Goal: Task Accomplishment & Management: Complete application form

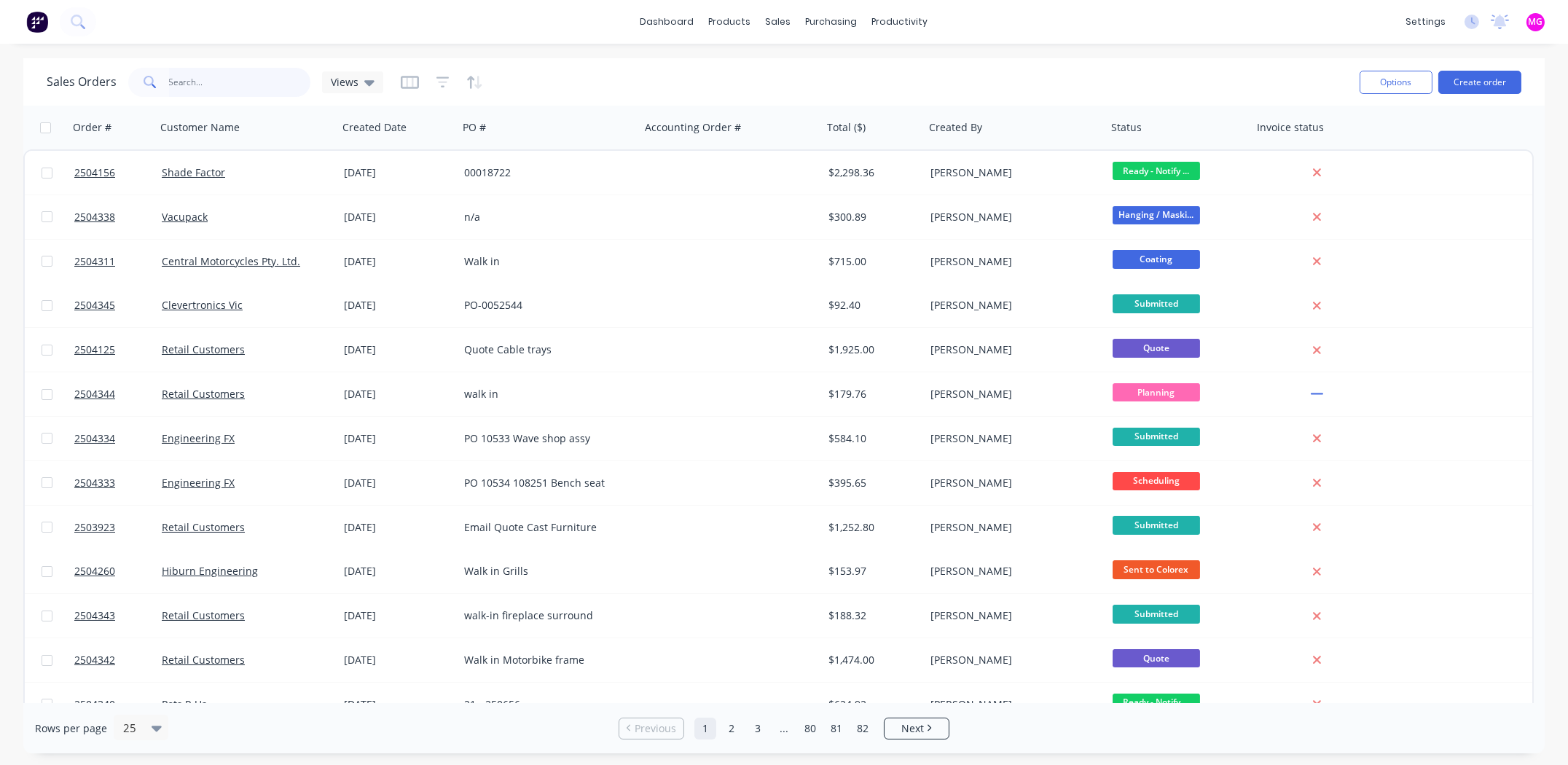
click at [223, 82] on input "text" at bounding box center [239, 82] width 142 height 29
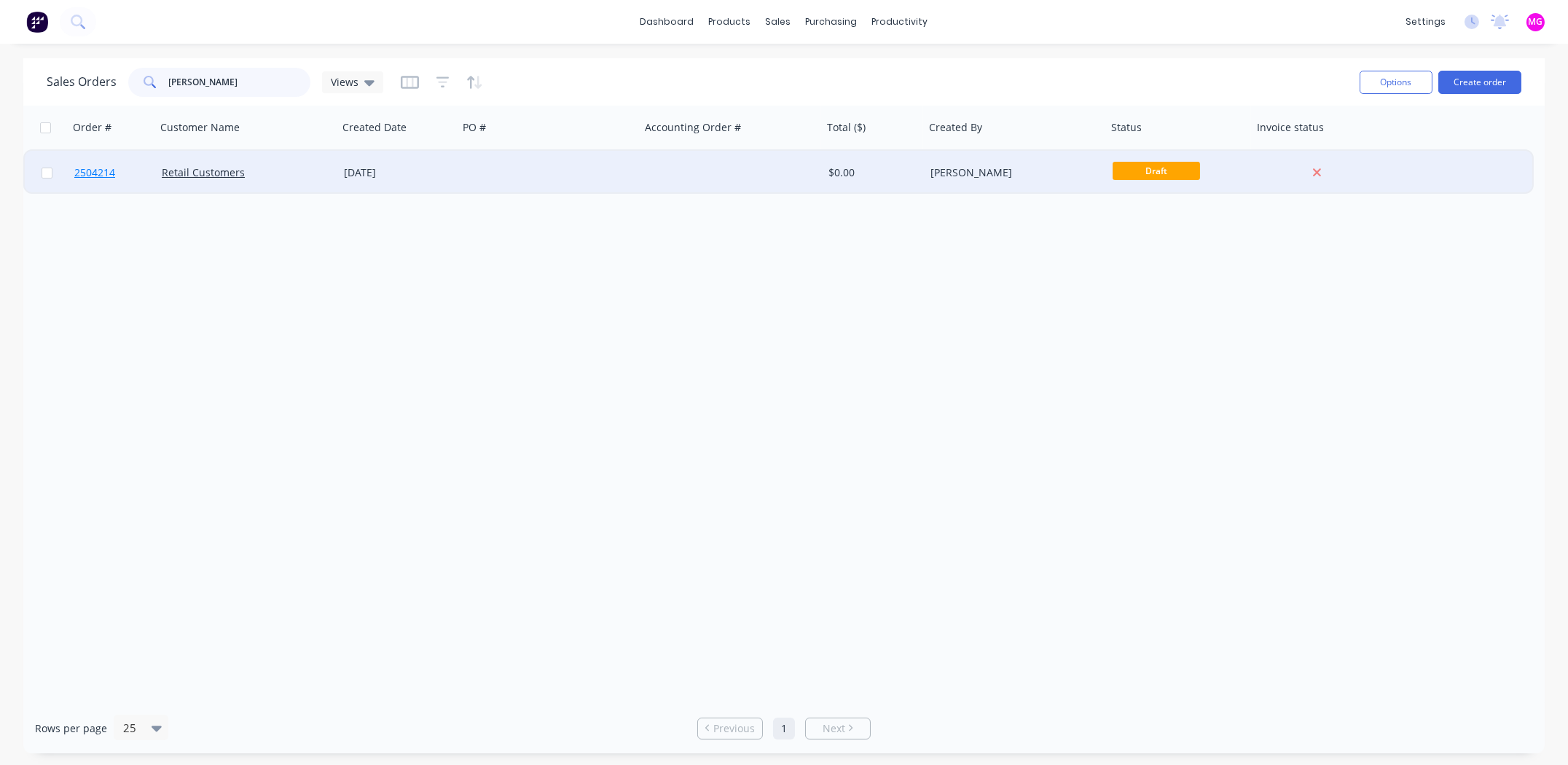
type input "loretta"
click at [91, 172] on span "2504214" at bounding box center [95, 172] width 41 height 14
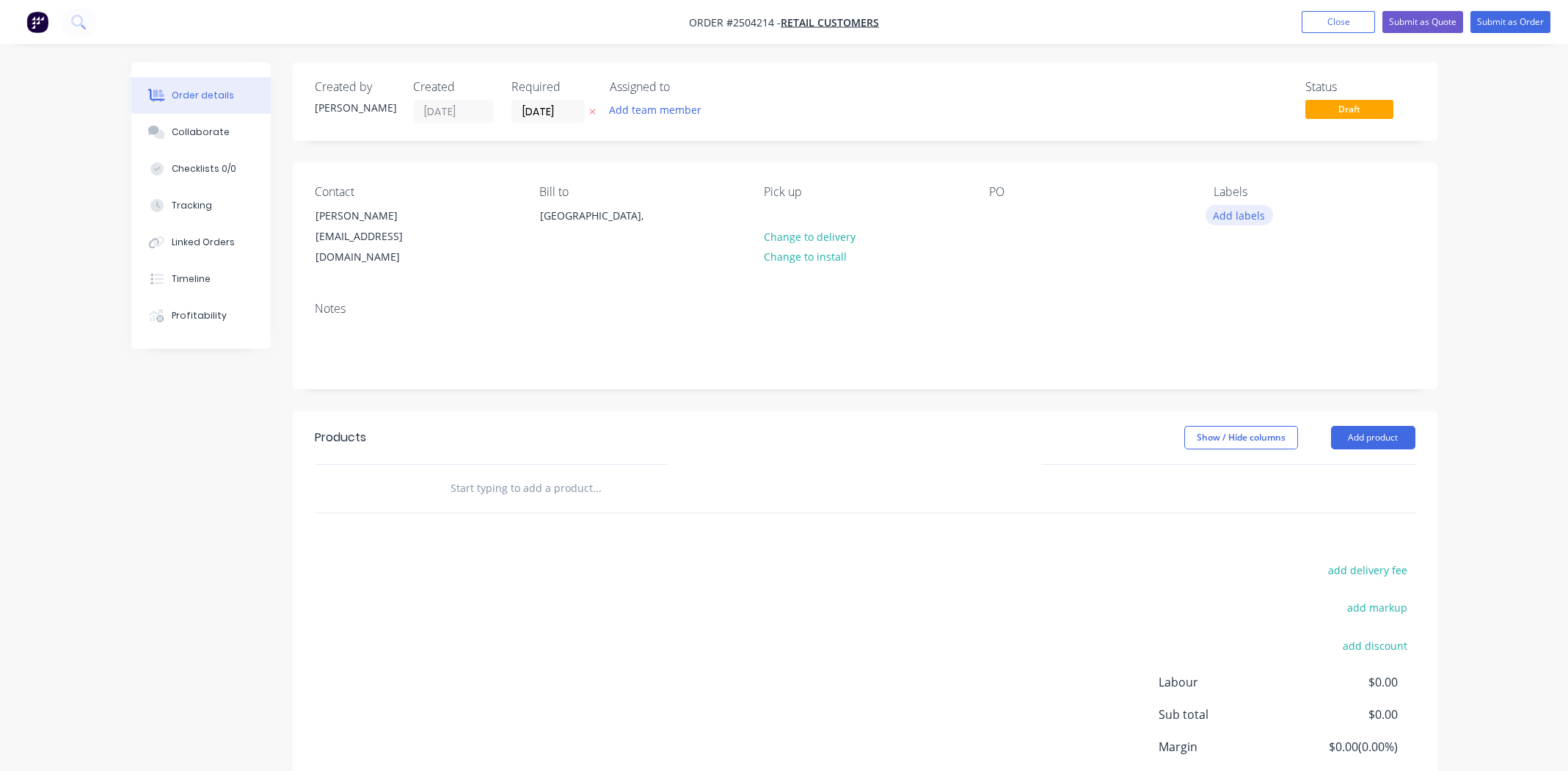
click at [1248, 213] on button "Add labels" at bounding box center [1239, 215] width 68 height 20
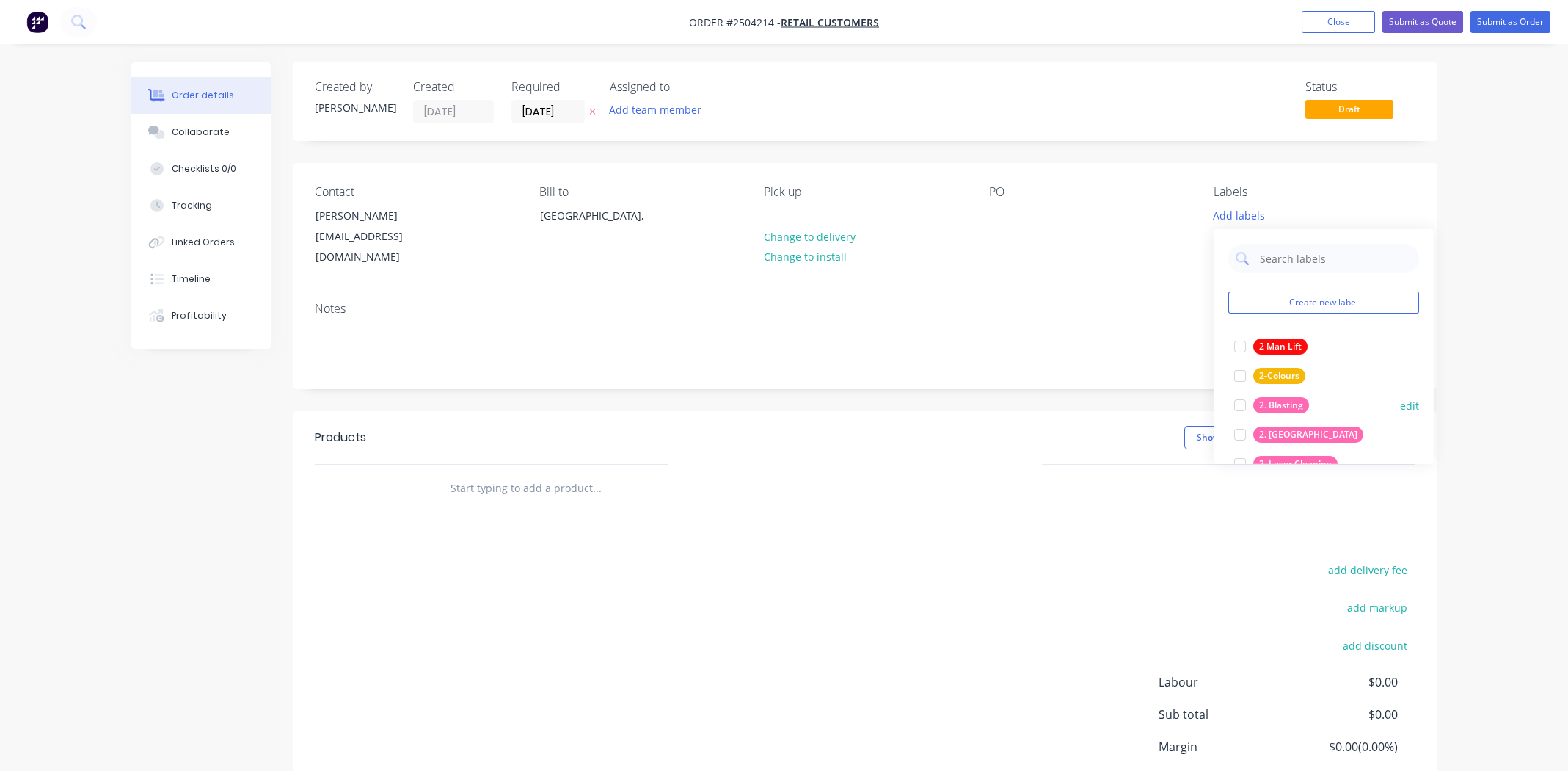
click at [1240, 403] on div at bounding box center [1240, 405] width 29 height 29
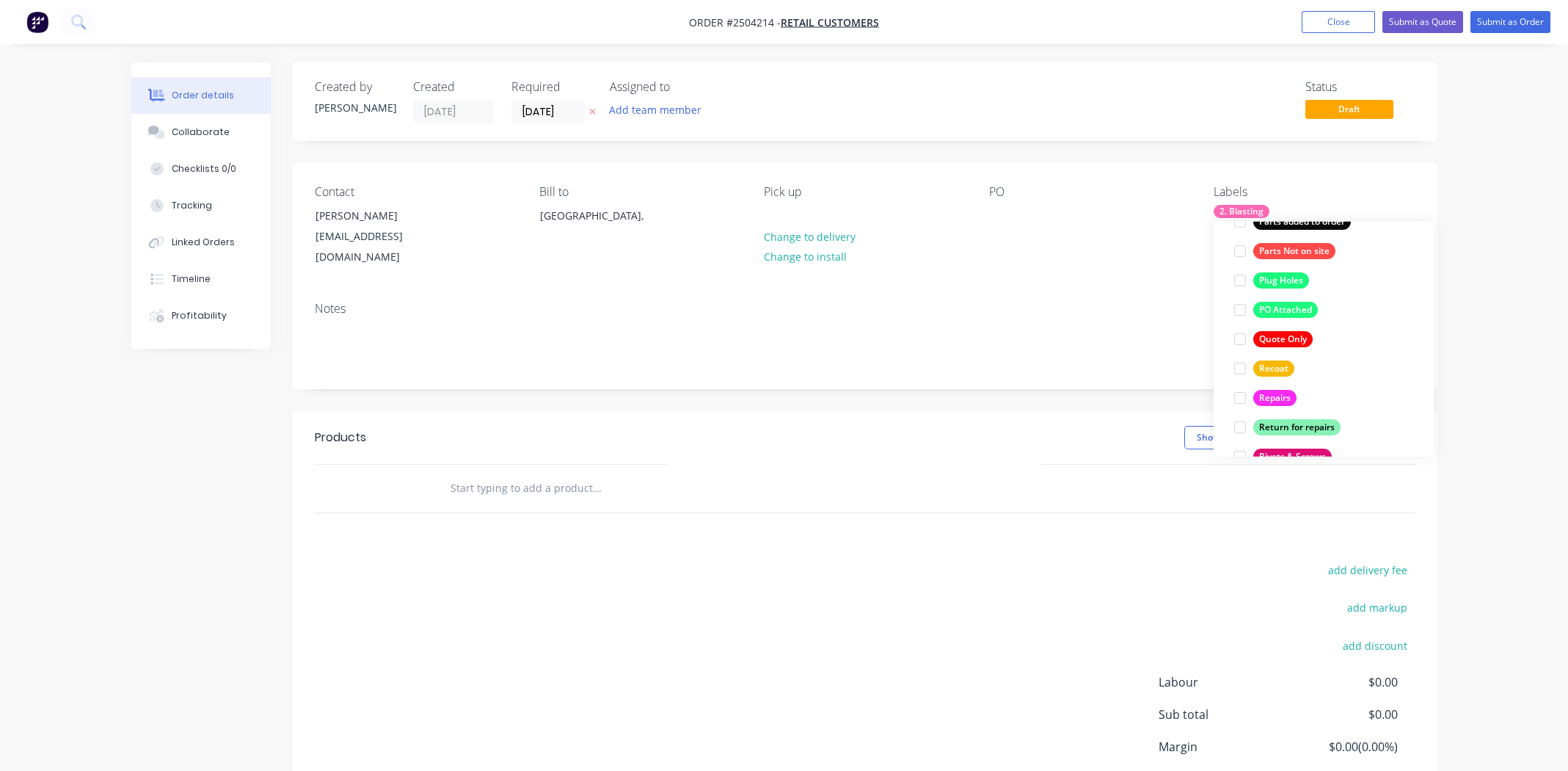
scroll to position [1174, 0]
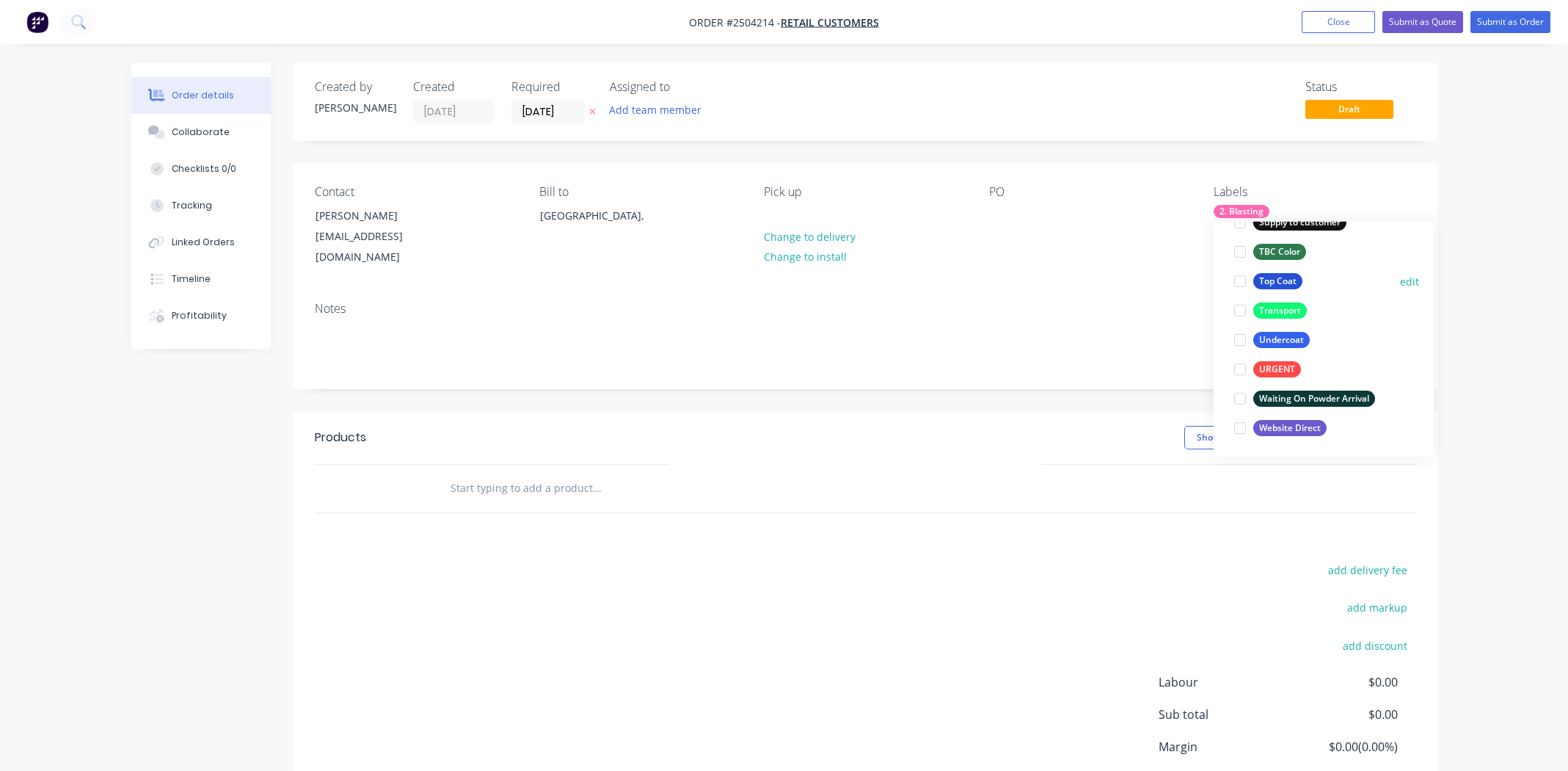
click at [1238, 281] on div at bounding box center [1240, 281] width 29 height 29
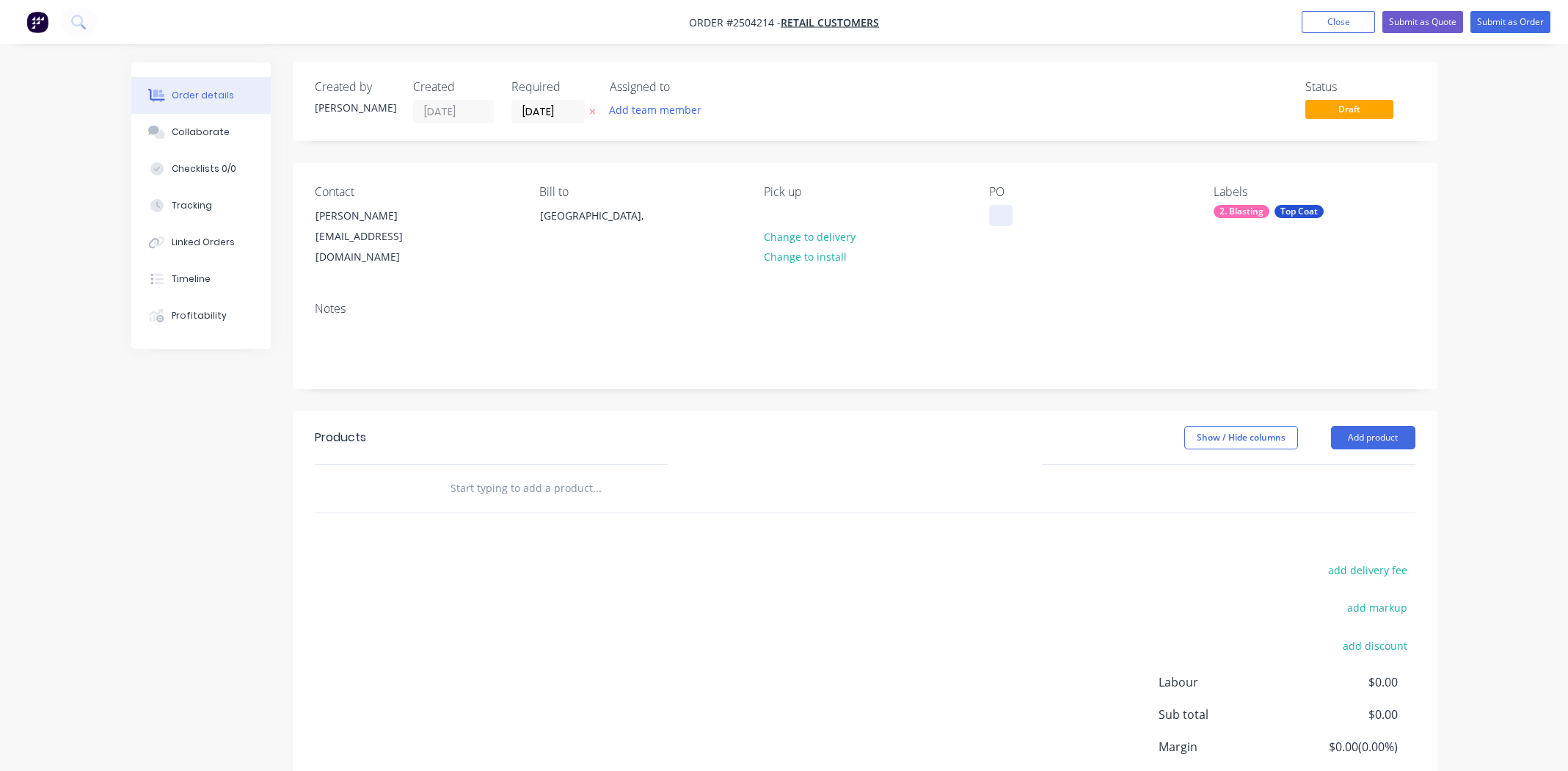
click at [1000, 212] on div at bounding box center [1000, 215] width 23 height 21
click at [1006, 215] on div "p" at bounding box center [1003, 215] width 30 height 21
click at [1004, 218] on div "p" at bounding box center [1003, 215] width 30 height 21
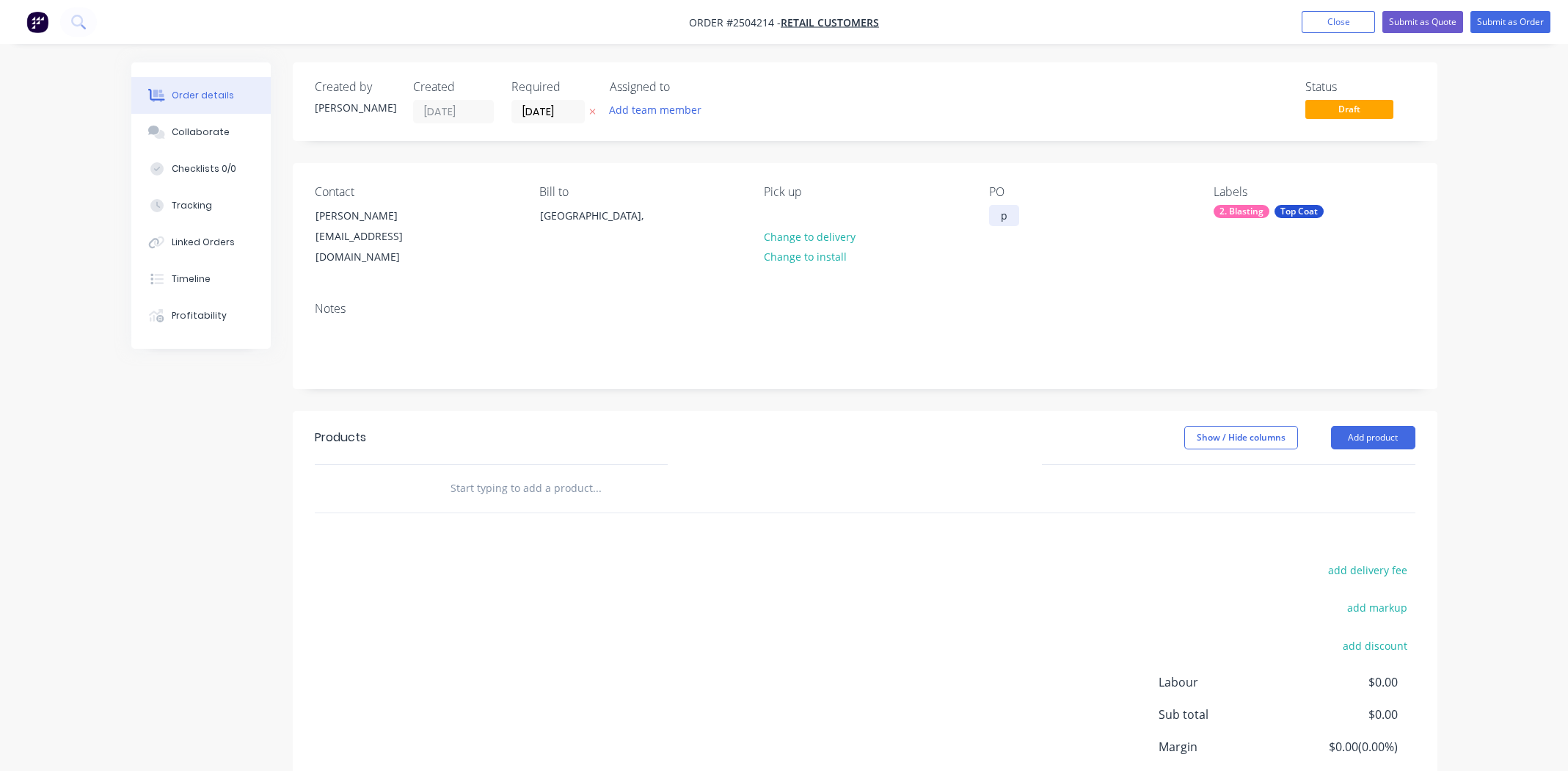
click at [1002, 218] on div "p" at bounding box center [1003, 215] width 30 height 21
click at [1373, 426] on button "Add product" at bounding box center [1372, 437] width 85 height 23
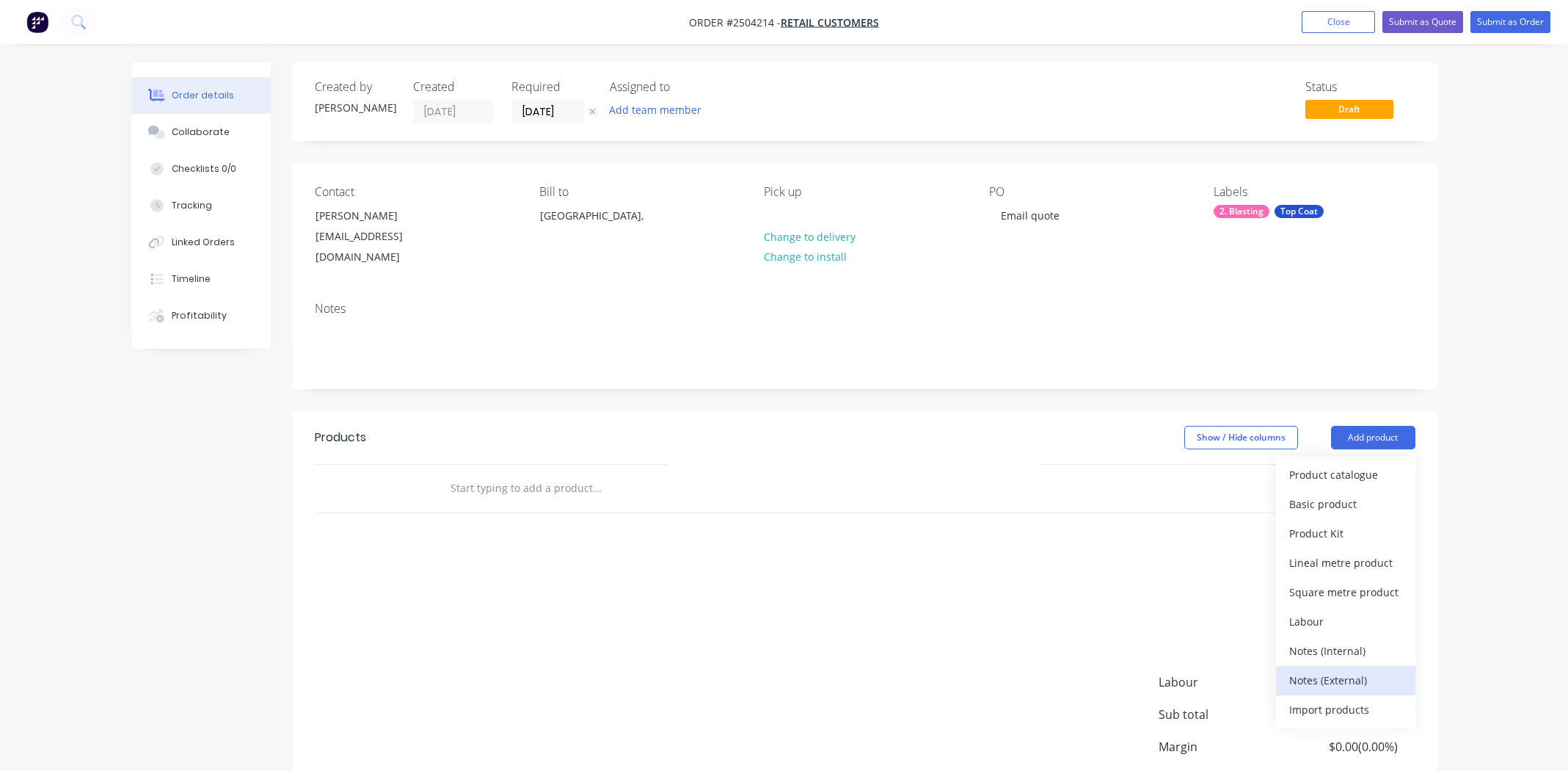
click at [1336, 669] on div "Notes (External)" at bounding box center [1346, 680] width 113 height 21
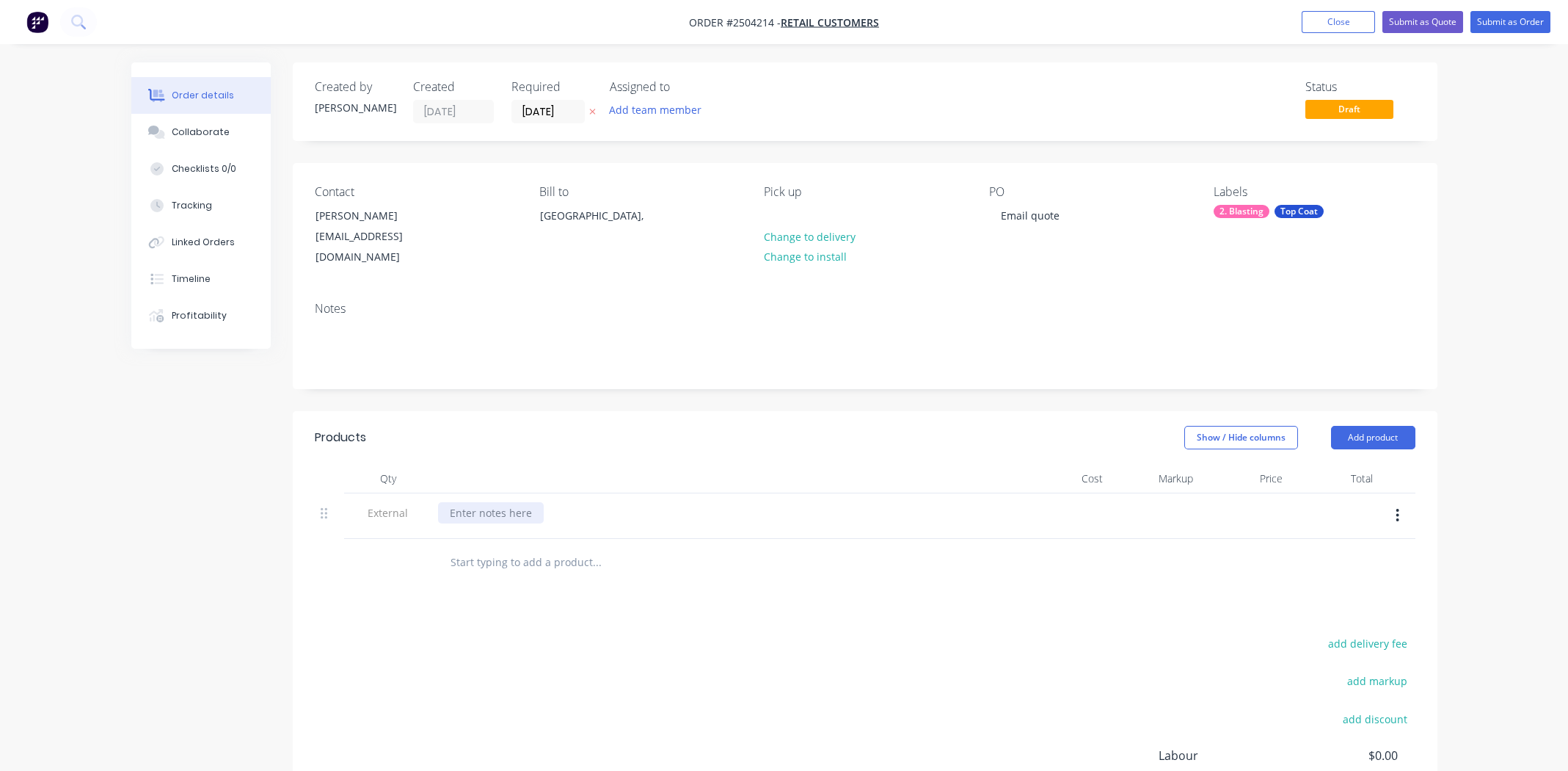
paste div
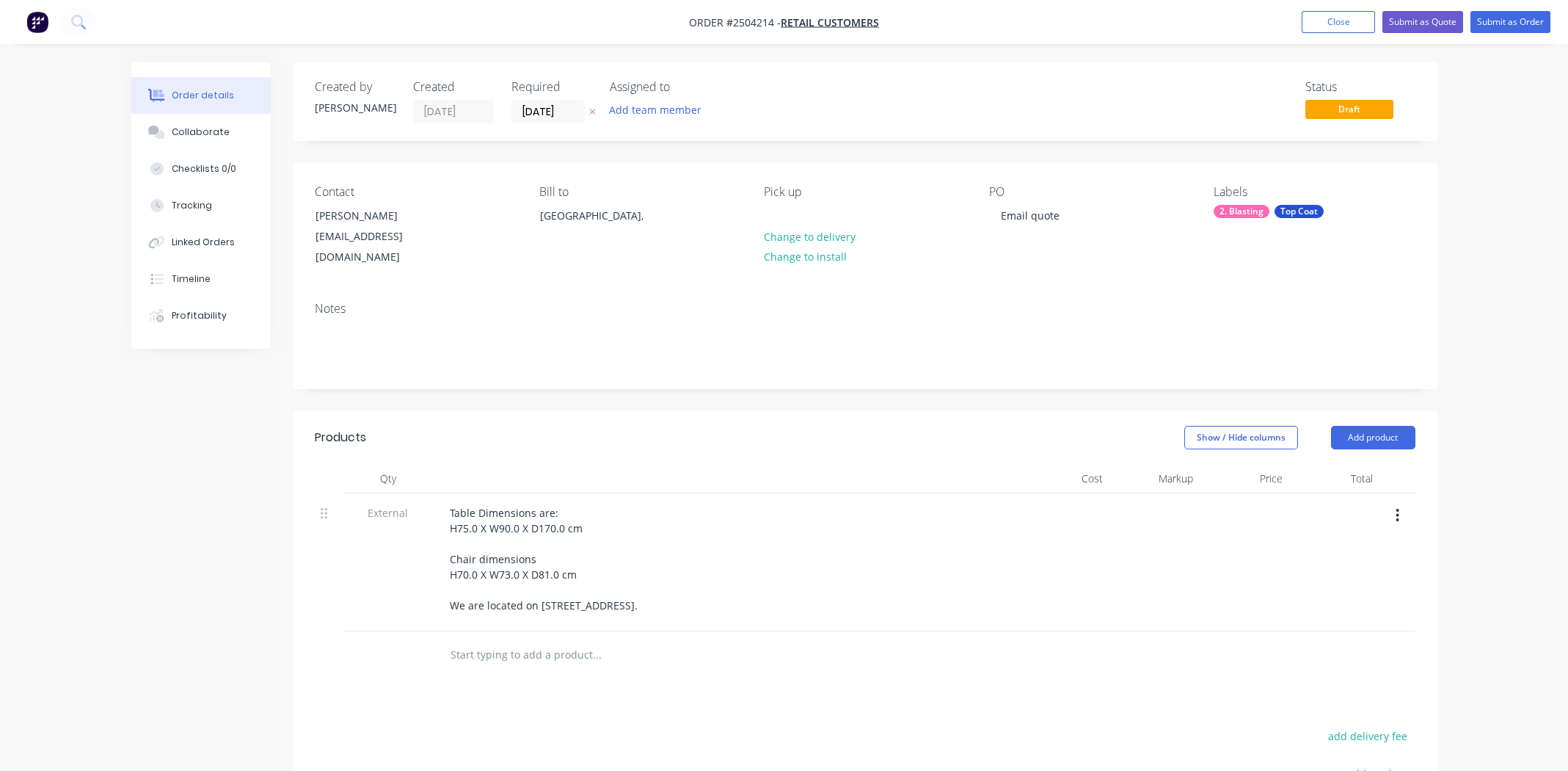
click at [1258, 575] on div at bounding box center [1244, 562] width 91 height 138
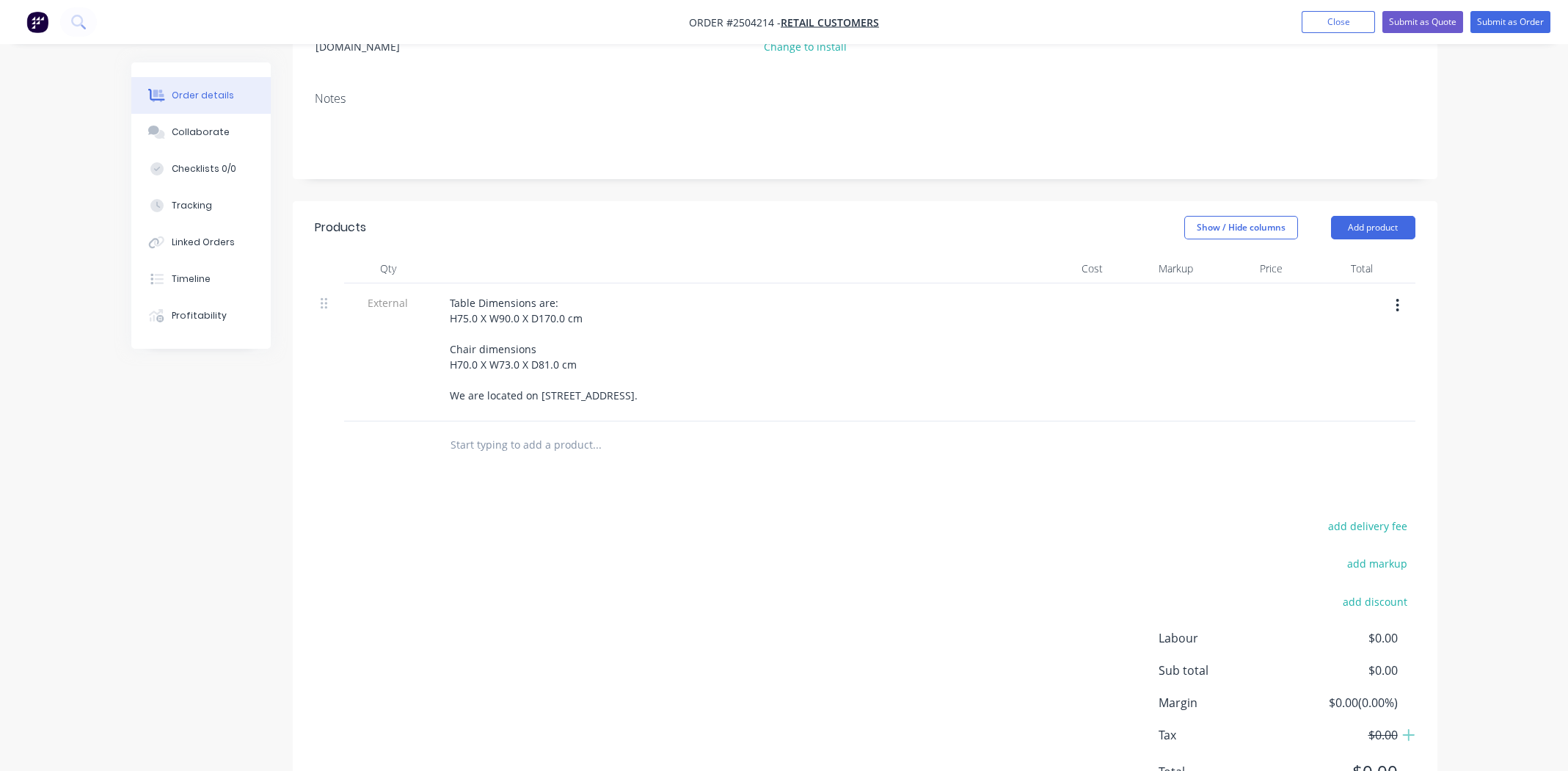
scroll to position [221, 0]
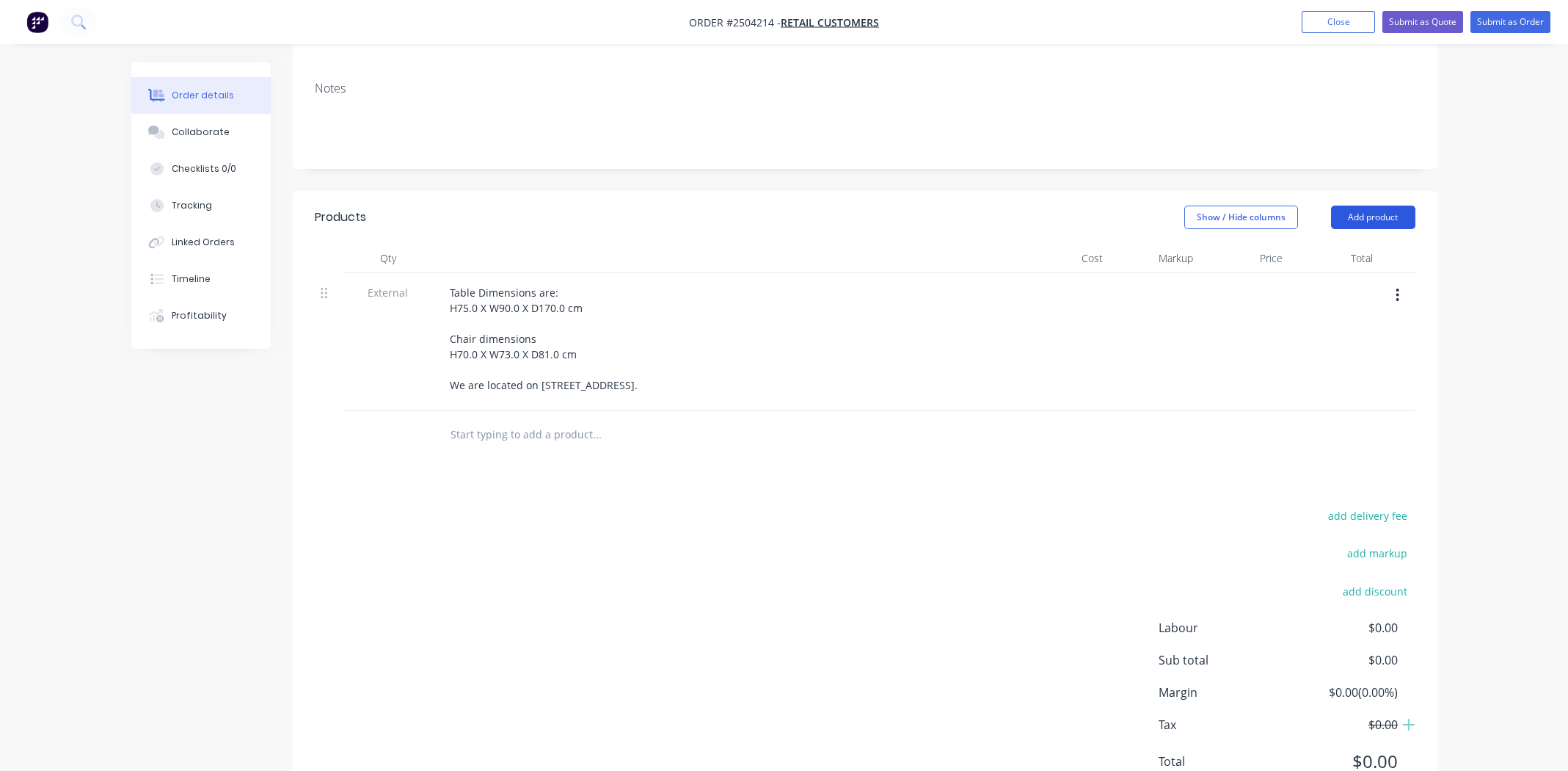
click at [1367, 205] on button "Add product" at bounding box center [1372, 216] width 85 height 23
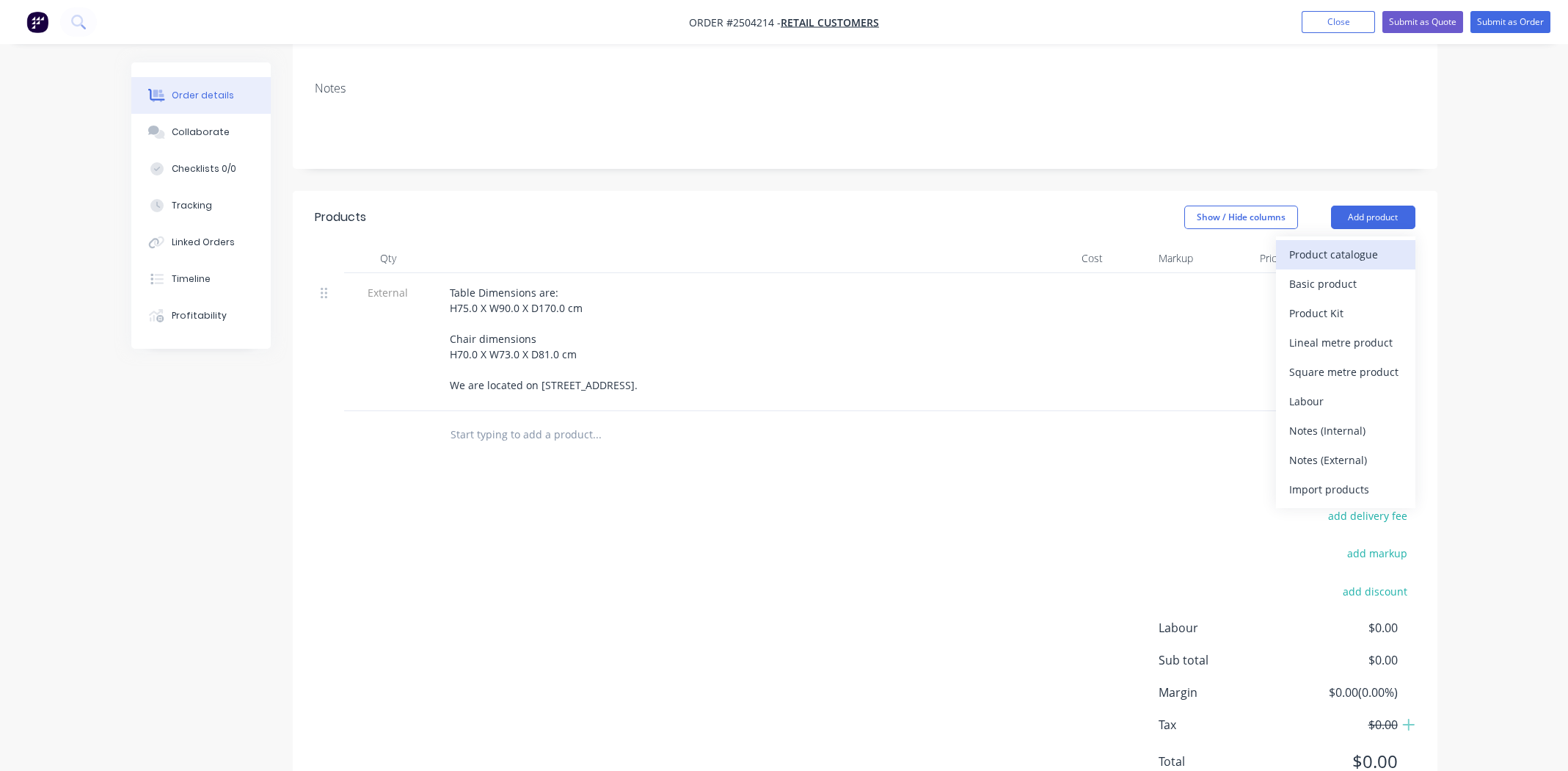
click at [1367, 244] on div "Product catalogue" at bounding box center [1346, 254] width 113 height 21
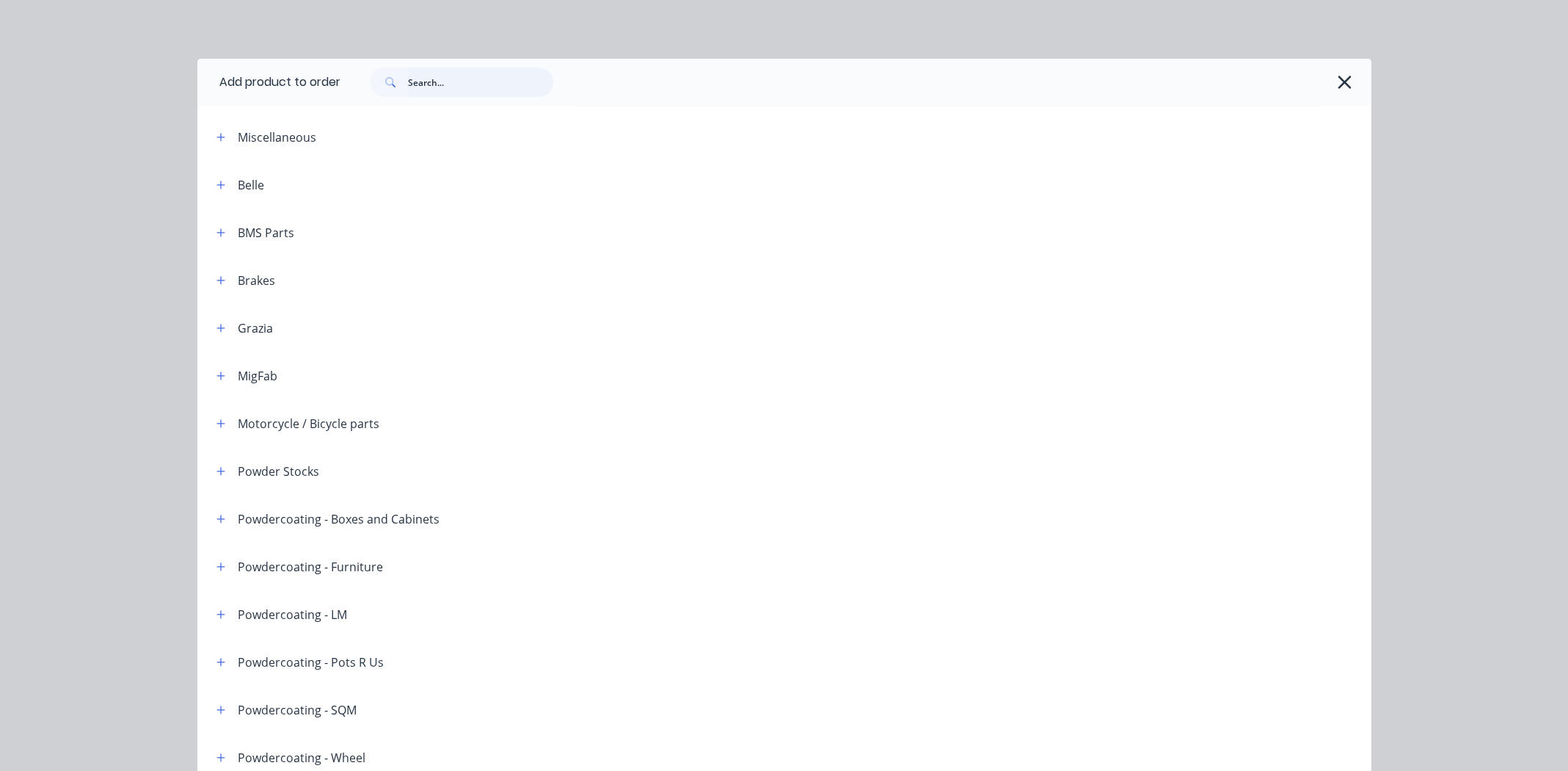
click at [448, 68] on input "text" at bounding box center [480, 82] width 145 height 29
click at [448, 76] on input "text" at bounding box center [480, 82] width 145 height 29
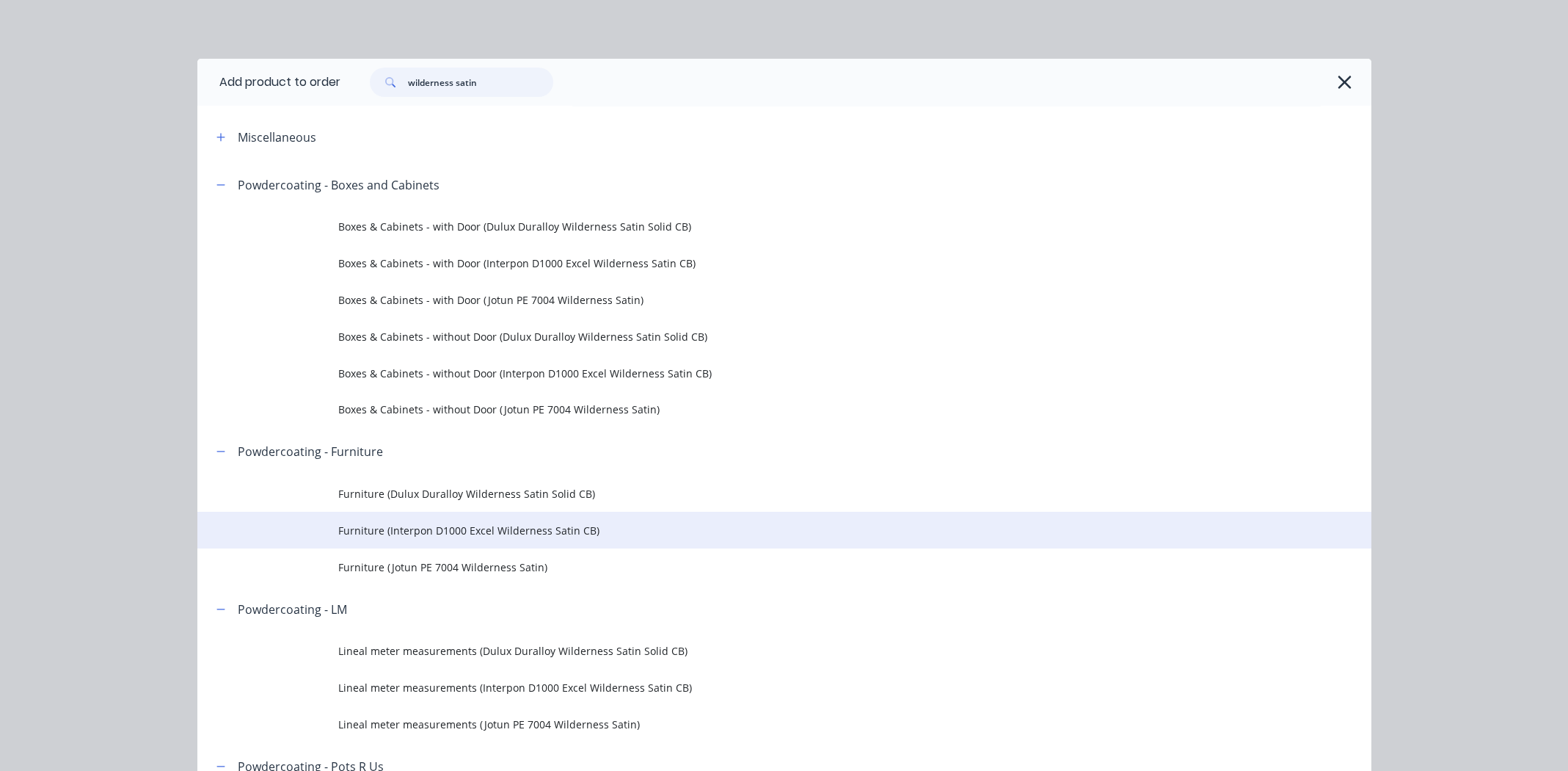
type input "wilderness satin"
click at [443, 529] on span "Furniture (Interpon D1000 Excel Wilderness Satin CB)" at bounding box center [751, 530] width 826 height 15
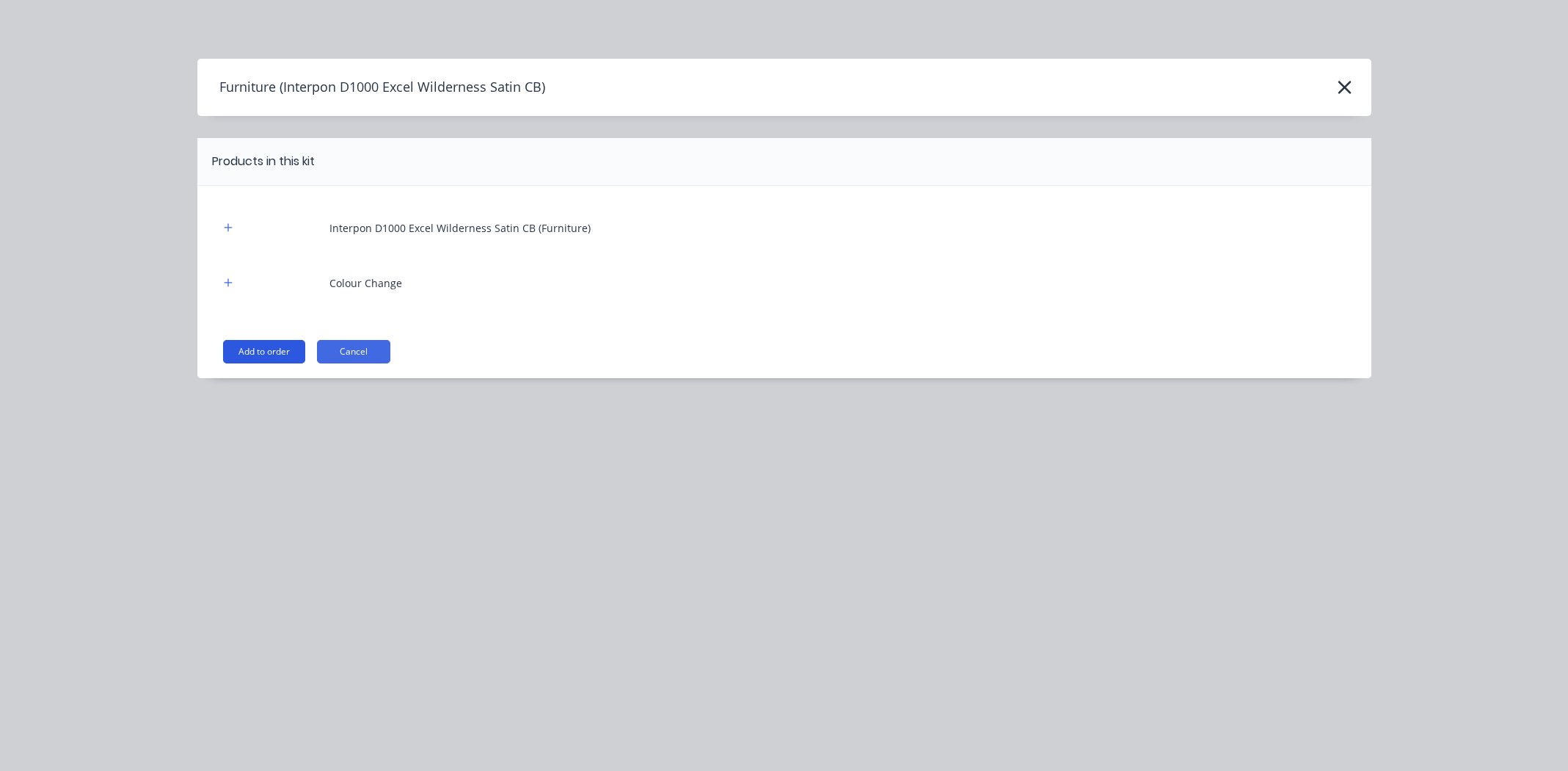
click at [259, 353] on button "Add to order" at bounding box center [264, 351] width 82 height 23
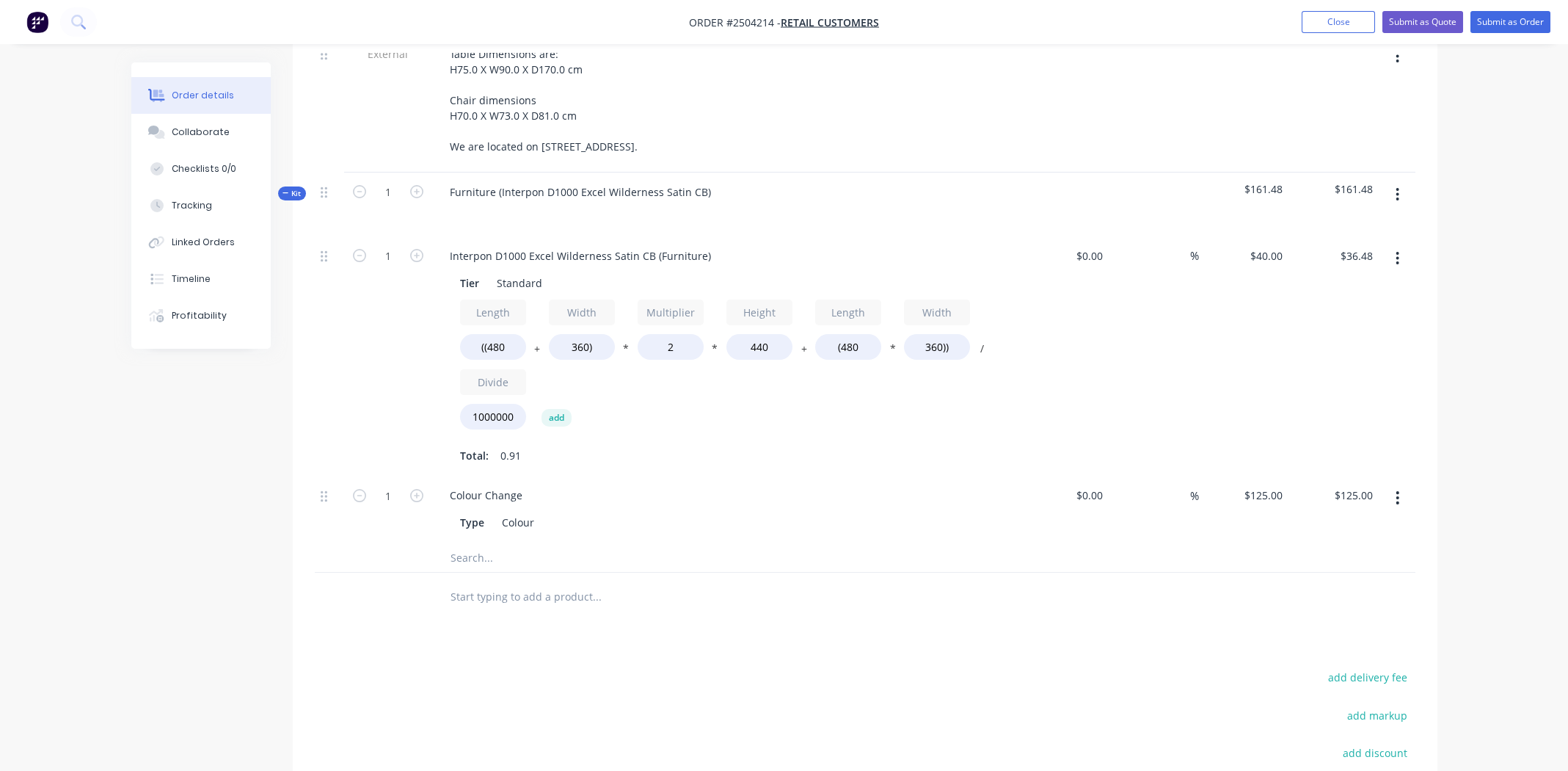
scroll to position [513, 0]
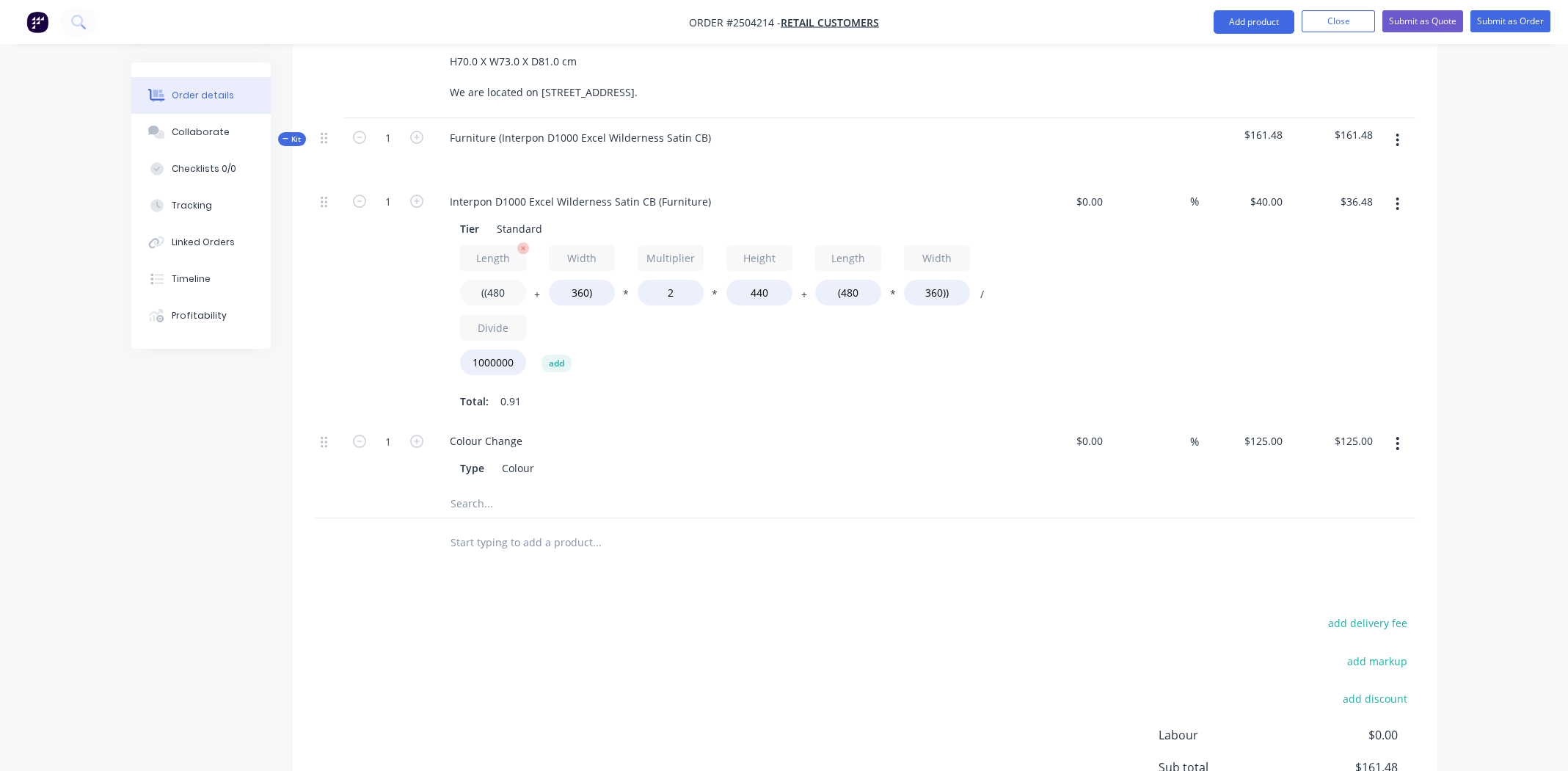
click at [501, 280] on input "((480" at bounding box center [492, 292] width 66 height 26
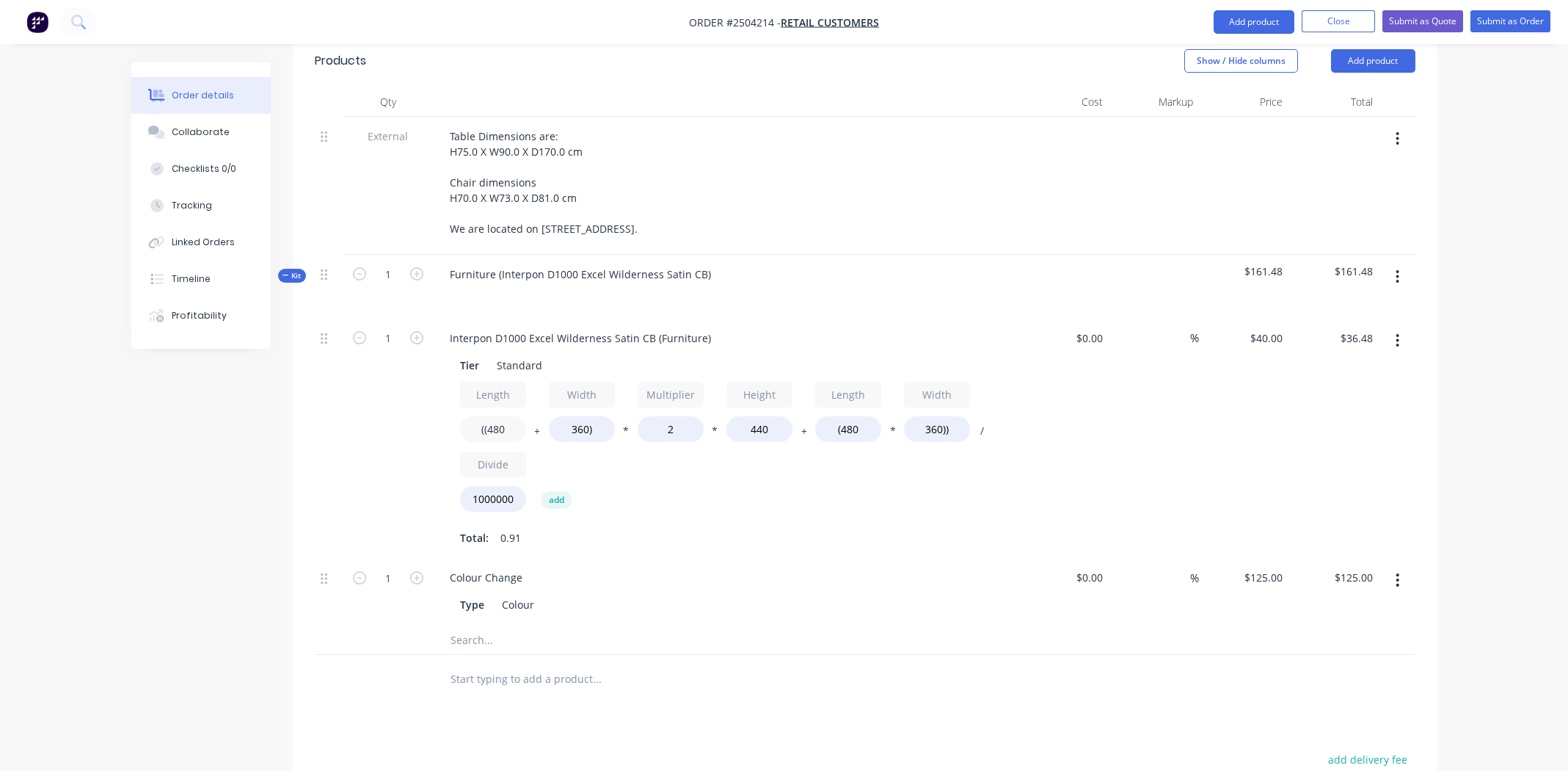
scroll to position [366, 0]
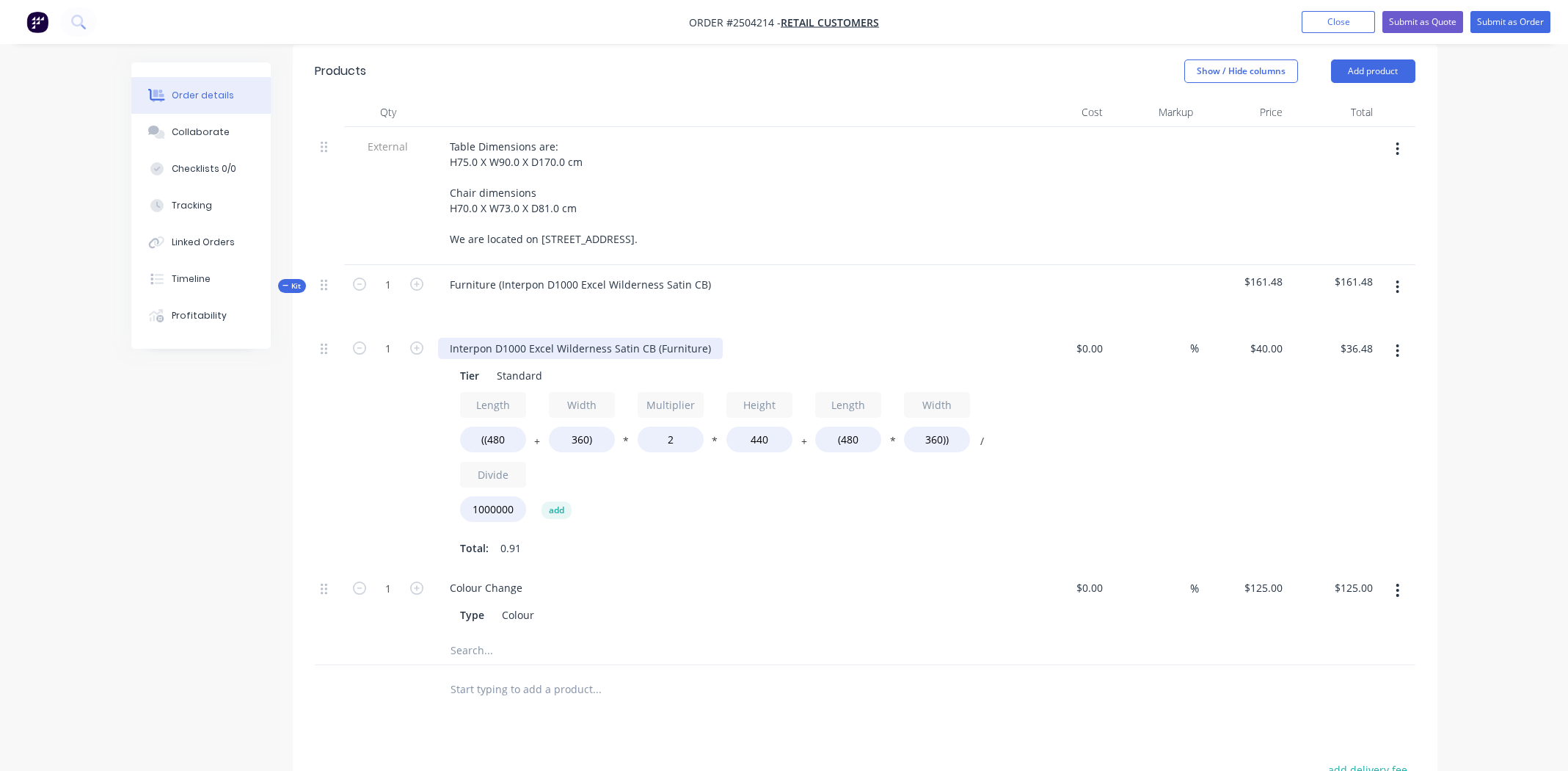
click at [559, 338] on div "Interpon D1000 Excel Wilderness Satin CB (Furniture)" at bounding box center [580, 348] width 285 height 21
click at [558, 338] on div "Interpon D1000 Excel Wilderness Satin CB (Furniture)" at bounding box center [580, 348] width 285 height 21
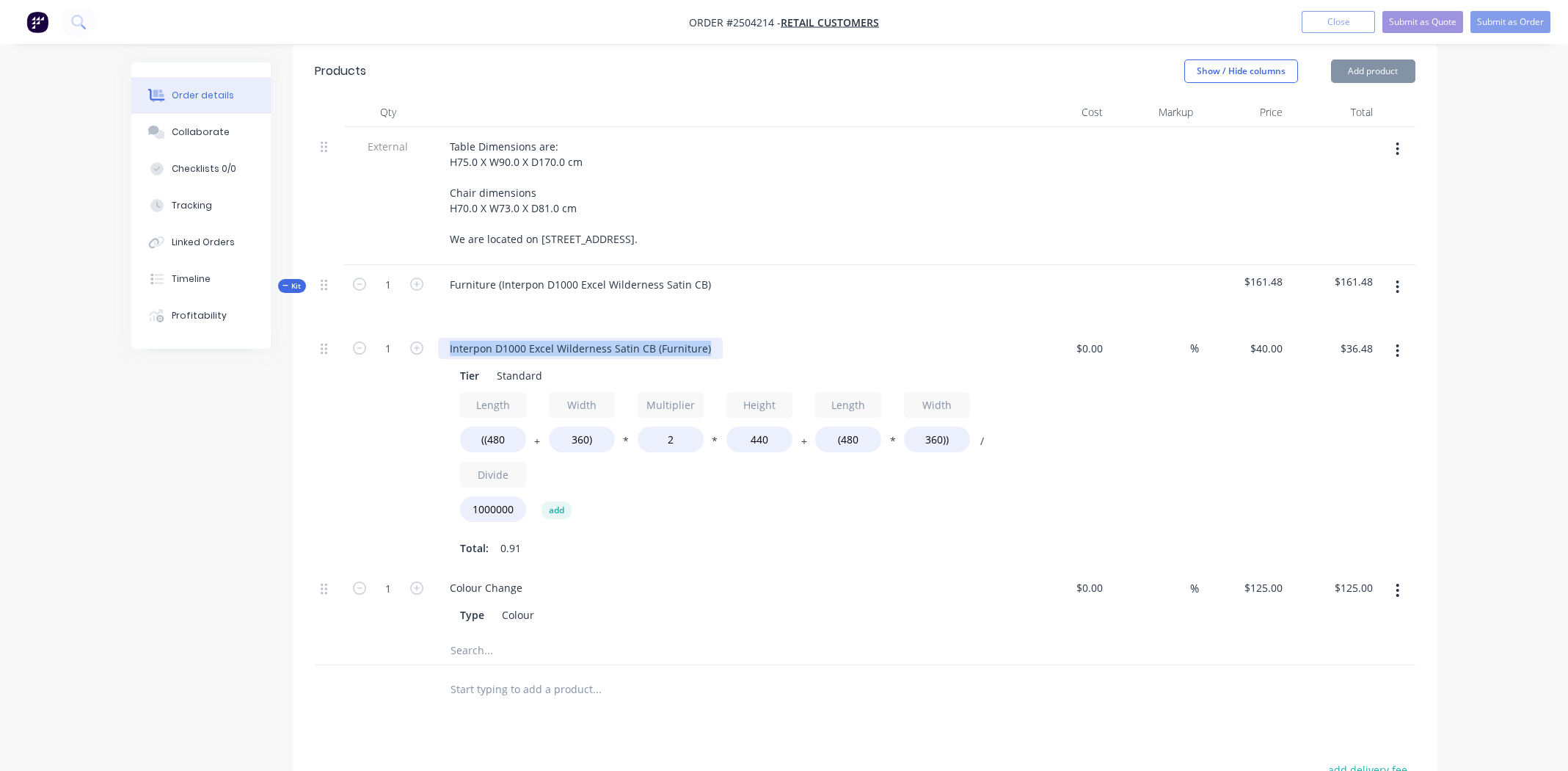
click at [558, 338] on div "Interpon D1000 Excel Wilderness Satin CB (Furniture)" at bounding box center [580, 348] width 285 height 21
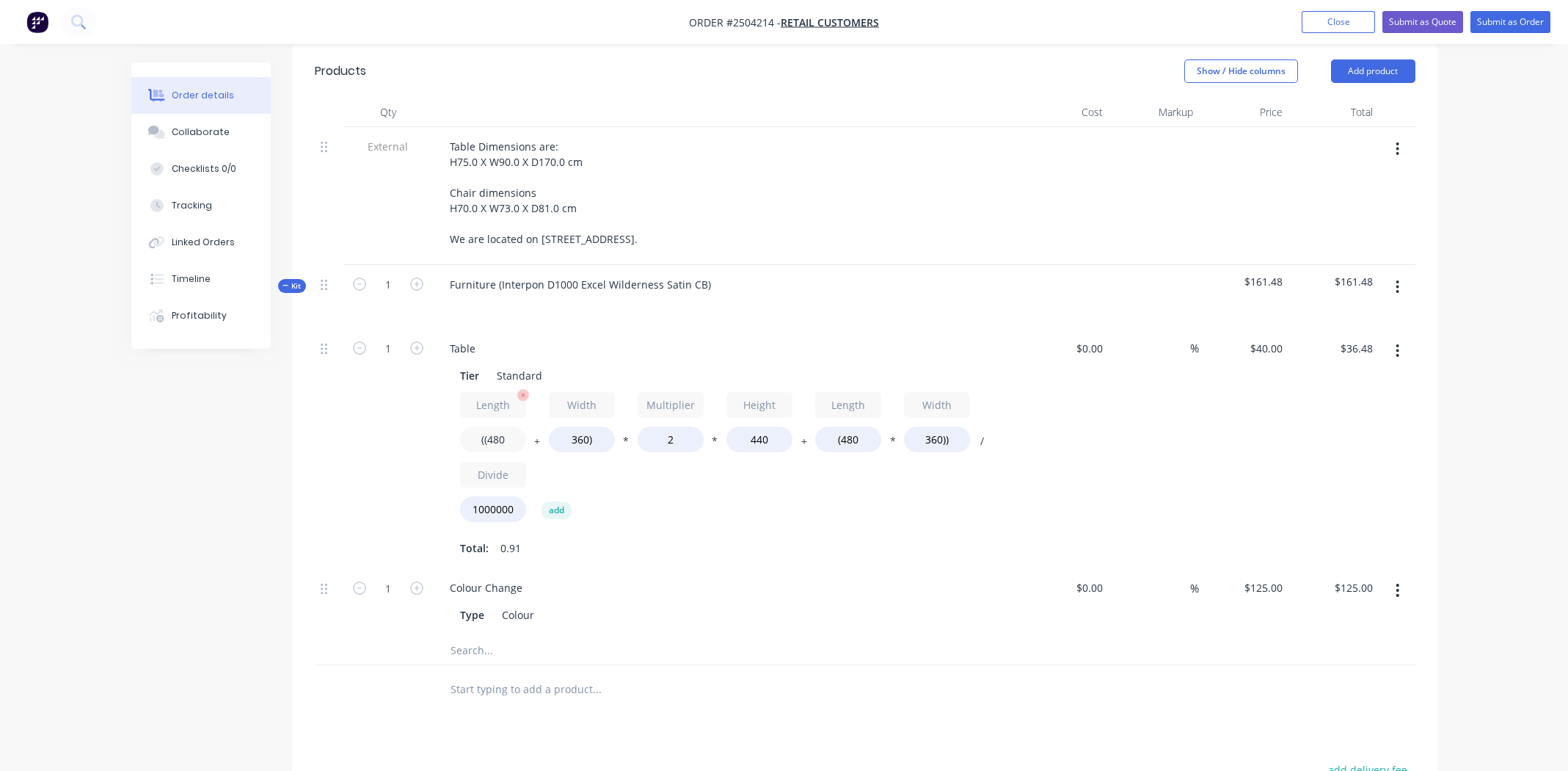
click at [502, 427] on input "((480" at bounding box center [492, 439] width 66 height 26
type input "((1700"
type input "$79.42"
click at [578, 427] on input "360)" at bounding box center [581, 439] width 66 height 26
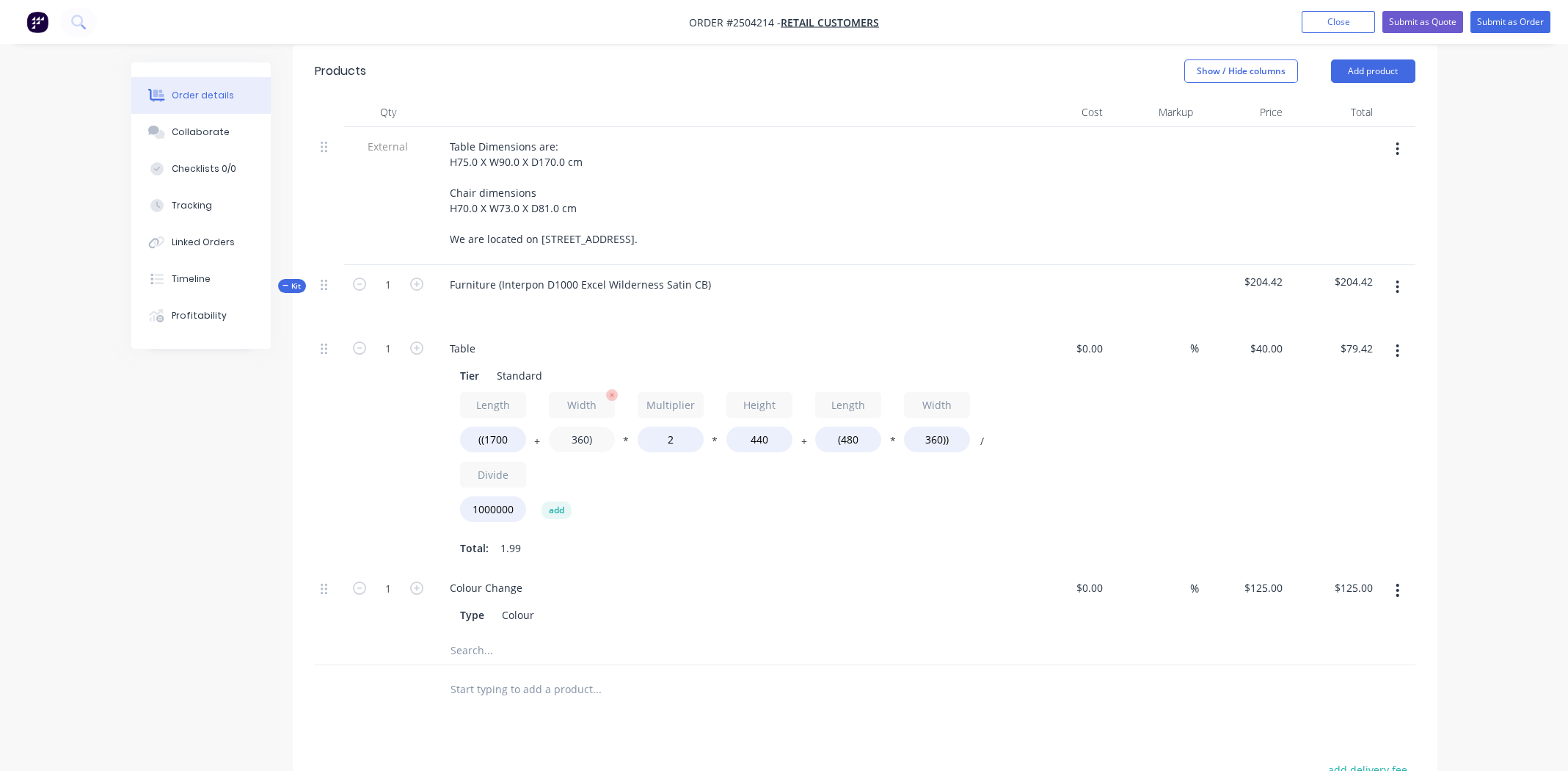
click at [578, 427] on input "360)" at bounding box center [581, 439] width 66 height 26
type input "900)"
type input "$98.43"
click at [761, 427] on input "440" at bounding box center [759, 439] width 66 height 26
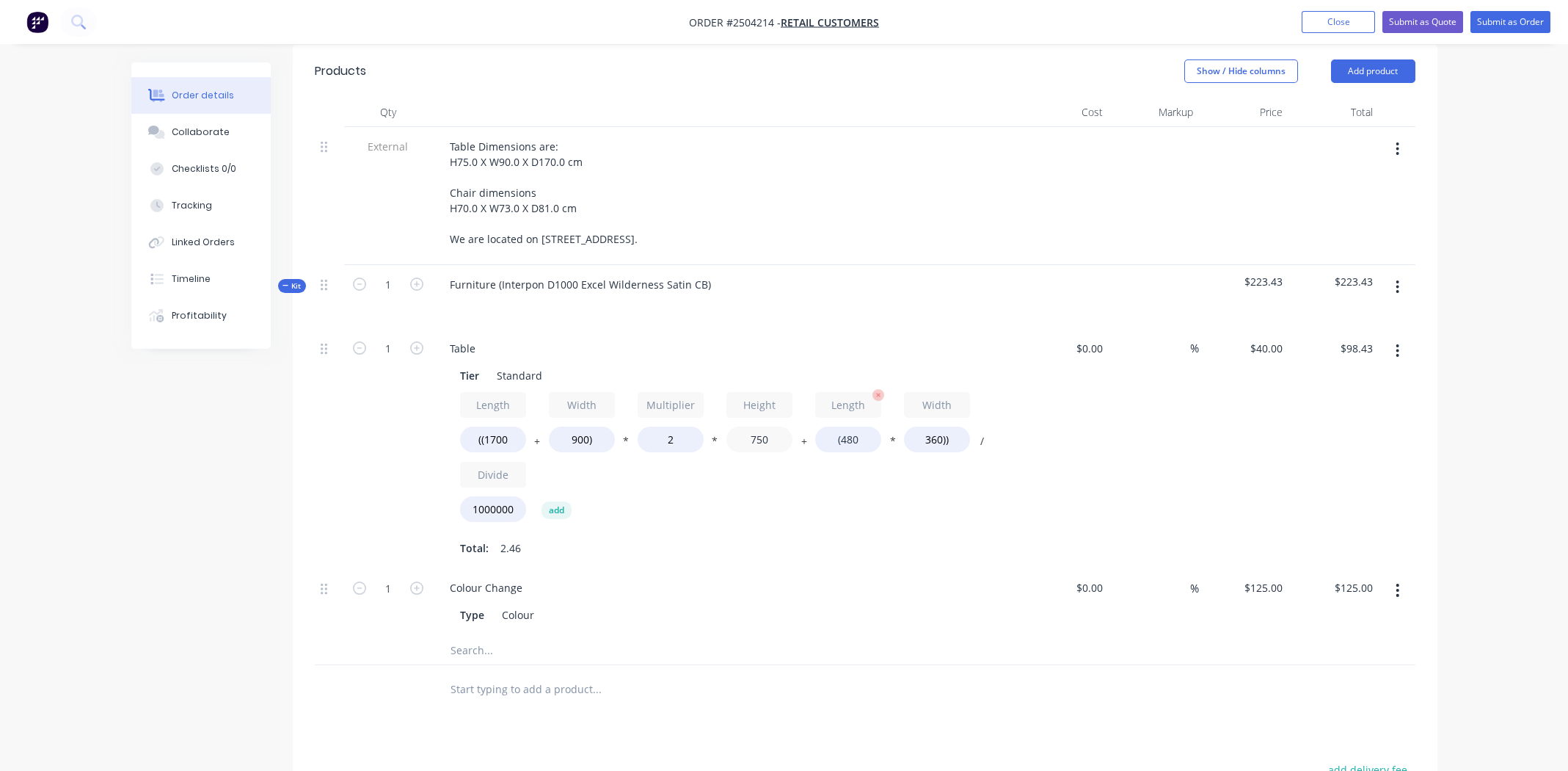
type input "750"
type input "$162.91"
click at [849, 427] on input "(480" at bounding box center [848, 439] width 66 height 26
type input "(1700"
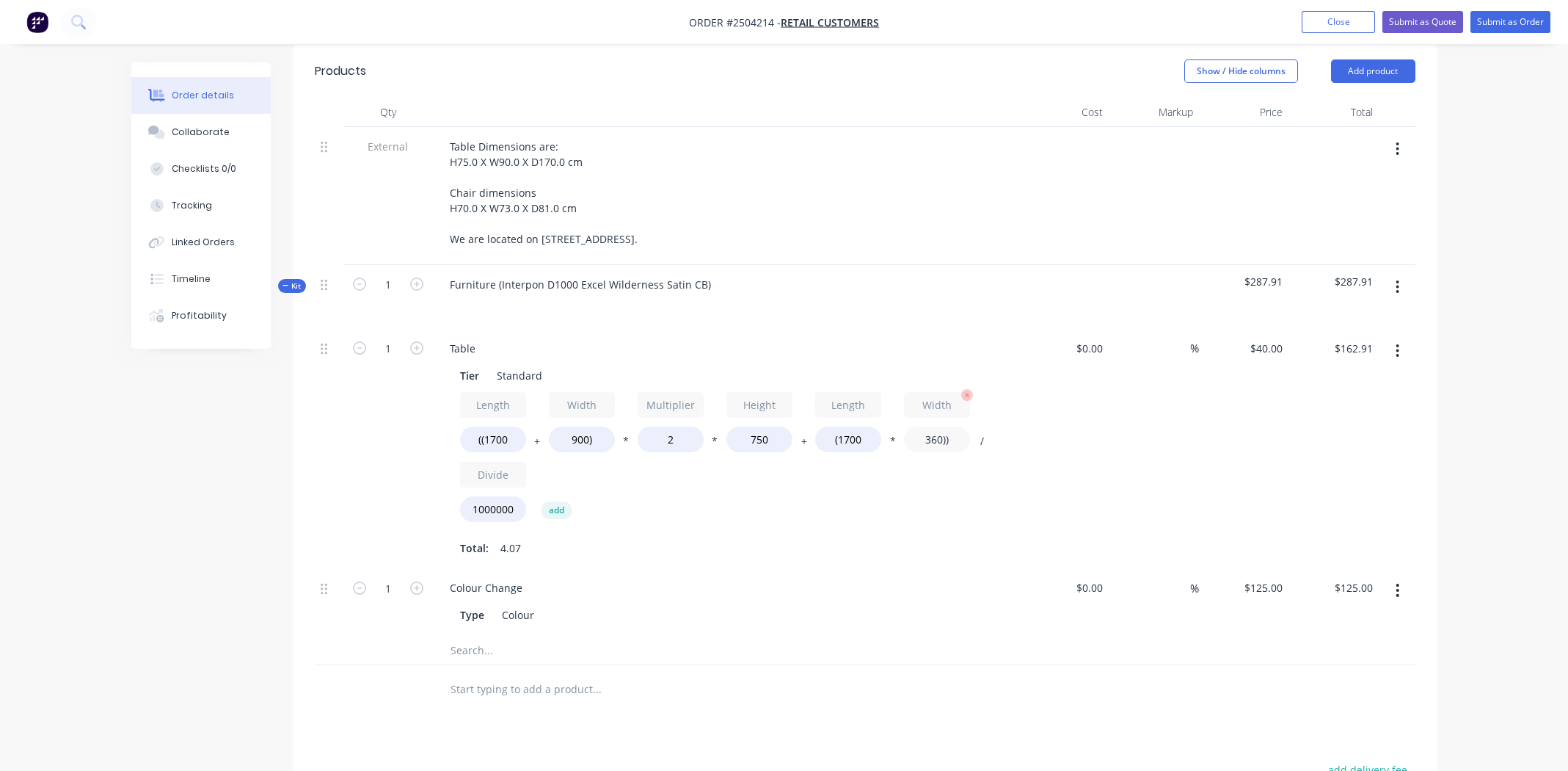
type input "$180.48"
click at [925, 427] on input "360))" at bounding box center [937, 439] width 66 height 26
type input "900))"
type input "$217.20"
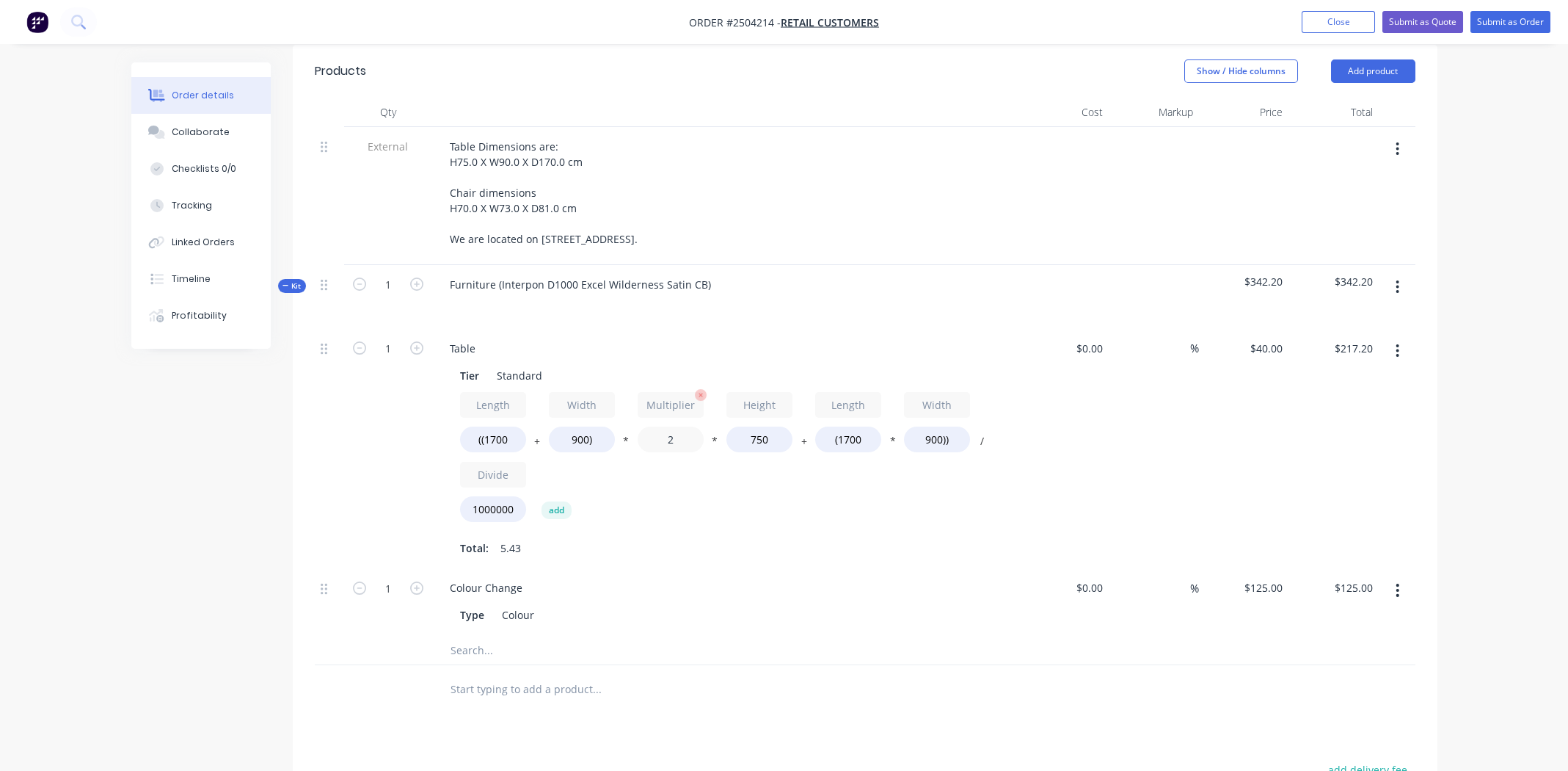
click at [671, 427] on input "2" at bounding box center [670, 439] width 66 height 26
type input "1.3"
type input "$162.60"
click at [812, 540] on div "Total: 5.43" at bounding box center [725, 548] width 531 height 22
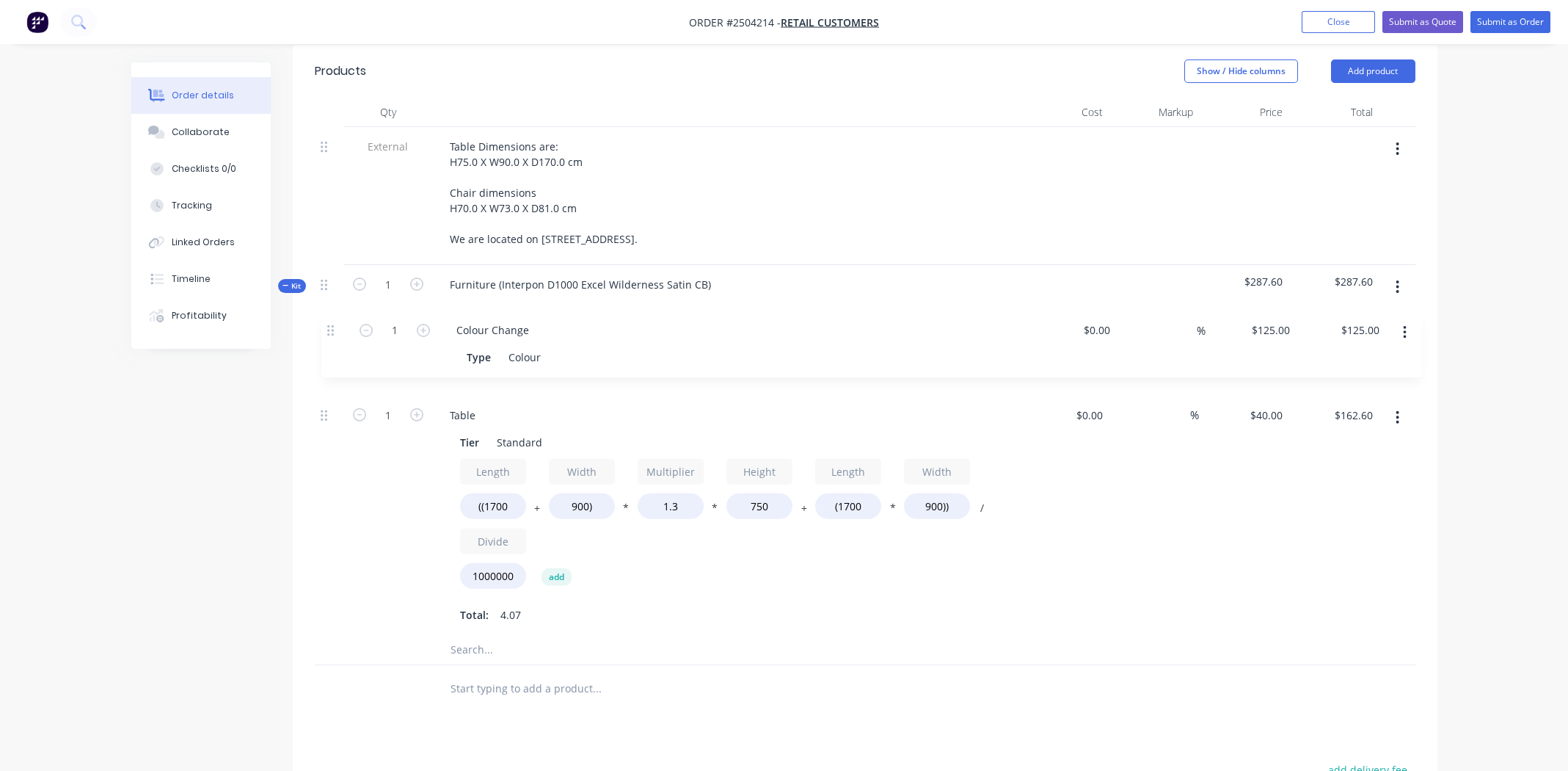
drag, startPoint x: 323, startPoint y: 572, endPoint x: 329, endPoint y: 324, distance: 248.1
click at [329, 329] on div "1 Table Tier Standard Length ((1700 + Width 900) * Multiplier 1.3 * Height 750 …" at bounding box center [865, 482] width 1101 height 306
click at [941, 603] on div "Total: 4.07" at bounding box center [725, 615] width 531 height 22
click at [1398, 409] on icon "button" at bounding box center [1397, 417] width 3 height 16
click at [1366, 448] on div "Duplicate" at bounding box center [1346, 456] width 113 height 21
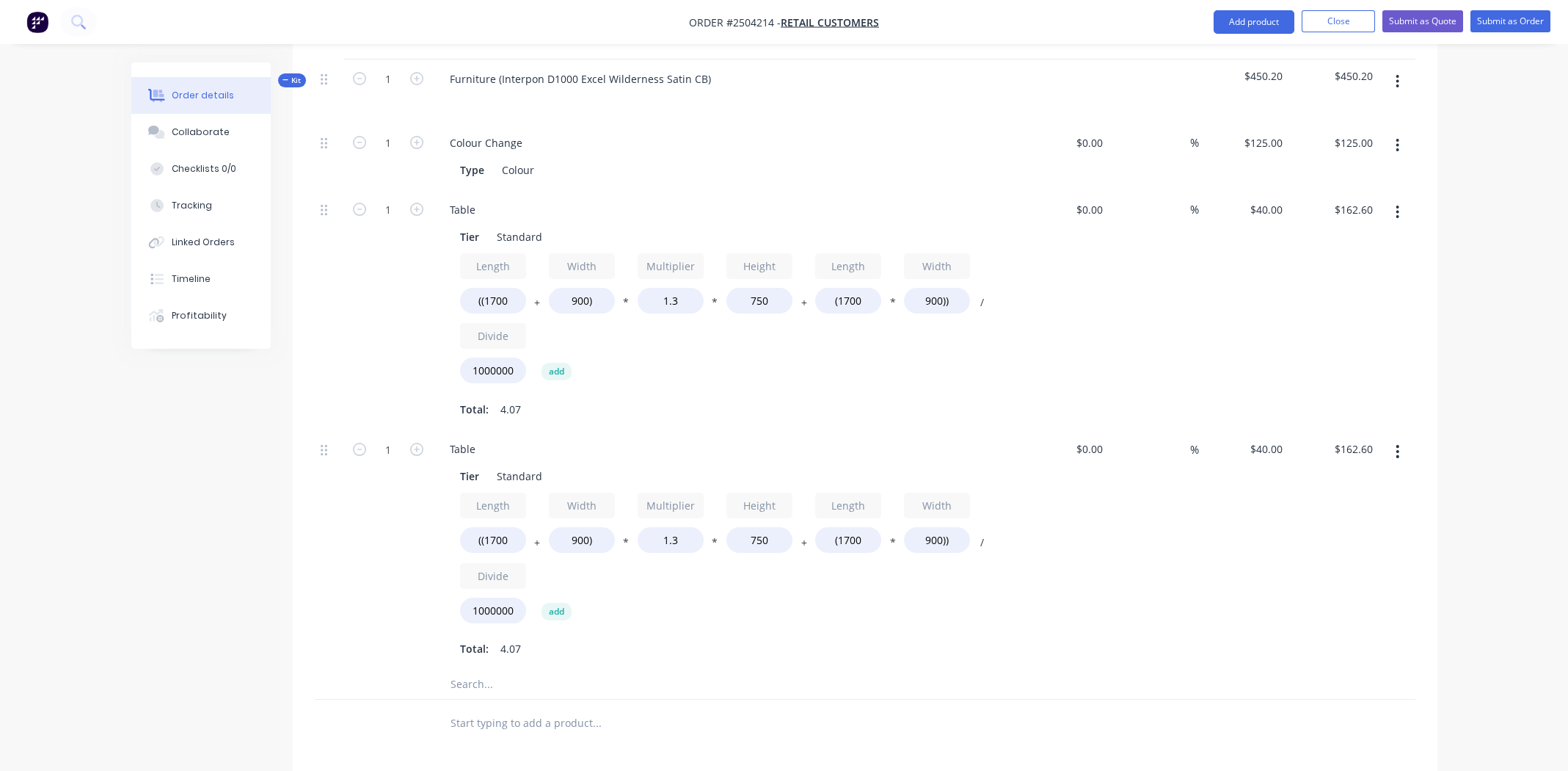
scroll to position [586, 0]
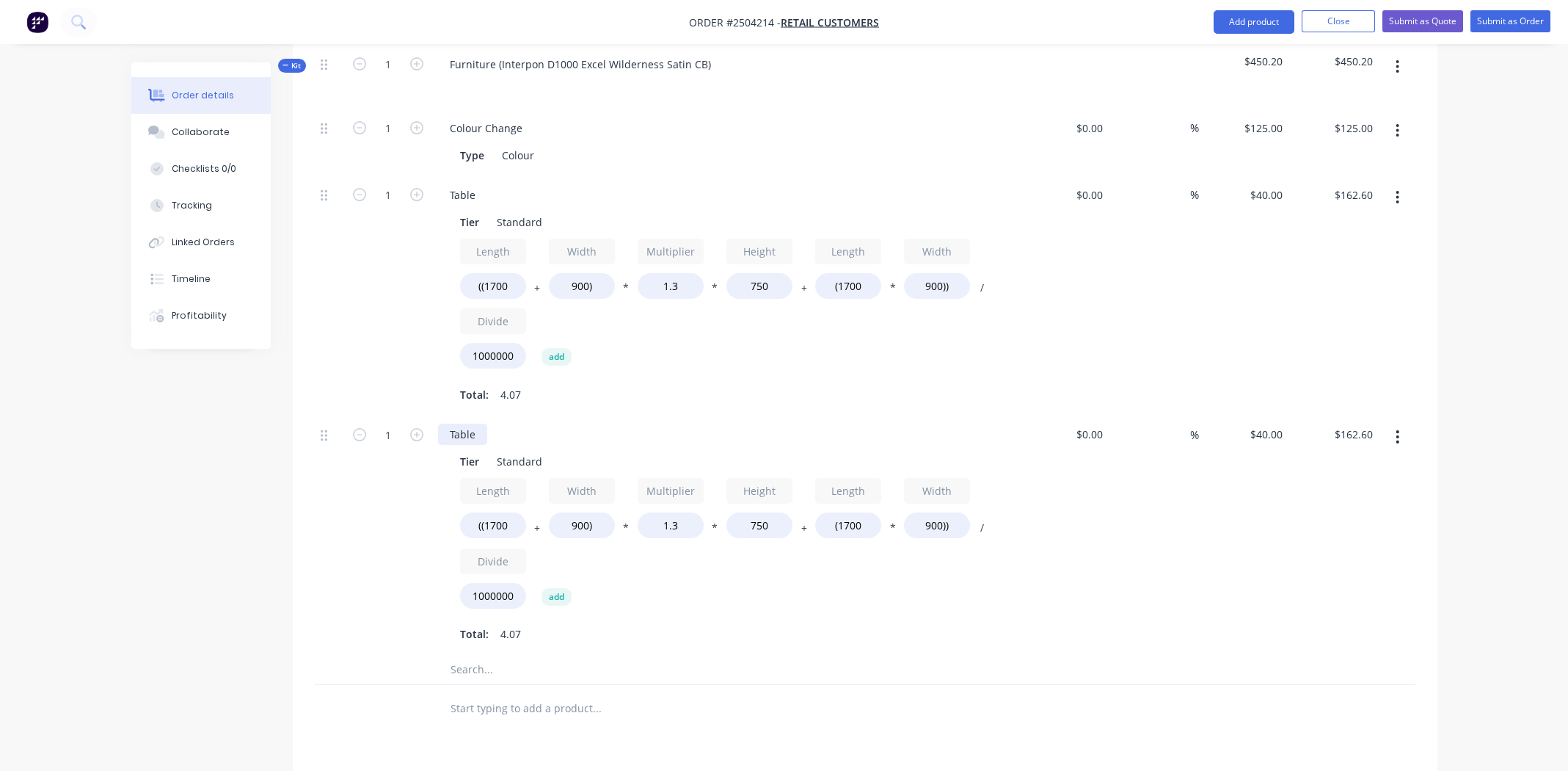
click at [463, 423] on div "Table" at bounding box center [463, 433] width 50 height 21
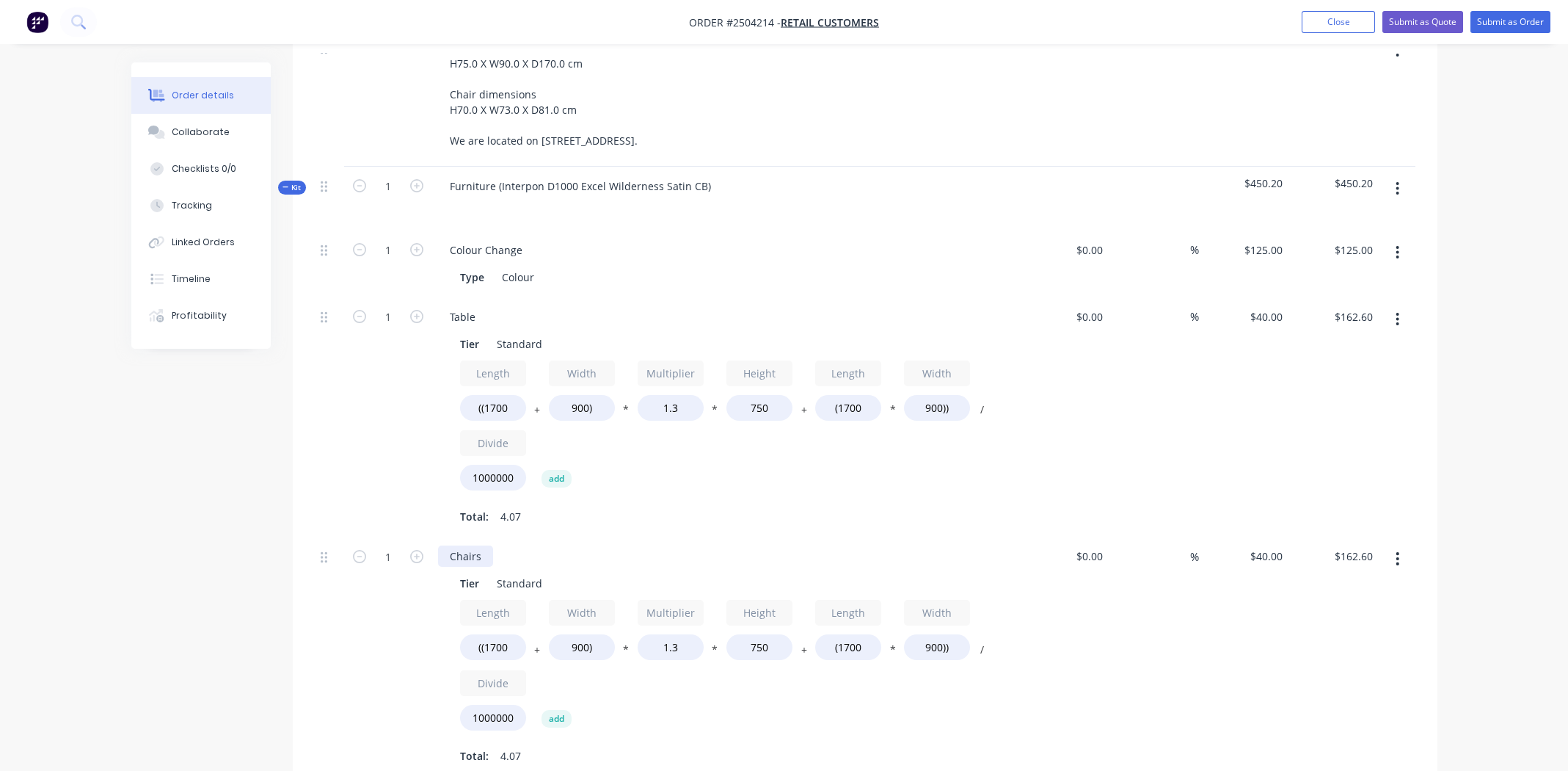
scroll to position [660, 0]
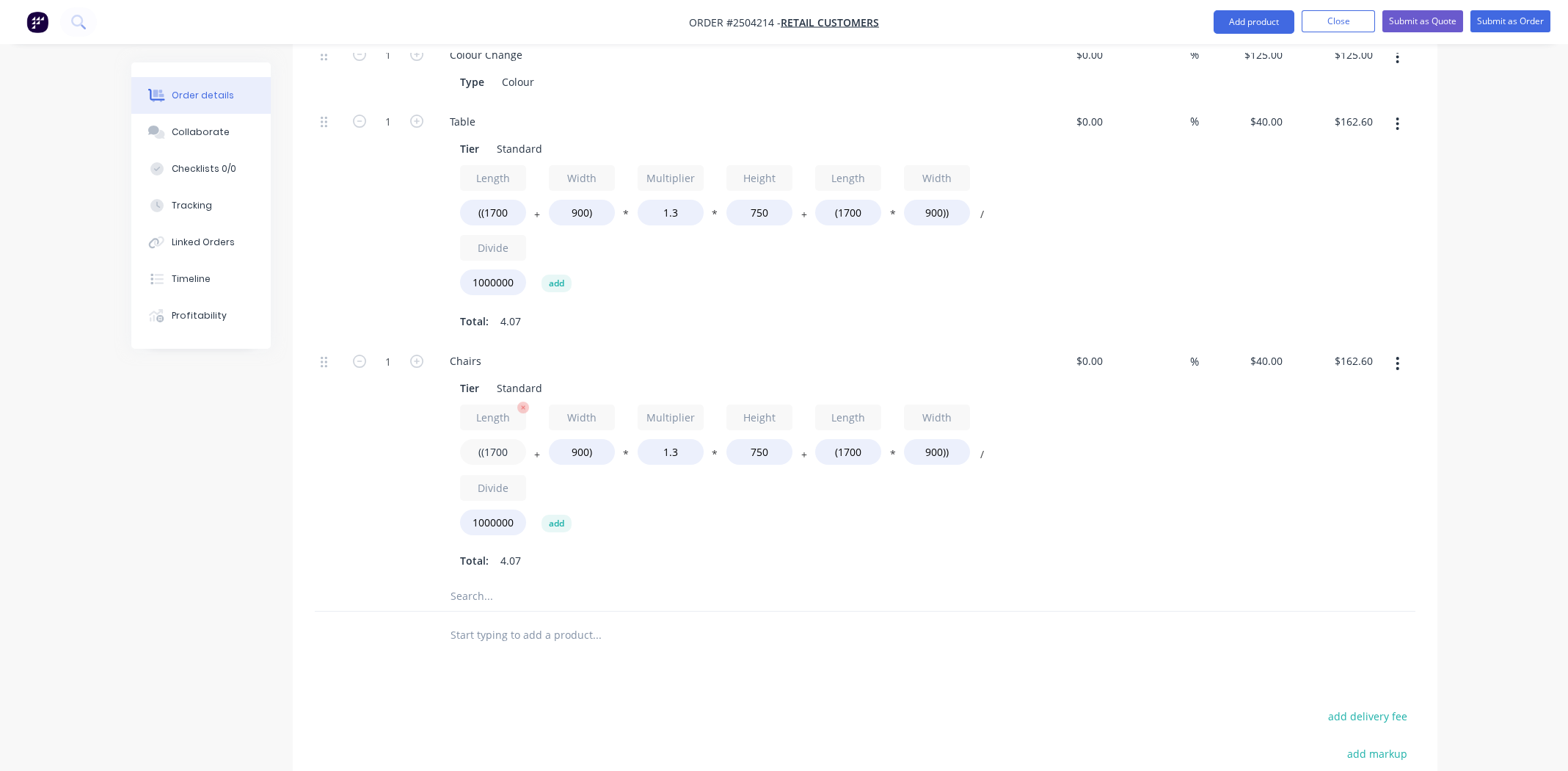
click at [502, 438] on input "((1700" at bounding box center [492, 451] width 66 height 26
type input "((810"
type input "$127.89"
click at [575, 438] on input "900)" at bounding box center [581, 451] width 66 height 26
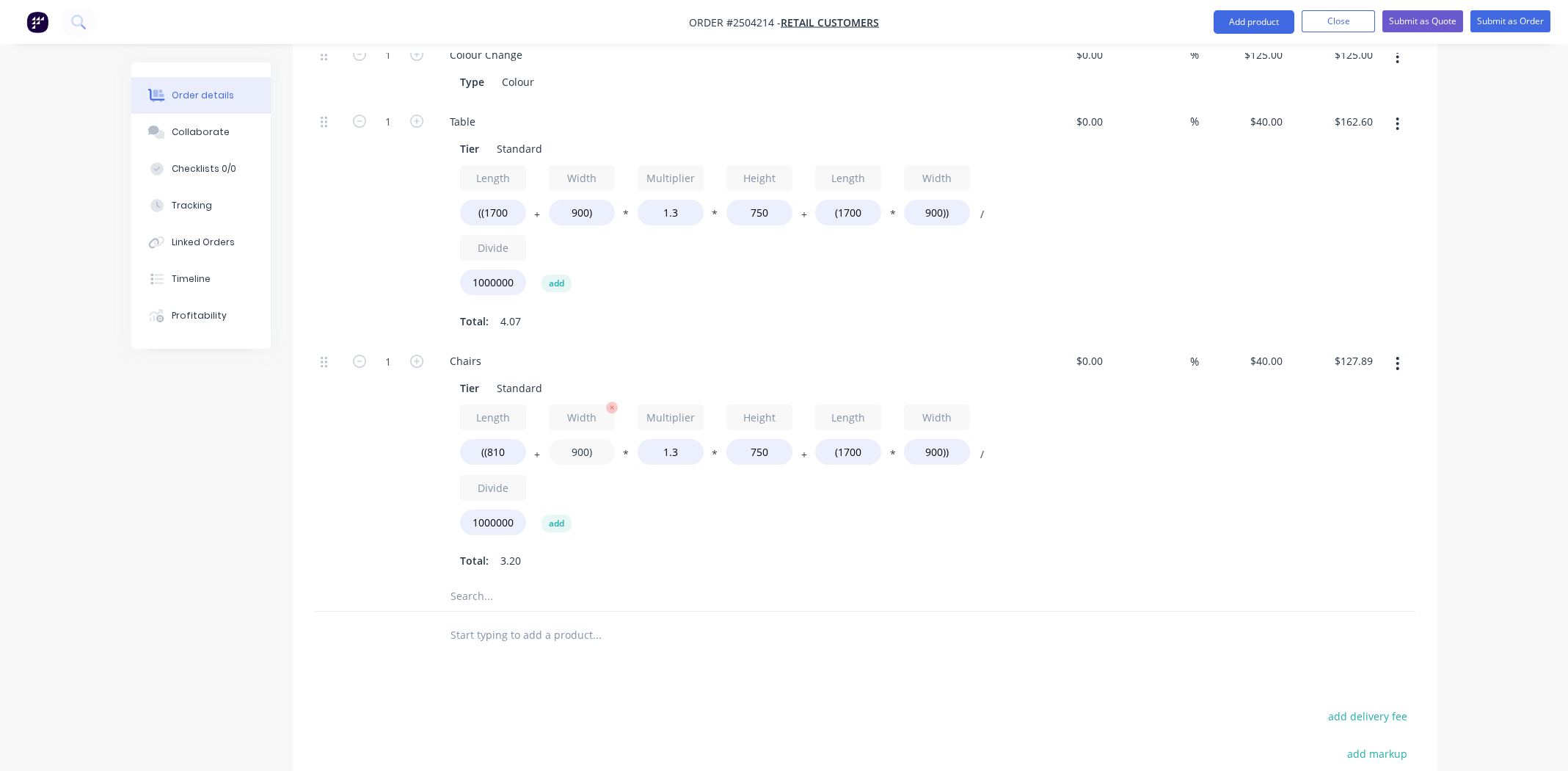
click at [575, 438] on input "900)" at bounding box center [581, 451] width 66 height 26
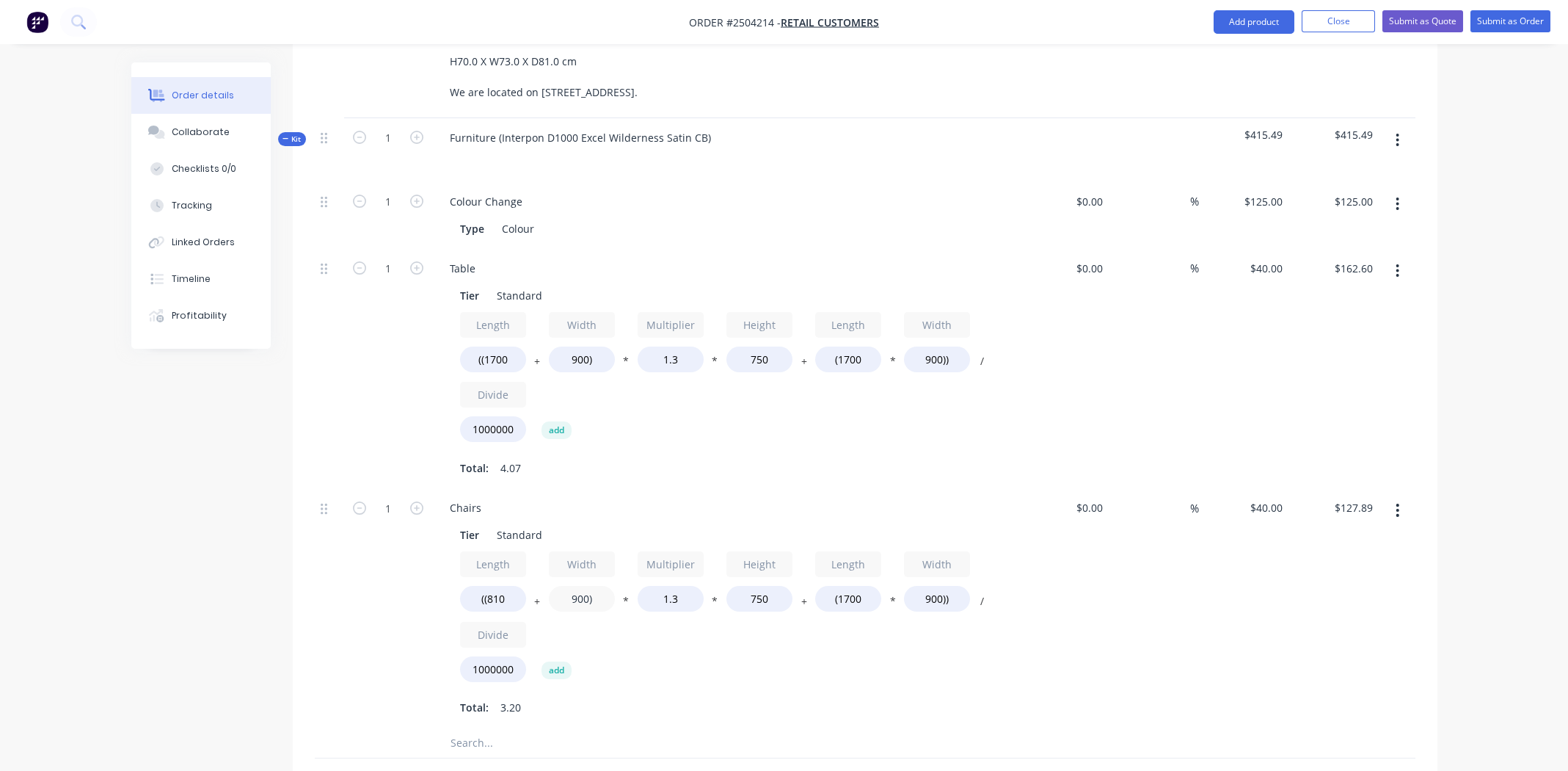
scroll to position [586, 0]
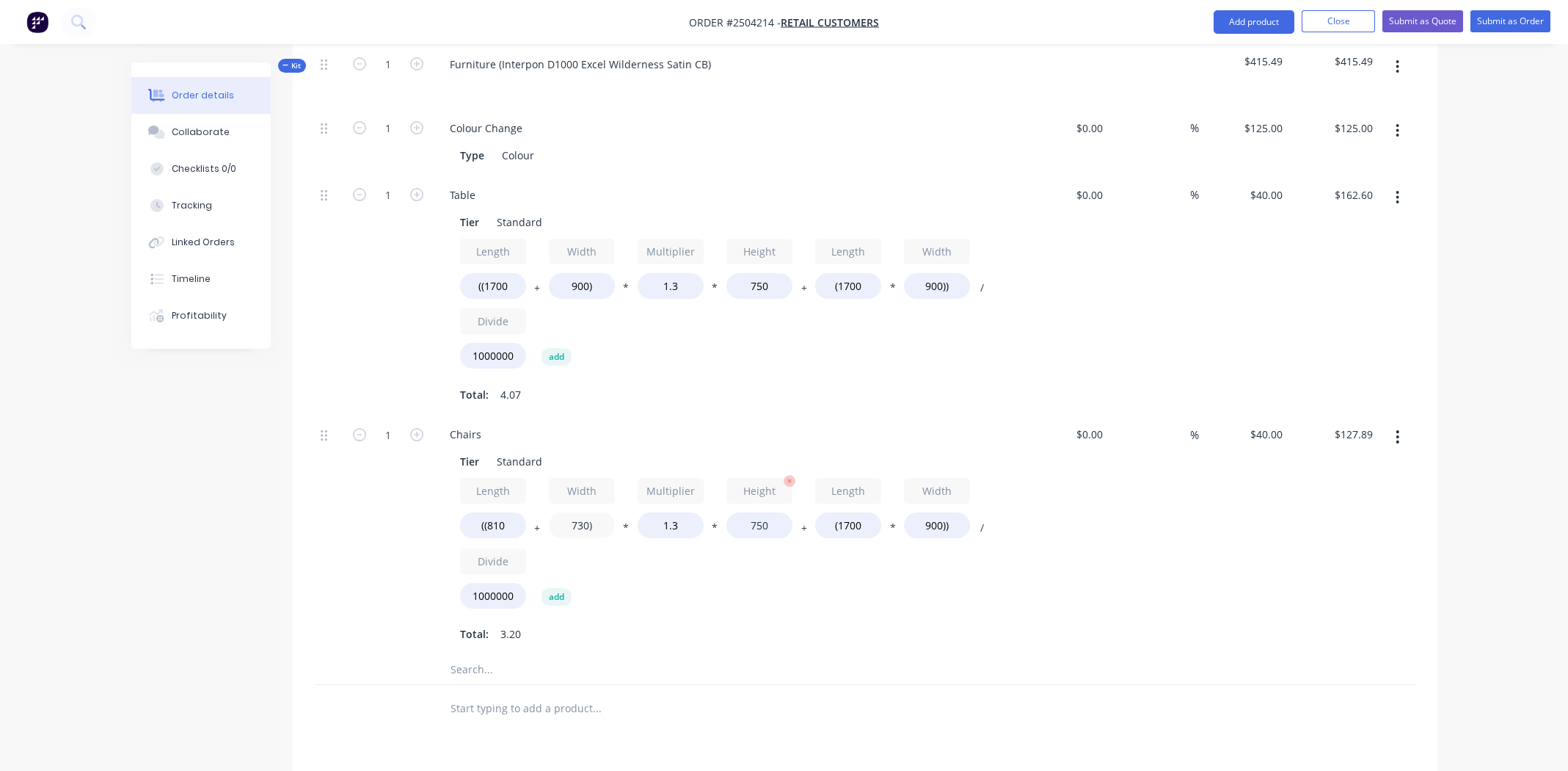
type input "730)"
type input "$121.26"
click at [756, 512] on input "750" at bounding box center [759, 525] width 66 height 26
type input "700"
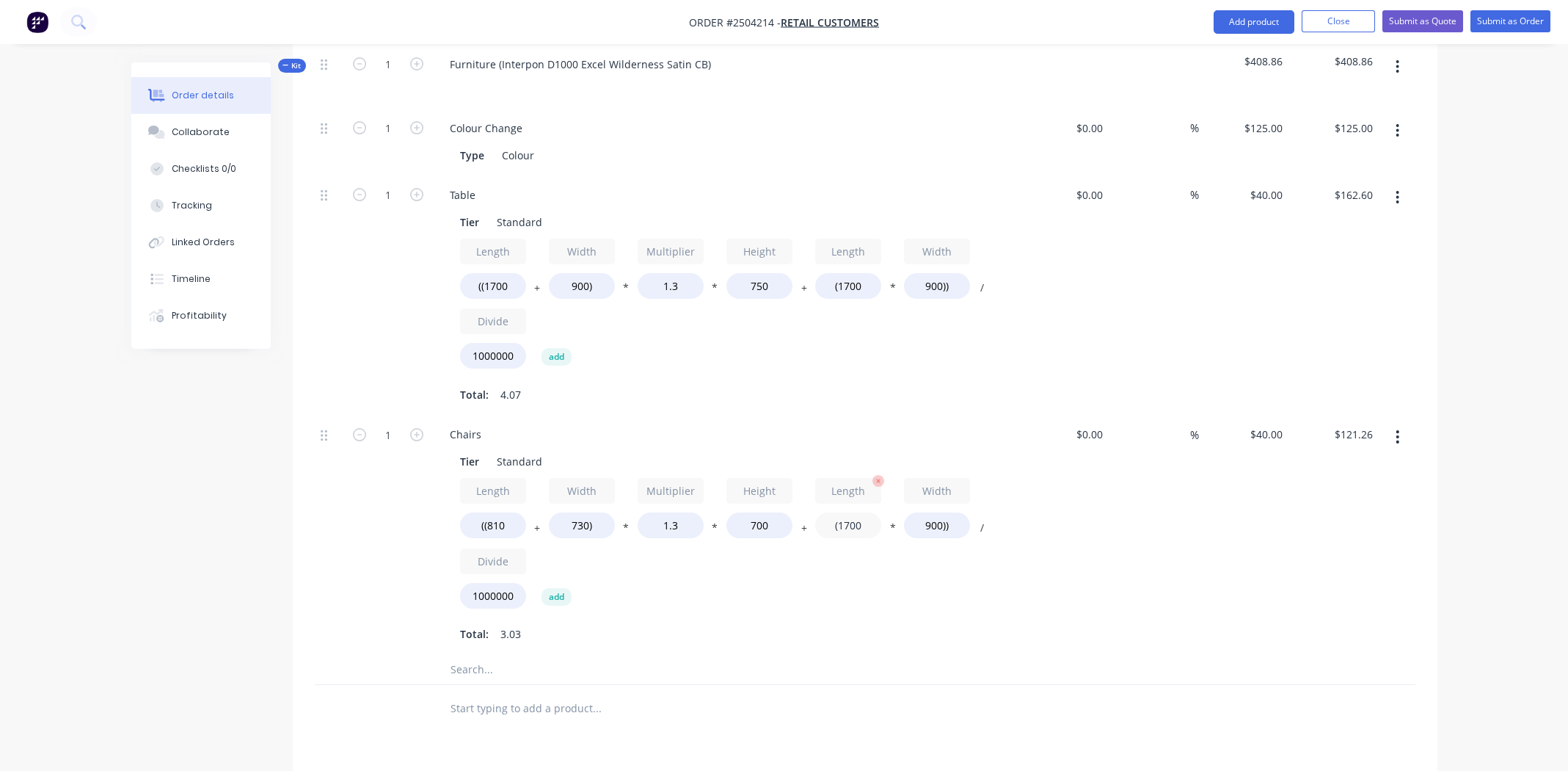
type input "$117.26"
click at [849, 512] on input "(1700" at bounding box center [848, 525] width 66 height 26
type input "(810"
type input "$85.22"
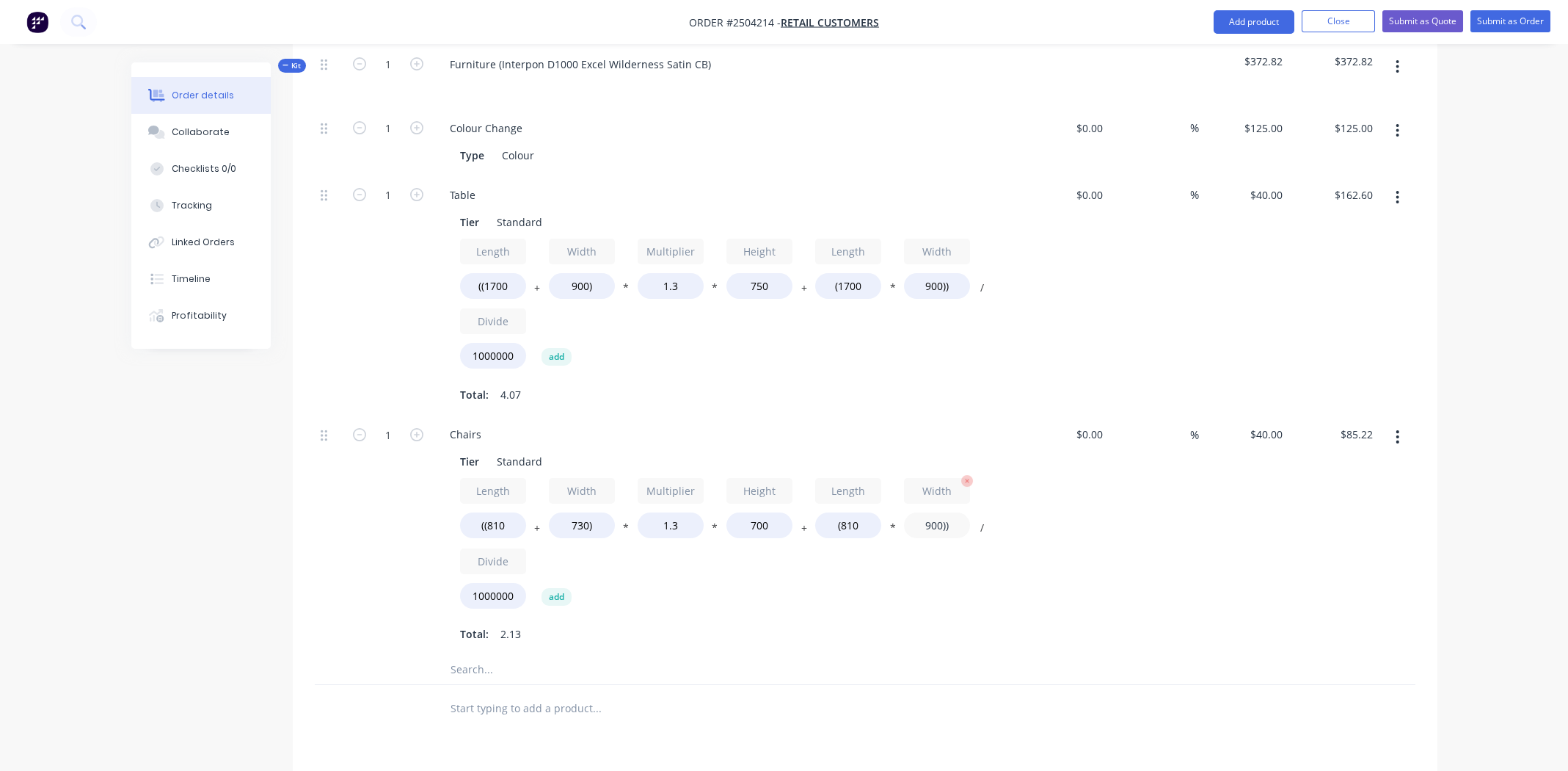
click at [927, 512] on input "900))" at bounding box center [937, 525] width 66 height 26
click at [926, 512] on input "900))" at bounding box center [937, 525] width 66 height 26
type input "730))"
type input "$79.71"
click at [1049, 563] on div "$0.00 $0.00" at bounding box center [1065, 534] width 91 height 240
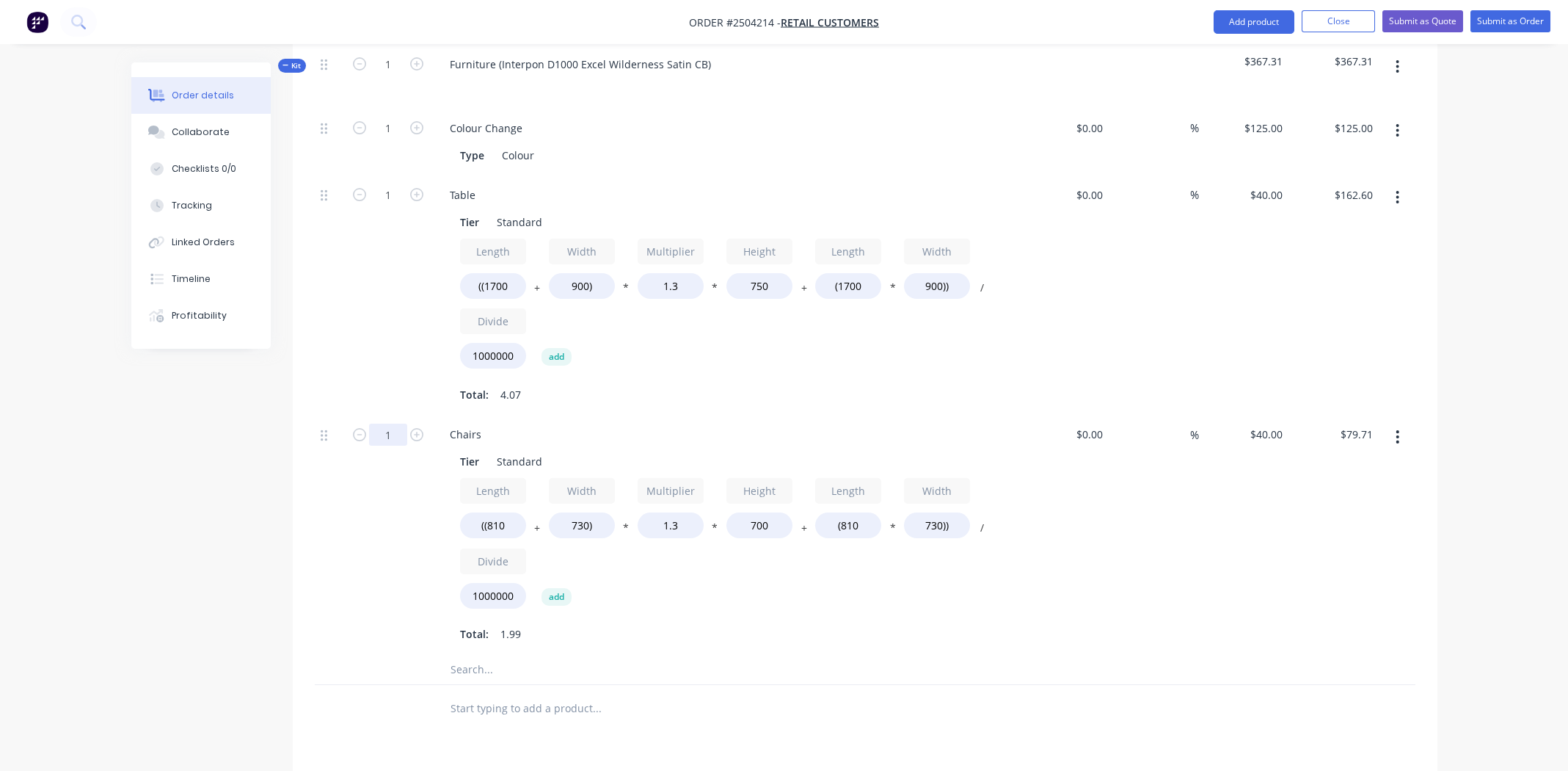
click at [381, 423] on input "1" at bounding box center [388, 434] width 38 height 22
type input "2"
type input "$159.42"
click at [744, 423] on div "Chairs" at bounding box center [725, 433] width 575 height 21
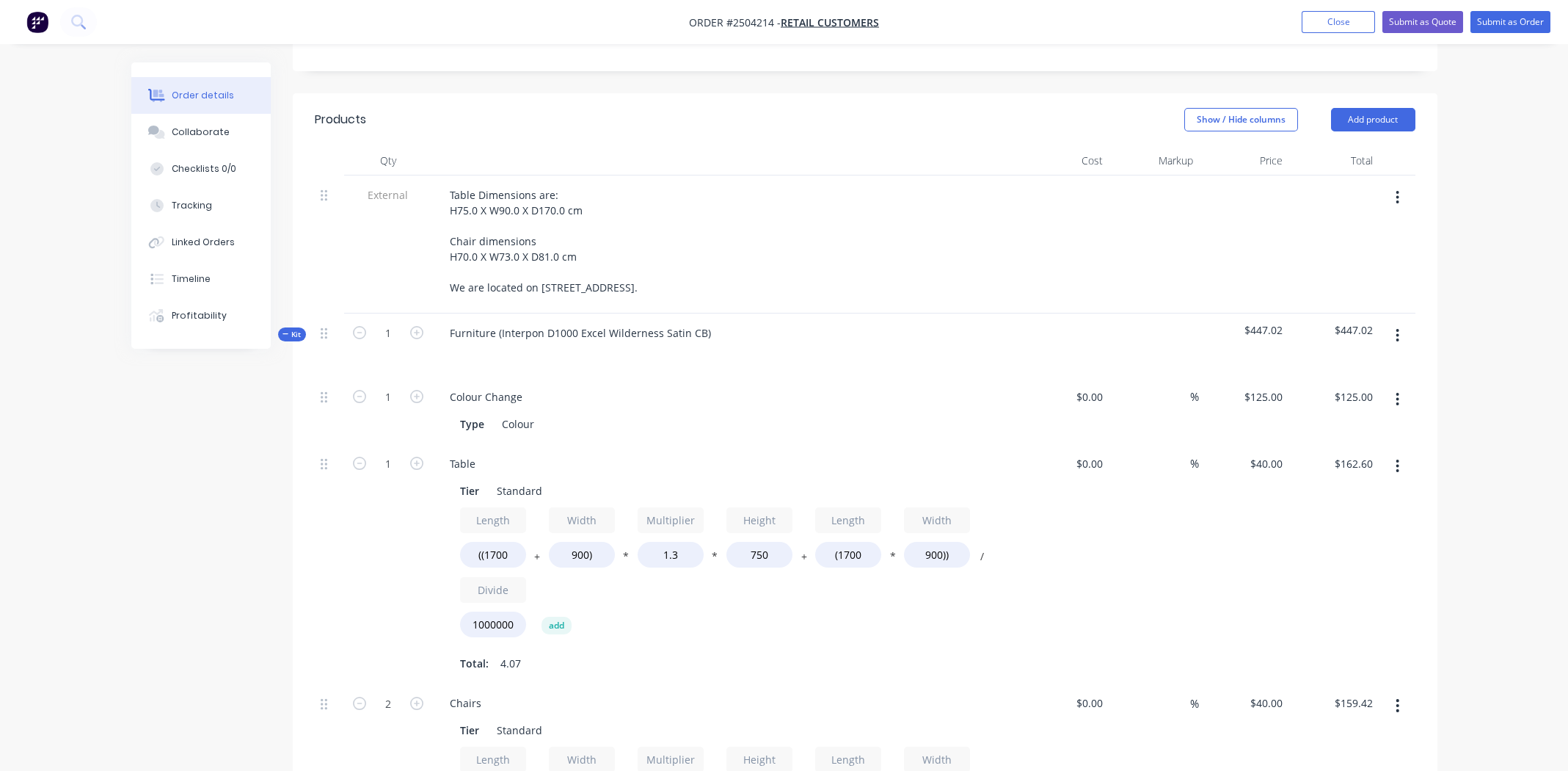
scroll to position [293, 0]
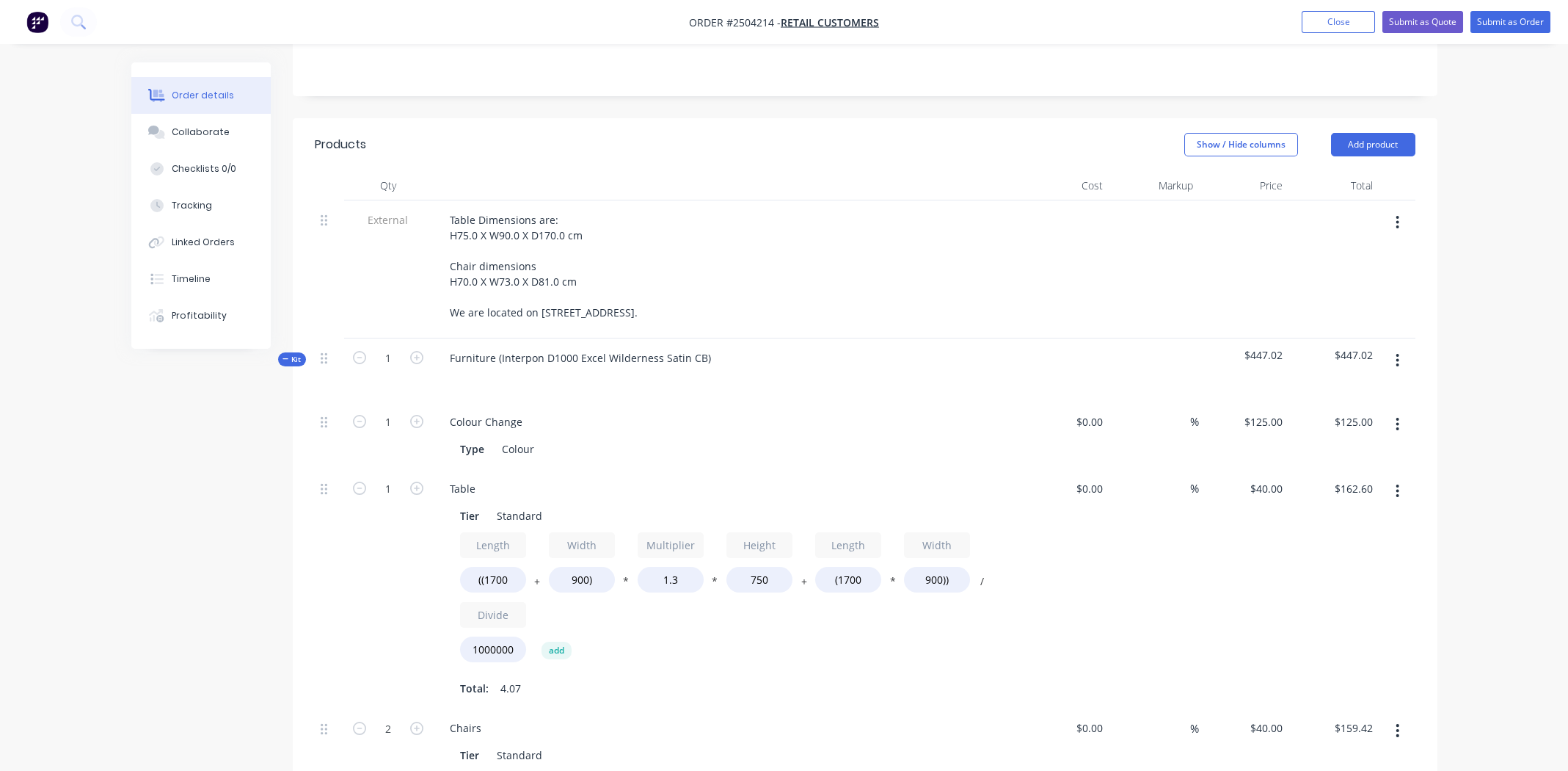
click at [1398, 354] on icon "button" at bounding box center [1397, 360] width 3 height 13
click at [1359, 388] on div "Add product to kit" at bounding box center [1346, 398] width 113 height 21
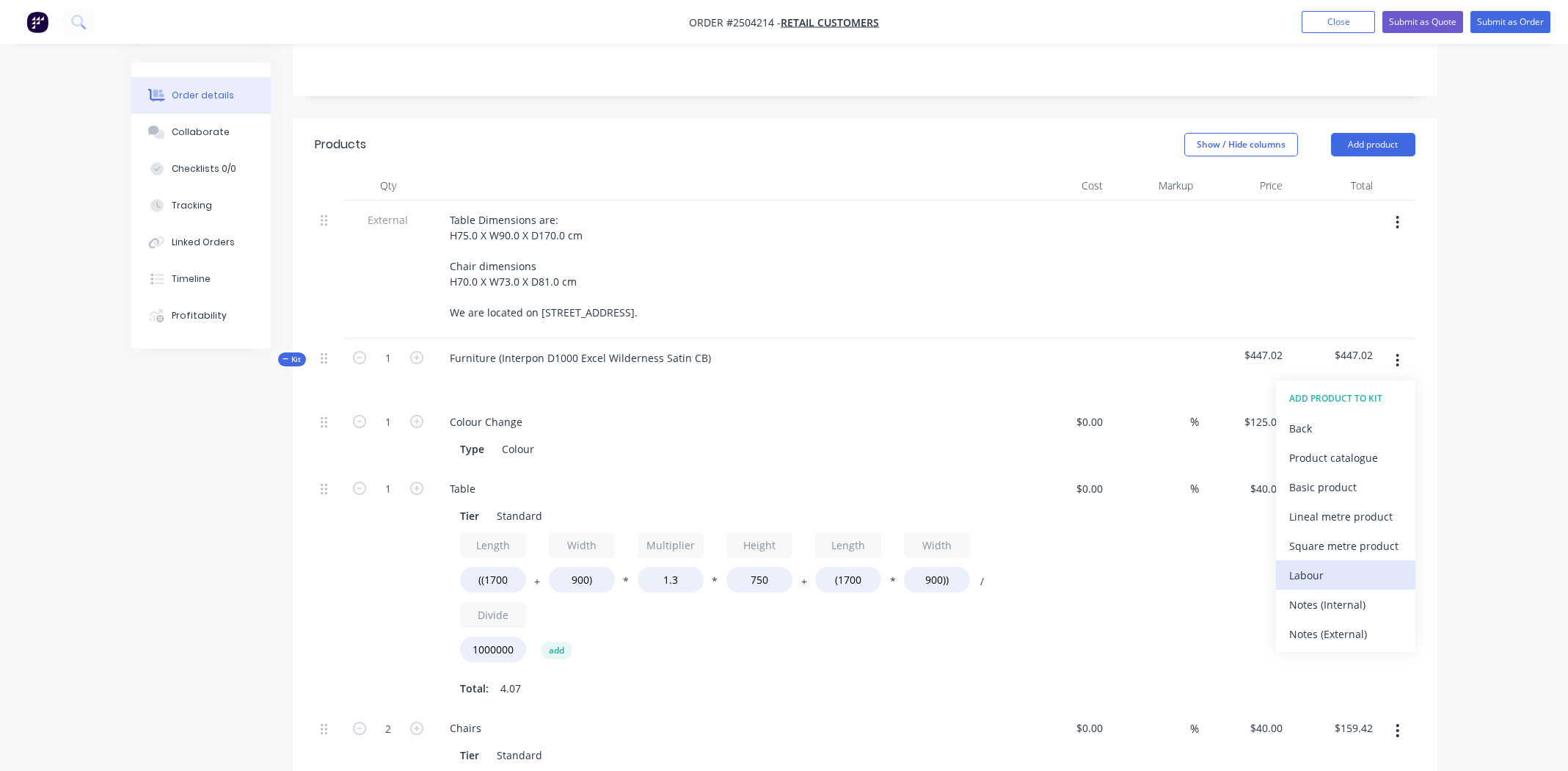
click at [1360, 564] on div "Labour" at bounding box center [1346, 574] width 113 height 21
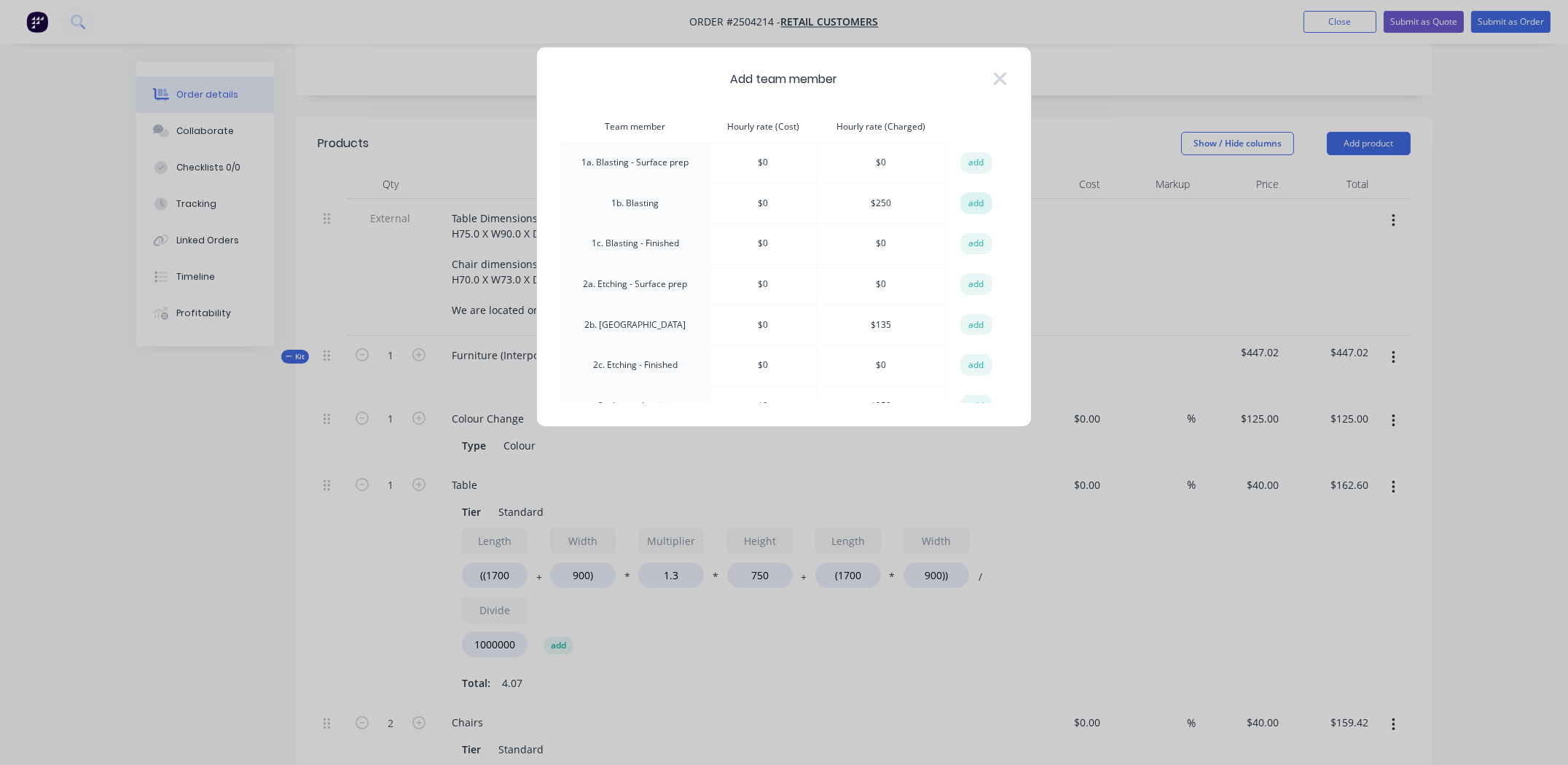
click at [968, 203] on button "add" at bounding box center [977, 204] width 32 height 22
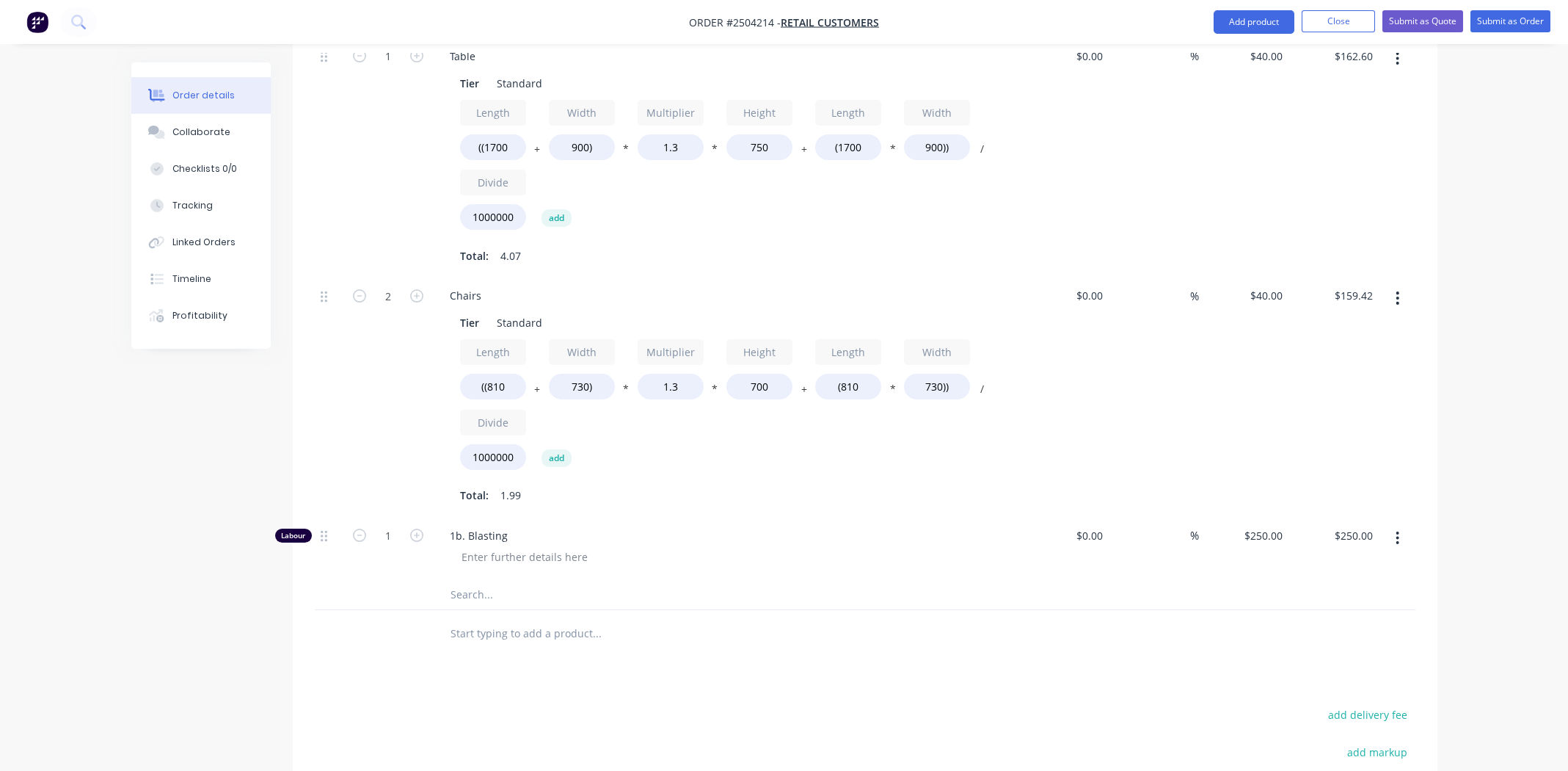
scroll to position [733, 0]
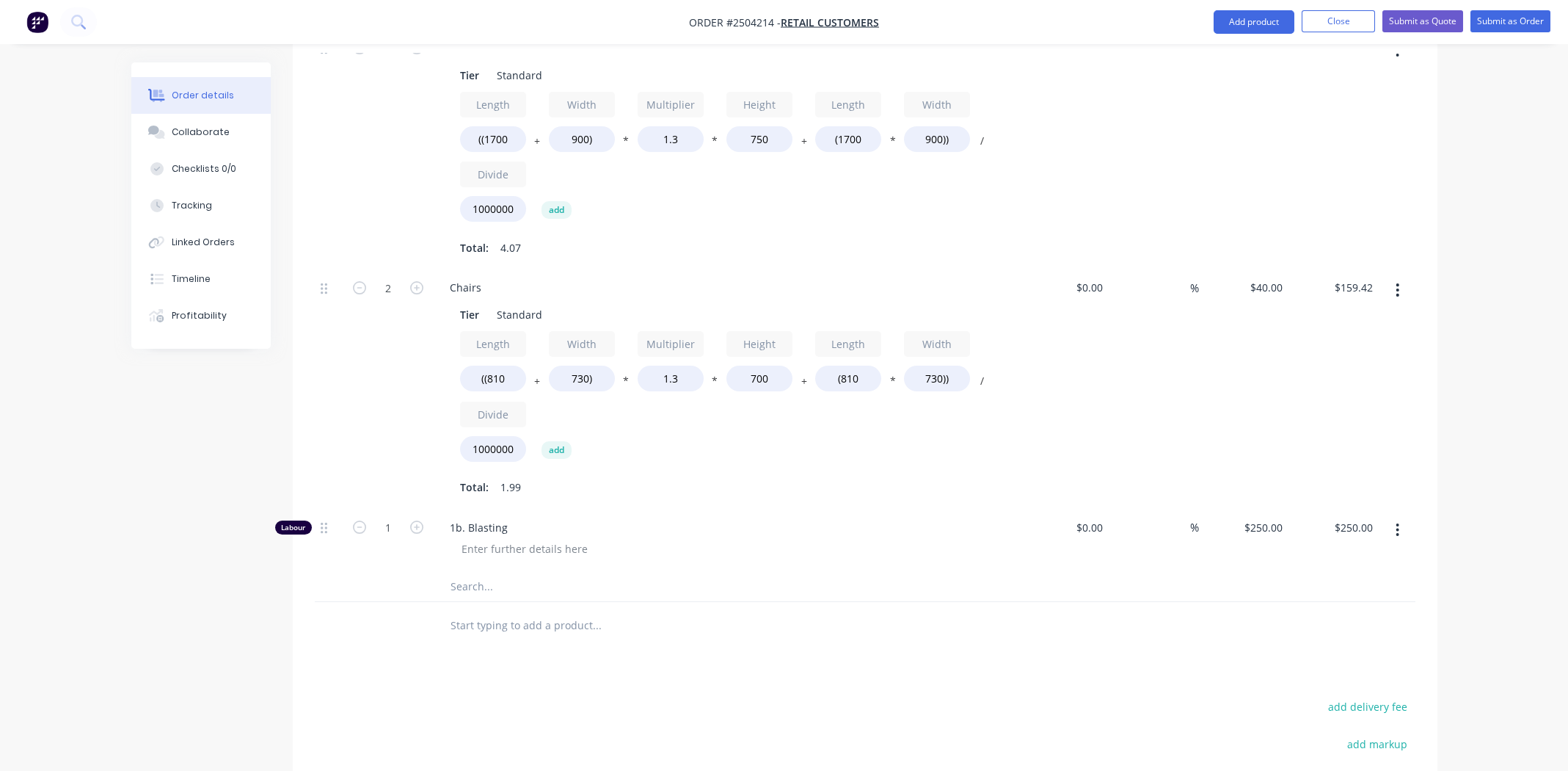
click at [175, 129] on div "Collaborate" at bounding box center [201, 132] width 58 height 13
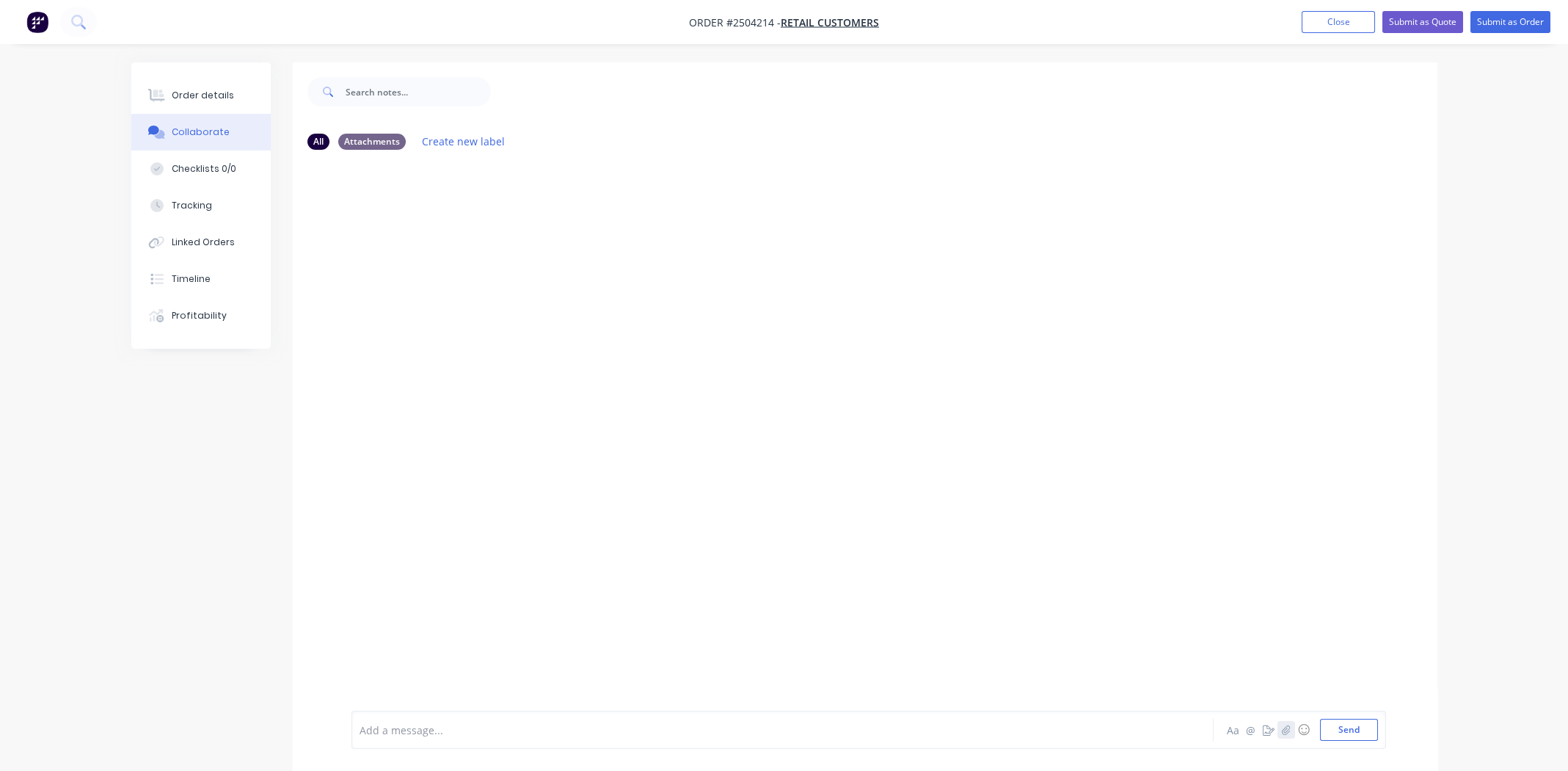
click at [1287, 730] on icon "button" at bounding box center [1285, 729] width 9 height 10
click at [1355, 729] on button "Send" at bounding box center [1349, 730] width 58 height 22
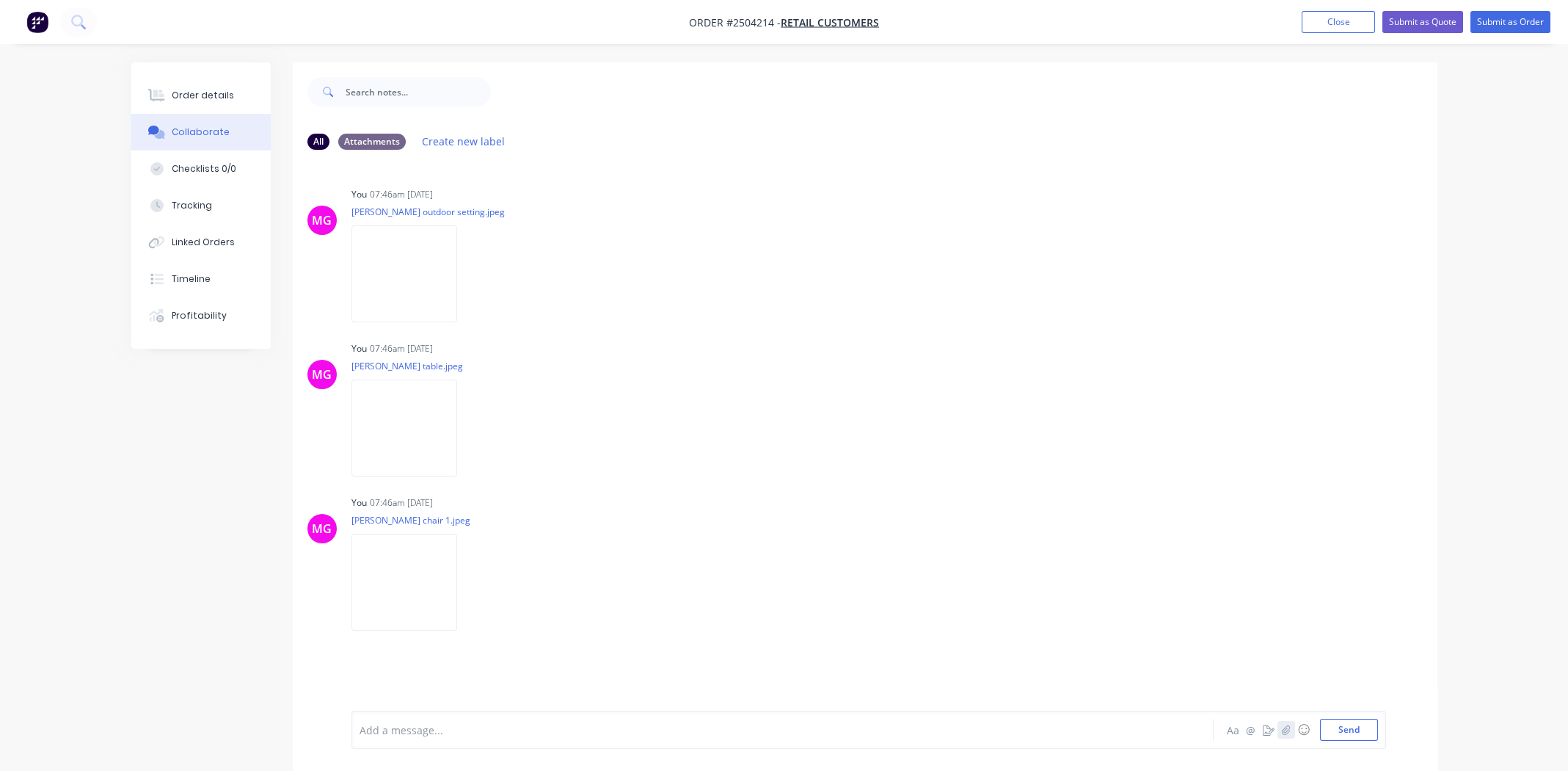
click at [1286, 733] on icon "button" at bounding box center [1285, 729] width 9 height 10
click at [443, 730] on div at bounding box center [742, 730] width 763 height 15
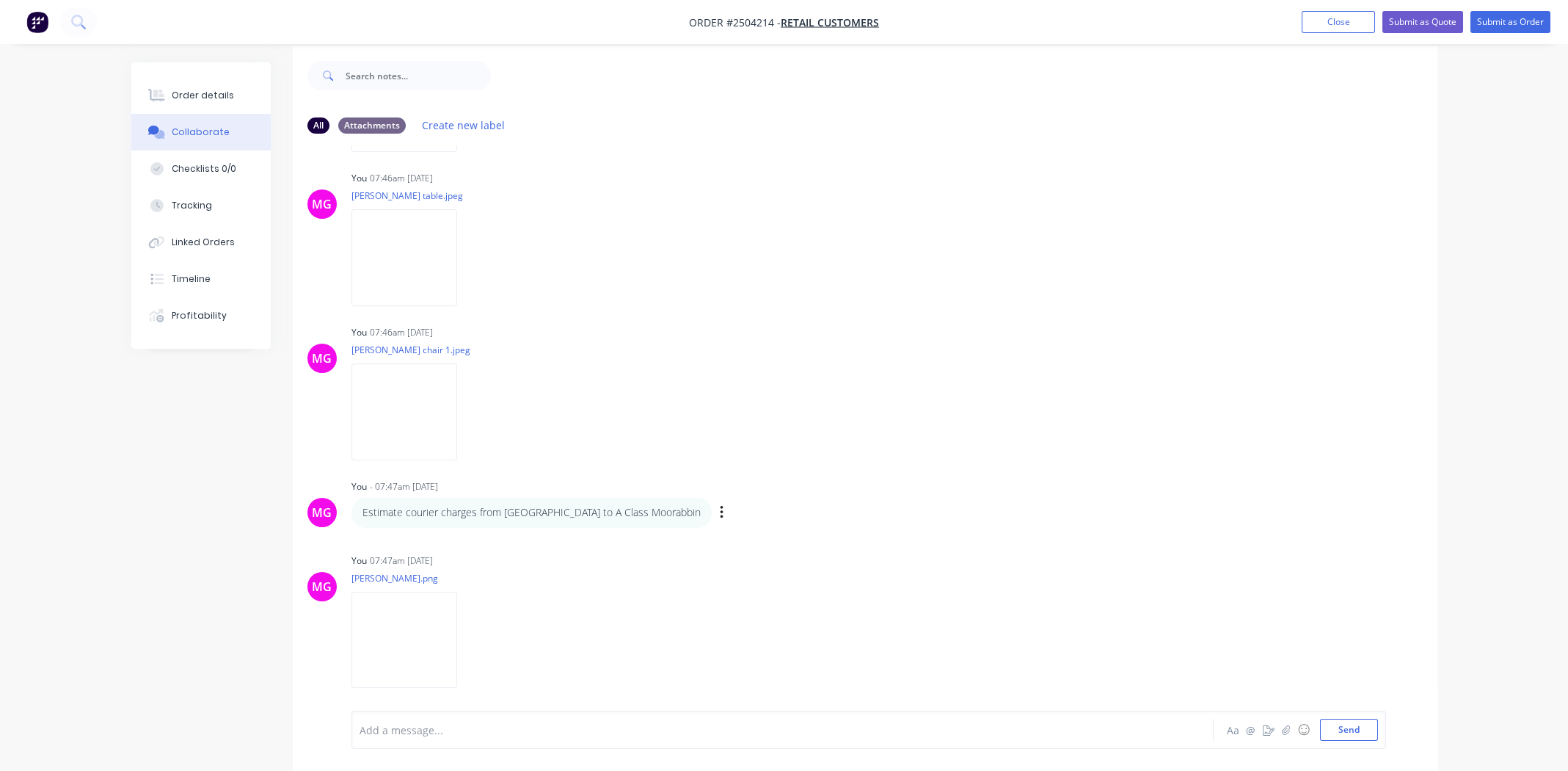
scroll to position [21, 0]
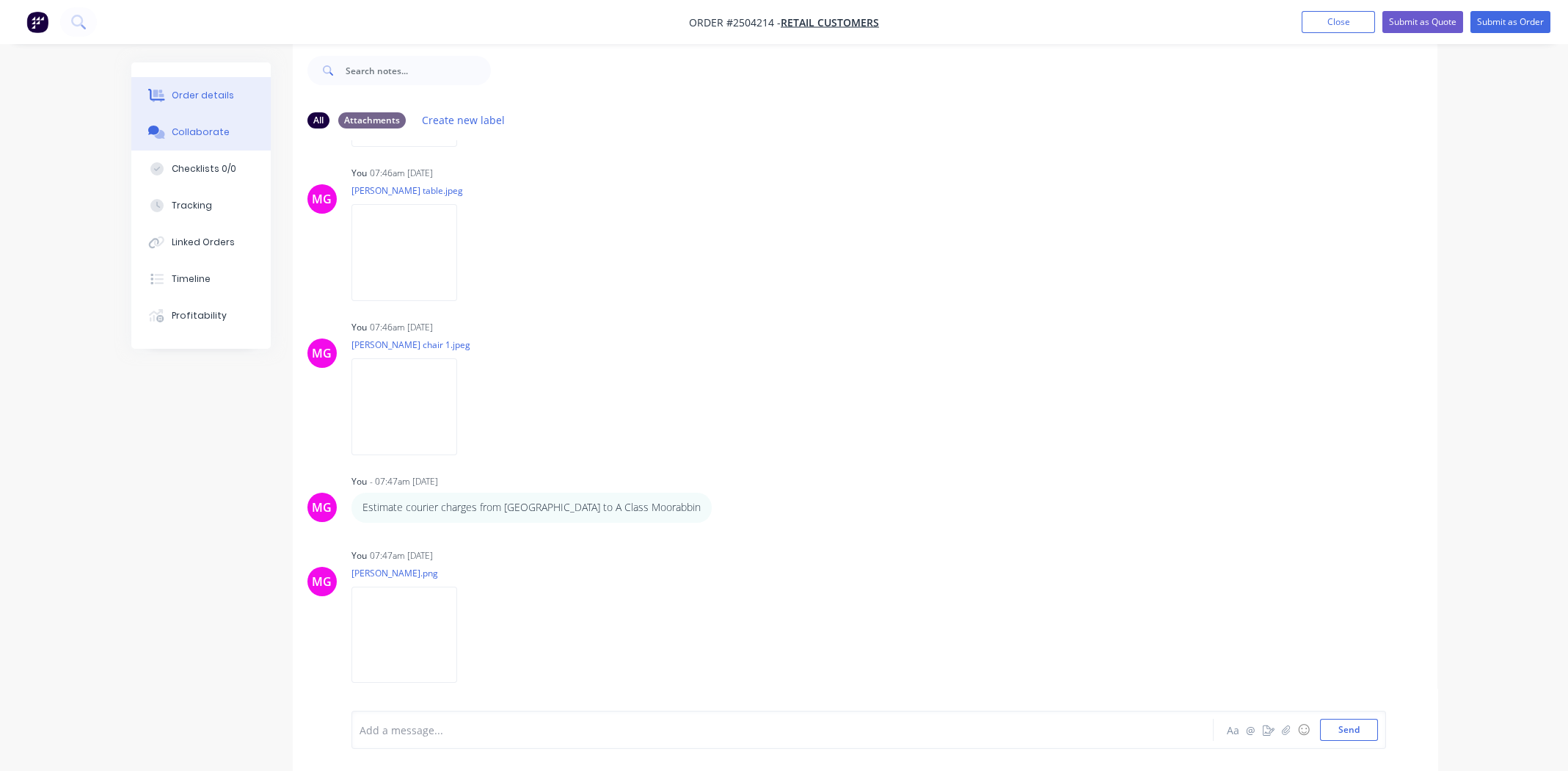
click at [192, 93] on div "Order details" at bounding box center [203, 95] width 62 height 13
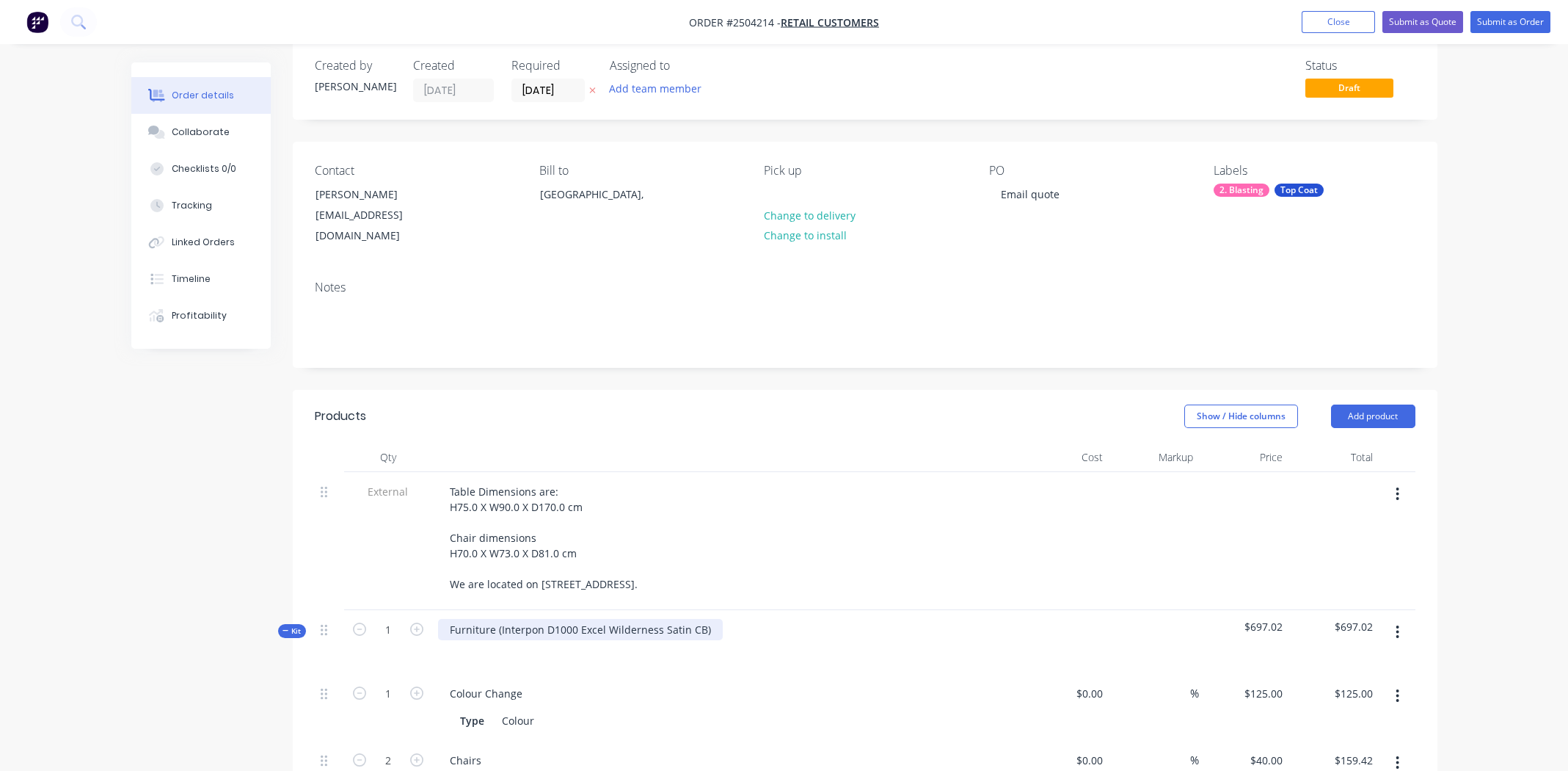
click at [707, 619] on div "Furniture (Interpon D1000 Excel Wilderness Satin CB)" at bounding box center [580, 629] width 285 height 21
click at [586, 619] on div "Interpon D1000 Excel Wilderness Satin CB" at bounding box center [553, 629] width 230 height 21
click at [585, 619] on div "Interpon D1000 Excel Wilderness Satin CB" at bounding box center [553, 629] width 230 height 21
copy div "Interpon D1000 Excel Wilderness Satin CB"
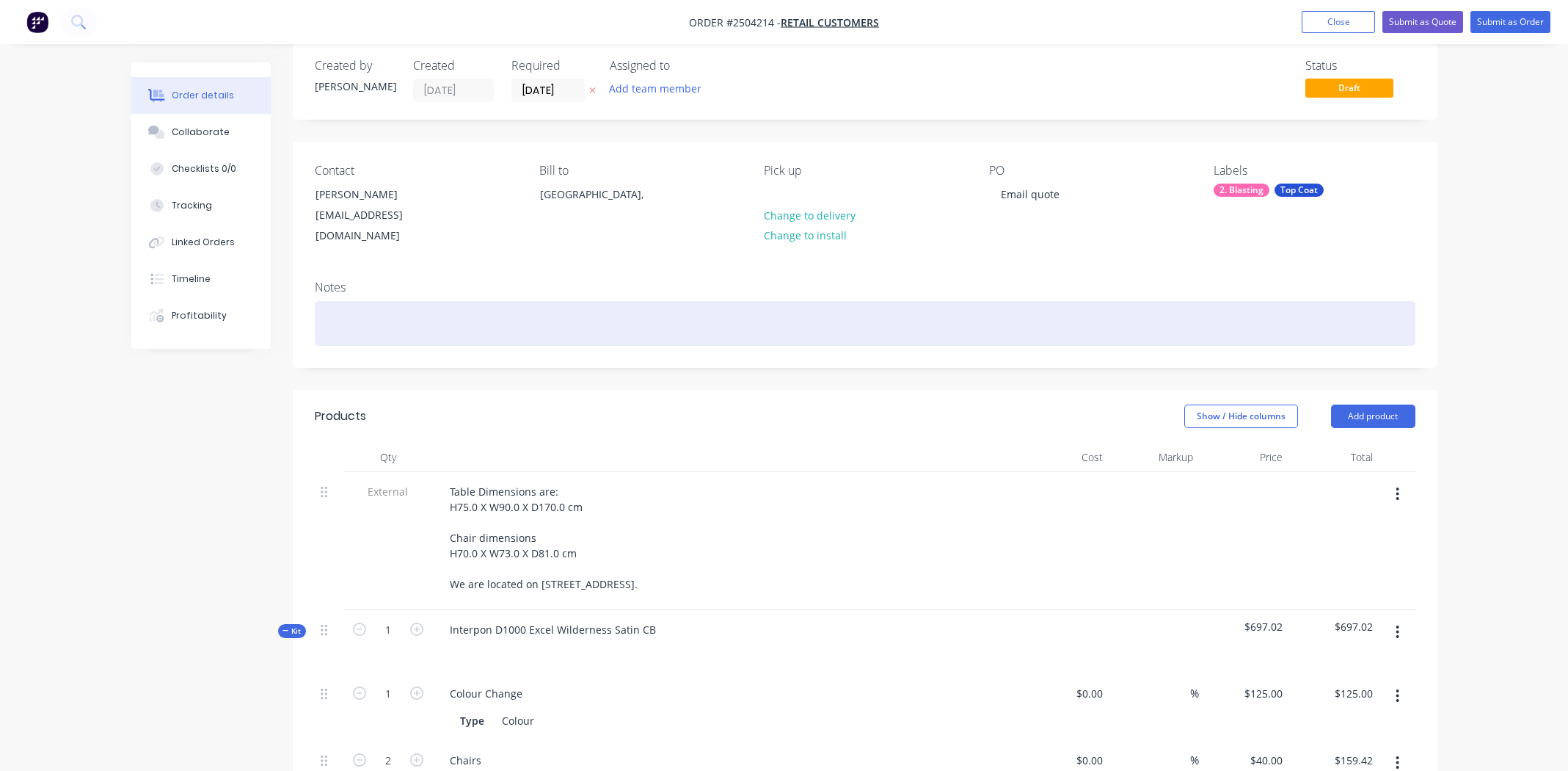
paste div
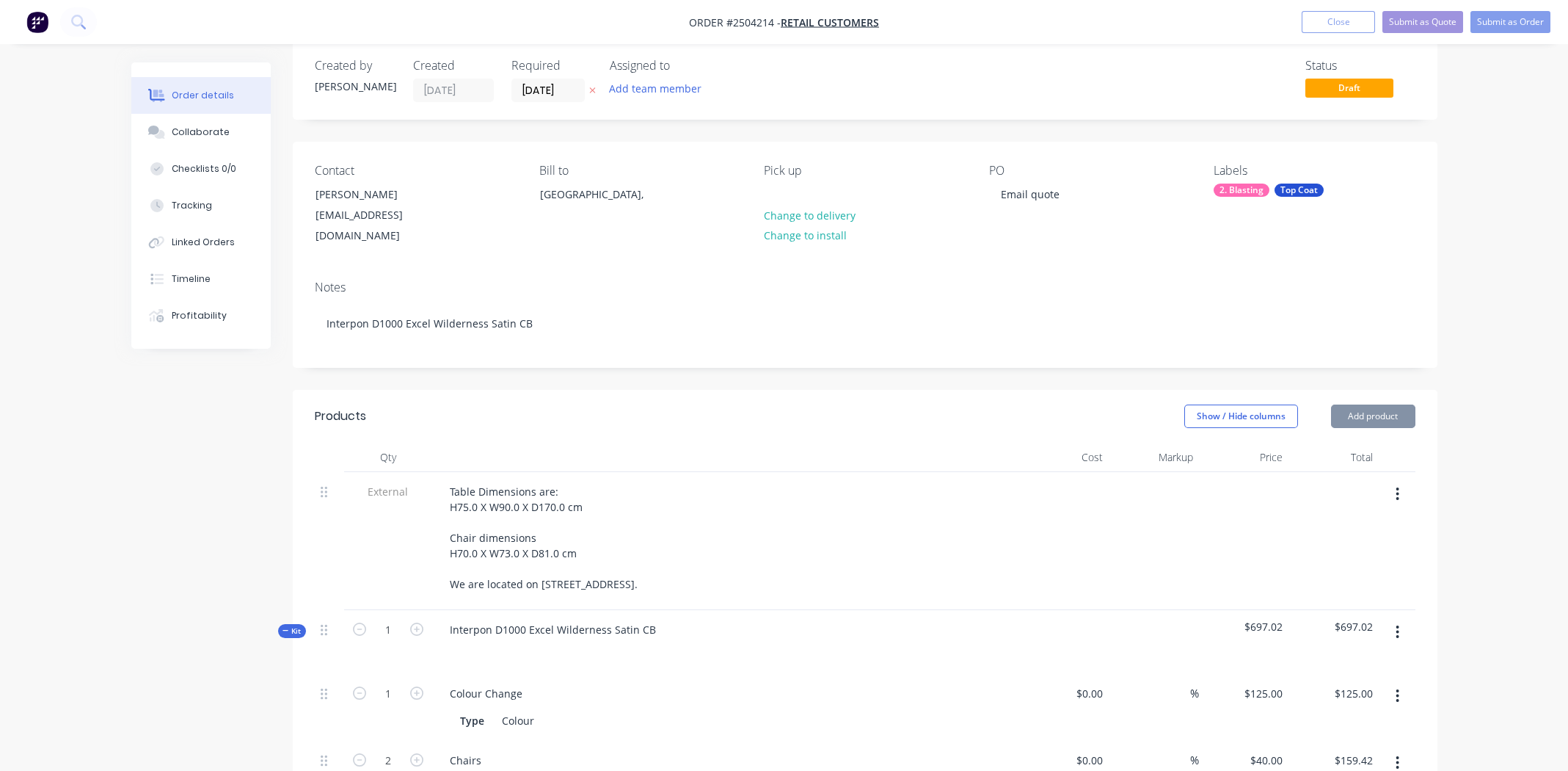
click at [1242, 191] on div "2. Blasting" at bounding box center [1241, 190] width 56 height 13
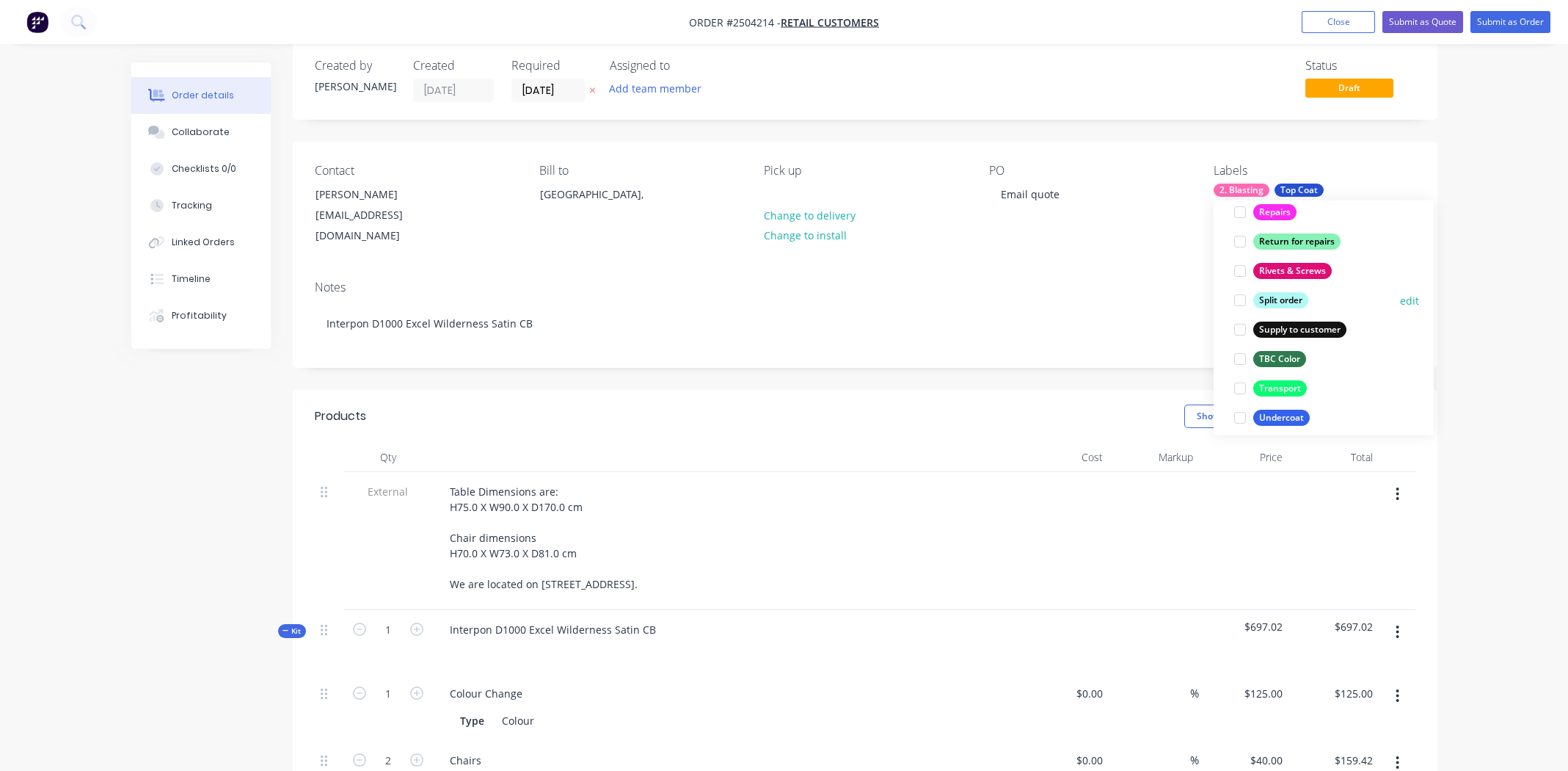
scroll to position [1100, 0]
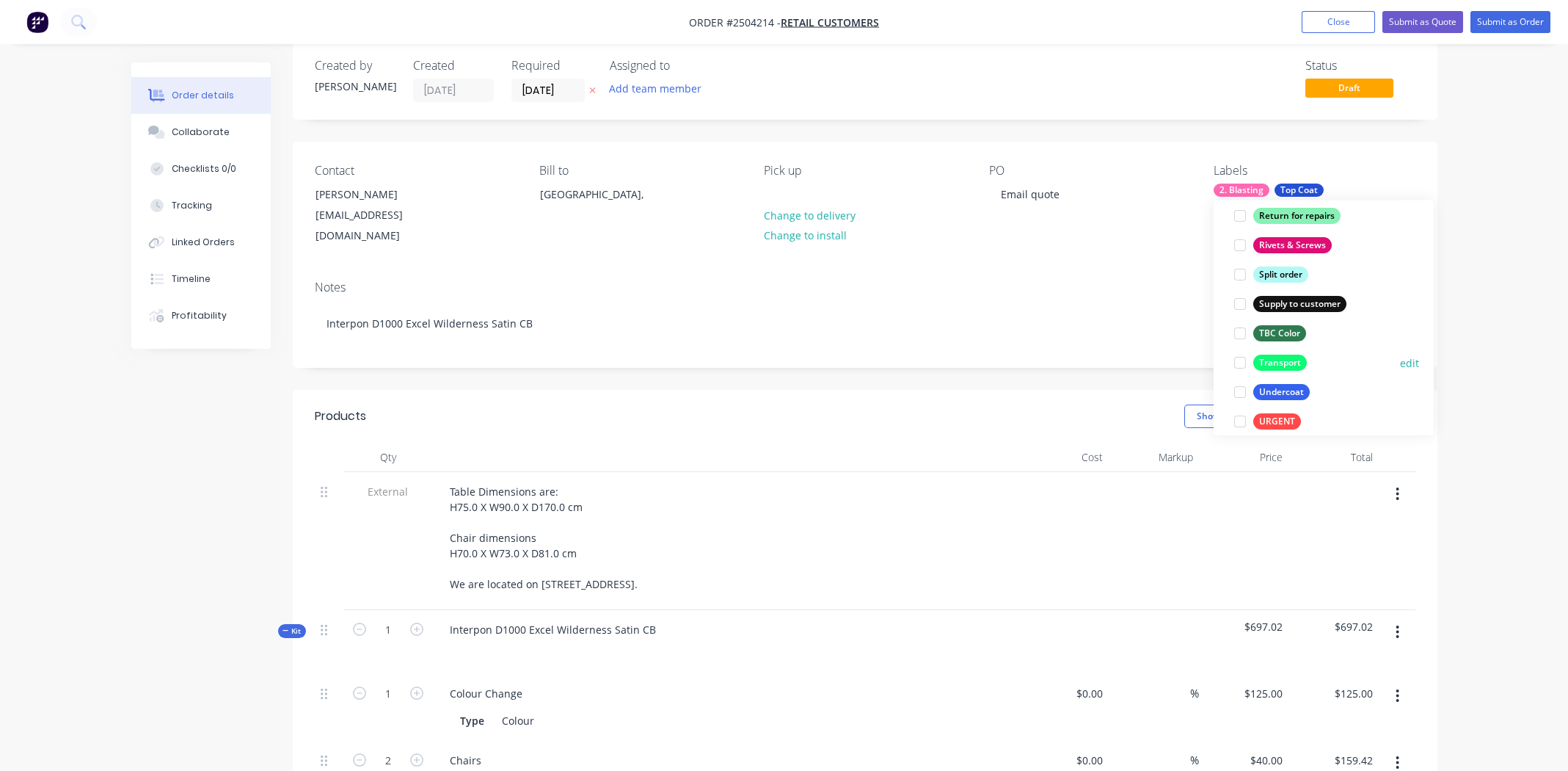
click at [1242, 358] on div at bounding box center [1240, 362] width 29 height 29
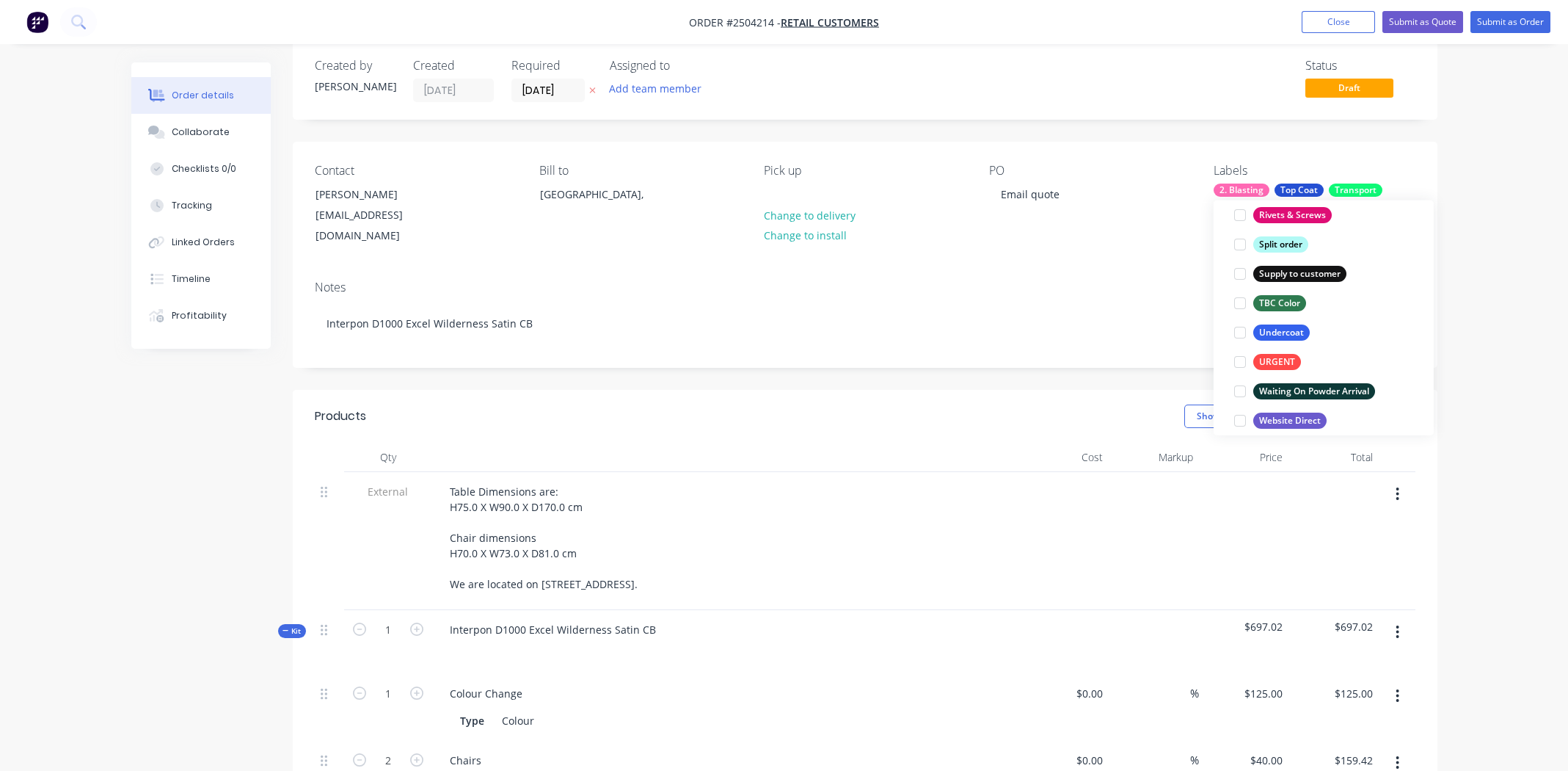
scroll to position [1174, 0]
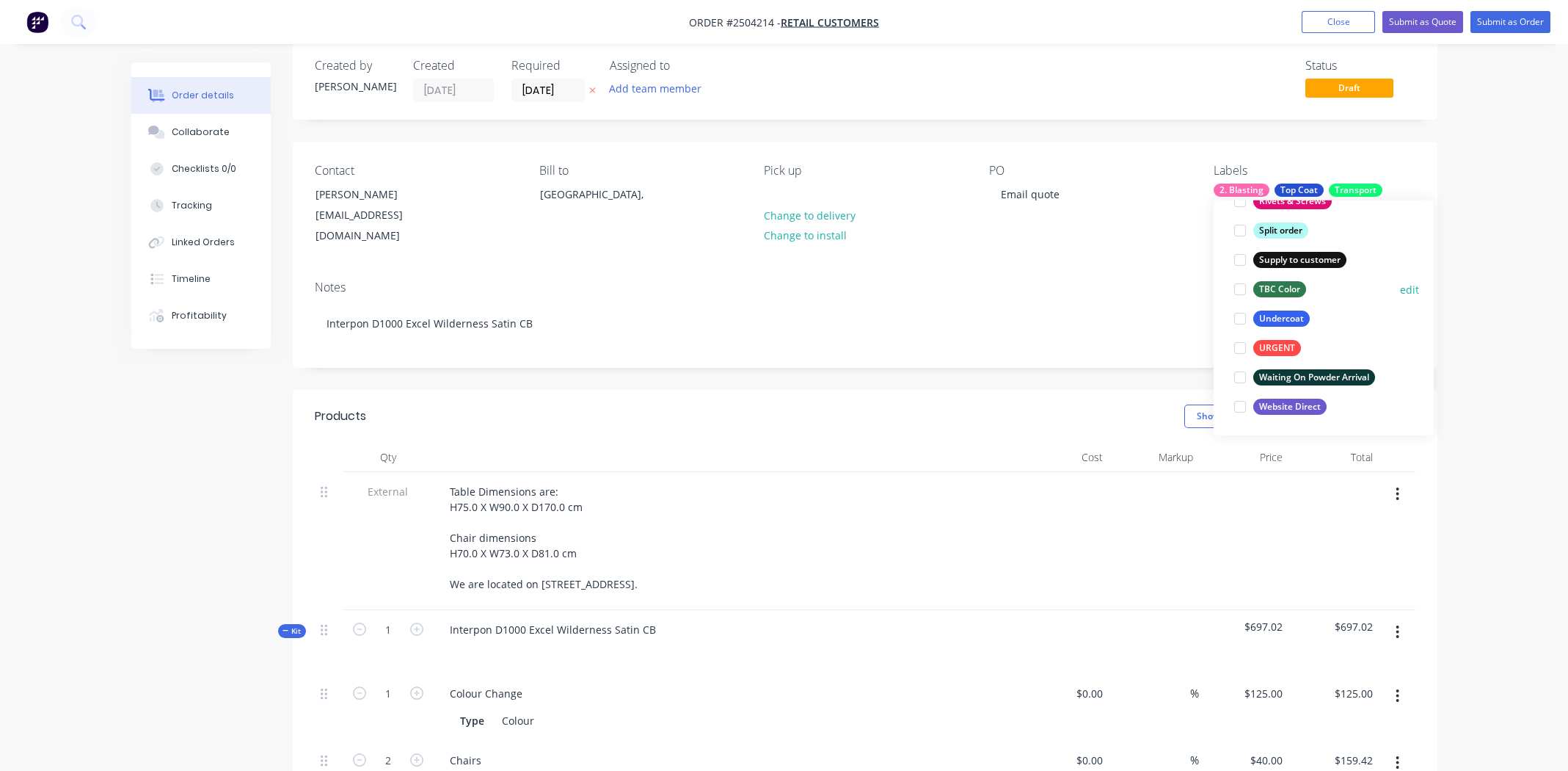
click at [1237, 289] on div at bounding box center [1240, 289] width 29 height 29
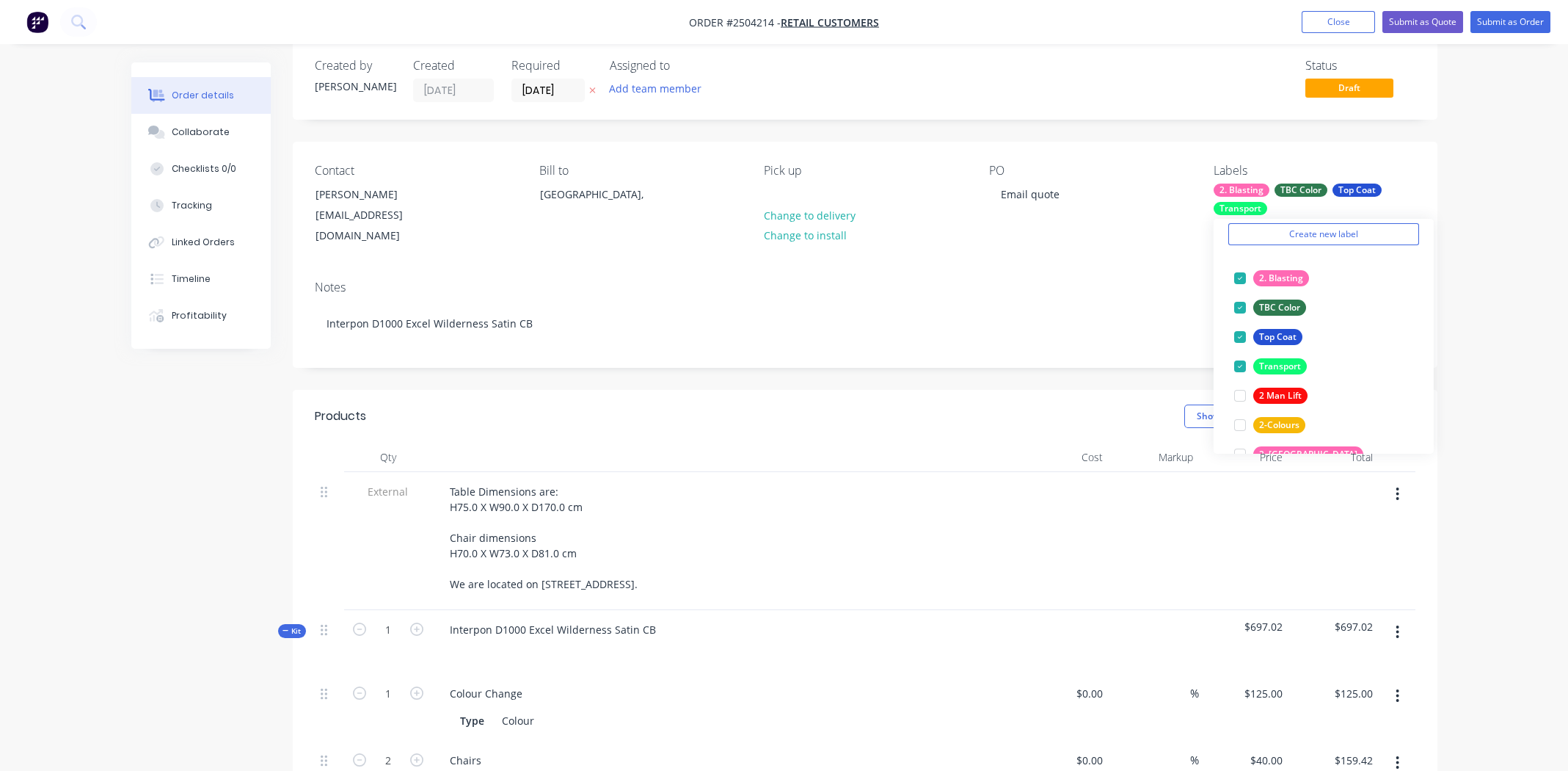
click at [1120, 280] on div "Notes" at bounding box center [865, 287] width 1101 height 14
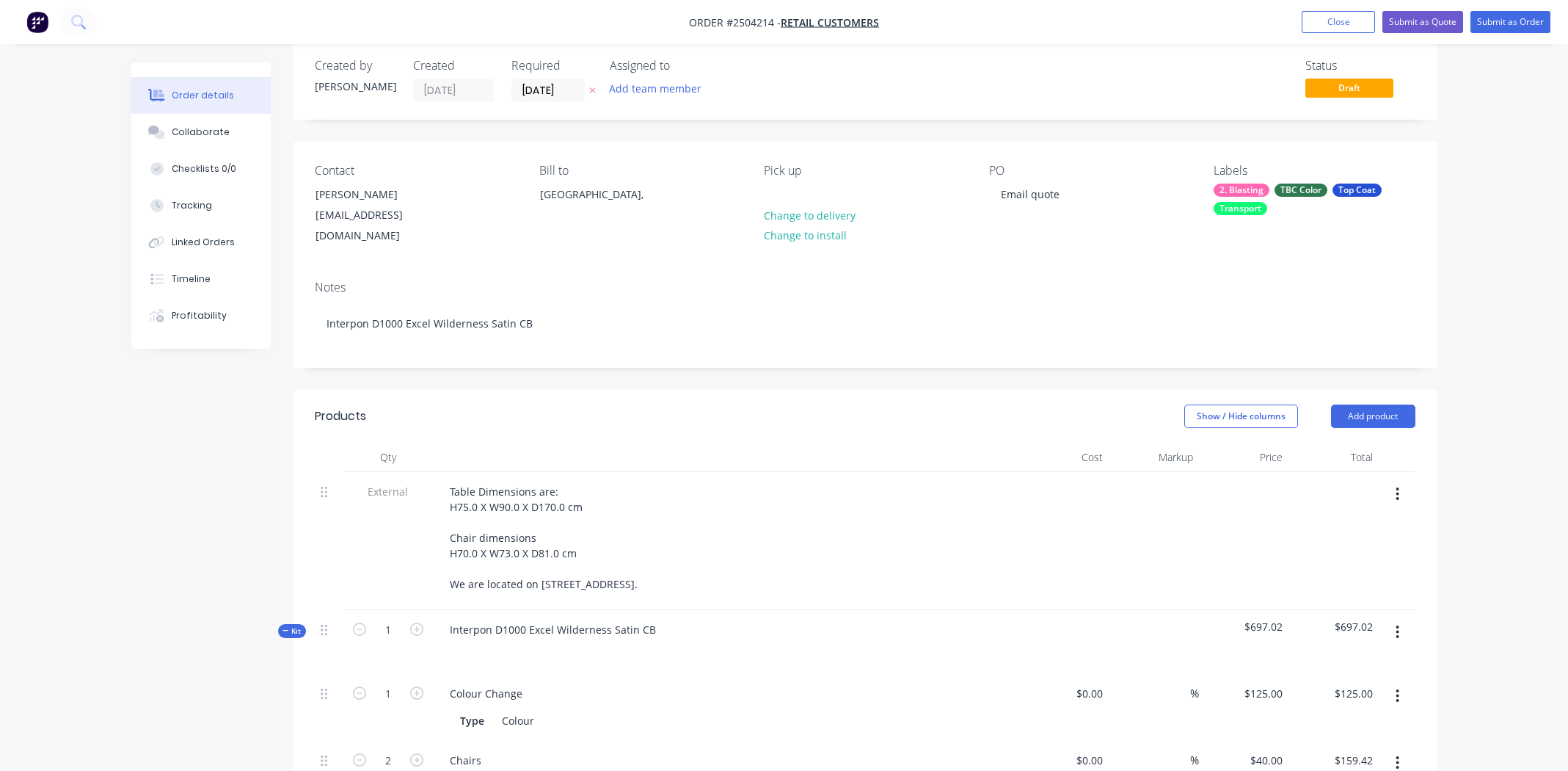
click at [927, 280] on div "Notes" at bounding box center [865, 287] width 1101 height 14
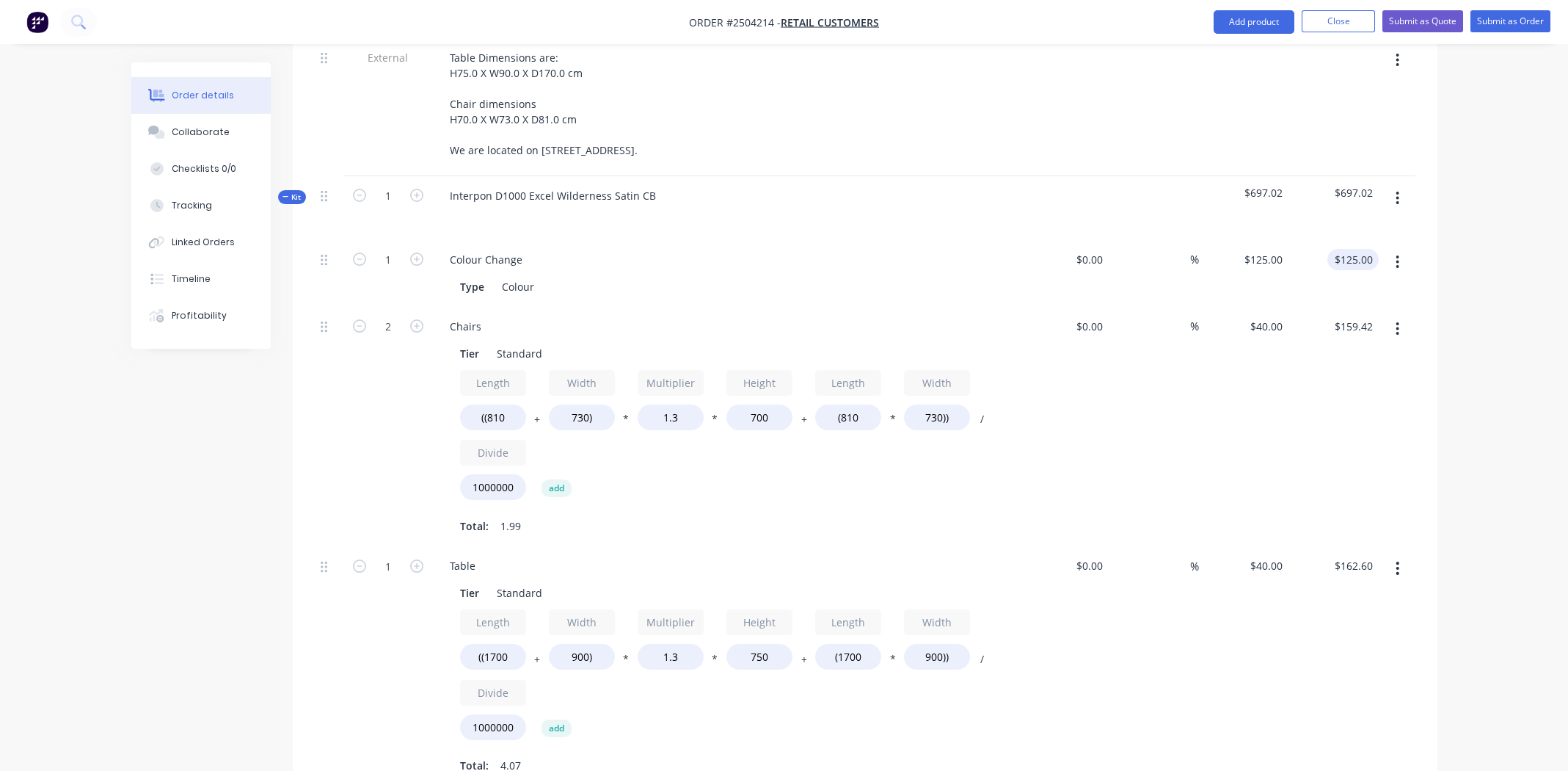
scroll to position [381, 0]
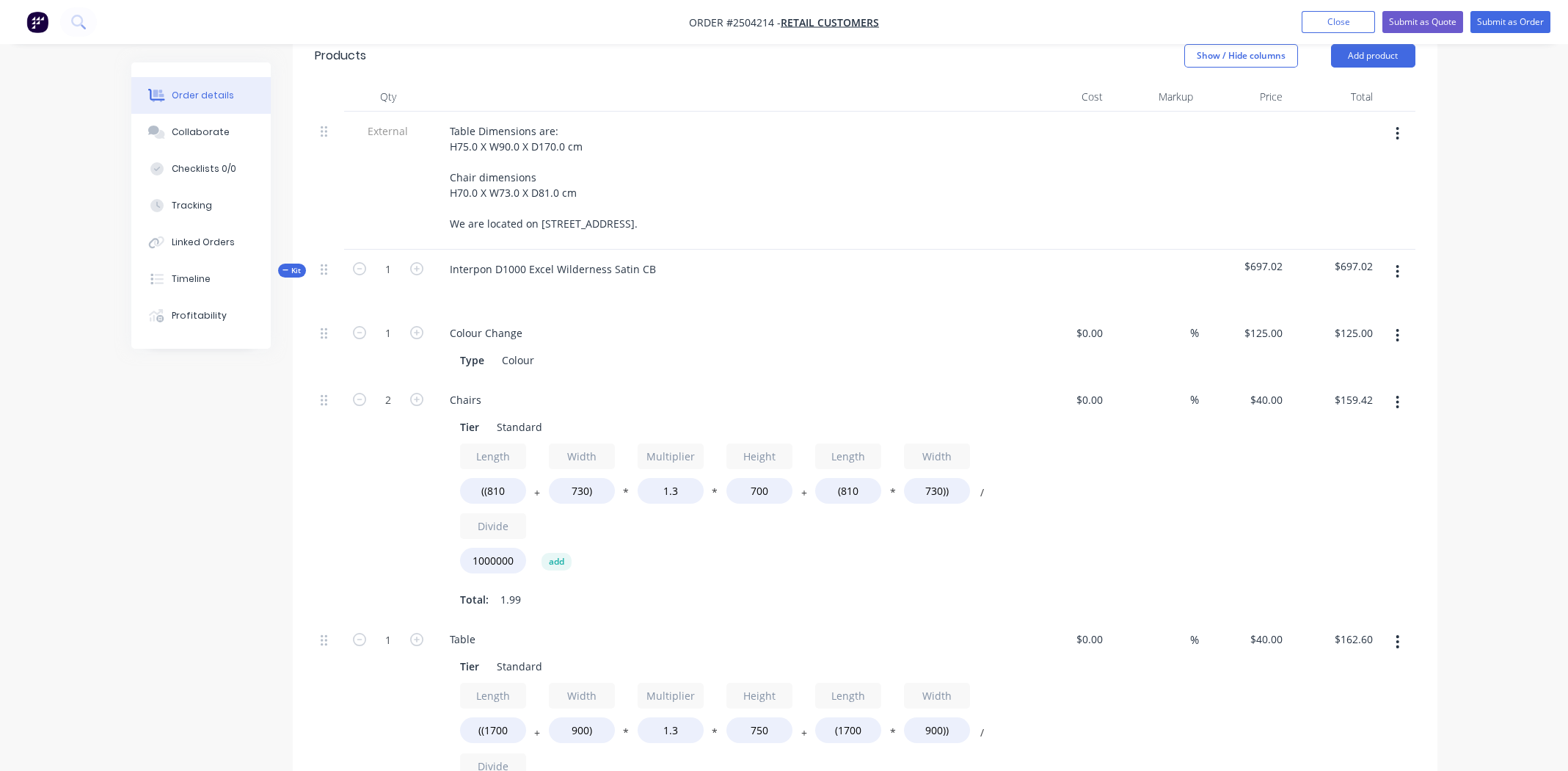
click at [1396, 263] on icon "button" at bounding box center [1397, 271] width 3 height 16
click at [1374, 299] on div "Add product to kit" at bounding box center [1346, 309] width 113 height 21
click at [1339, 387] on div "Basic product" at bounding box center [1346, 397] width 113 height 21
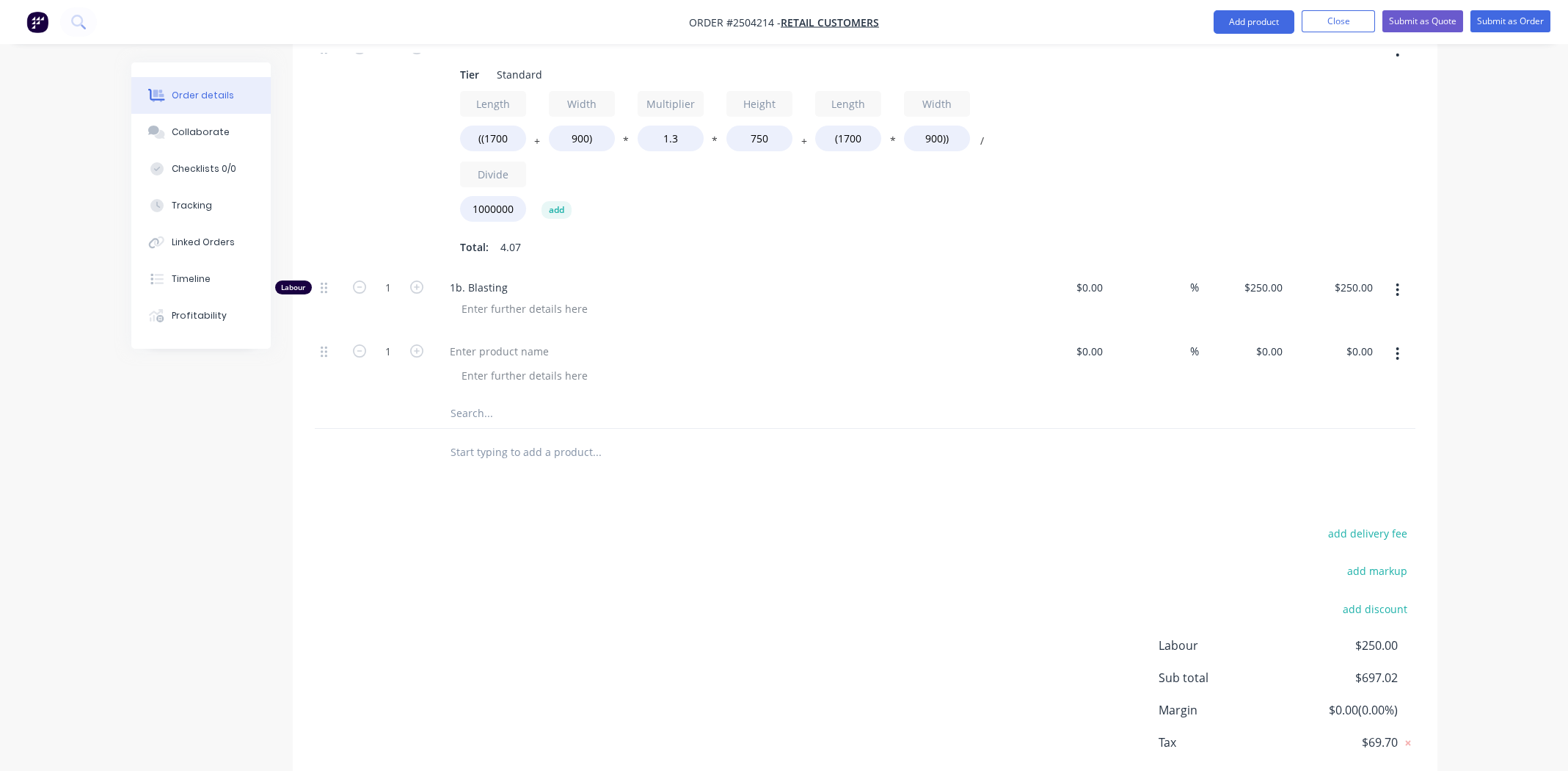
scroll to position [1035, 0]
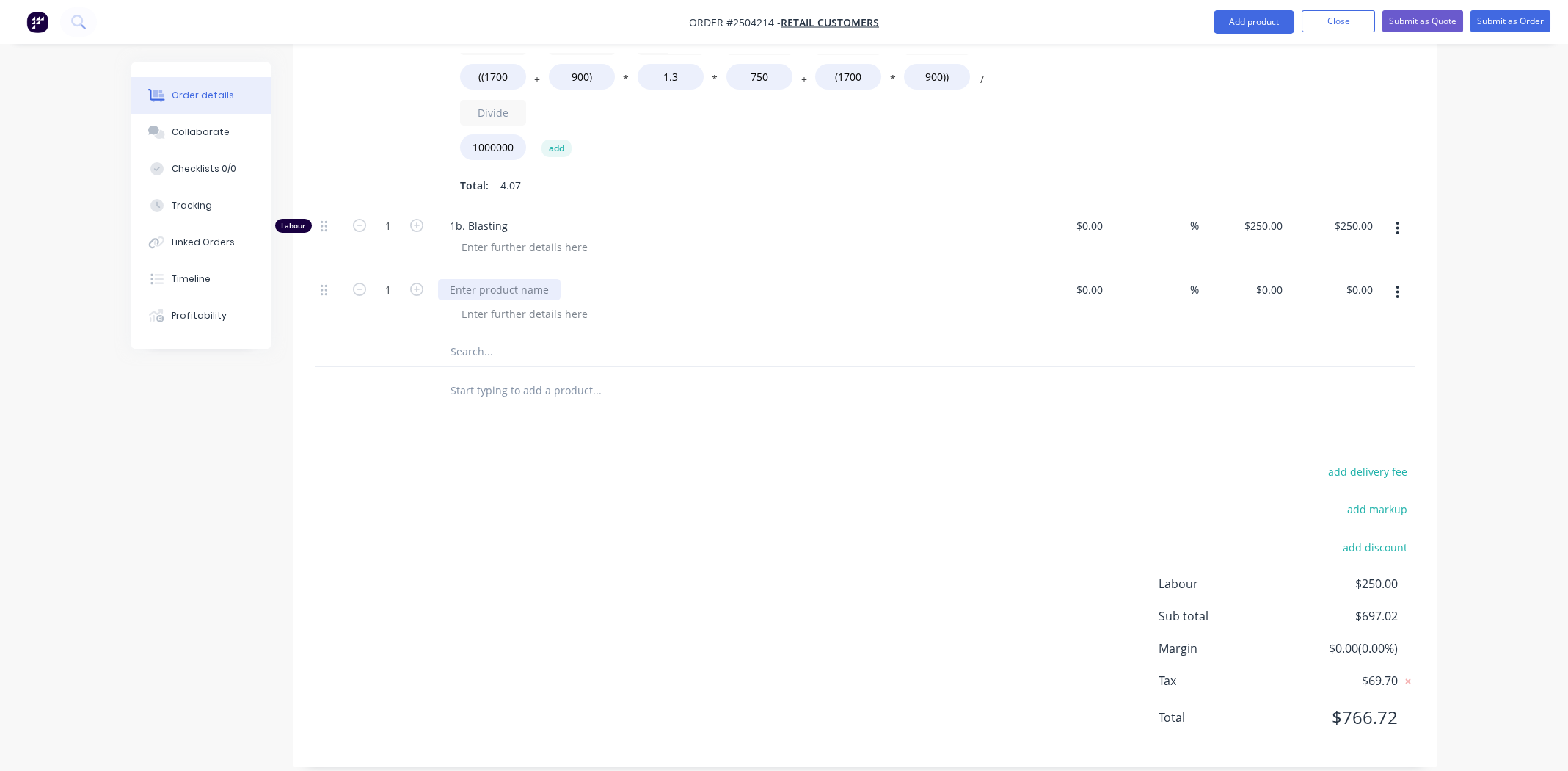
click at [490, 279] on div at bounding box center [499, 289] width 122 height 21
click at [522, 236] on div at bounding box center [524, 246] width 150 height 21
click at [459, 236] on div "Blast all parts" at bounding box center [495, 246] width 91 height 21
click at [496, 279] on div at bounding box center [499, 289] width 122 height 21
click at [849, 431] on div "Products Show / Hide columns Add product Qty Cost Markup Price Total External T…" at bounding box center [865, 71] width 1144 height 1391
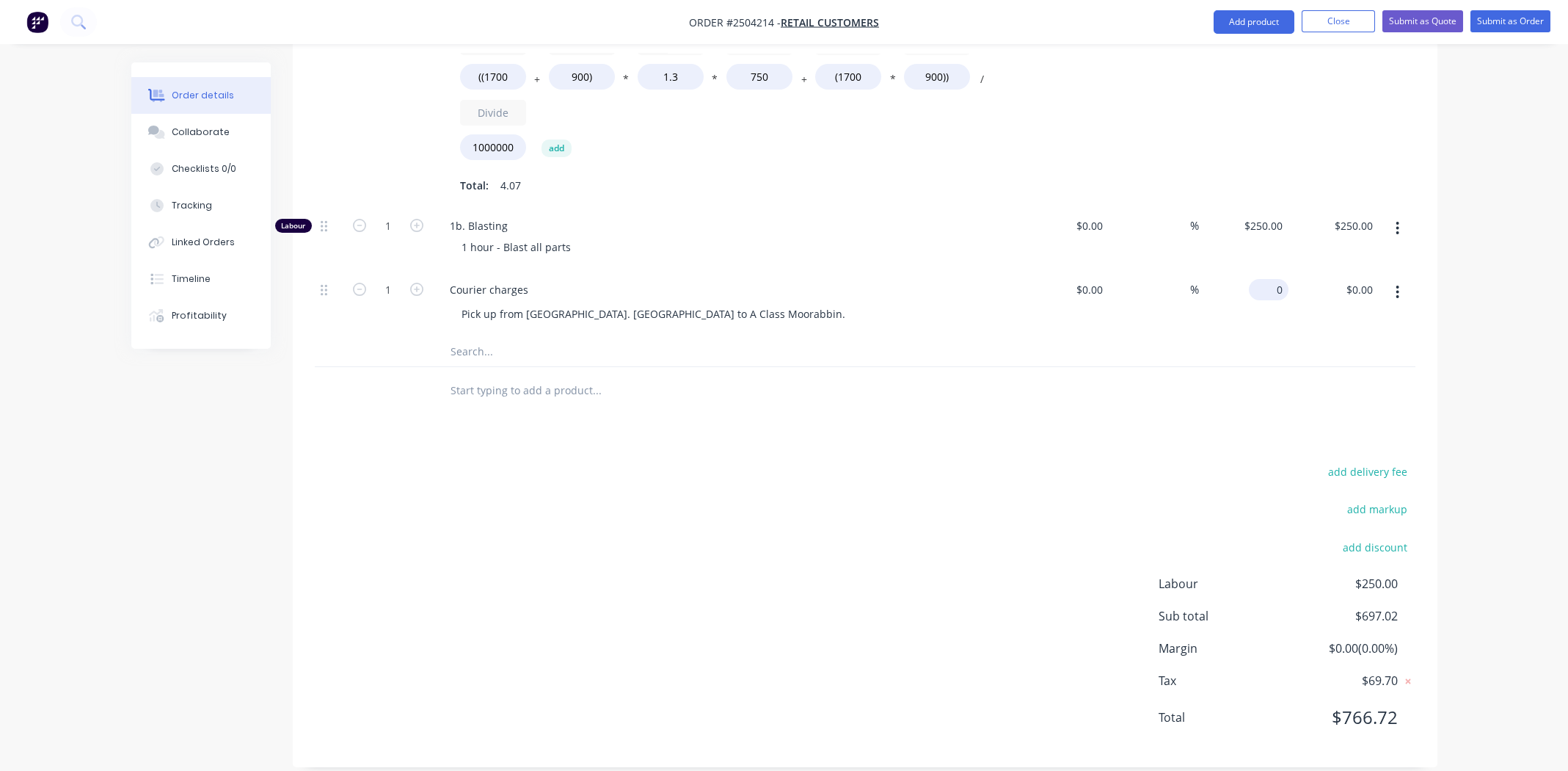
click at [1274, 279] on input "0" at bounding box center [1271, 289] width 33 height 21
type input "$70.00"
click at [849, 376] on div at bounding box center [658, 391] width 440 height 29
click at [386, 279] on input "1" at bounding box center [388, 290] width 38 height 22
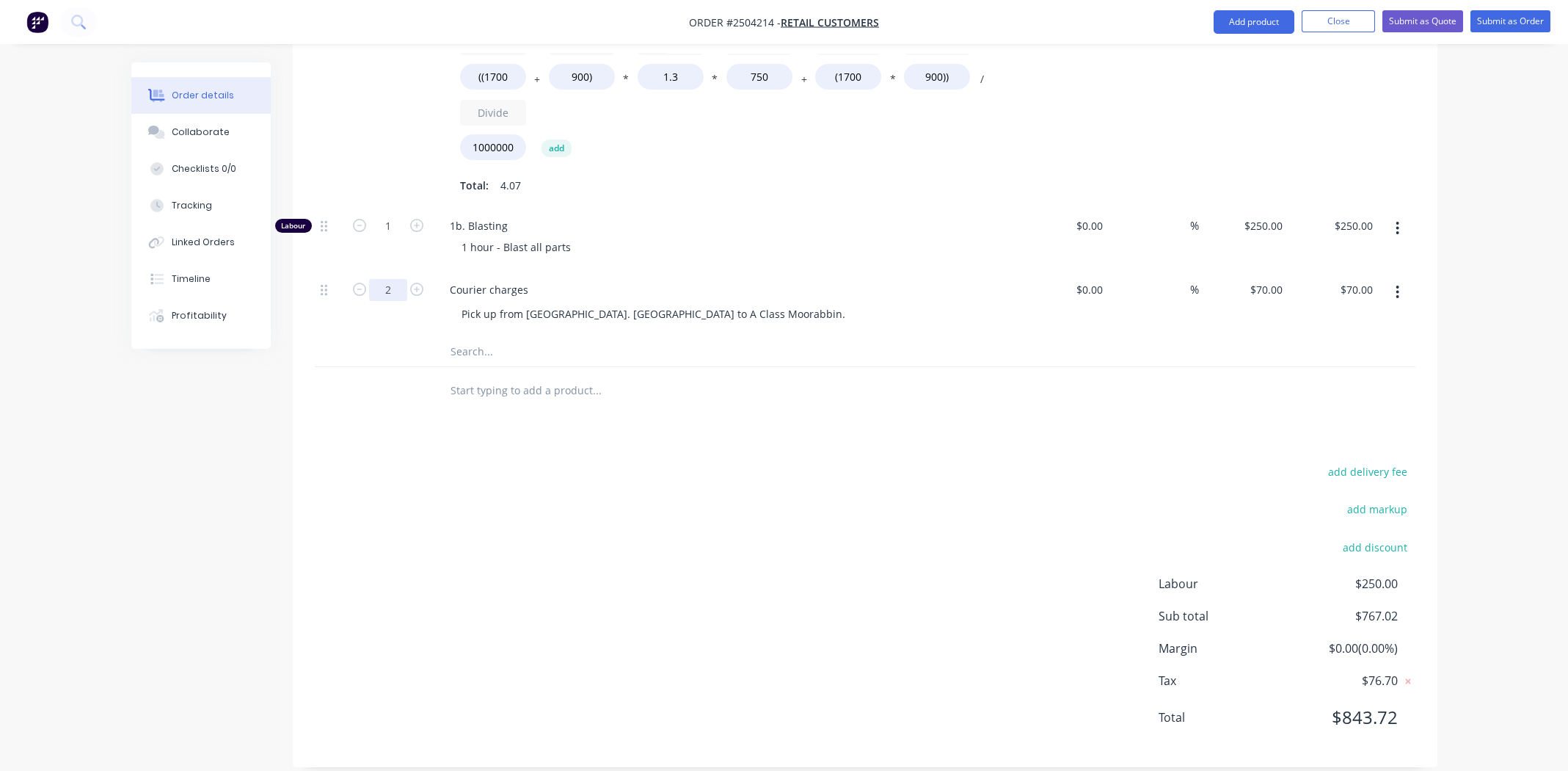
type input "2"
type input "$140.00"
click at [739, 427] on div "Products Show / Hide columns Add product Qty Cost Markup Price Total External T…" at bounding box center [865, 71] width 1144 height 1391
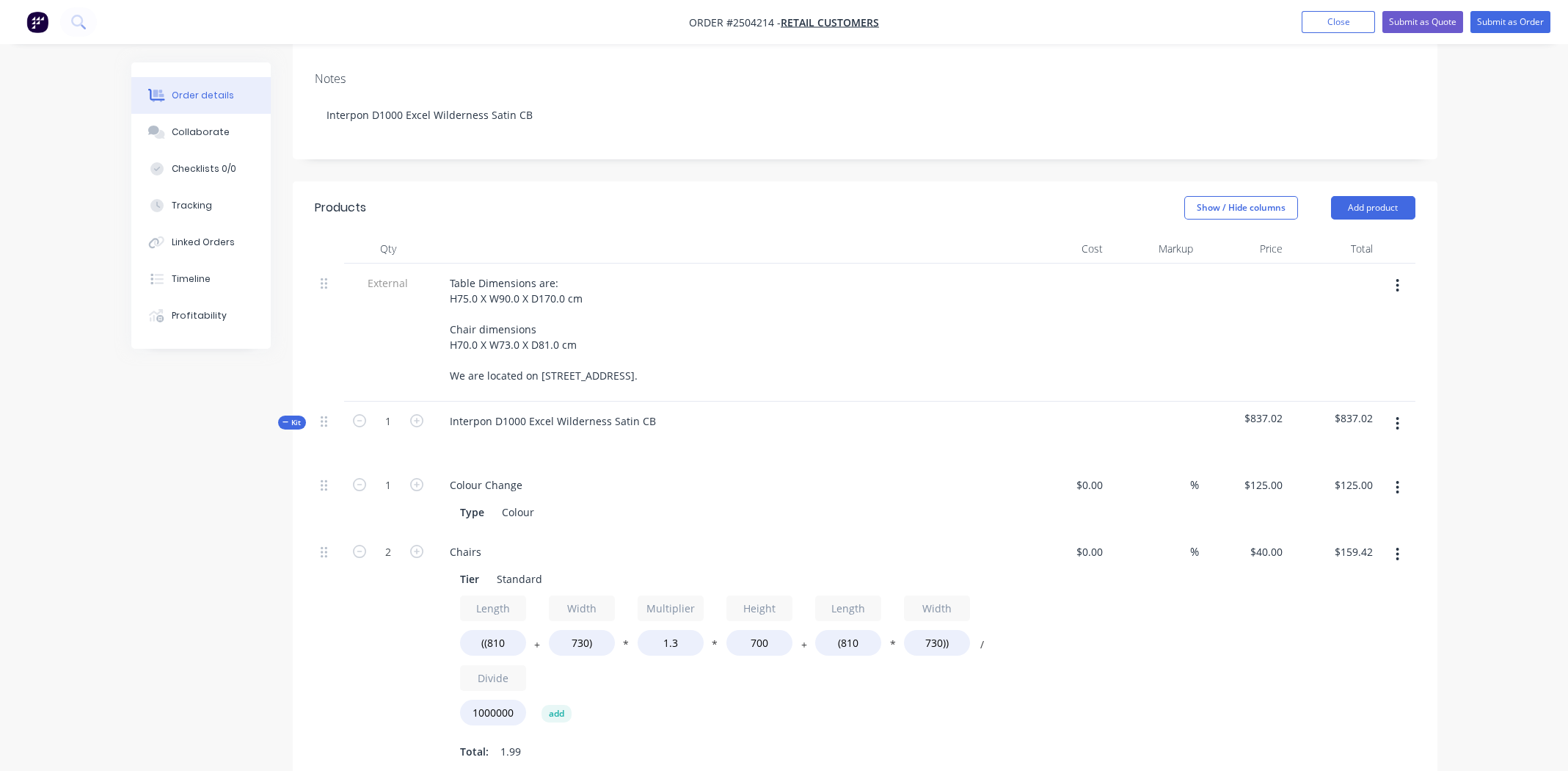
scroll to position [293, 0]
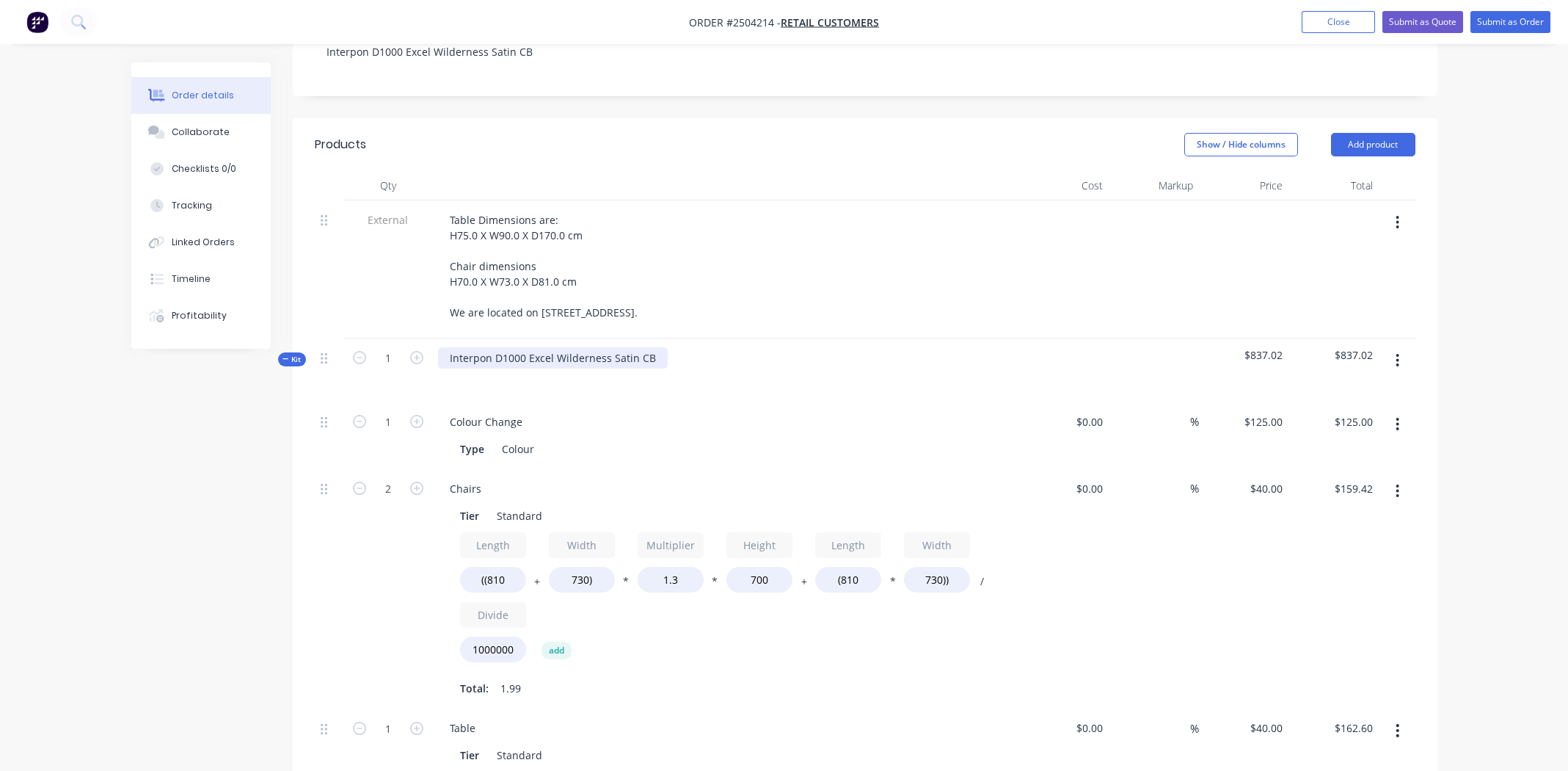
click at [548, 347] on div "Interpon D1000 Excel Wilderness Satin CB" at bounding box center [553, 357] width 230 height 21
drag, startPoint x: 548, startPoint y: 340, endPoint x: 976, endPoint y: 352, distance: 428.2
click at [976, 368] on div at bounding box center [725, 379] width 575 height 21
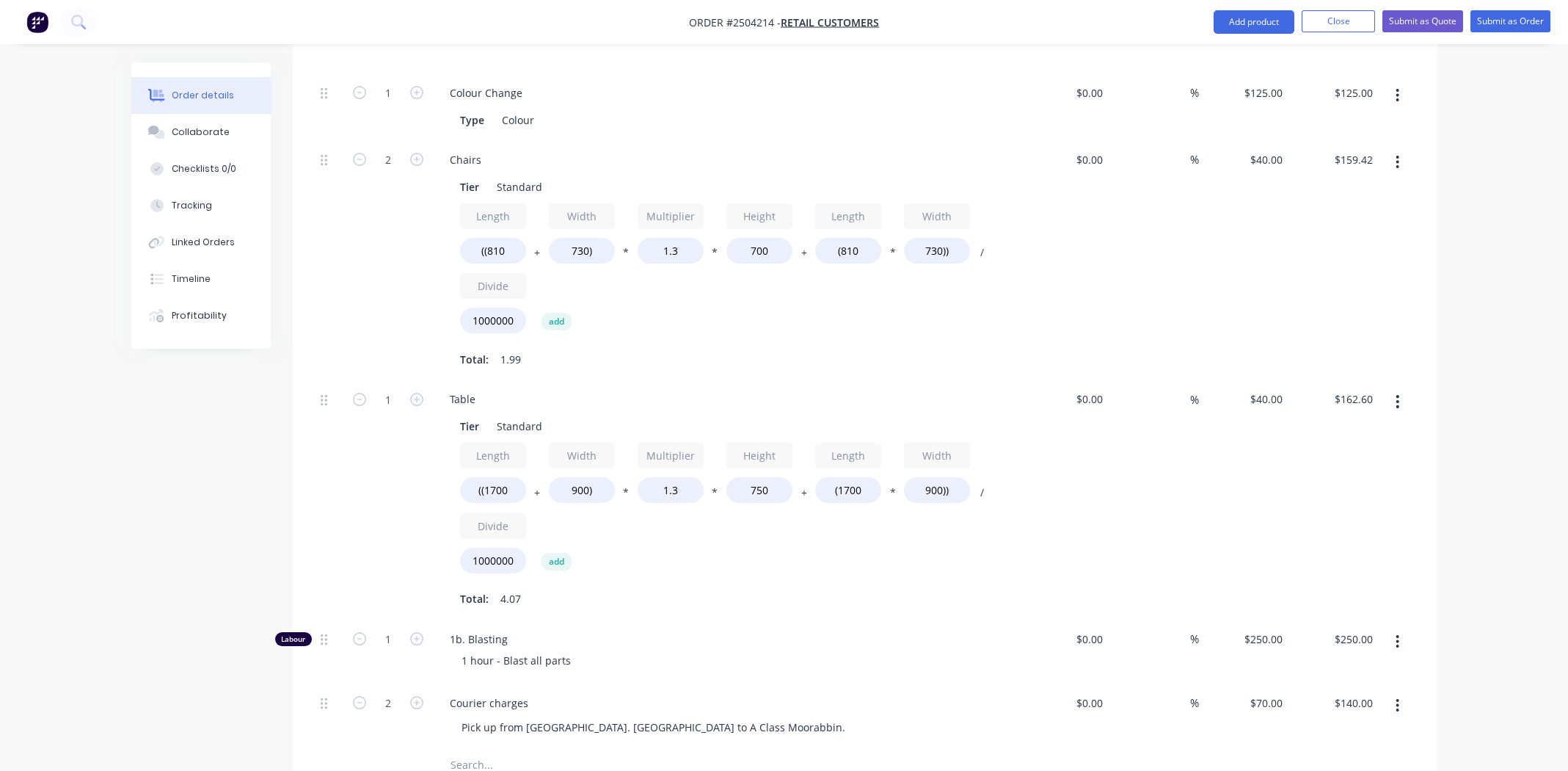
scroll to position [660, 0]
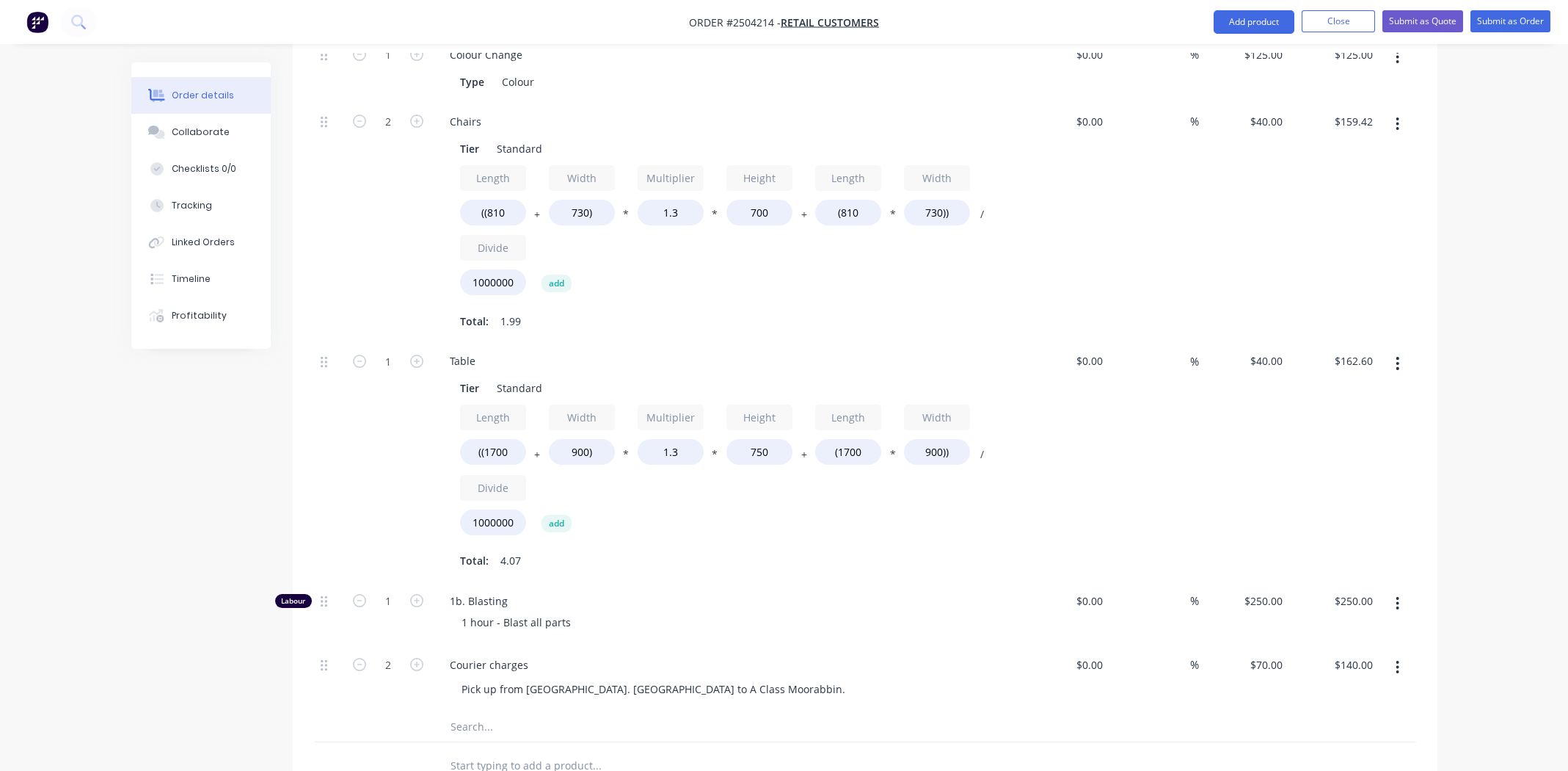
click at [1309, 225] on div "$159.42 $159.42" at bounding box center [1334, 221] width 91 height 240
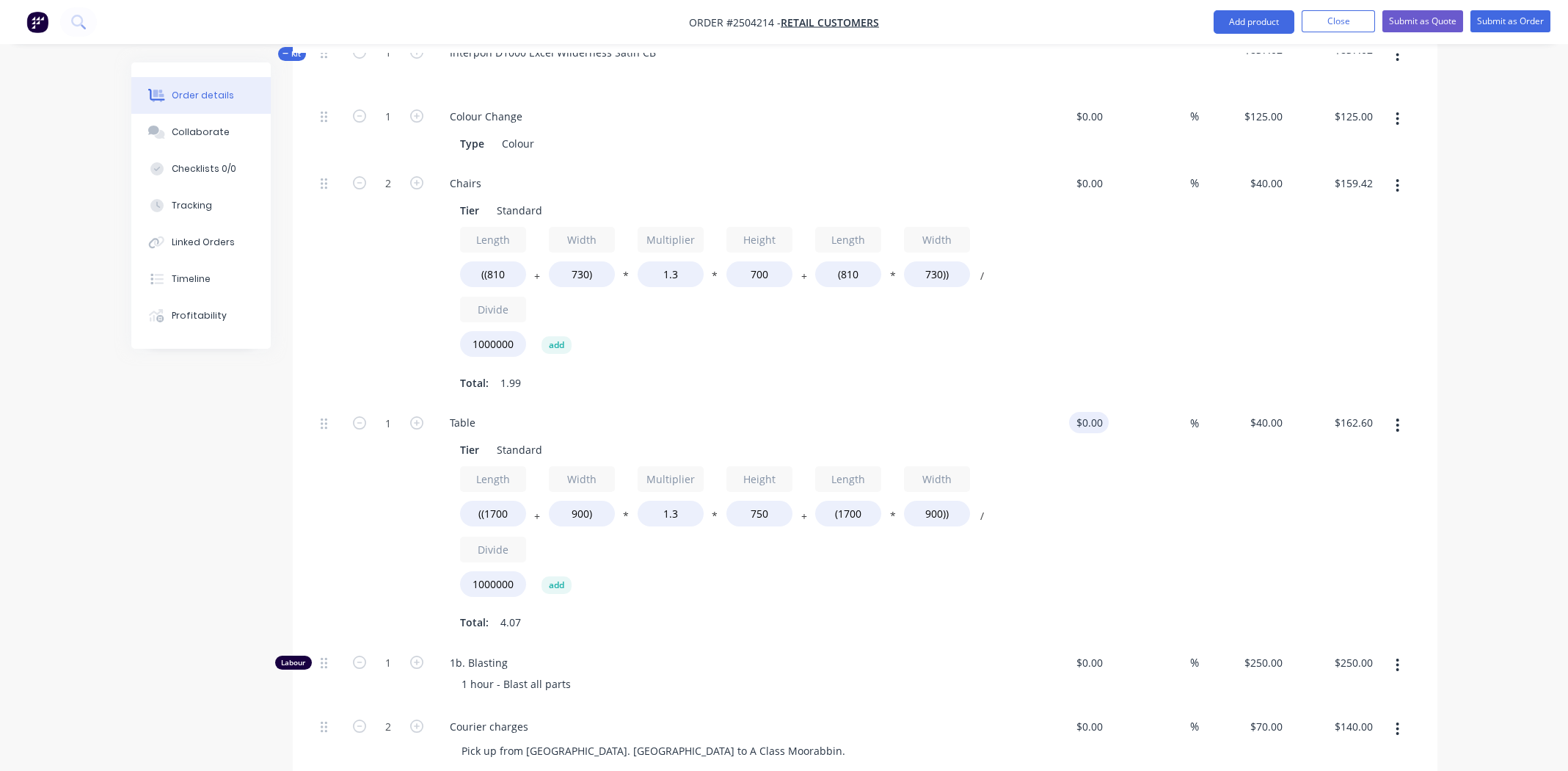
scroll to position [594, 0]
click at [749, 22] on span "Order #2504214 -" at bounding box center [734, 22] width 91 height 14
copy span "2504214"
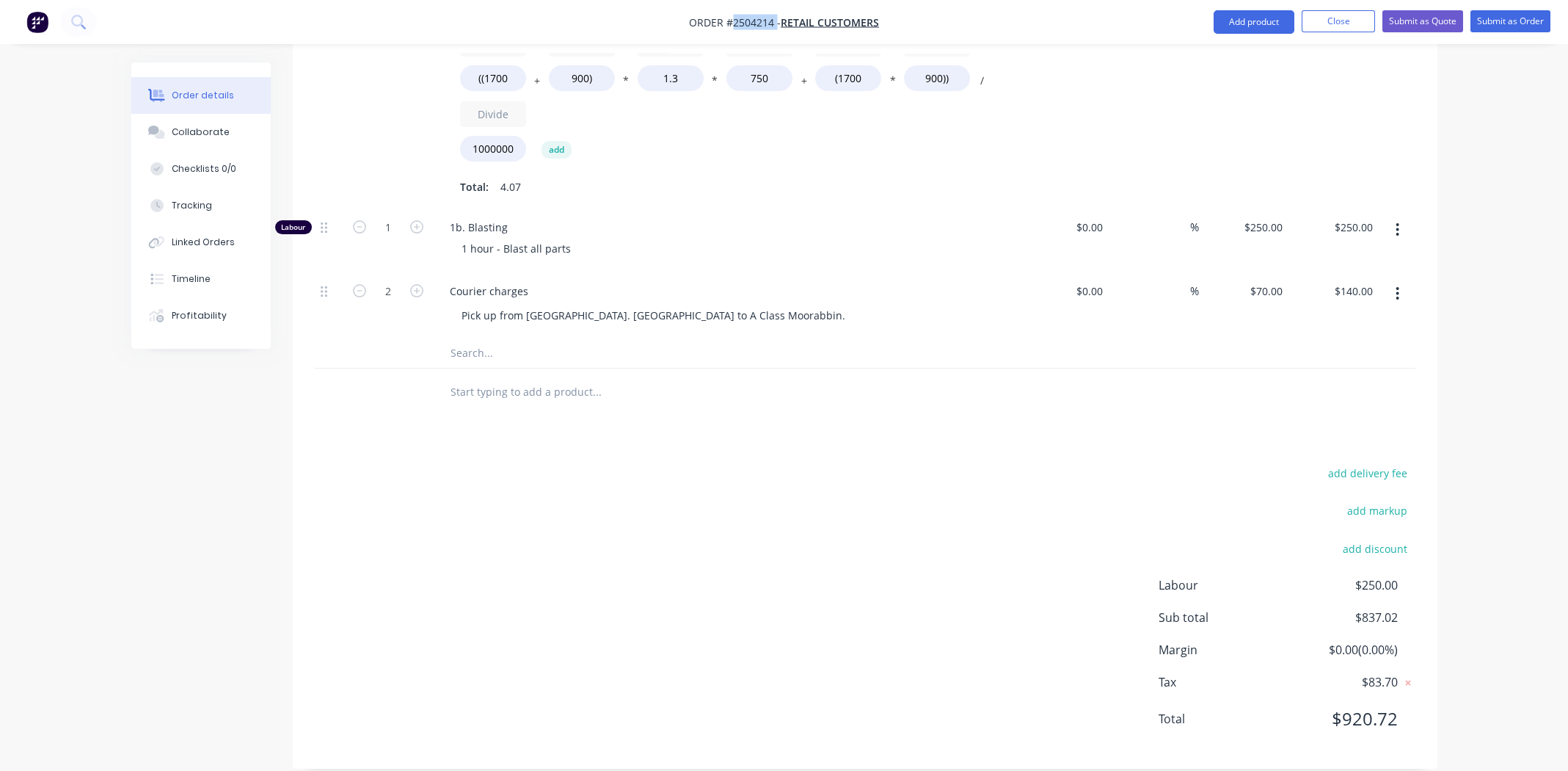
scroll to position [1035, 0]
click at [1427, 18] on button "Submit as Quote" at bounding box center [1423, 21] width 80 height 22
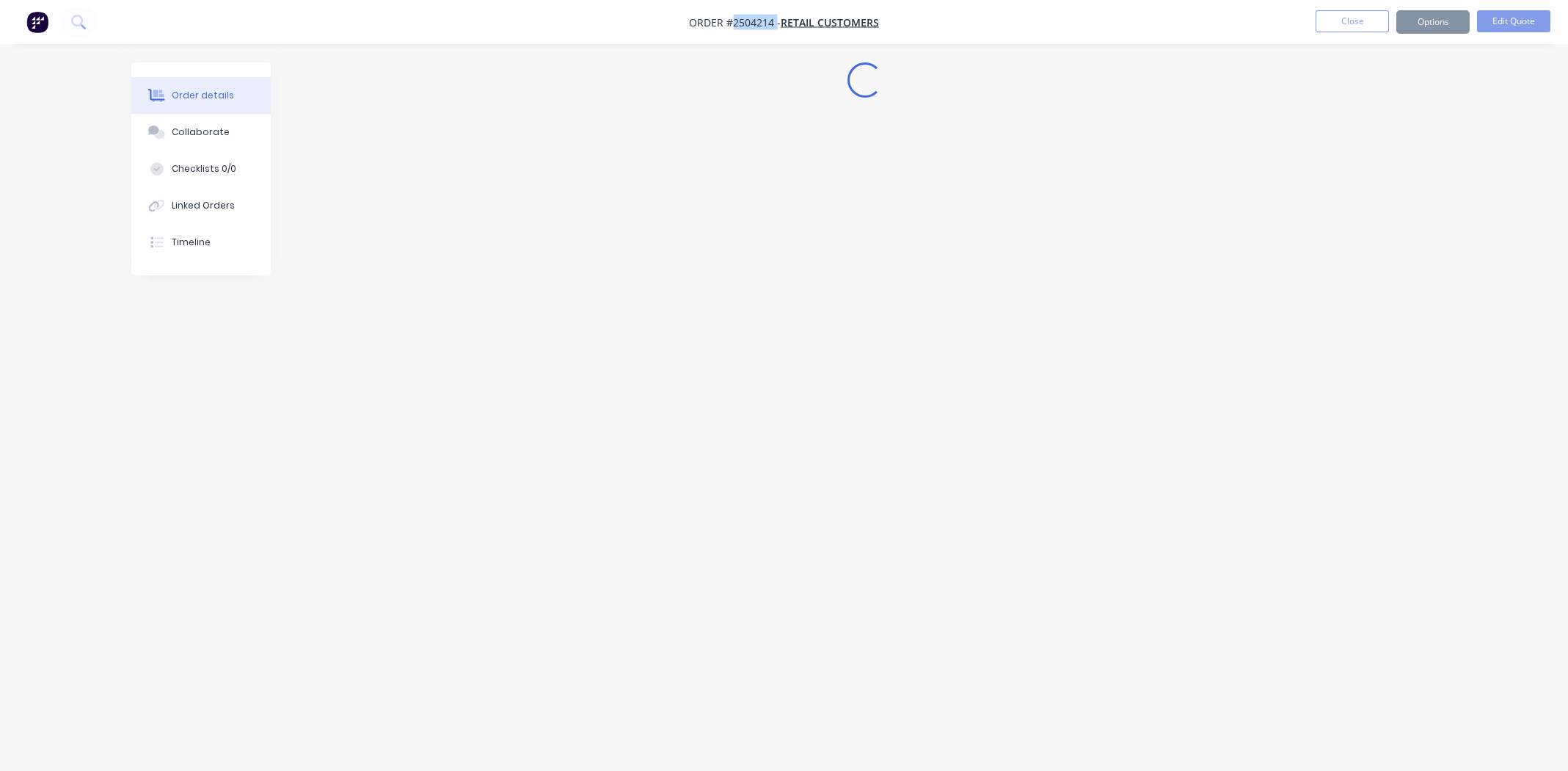
scroll to position [0, 0]
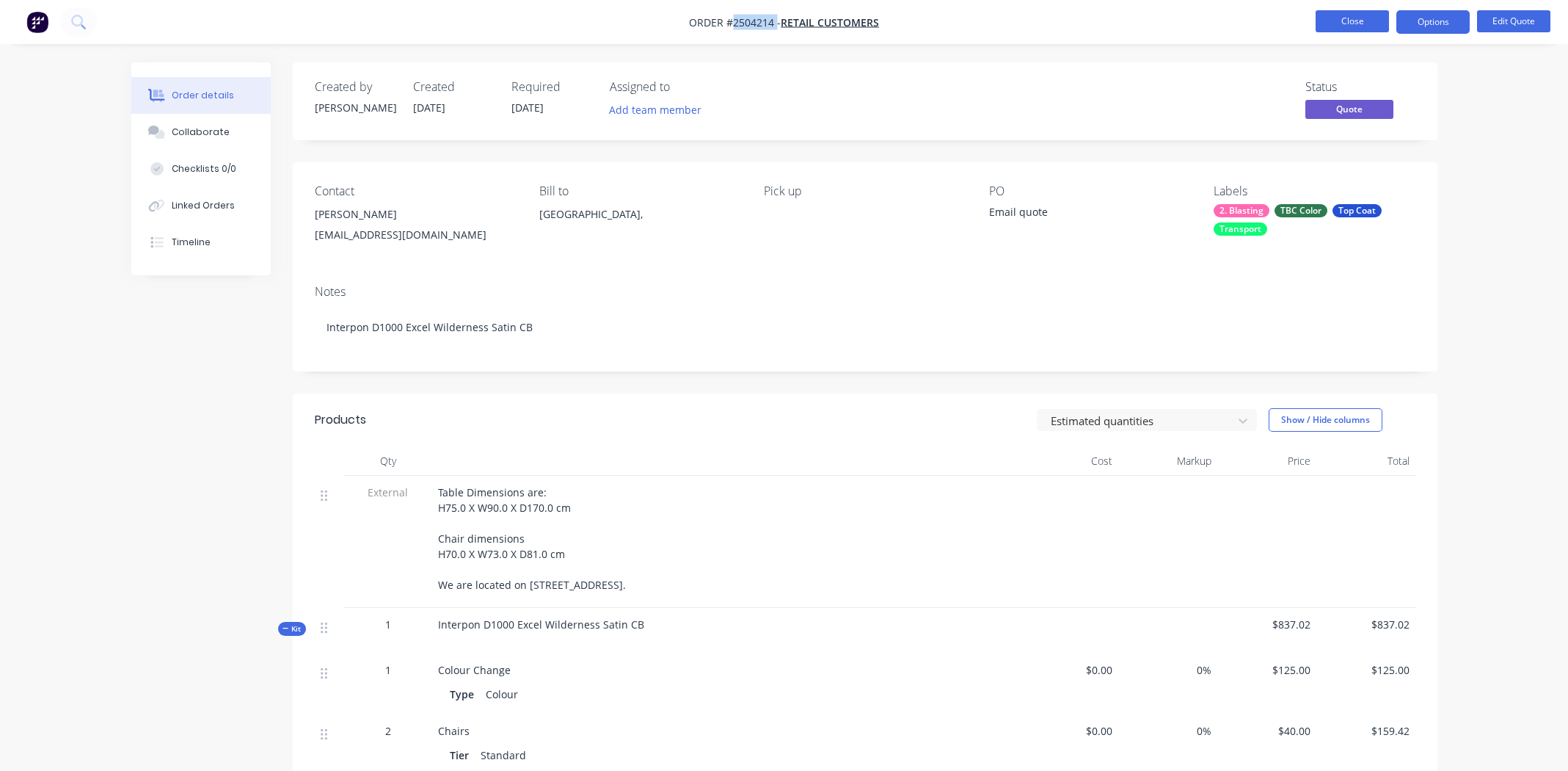
click at [1339, 20] on button "Close" at bounding box center [1352, 21] width 73 height 22
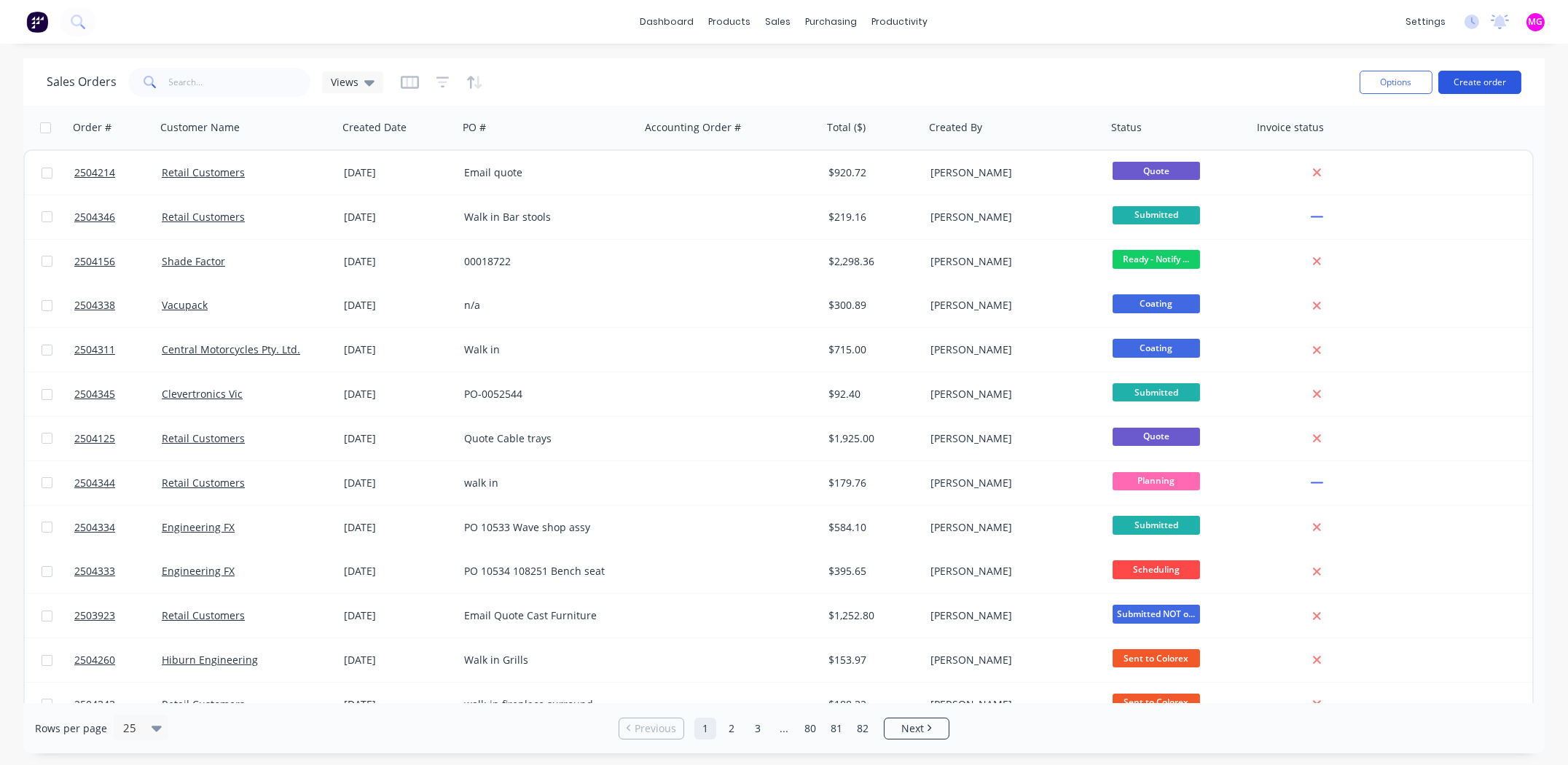
click at [1478, 75] on button "Create order" at bounding box center [1480, 81] width 83 height 23
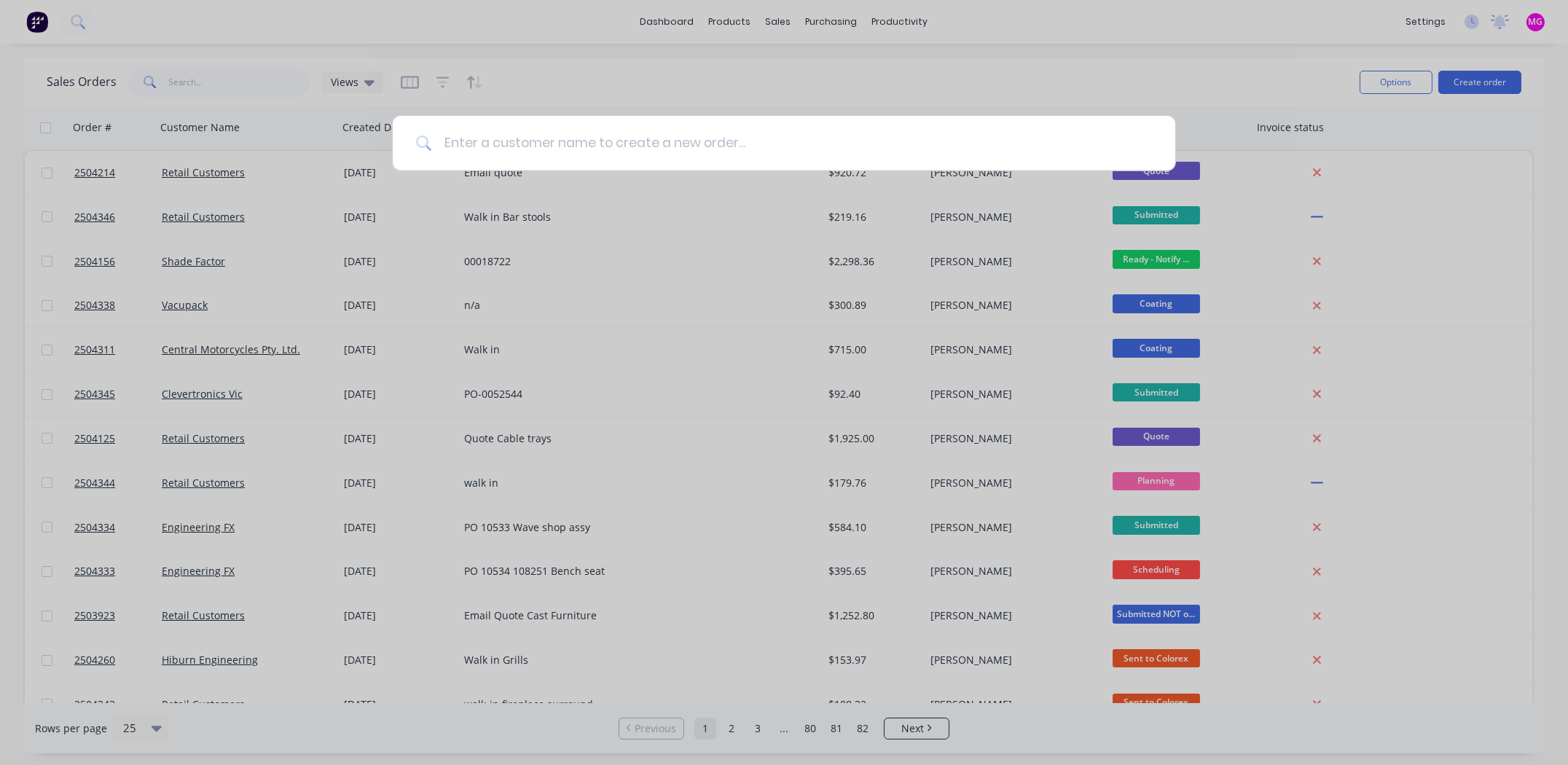
click at [468, 153] on input at bounding box center [792, 143] width 720 height 54
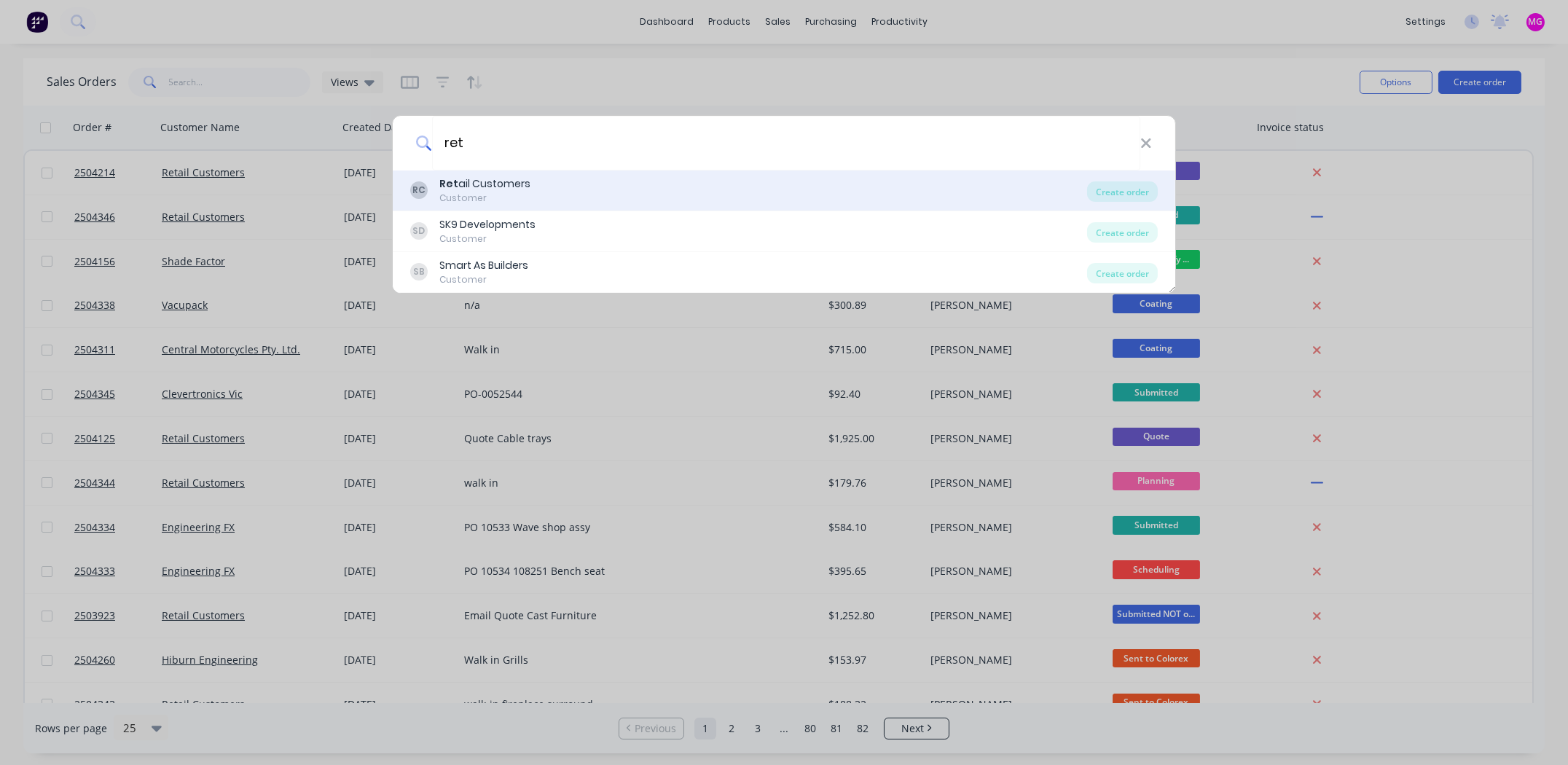
type input "ret"
click at [488, 185] on div "Ret ail Customers" at bounding box center [484, 184] width 91 height 15
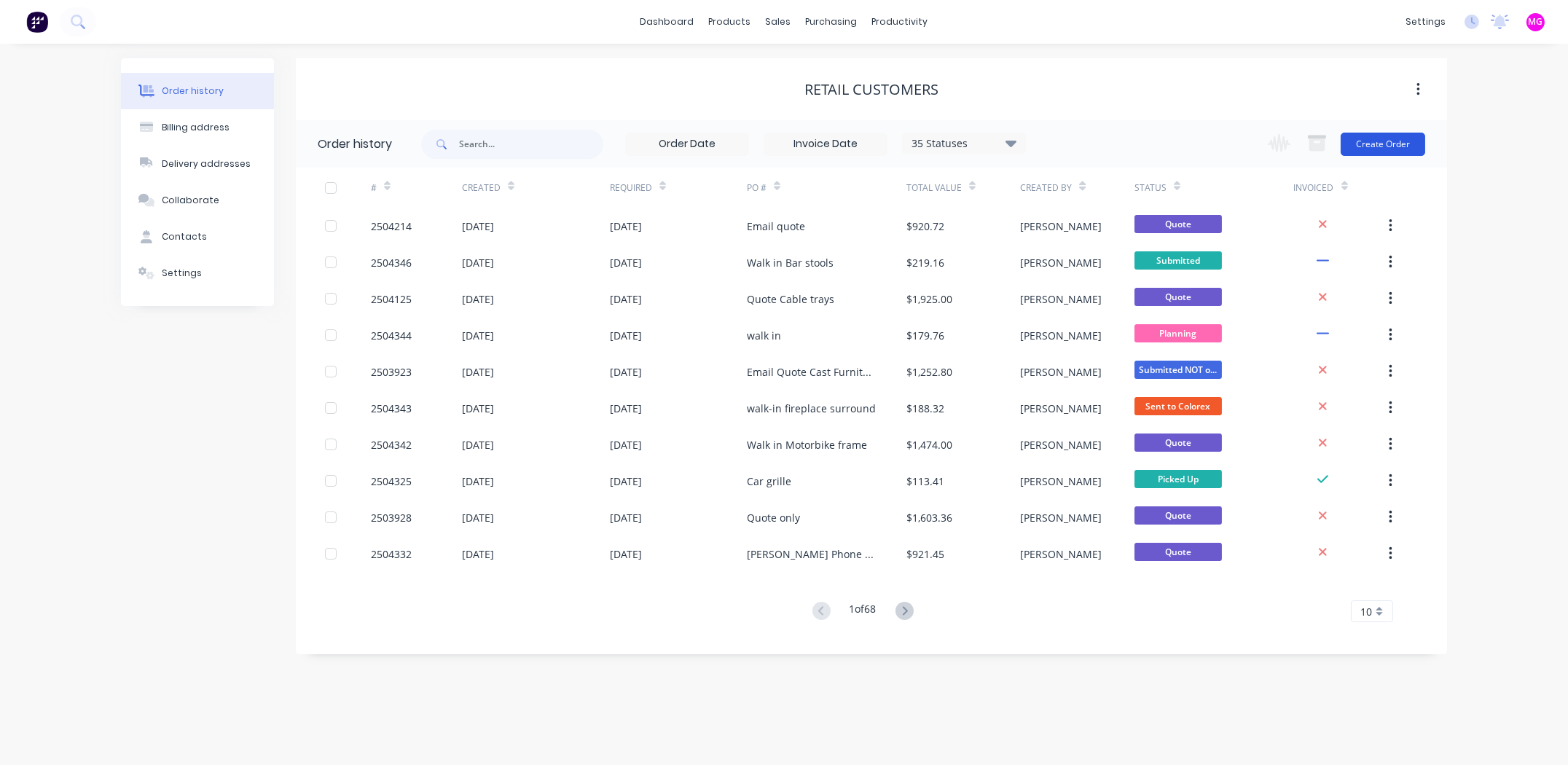
click at [1384, 139] on button "Create Order" at bounding box center [1383, 143] width 85 height 23
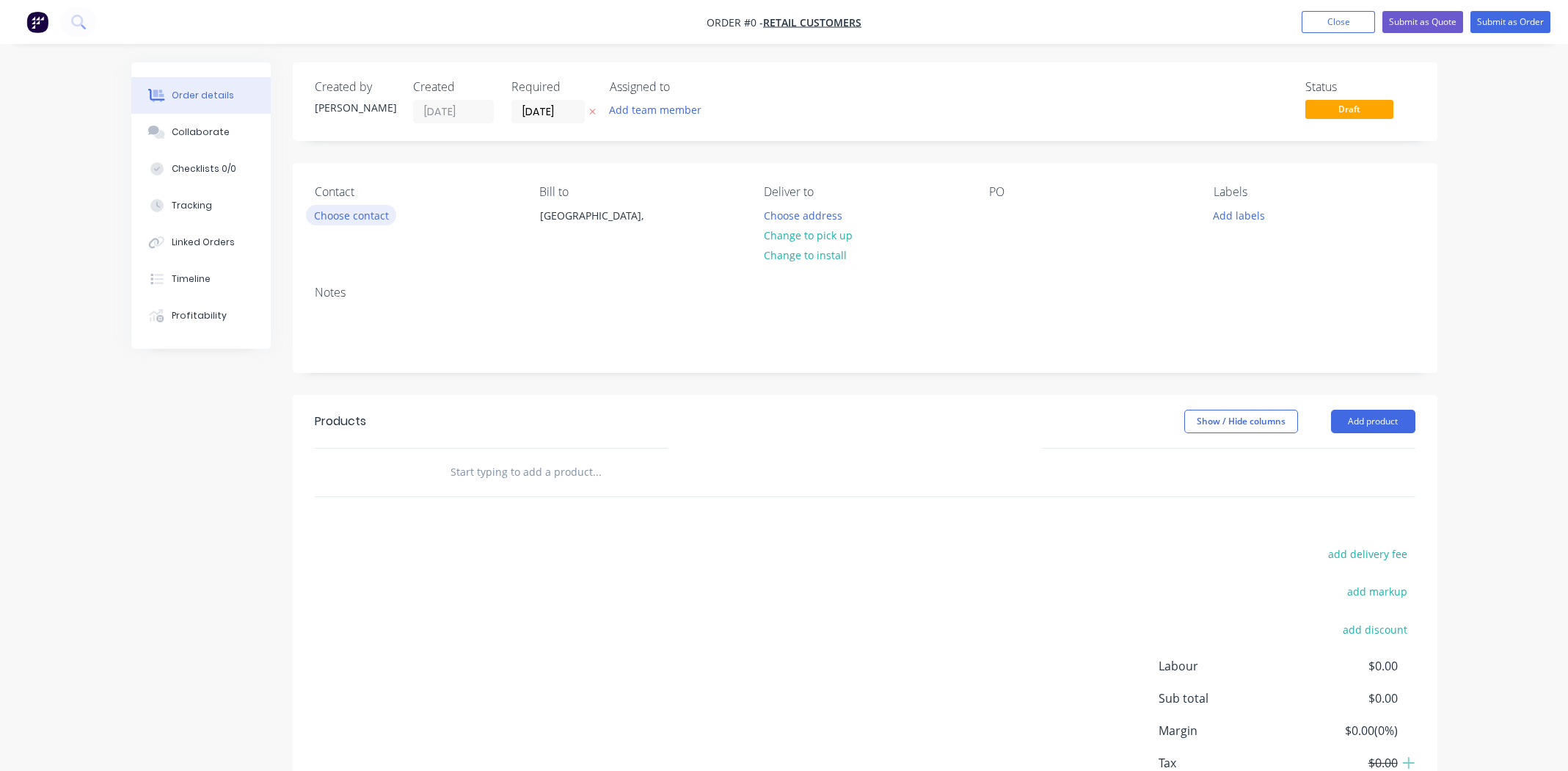
click at [354, 215] on button "Choose contact" at bounding box center [351, 215] width 91 height 20
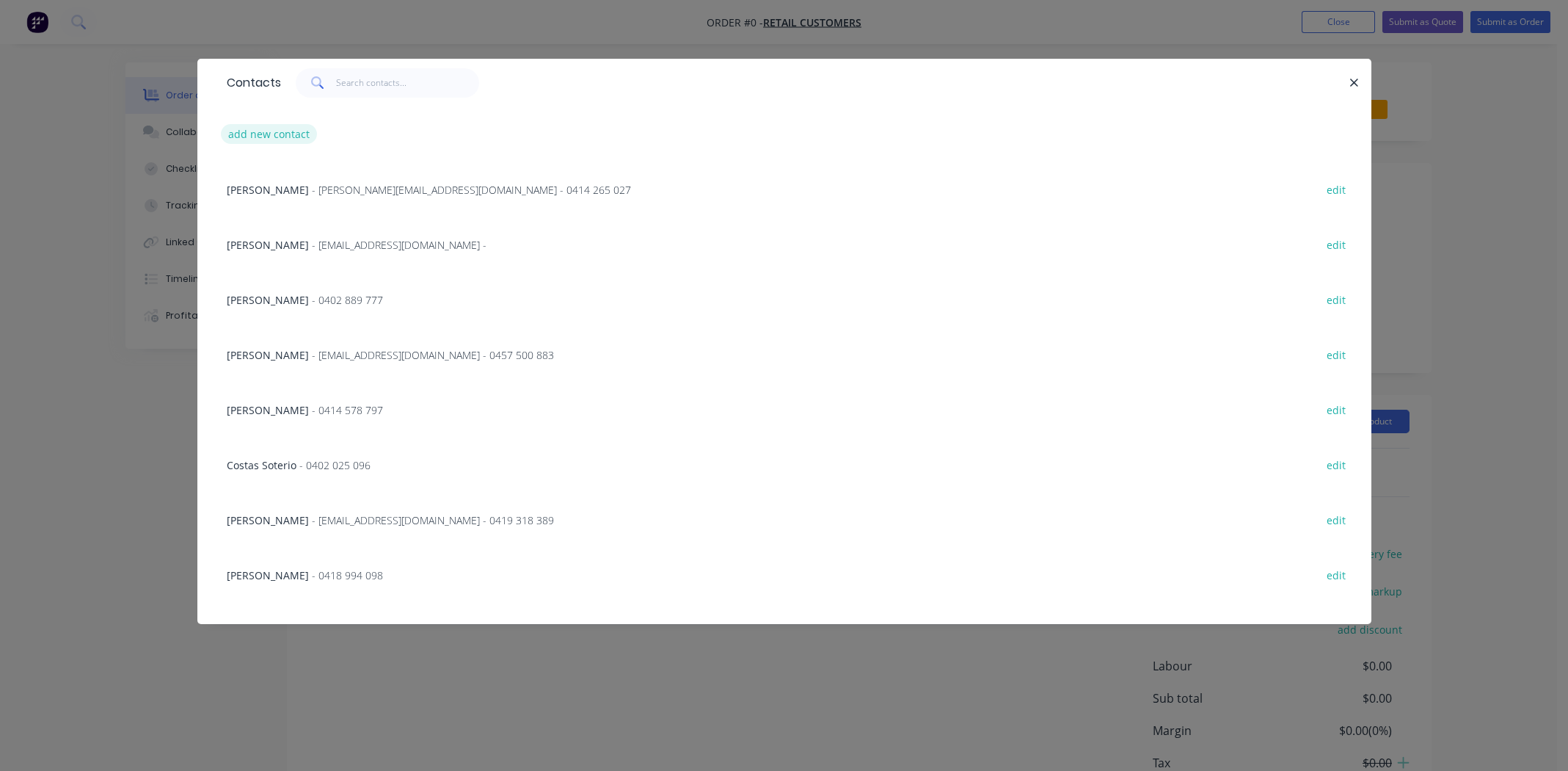
click at [276, 142] on button "add new contact" at bounding box center [268, 133] width 97 height 20
select select "AU"
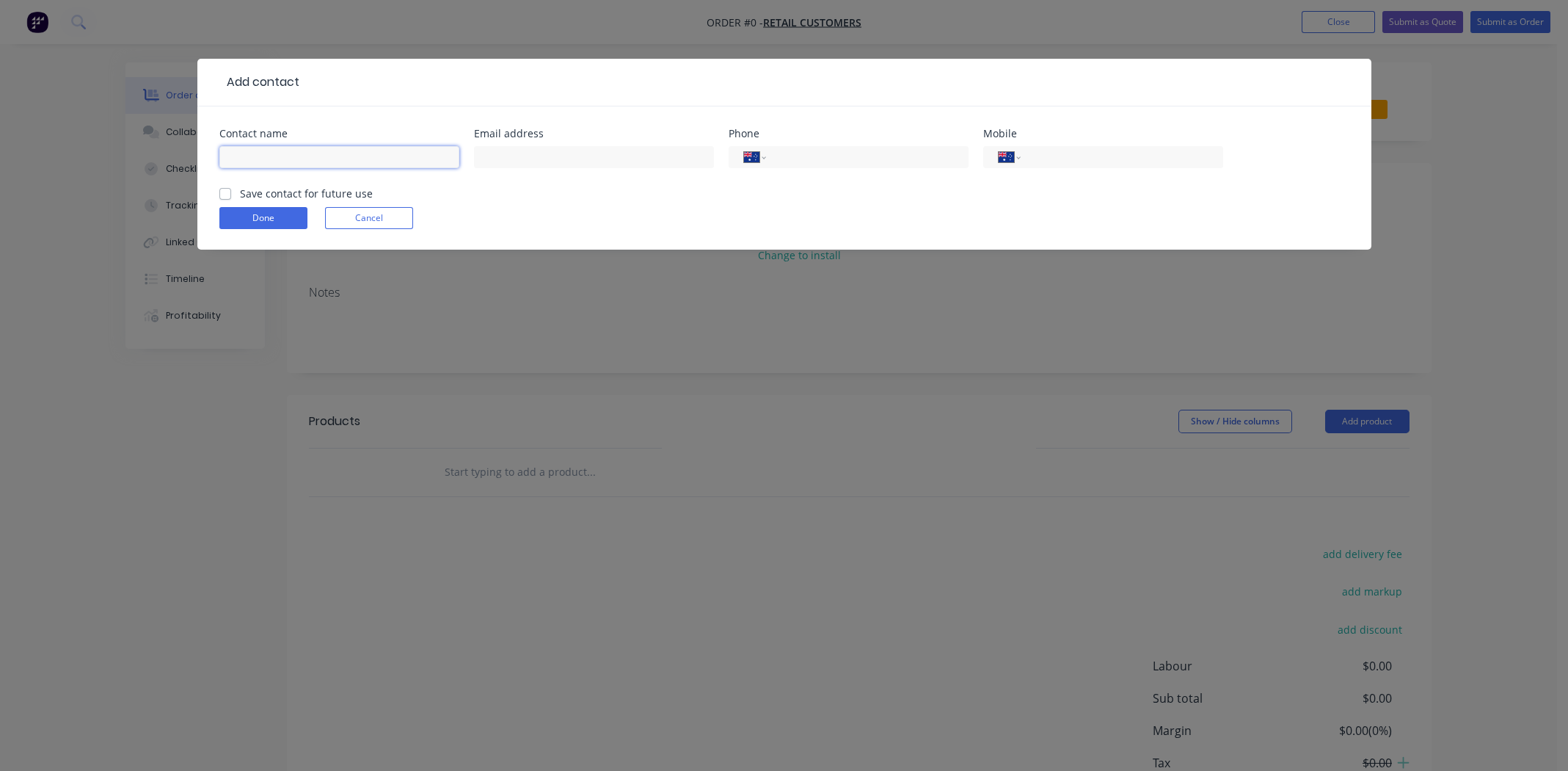
click at [249, 163] on input "text" at bounding box center [339, 157] width 240 height 22
type input "Oscar Webb"
paste input "oscarjackwebb@gmail.com"
type input "oscarjackwebb@gmail.com"
click at [1092, 159] on input "tel" at bounding box center [1119, 157] width 176 height 17
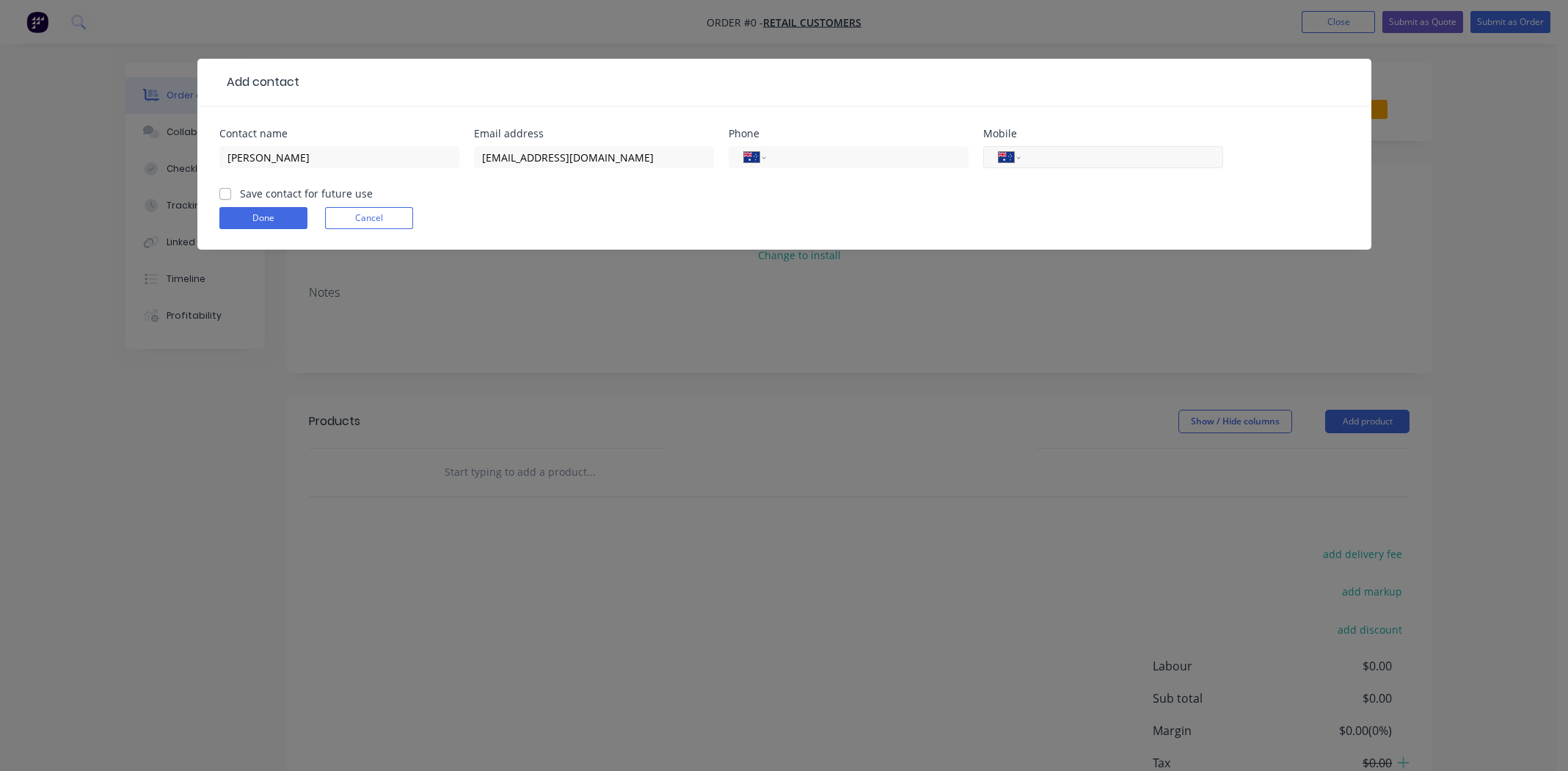
paste input "0436 133 300"
type input "0436 133 300"
drag, startPoint x: 840, startPoint y: 216, endPoint x: 777, endPoint y: 217, distance: 63.0
click at [834, 216] on div "Done Cancel" at bounding box center [784, 218] width 1130 height 22
click at [240, 194] on label "Save contact for future use" at bounding box center [306, 193] width 132 height 15
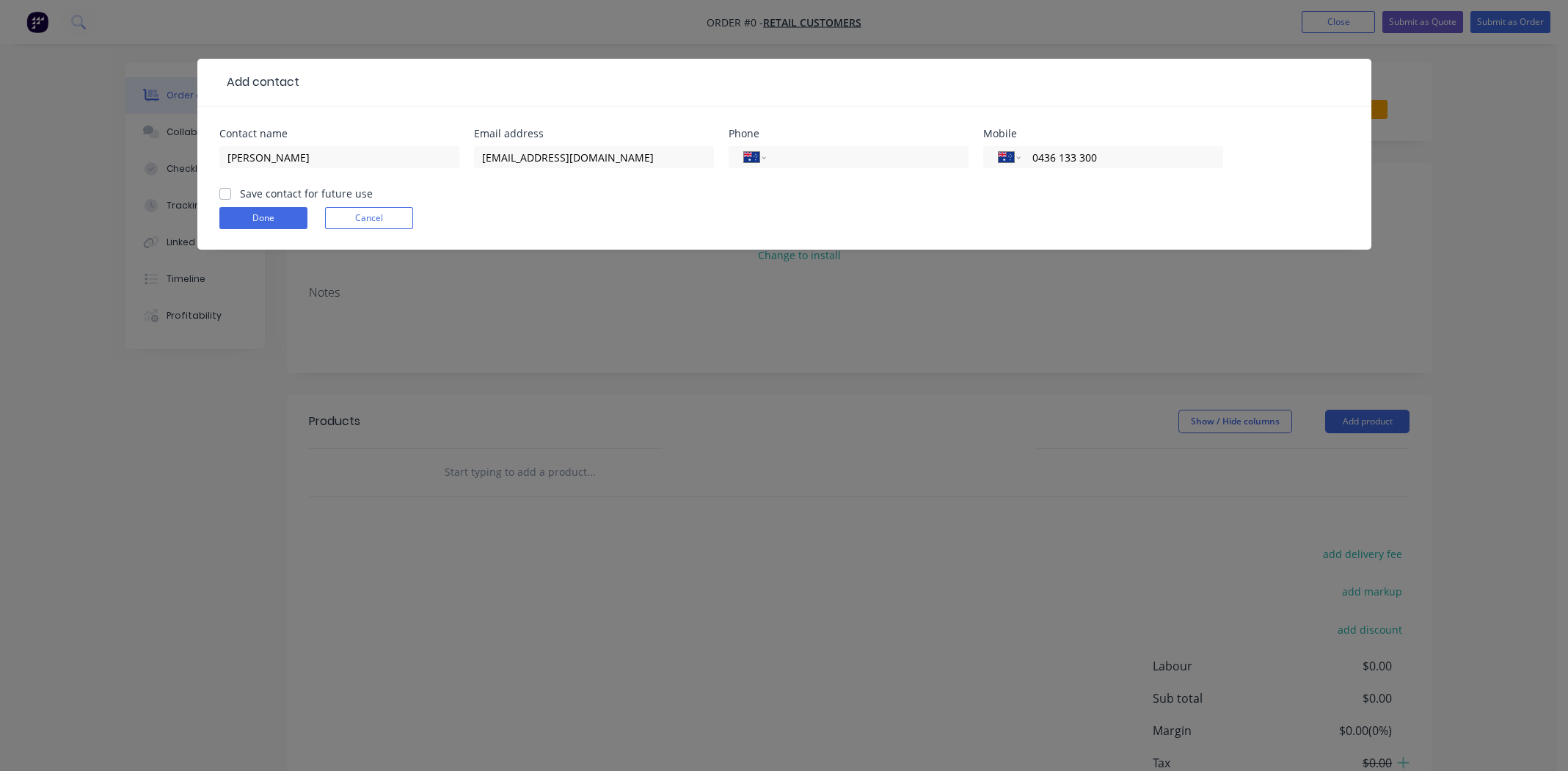
click at [224, 194] on input "Save contact for future use" at bounding box center [226, 192] width 12 height 14
checkbox input "true"
click at [332, 160] on input "Oscar Webb" at bounding box center [339, 157] width 240 height 22
type input "Oscar Webb RMIT"
click at [251, 215] on button "Done" at bounding box center [263, 218] width 88 height 22
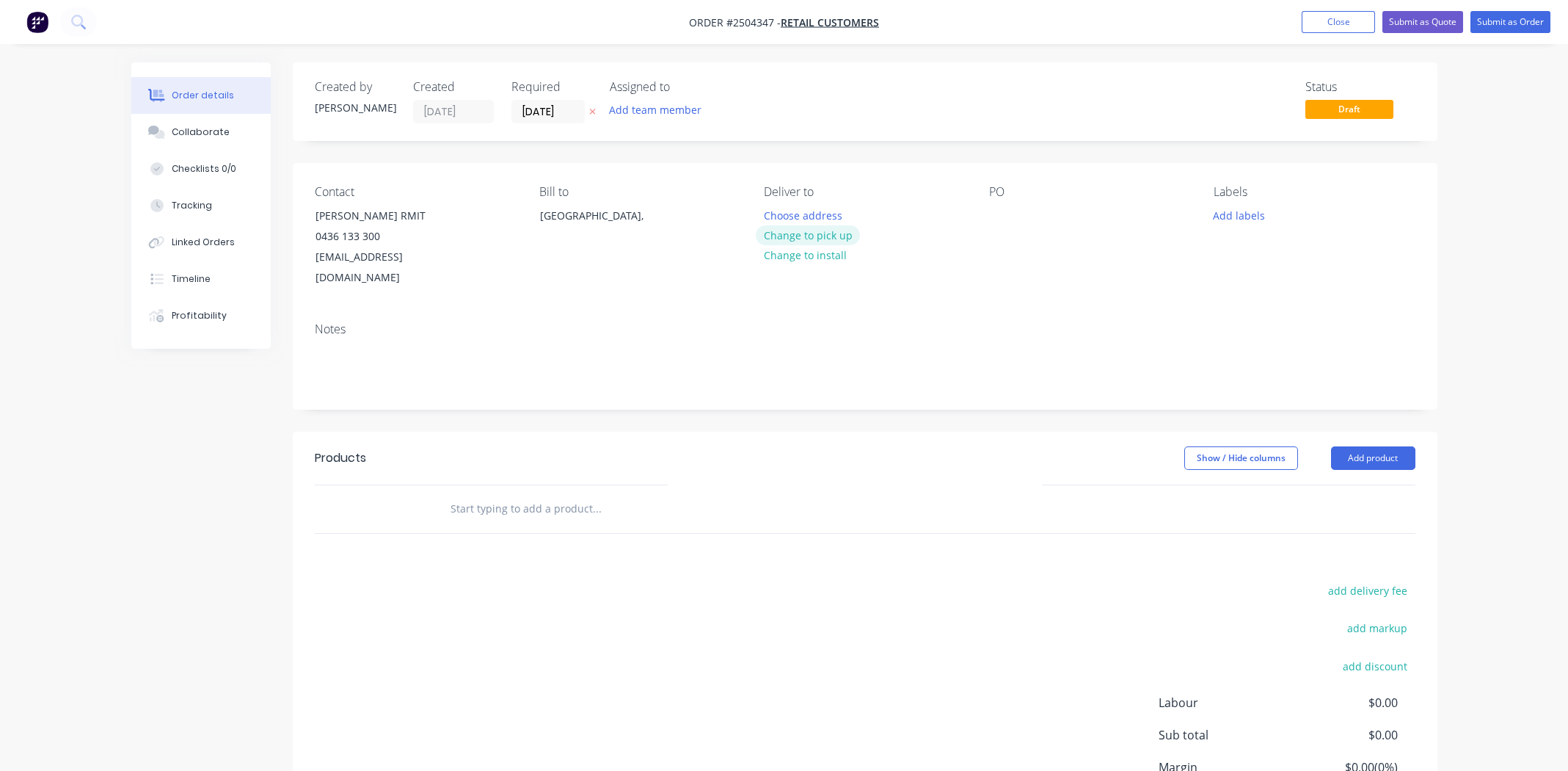
click at [806, 232] on button "Change to pick up" at bounding box center [807, 235] width 104 height 20
click at [996, 224] on div at bounding box center [1000, 215] width 23 height 21
click at [1232, 215] on button "Add labels" at bounding box center [1239, 215] width 68 height 20
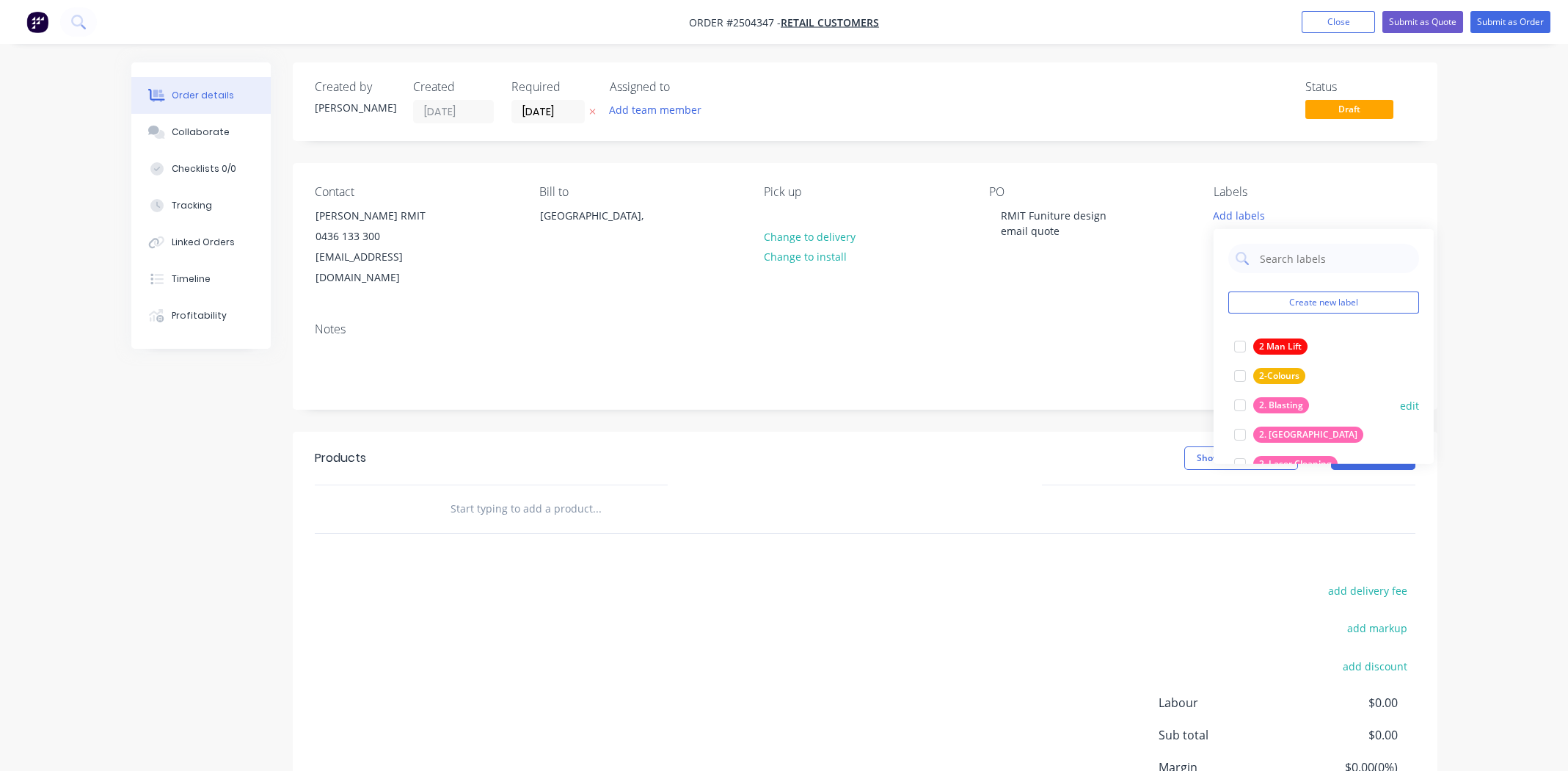
click at [1241, 405] on div at bounding box center [1240, 405] width 29 height 29
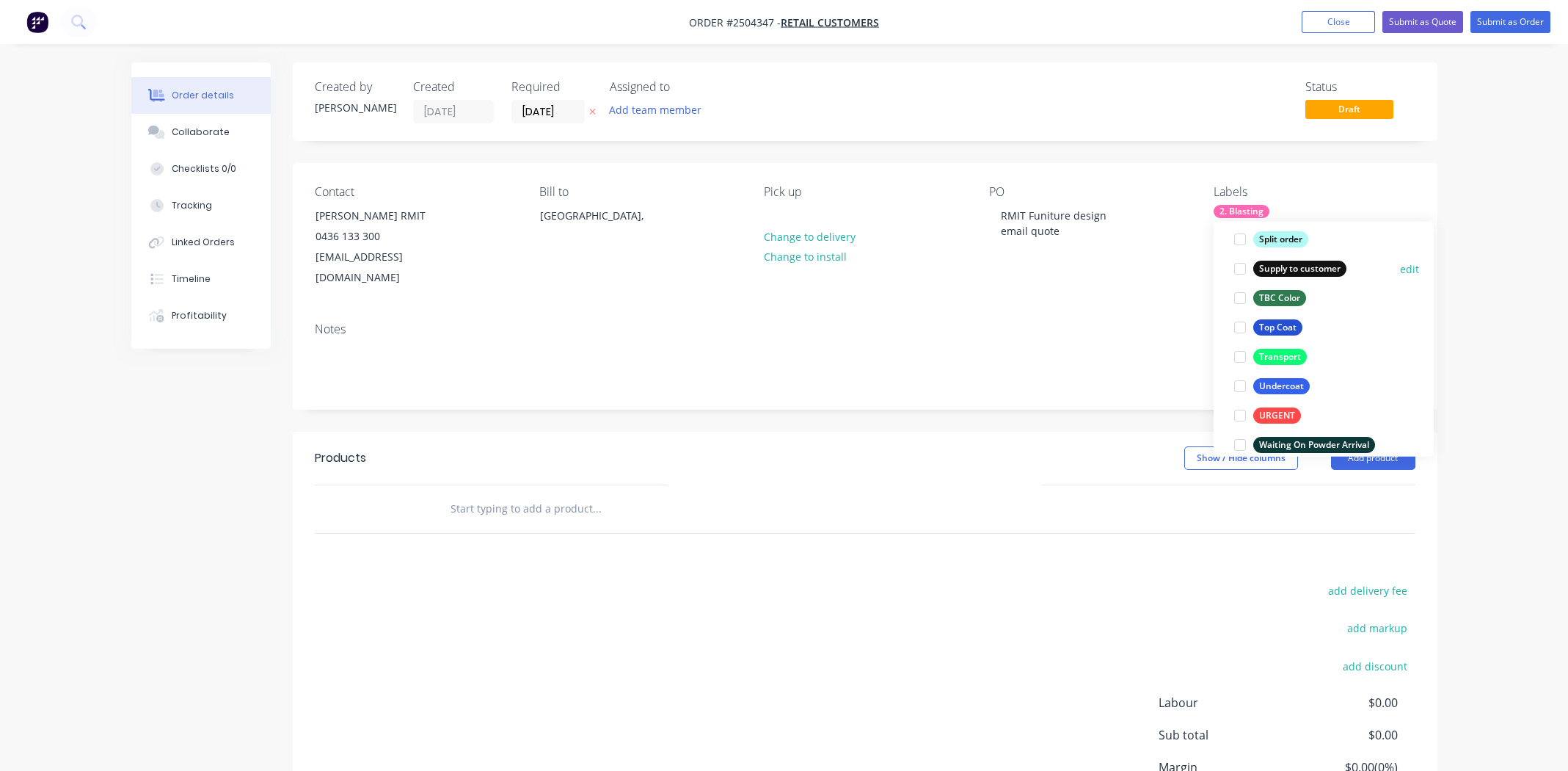
scroll to position [1174, 0]
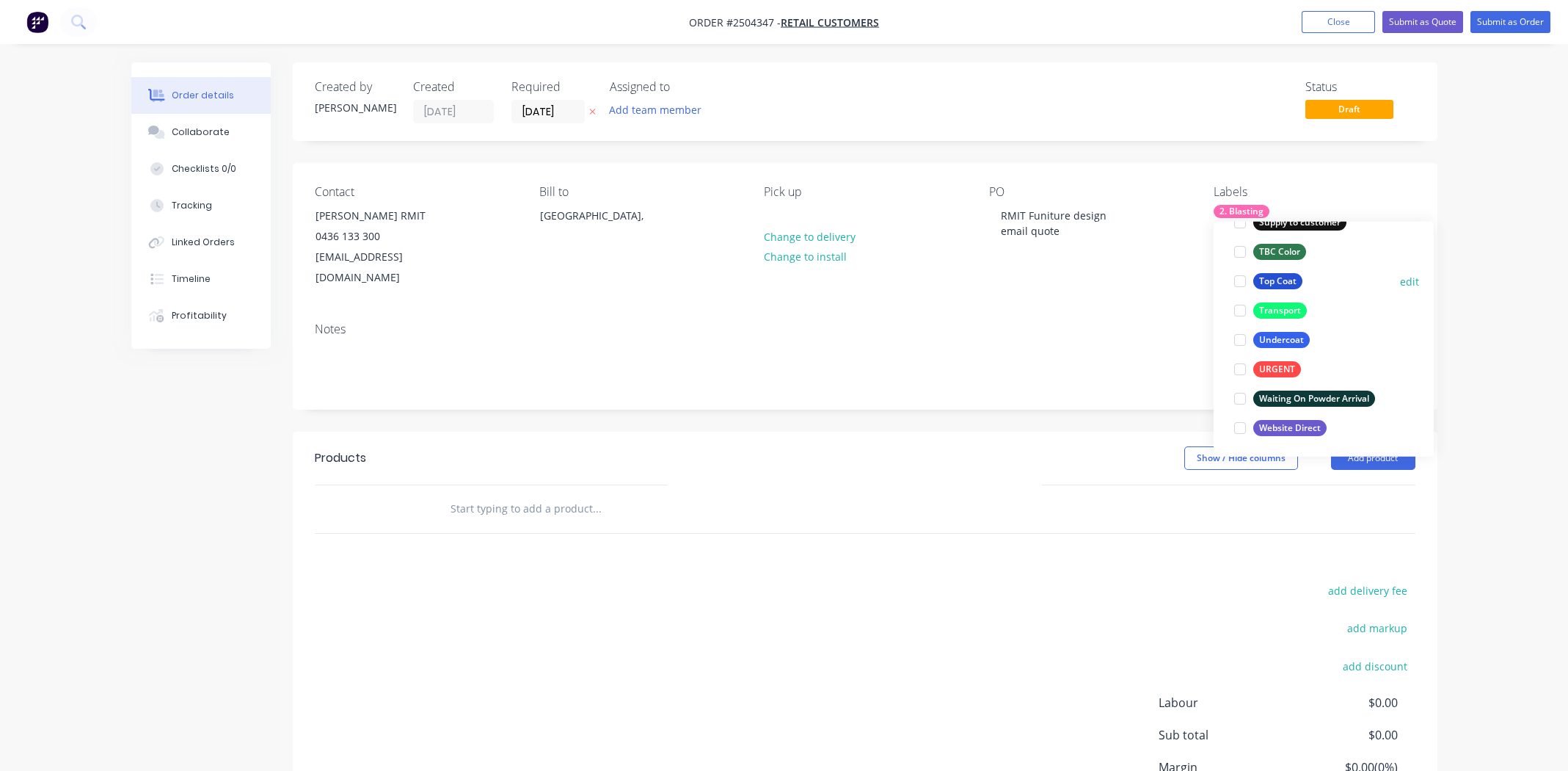
click at [1238, 280] on div at bounding box center [1240, 281] width 29 height 29
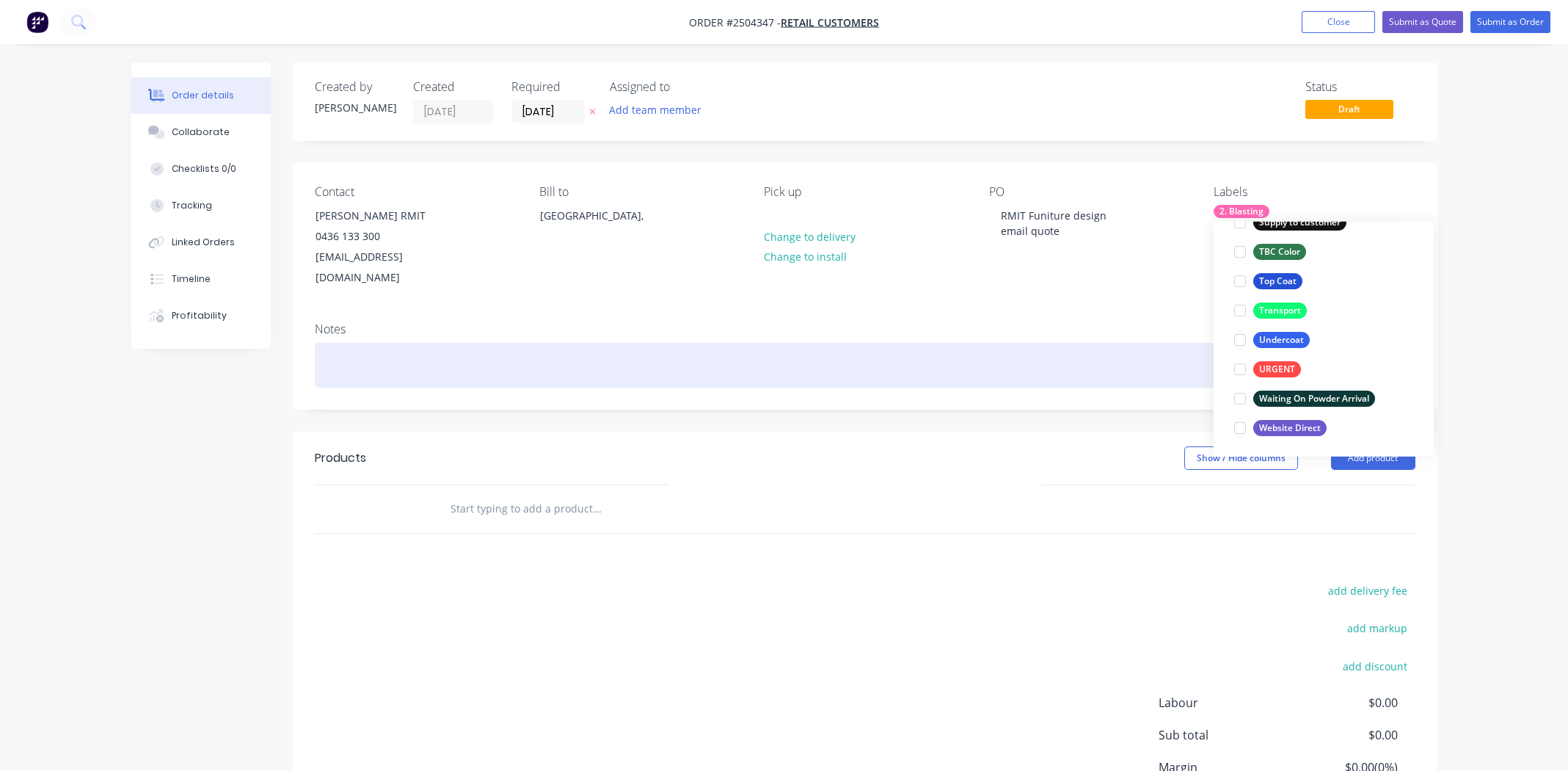
scroll to position [87, 0]
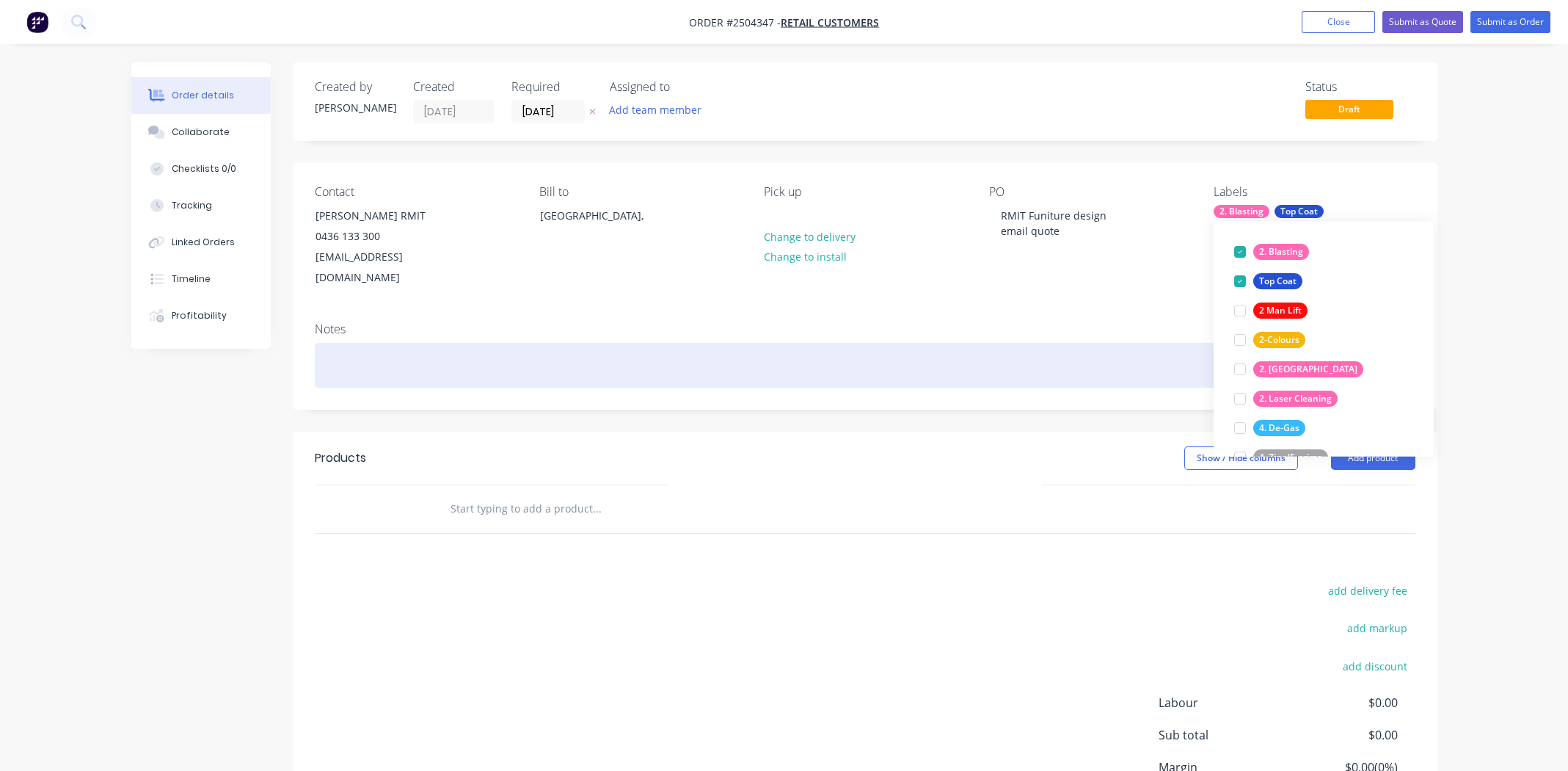
click at [965, 350] on div at bounding box center [865, 365] width 1101 height 44
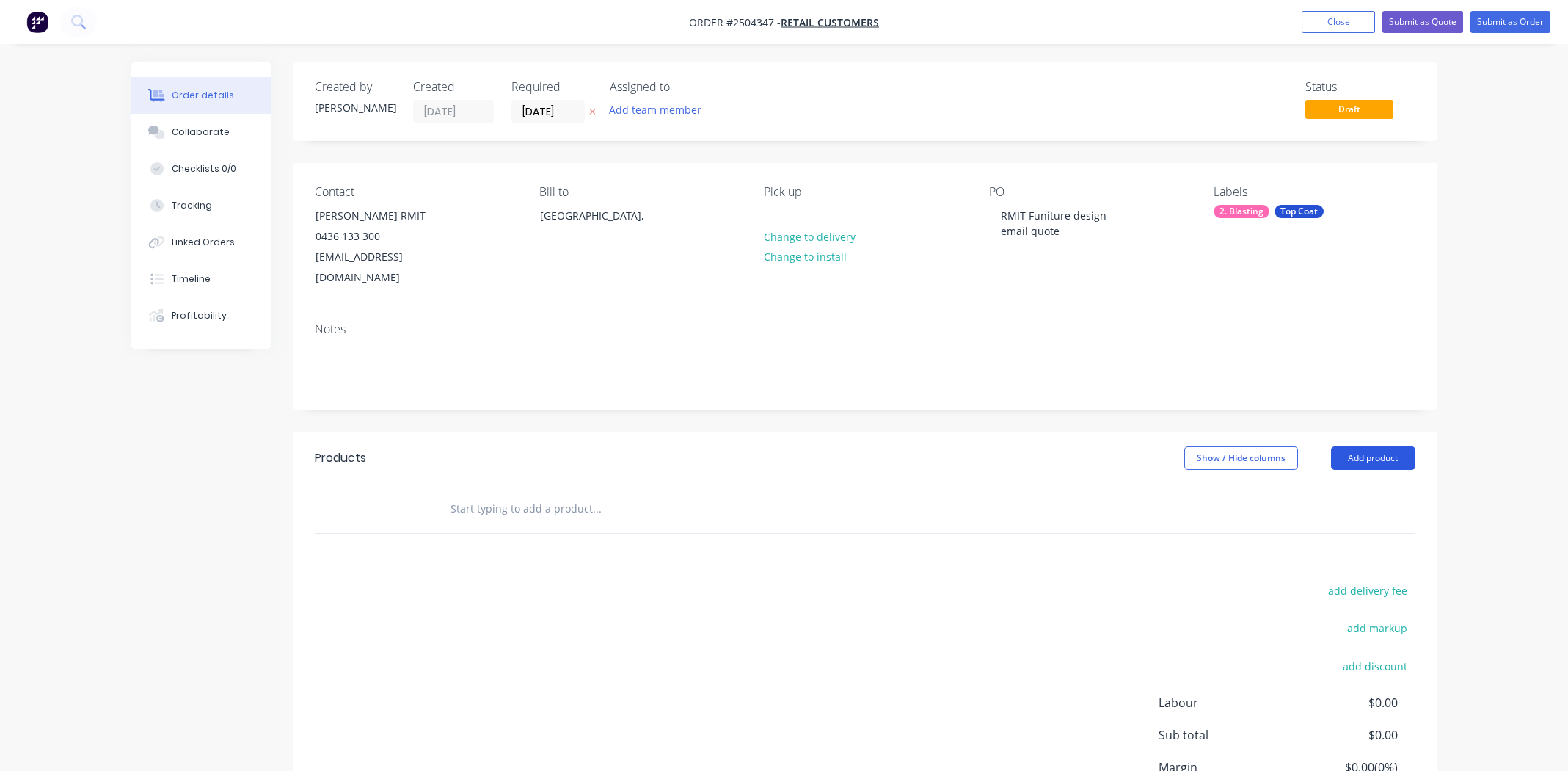
click at [1380, 446] on button "Add product" at bounding box center [1372, 457] width 85 height 23
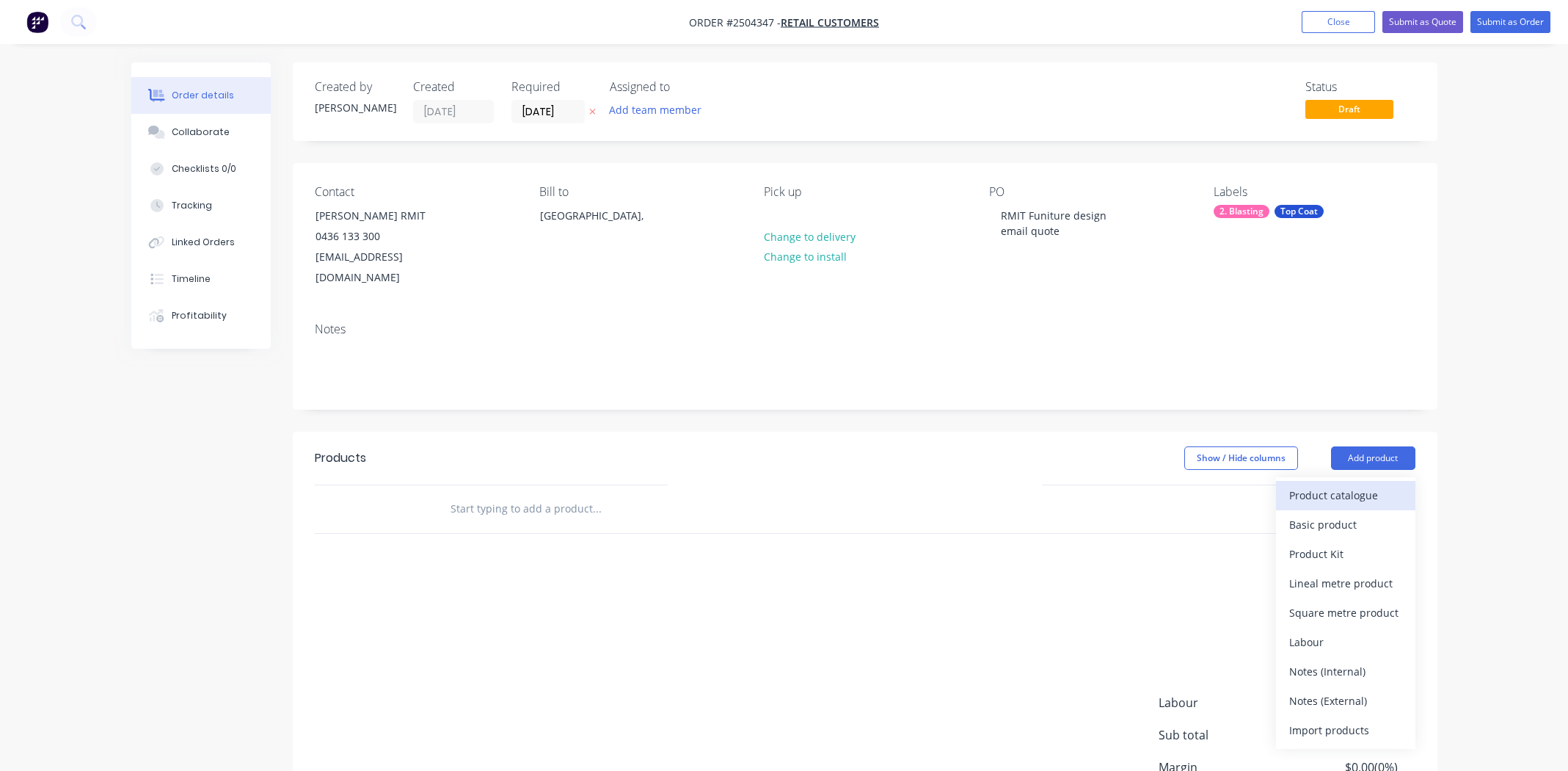
click at [1358, 485] on div "Product catalogue" at bounding box center [1346, 495] width 113 height 21
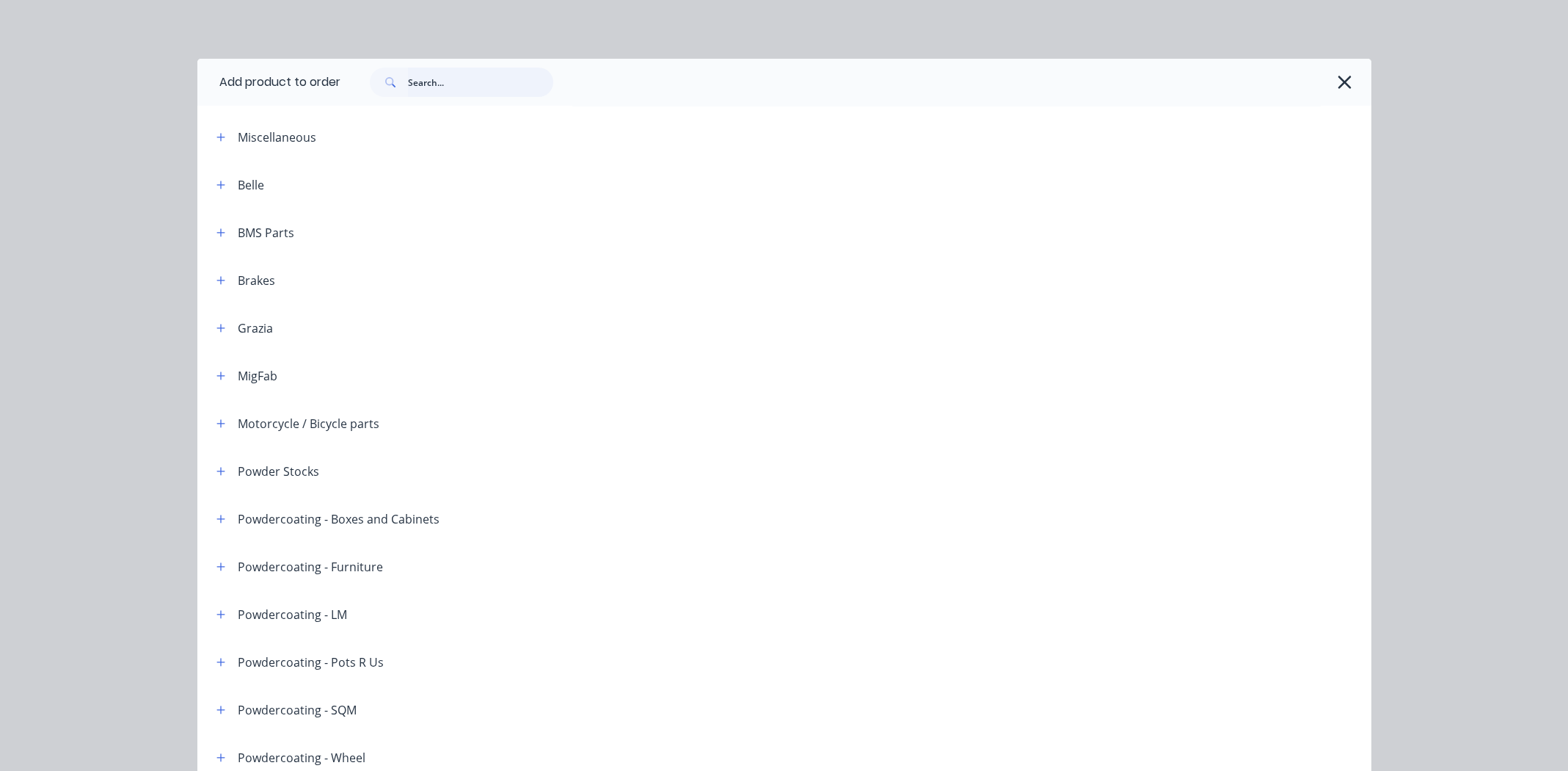
click at [475, 70] on input "text" at bounding box center [480, 82] width 145 height 29
type input "s"
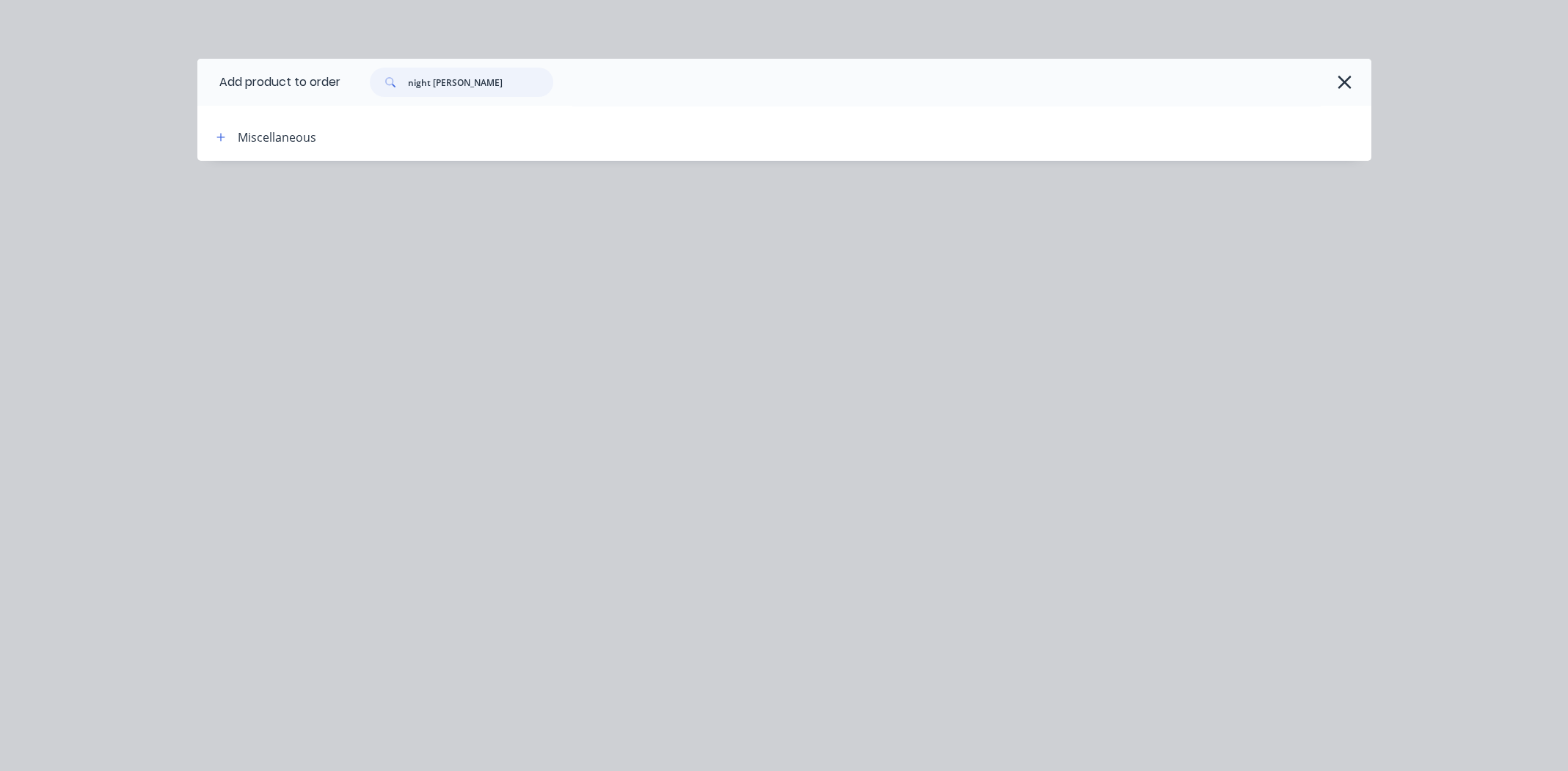
click at [484, 80] on input "night sky black" at bounding box center [480, 82] width 145 height 29
click at [486, 77] on input "night sky black" at bounding box center [480, 82] width 145 height 29
click at [487, 77] on input "night sky black" at bounding box center [480, 82] width 145 height 29
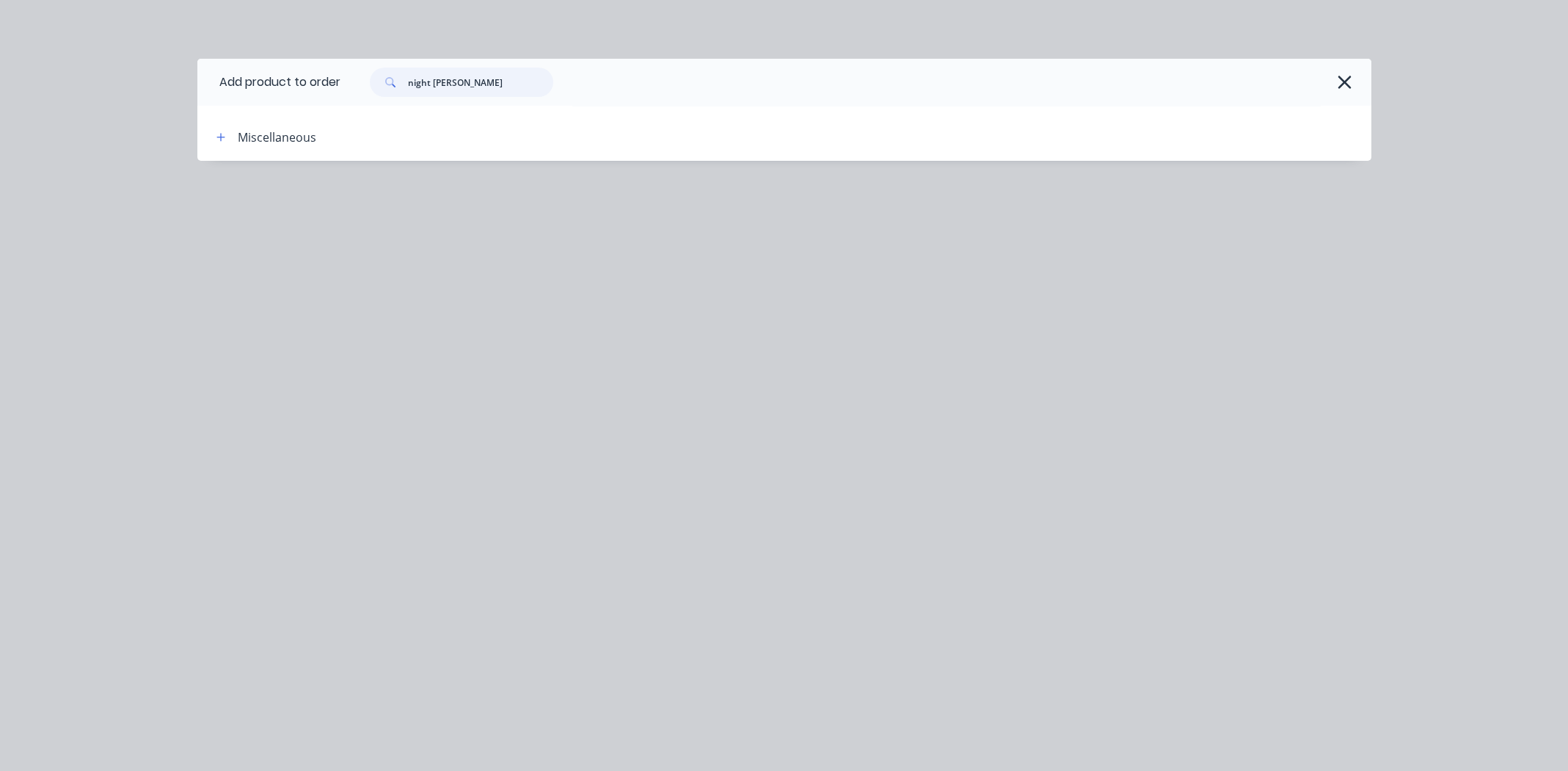
click at [494, 86] on input "night sky black" at bounding box center [480, 82] width 145 height 29
click at [485, 84] on input "night sky black" at bounding box center [480, 82] width 145 height 29
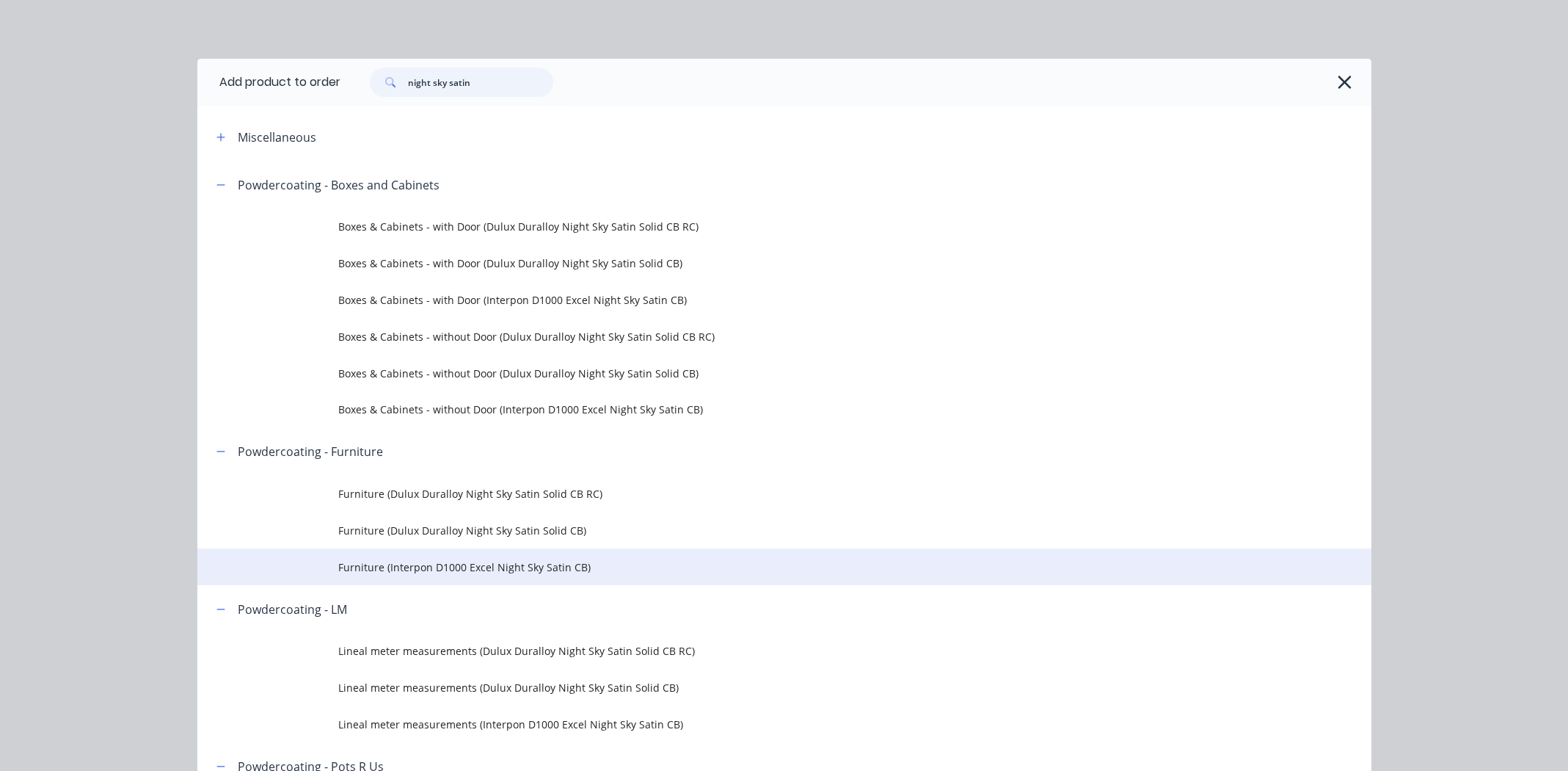
type input "night sky satin"
click at [436, 562] on span "Furniture (Interpon D1000 Excel Night Sky Satin CB)" at bounding box center [751, 567] width 826 height 15
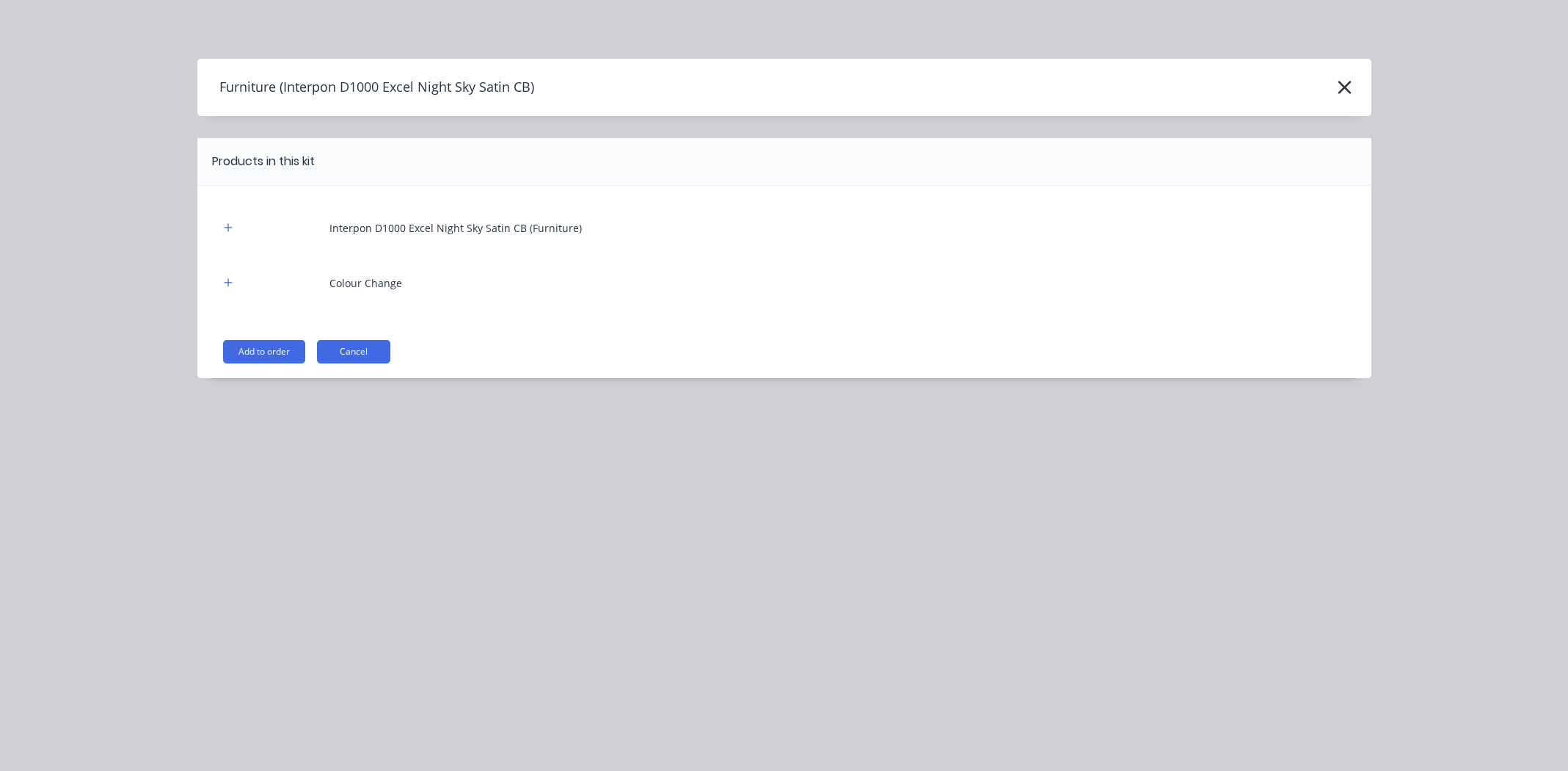
click at [252, 342] on button "Add to order" at bounding box center [264, 351] width 82 height 23
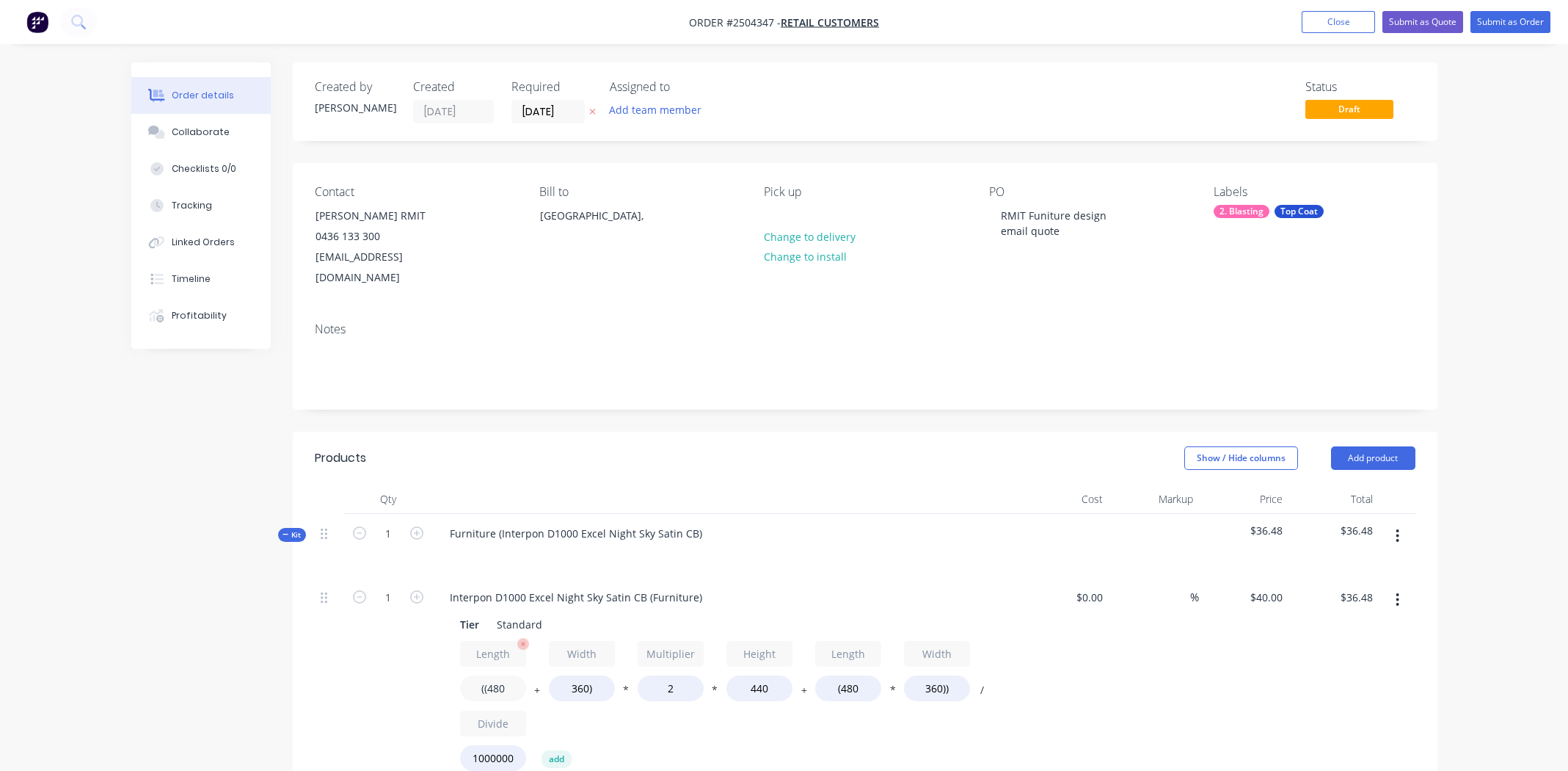
click at [499, 675] on input "((480" at bounding box center [492, 688] width 66 height 26
type input "((350"
type input "$31.90"
click at [587, 675] on input "360)" at bounding box center [581, 688] width 66 height 26
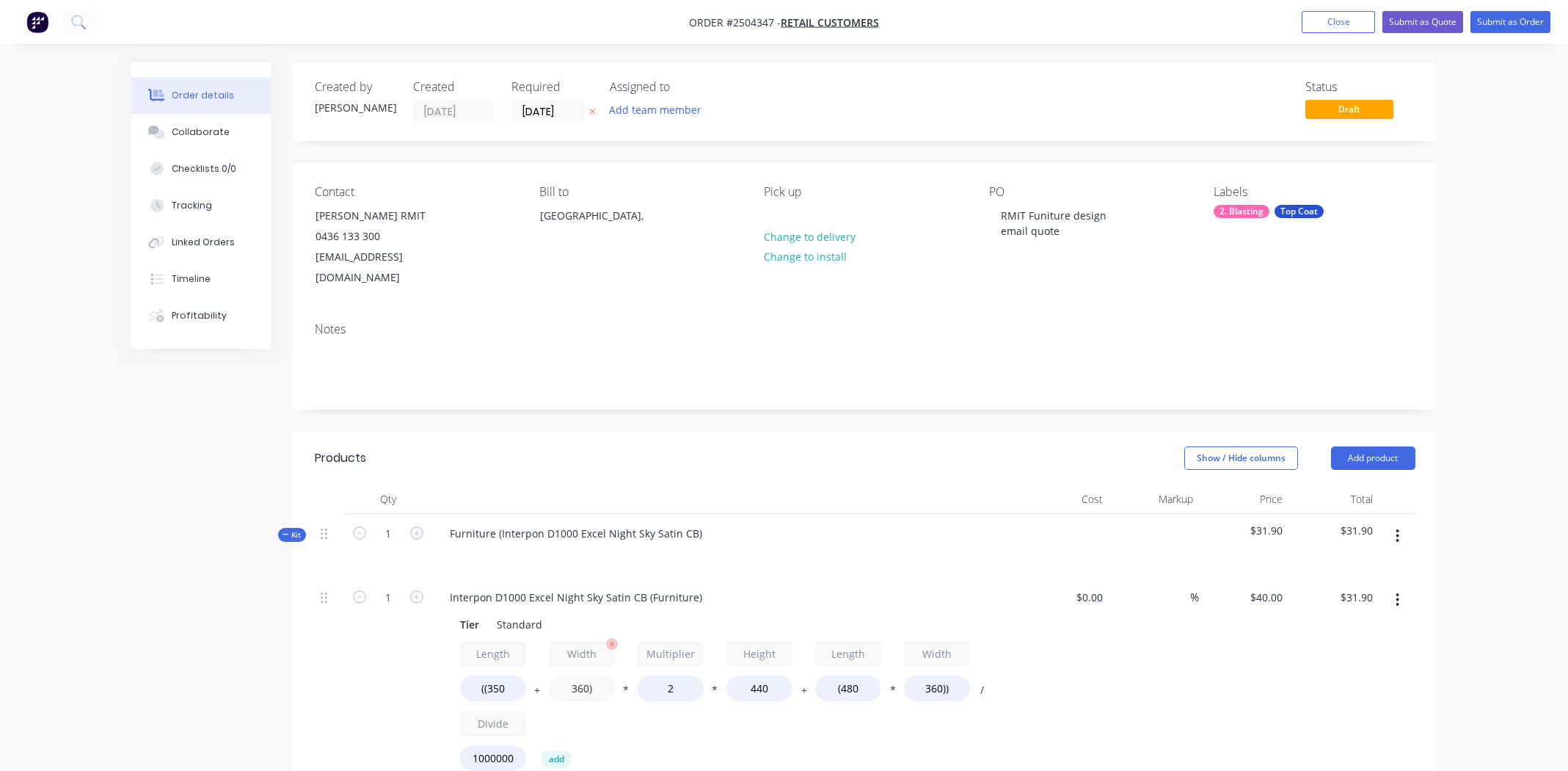
click at [573, 675] on input "360)" at bounding box center [581, 688] width 66 height 26
type input "350)"
type input "$31.55"
click at [657, 675] on input "2" at bounding box center [670, 688] width 66 height 26
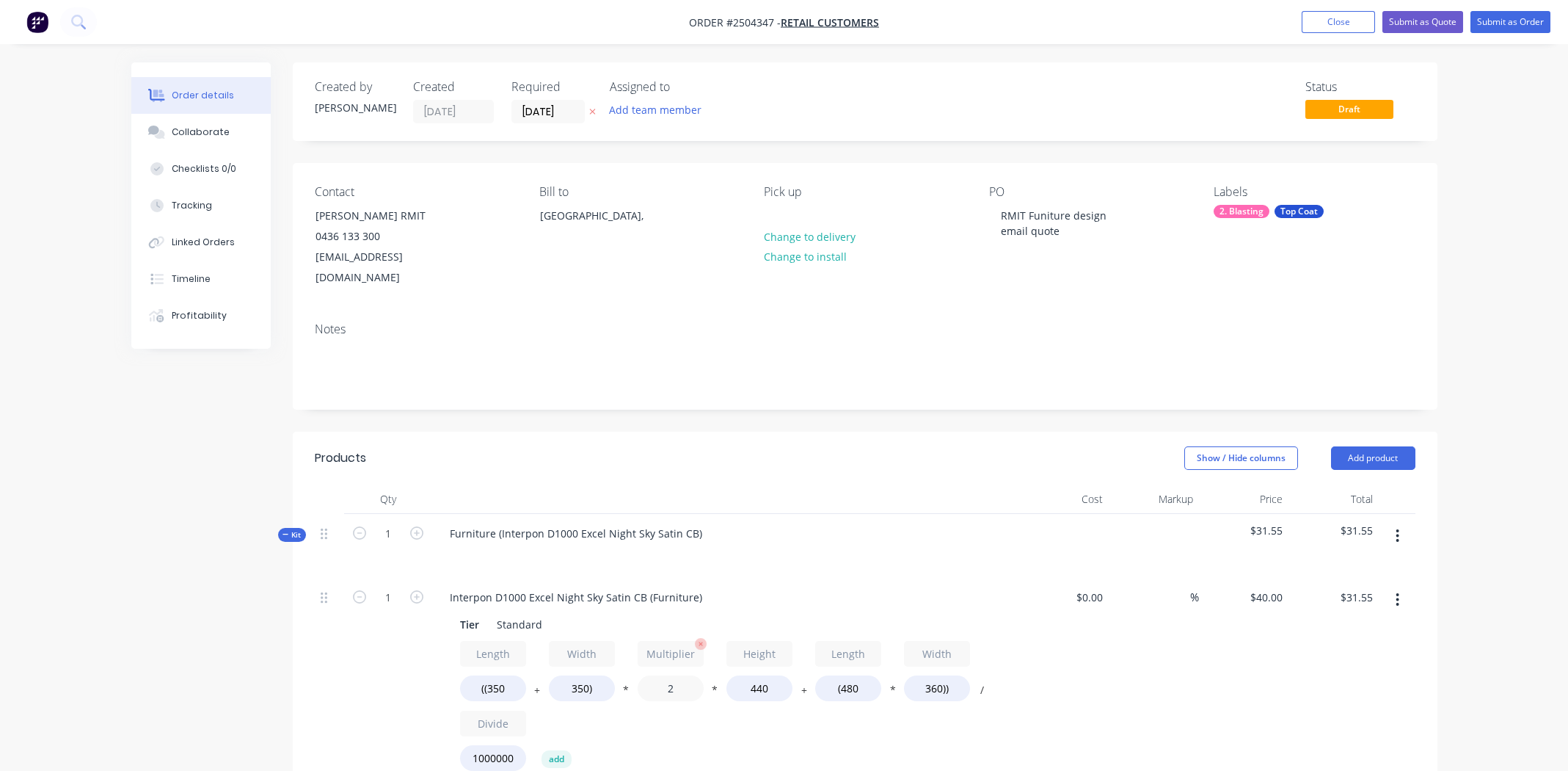
click at [667, 675] on input "2" at bounding box center [670, 688] width 66 height 26
type input "1.2"
type input "$21.70"
click at [757, 675] on input "440" at bounding box center [759, 688] width 66 height 26
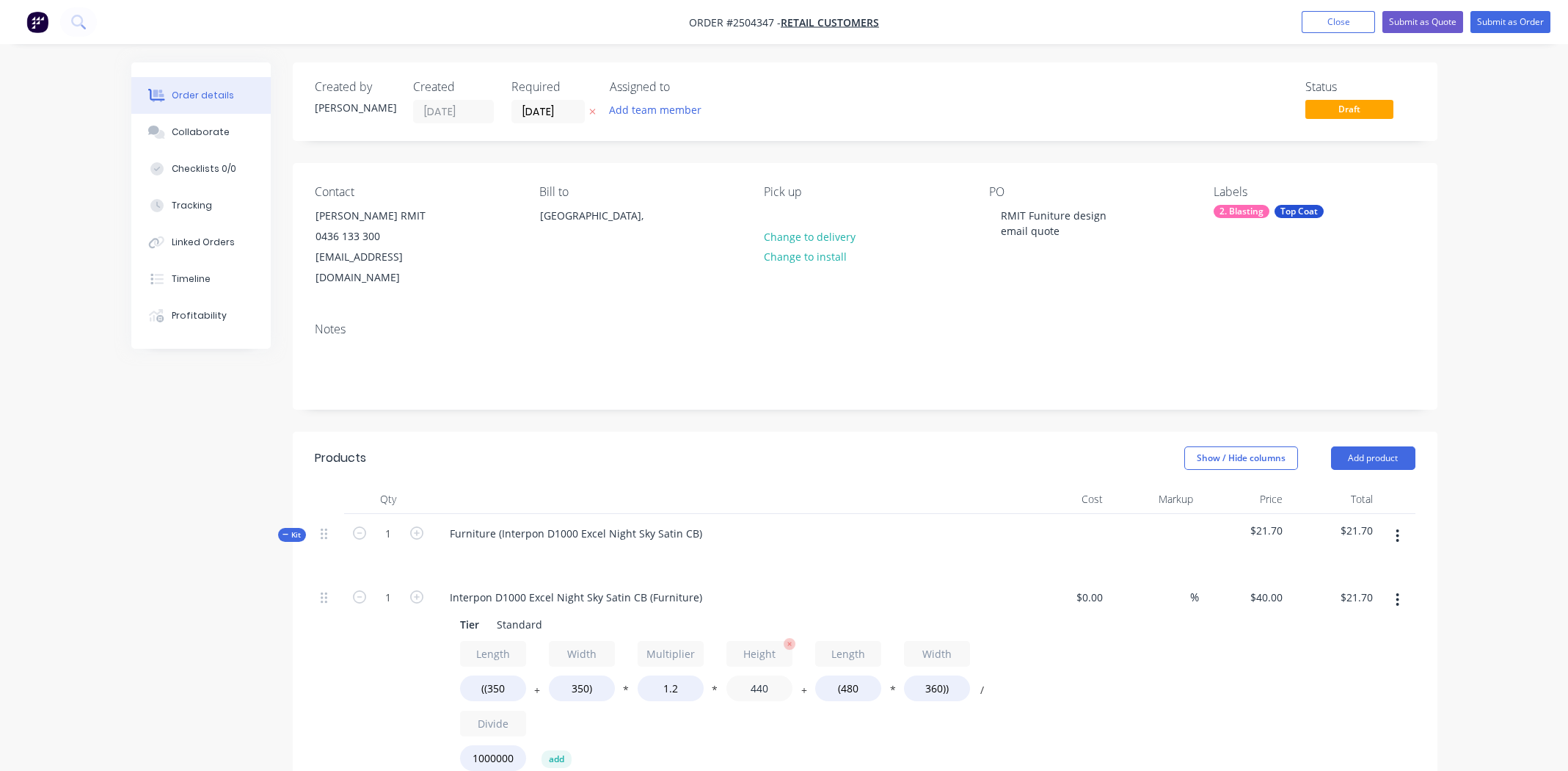
click at [757, 675] on input "440" at bounding box center [759, 688] width 66 height 26
click at [678, 675] on input "1.2" at bounding box center [670, 688] width 66 height 26
type input "1.1"
type input "$20.46"
click at [761, 675] on input "440" at bounding box center [759, 688] width 66 height 26
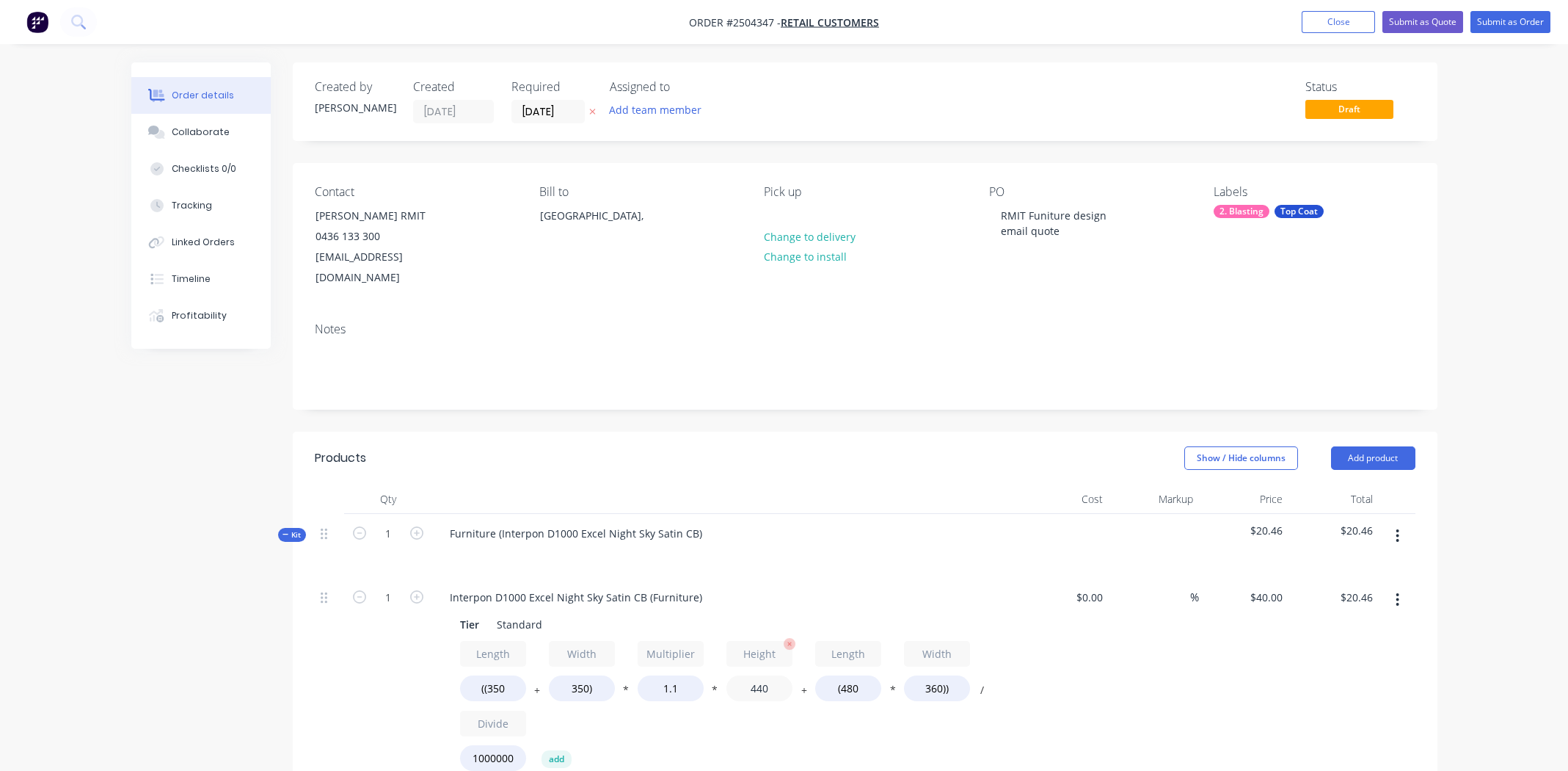
click at [761, 675] on input "440" at bounding box center [759, 688] width 66 height 26
type input "5"
type input "600"
type input "$25.39"
click at [855, 675] on input "(480" at bounding box center [848, 688] width 66 height 26
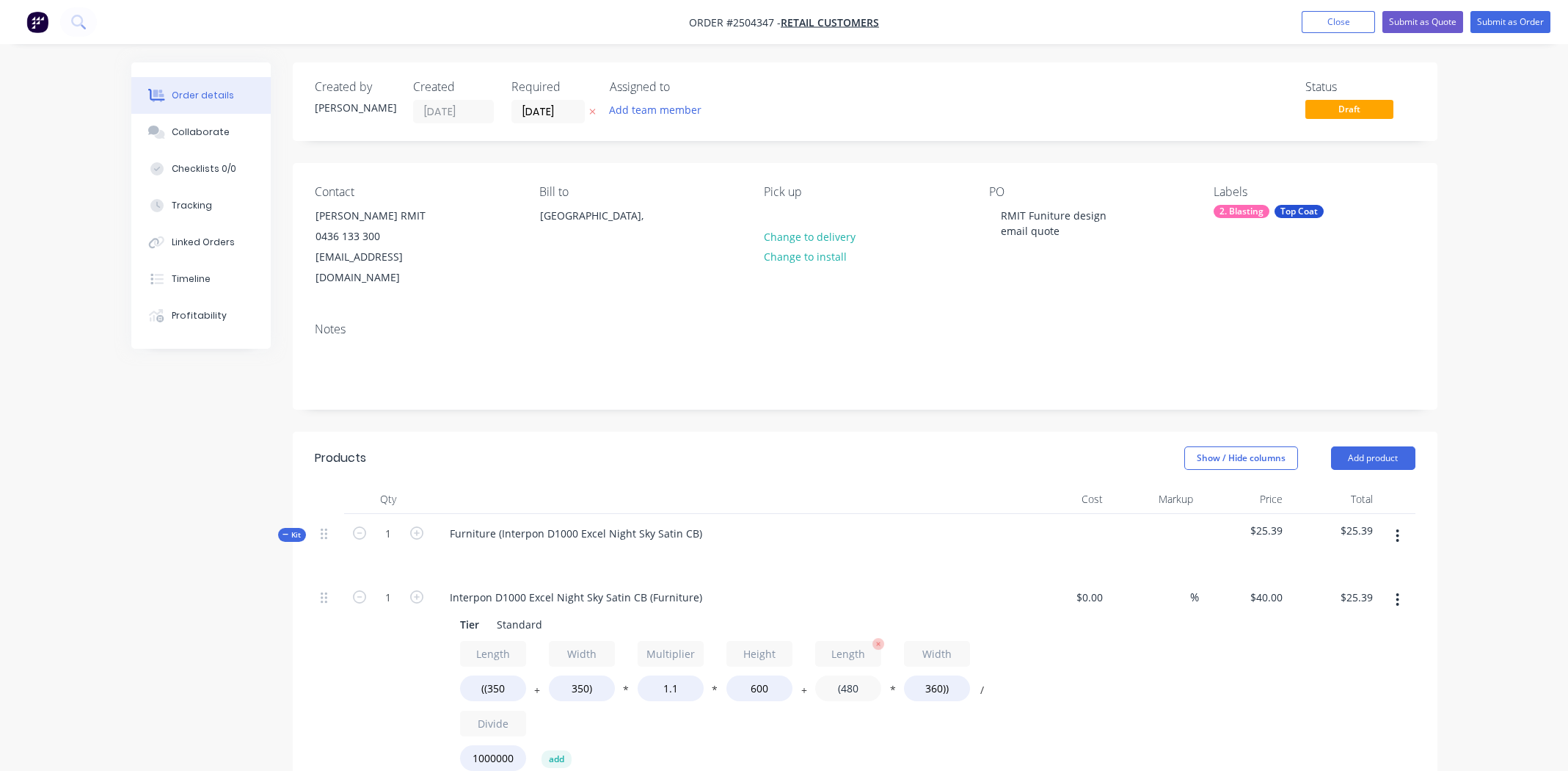
click at [855, 675] on input "(480" at bounding box center [848, 688] width 66 height 26
type input "(350"
type input "$23.52"
click at [922, 675] on input "360))" at bounding box center [937, 688] width 66 height 26
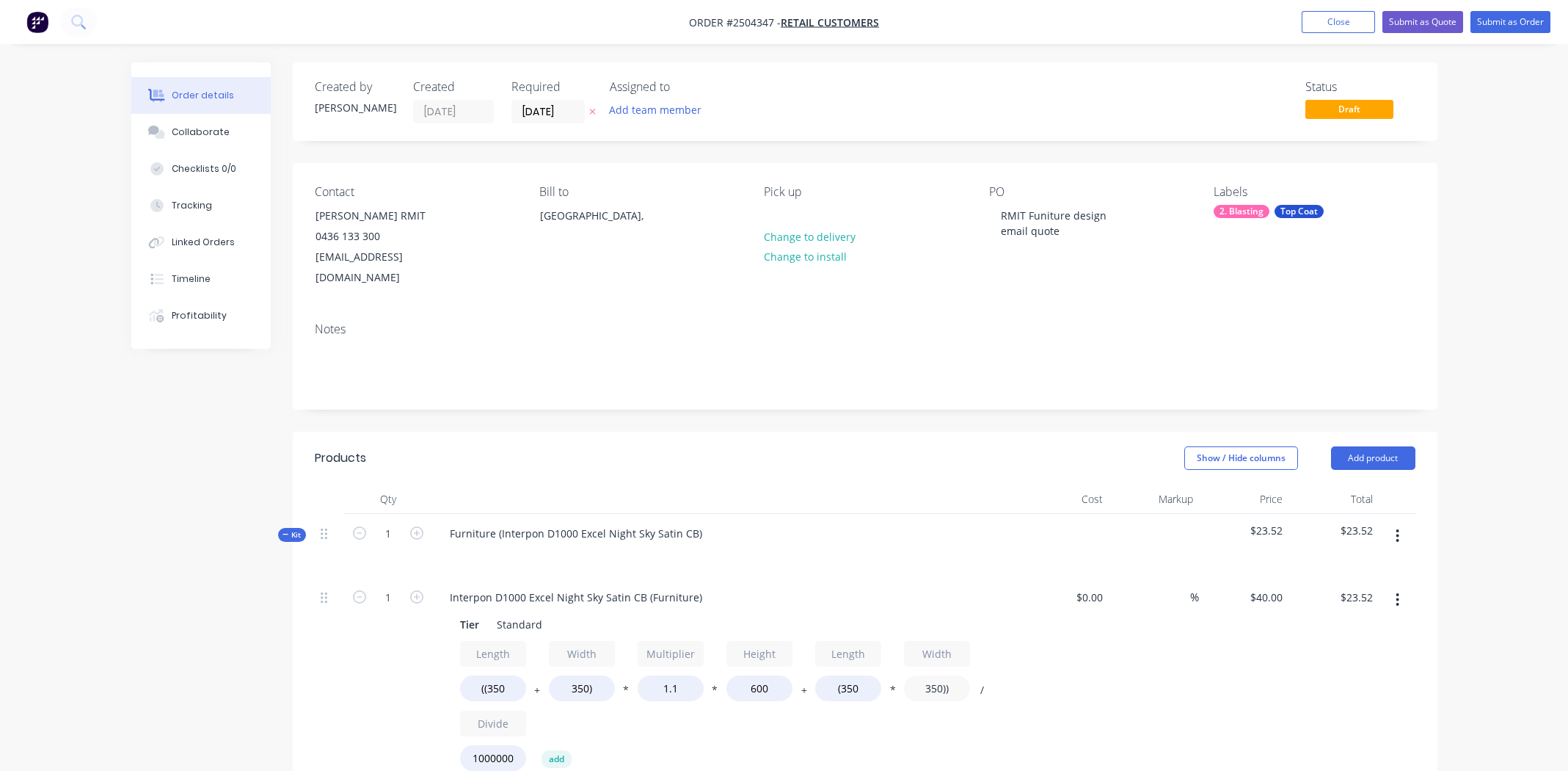
type input "350))"
type input "$23.38"
click at [1137, 672] on div "%" at bounding box center [1154, 697] width 91 height 240
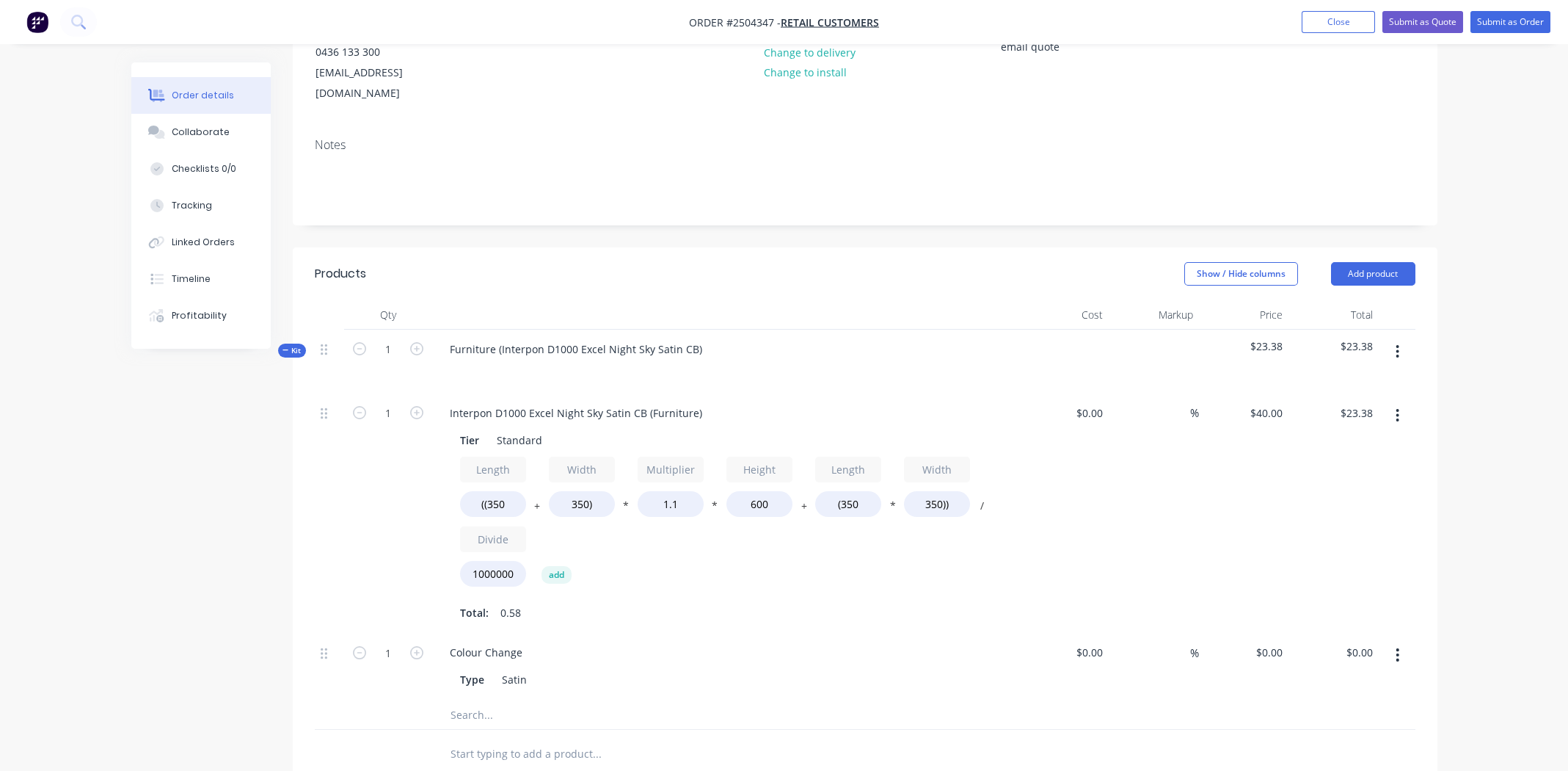
scroll to position [221, 0]
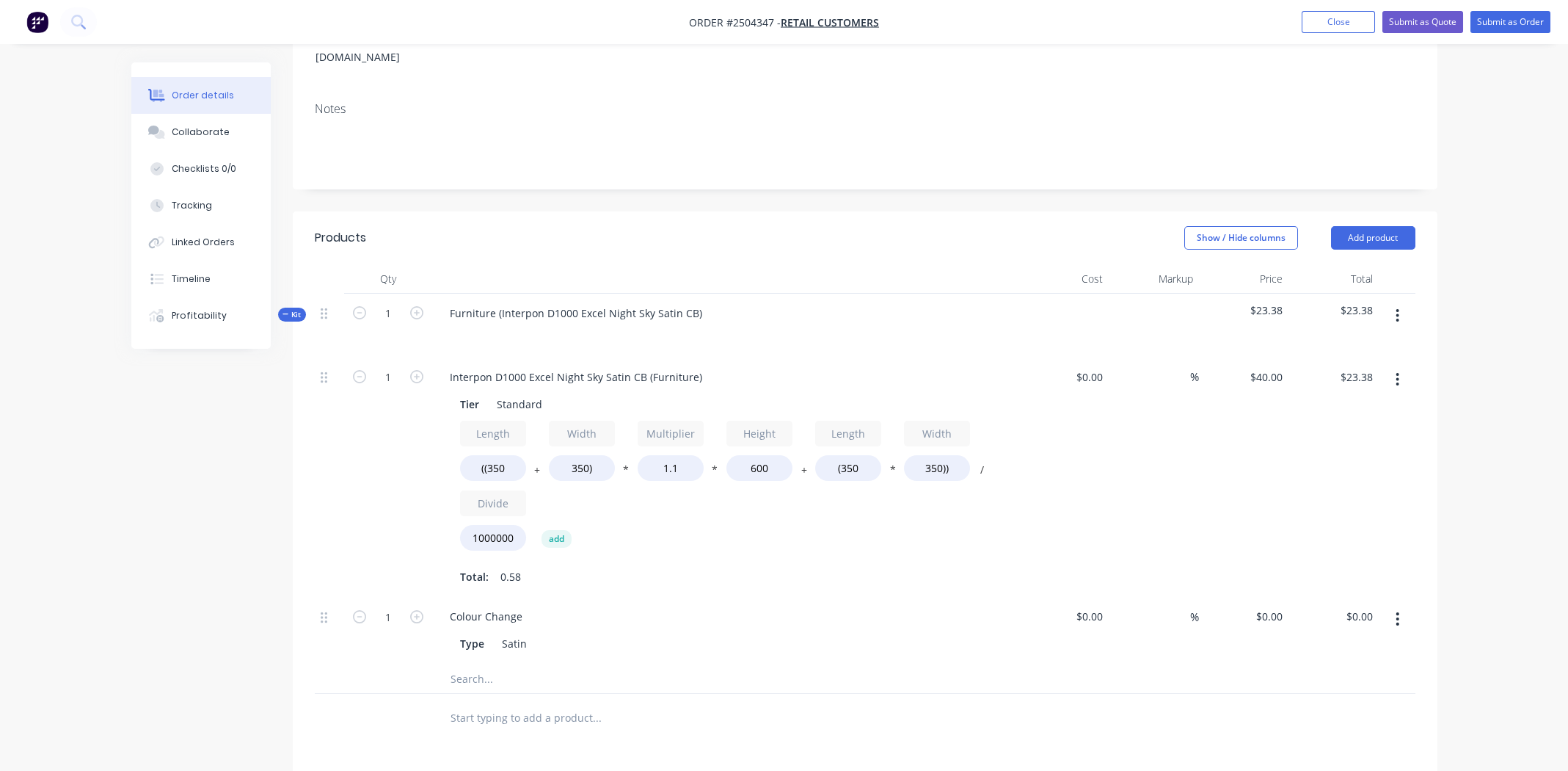
drag, startPoint x: 1396, startPoint y: 596, endPoint x: 1059, endPoint y: 669, distance: 344.8
click at [1002, 693] on div at bounding box center [865, 717] width 1101 height 48
click at [1395, 610] on icon "button" at bounding box center [1397, 618] width 3 height 16
click at [1347, 705] on div "Delete" at bounding box center [1346, 715] width 113 height 21
click at [1400, 303] on button "button" at bounding box center [1397, 315] width 34 height 26
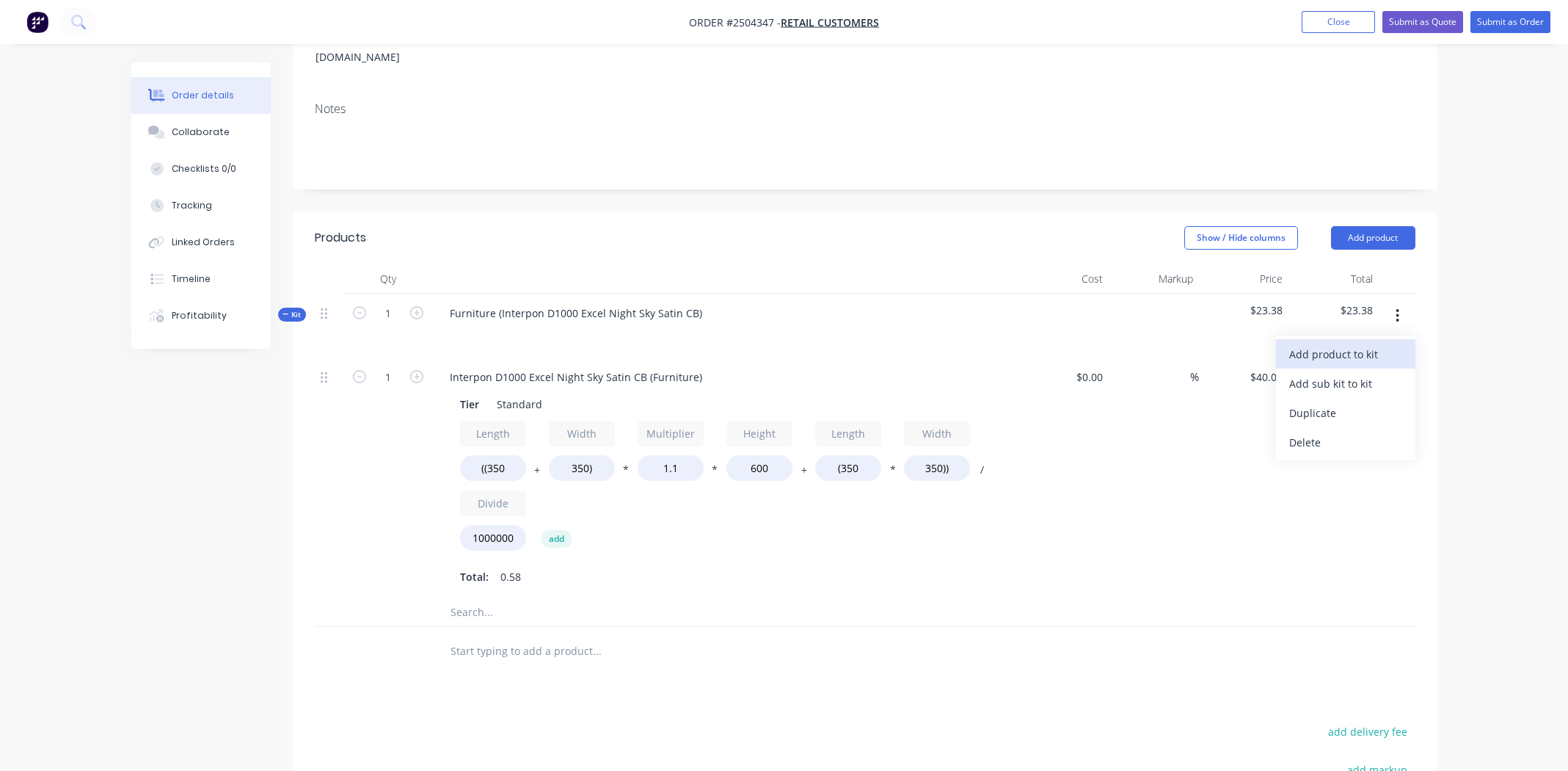
click at [1368, 344] on div "Add product to kit" at bounding box center [1346, 354] width 113 height 21
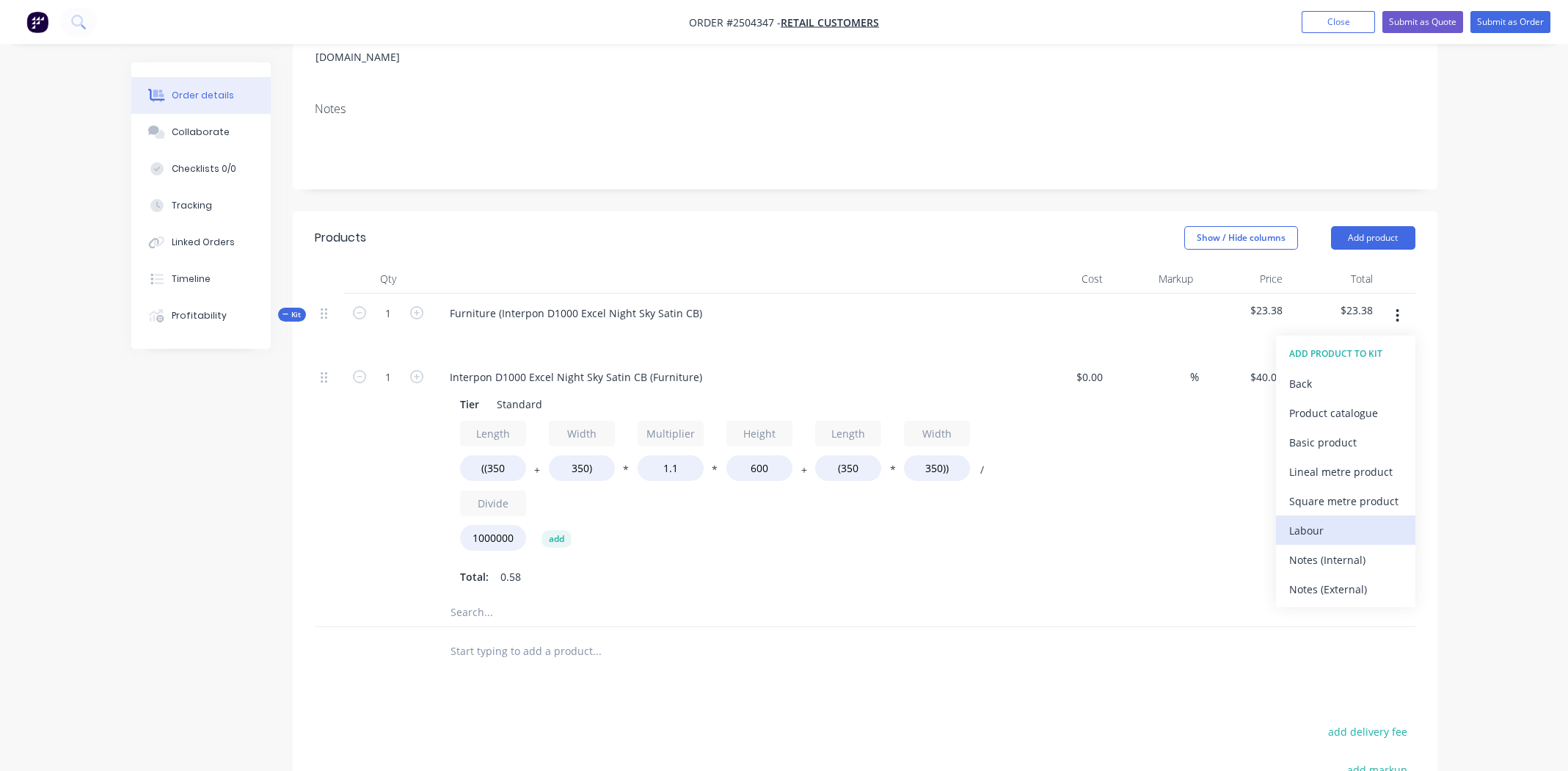
click at [1353, 520] on div "Labour" at bounding box center [1346, 530] width 113 height 21
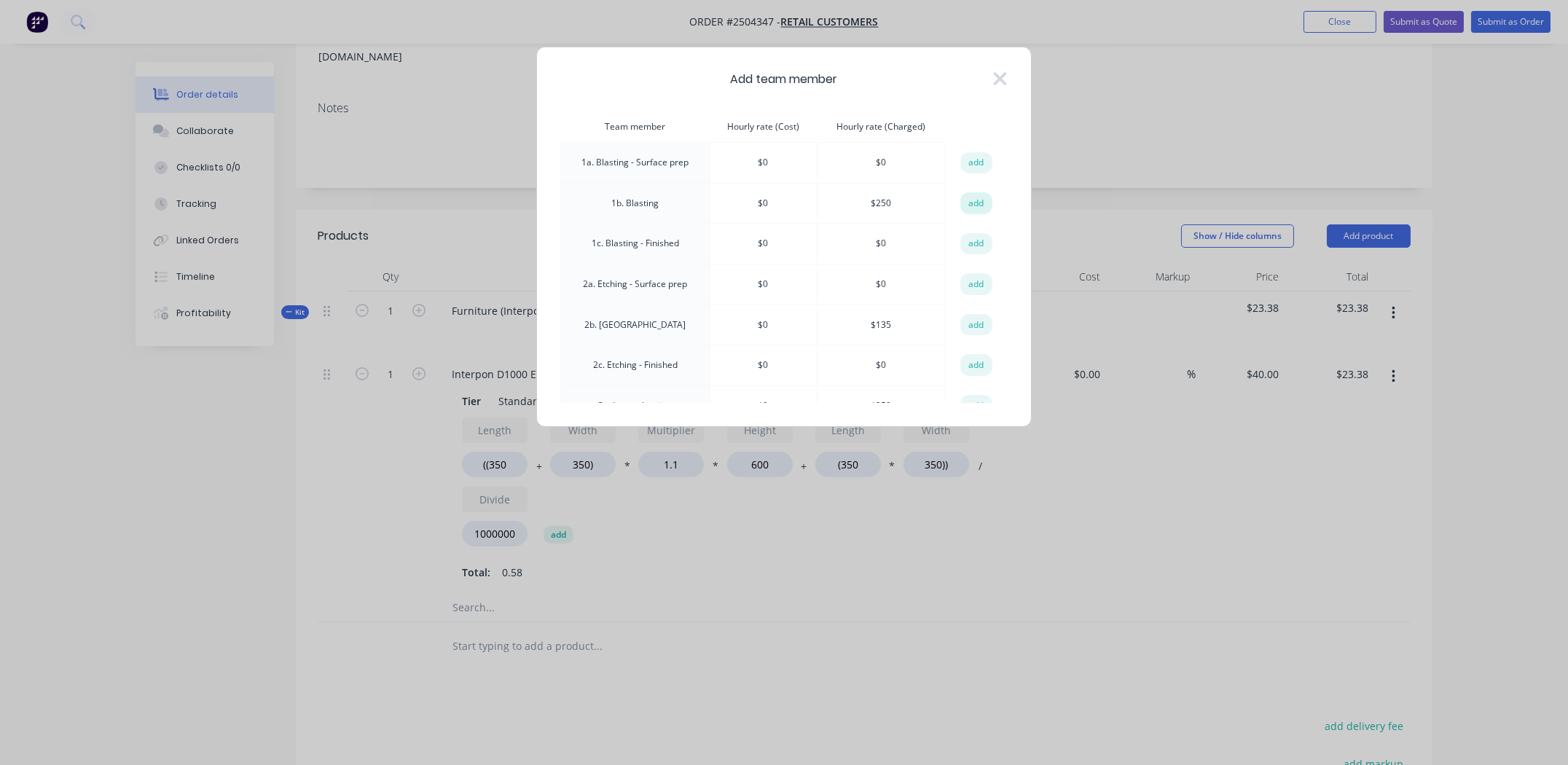
click at [965, 203] on button "add" at bounding box center [977, 204] width 32 height 22
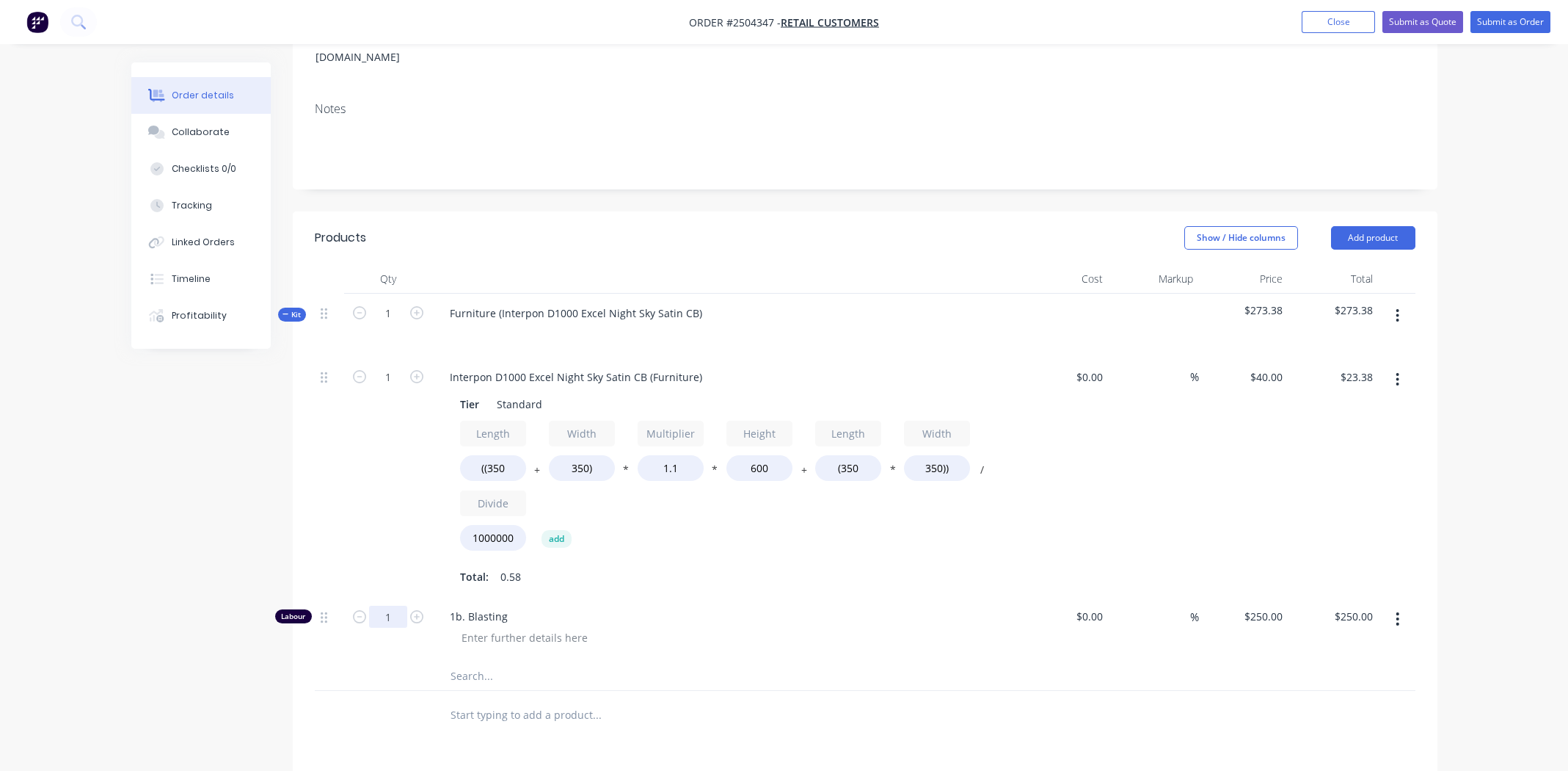
click at [386, 605] on input "1" at bounding box center [388, 616] width 38 height 22
type input "0.25"
type input "$62.50"
click at [869, 627] on div at bounding box center [731, 637] width 563 height 21
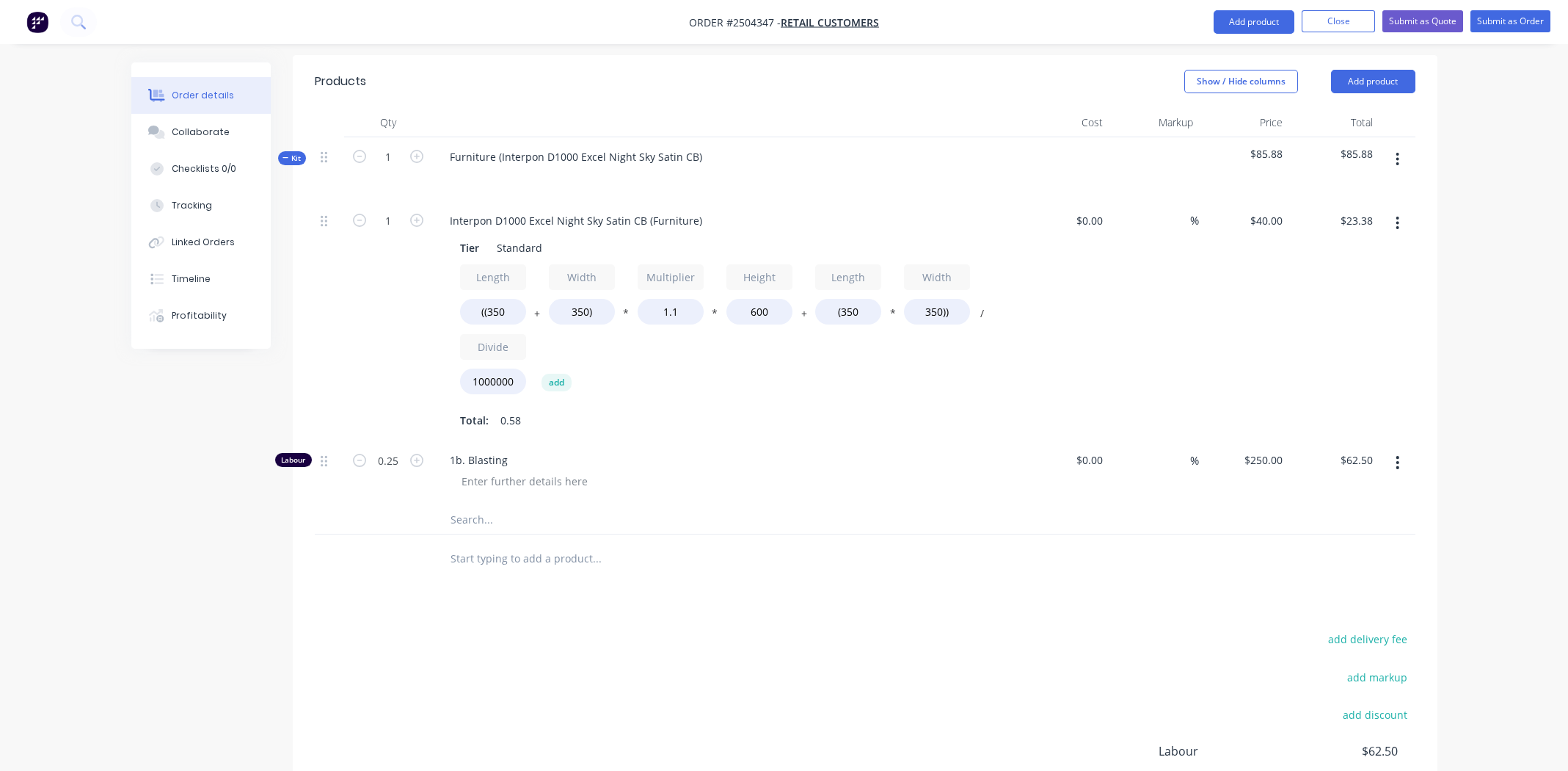
scroll to position [540, 0]
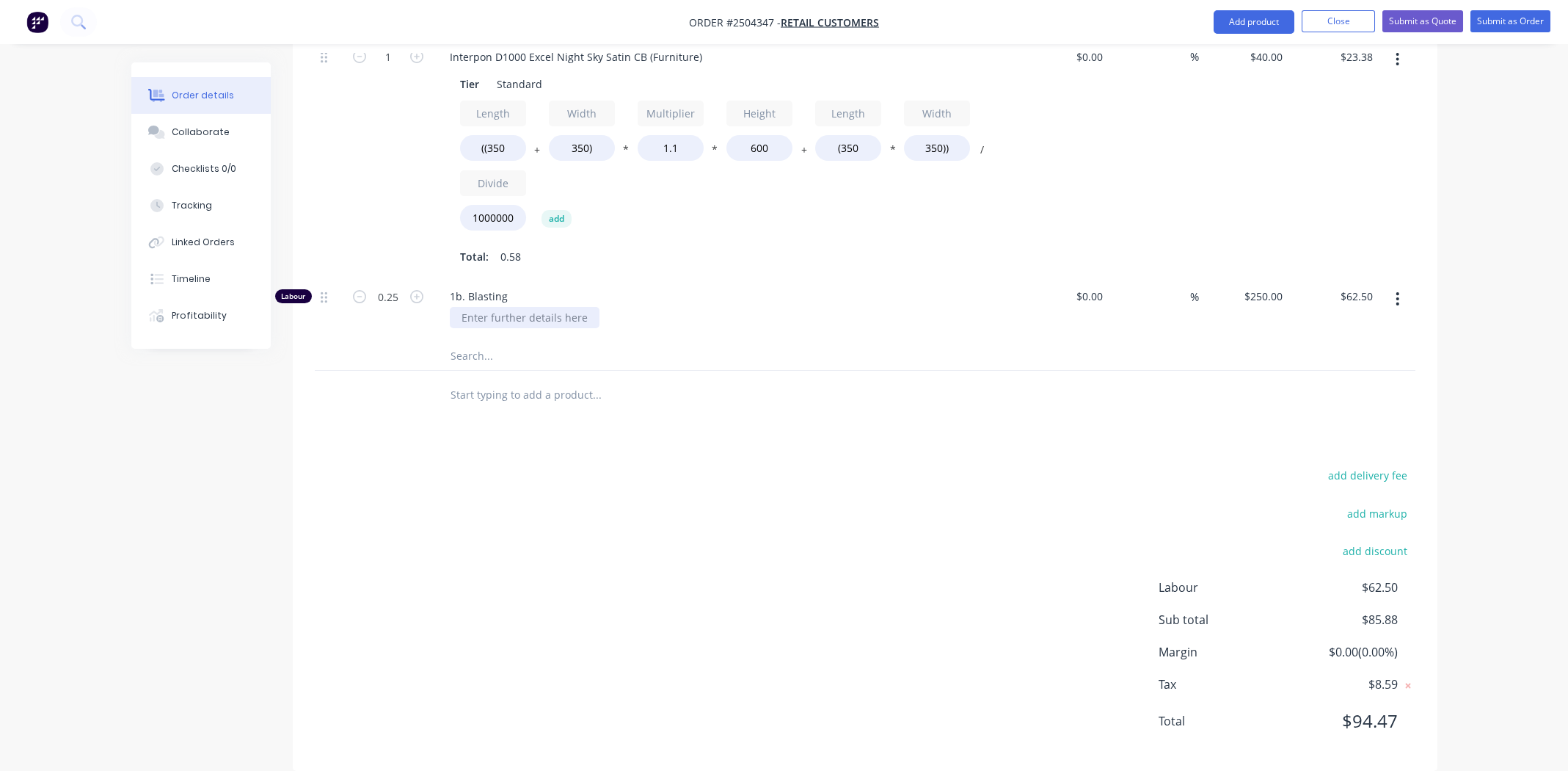
click at [529, 307] on div at bounding box center [524, 317] width 150 height 21
click at [639, 436] on div "Products Show / Hide columns Add product Qty Cost Markup Price Total Kit 1 Furn…" at bounding box center [865, 331] width 1144 height 880
click at [525, 307] on div "15 min Blast ll sides" at bounding box center [510, 317] width 122 height 21
click at [643, 371] on div at bounding box center [696, 395] width 528 height 48
click at [702, 511] on div "add delivery fee add markup add discount Labour $62.50 Sub total $85.88 Margin …" at bounding box center [865, 606] width 1101 height 283
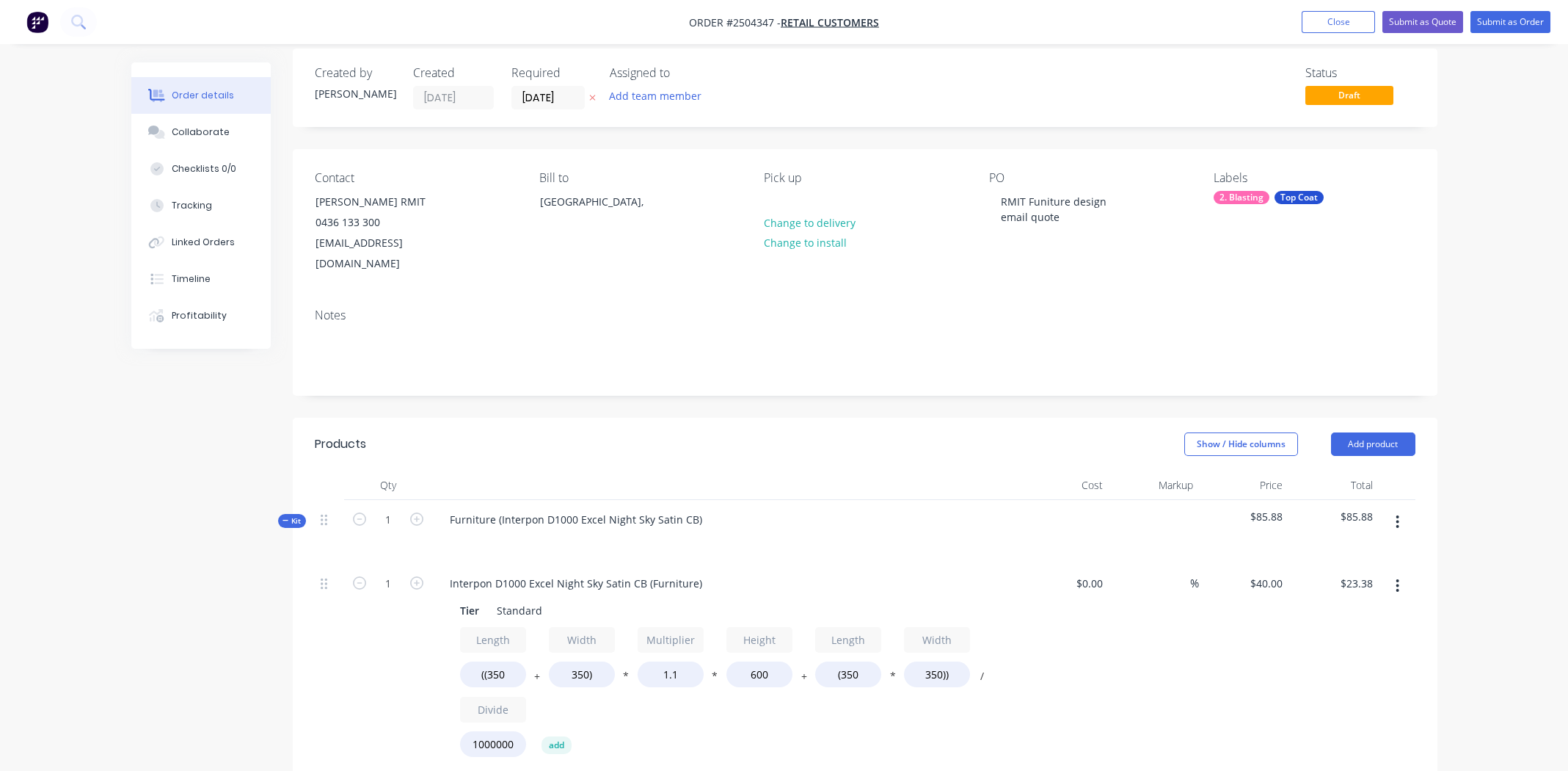
scroll to position [0, 0]
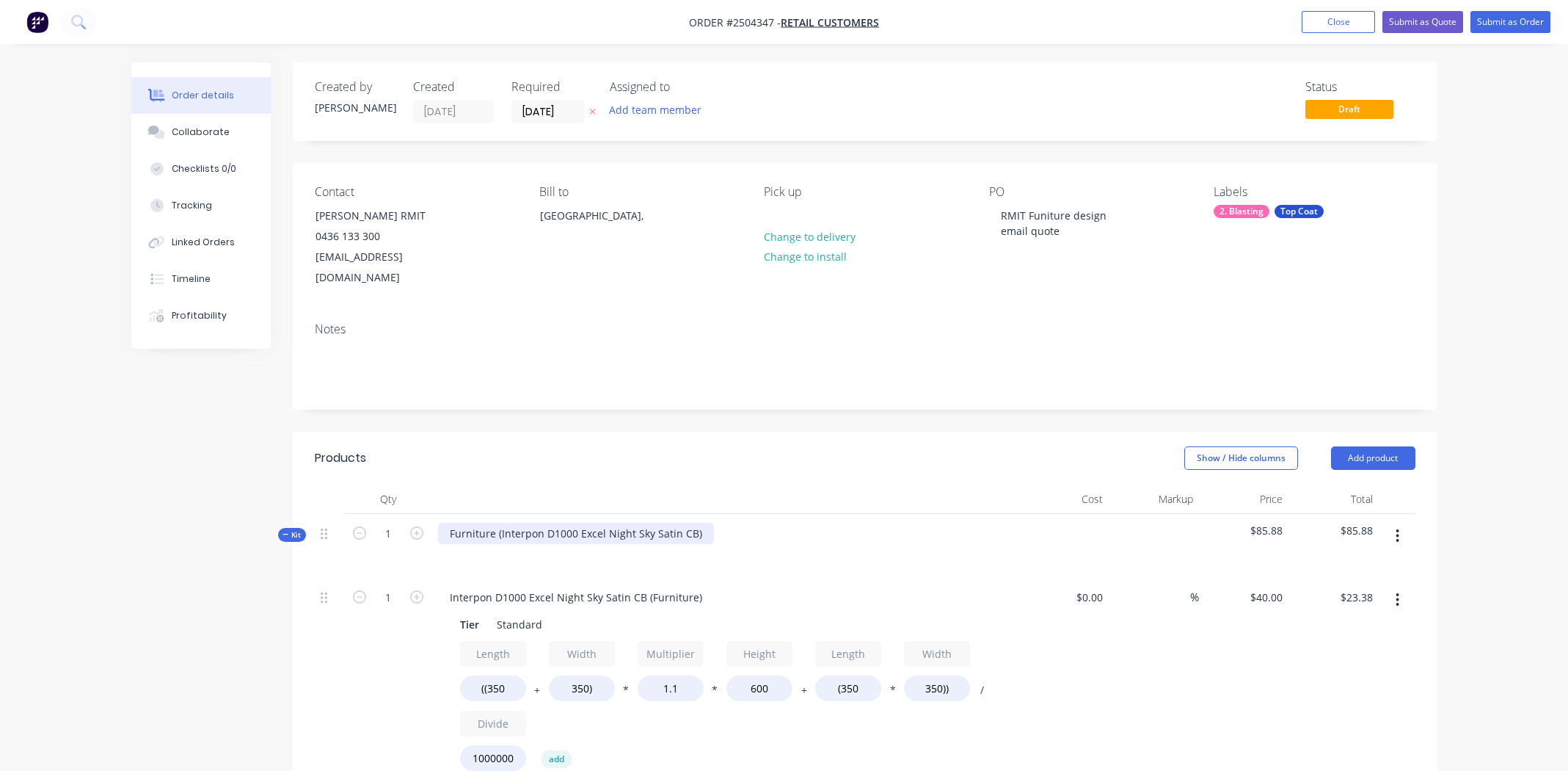
click at [699, 522] on div "Furniture (Interpon D1000 Excel Night Sky Satin CB)" at bounding box center [576, 533] width 276 height 21
click at [543, 522] on div "Interpon D1000 Excel Night Sky Satin CB" at bounding box center [549, 533] width 220 height 21
click at [543, 522] on div "Interpon D1000 Excel Night Sky Satin CB" at bounding box center [549, 533] width 220 height 21
copy div "Interpon D1000 Excel Night Sky Satin CB"
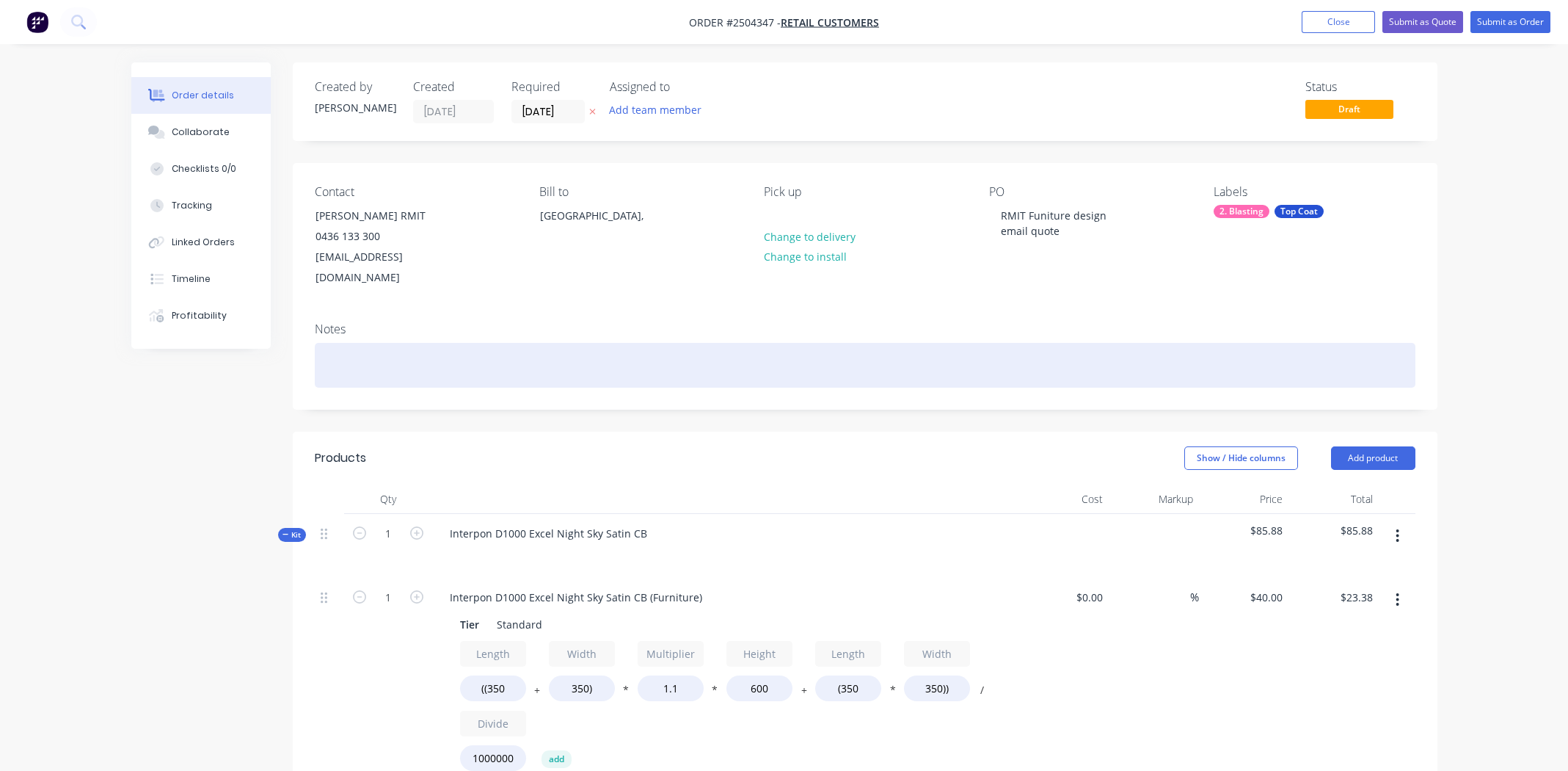
click at [372, 364] on div at bounding box center [865, 365] width 1101 height 44
paste div
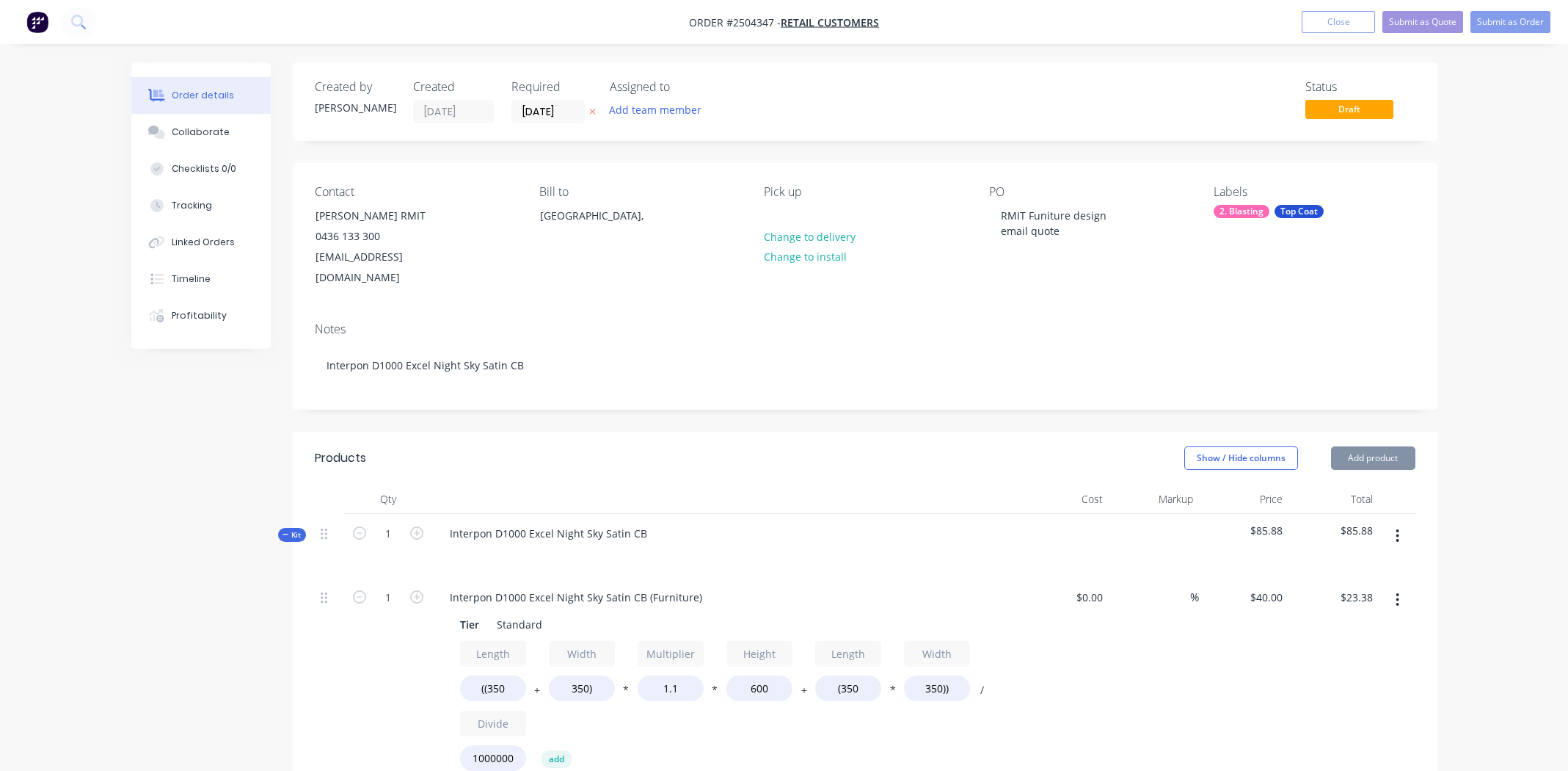
click at [1336, 269] on div "Contact Oscar Webb RMIT 0436 133 300 oscarjackwebb@gmail.com Bill to Australia,…" at bounding box center [865, 237] width 1144 height 148
click at [749, 22] on span "Order #2504347 -" at bounding box center [734, 22] width 91 height 14
click at [749, 22] on span "Order #2504347 -" at bounding box center [734, 22] width 91 height 14
copy span "2504347"
click at [203, 129] on div "Collaborate" at bounding box center [201, 132] width 58 height 13
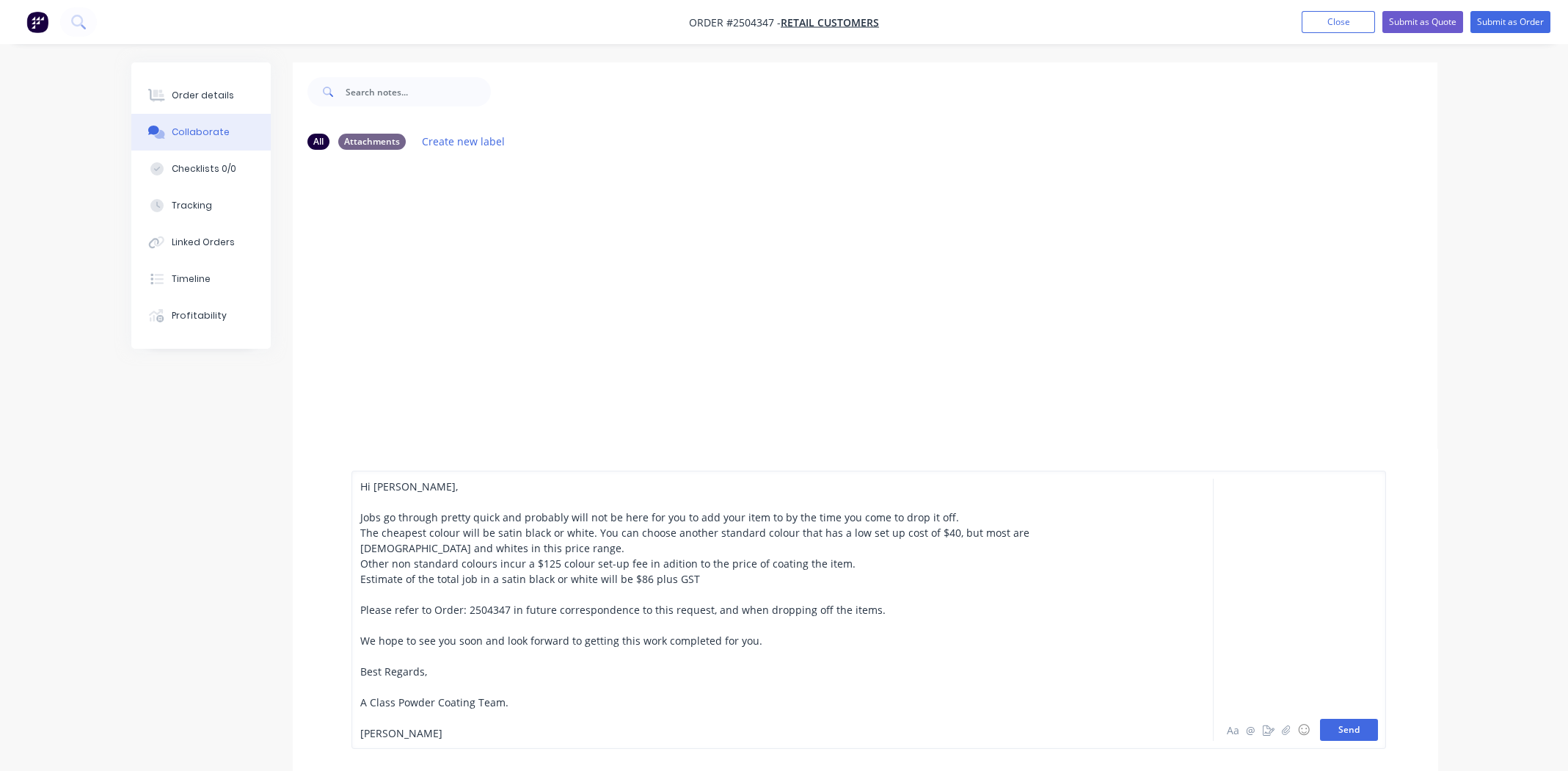
click at [1346, 727] on button "Send" at bounding box center [1349, 730] width 58 height 22
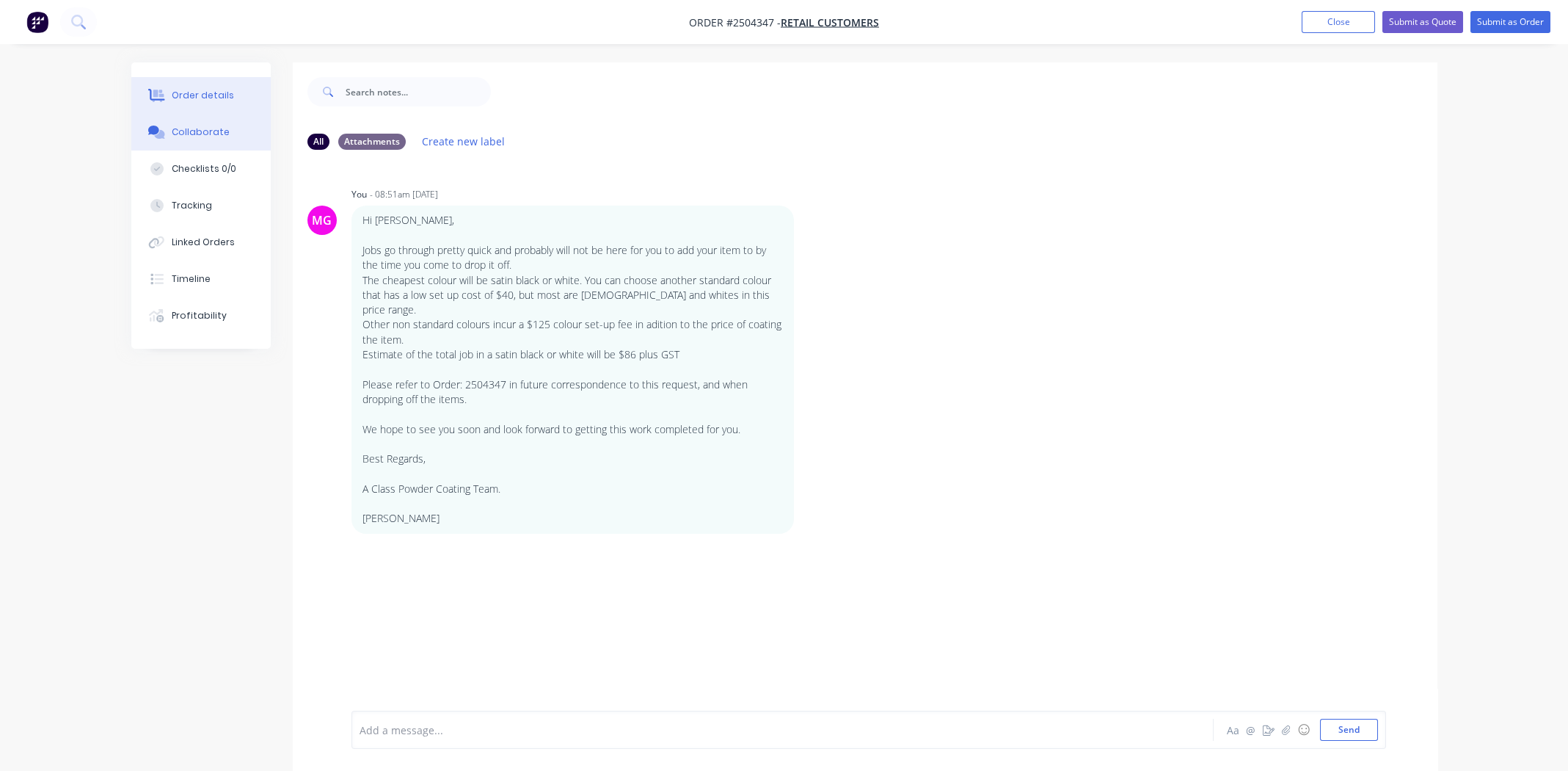
click at [193, 89] on div "Order details" at bounding box center [203, 95] width 62 height 13
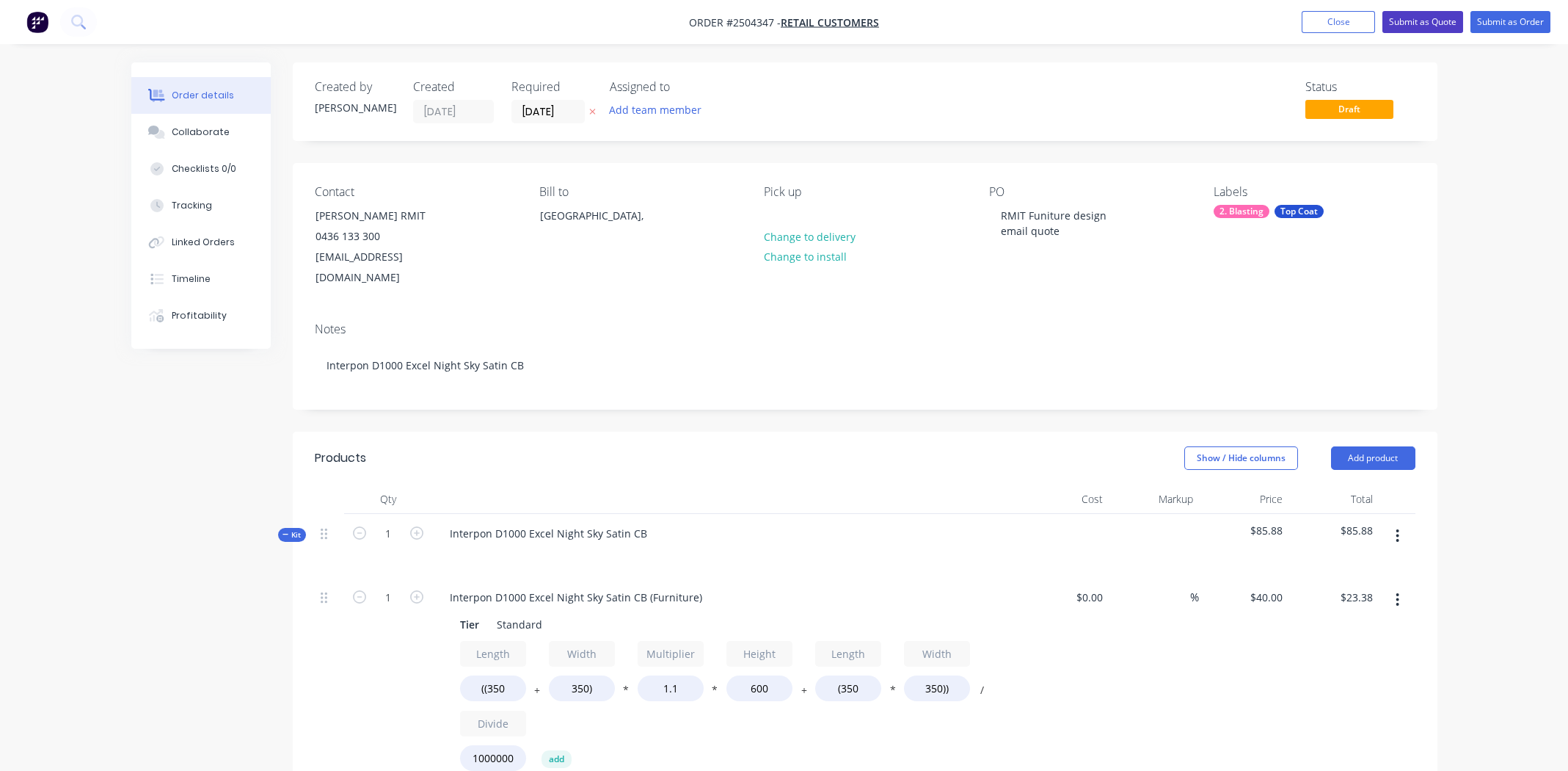
click at [1418, 20] on button "Submit as Quote" at bounding box center [1423, 22] width 80 height 22
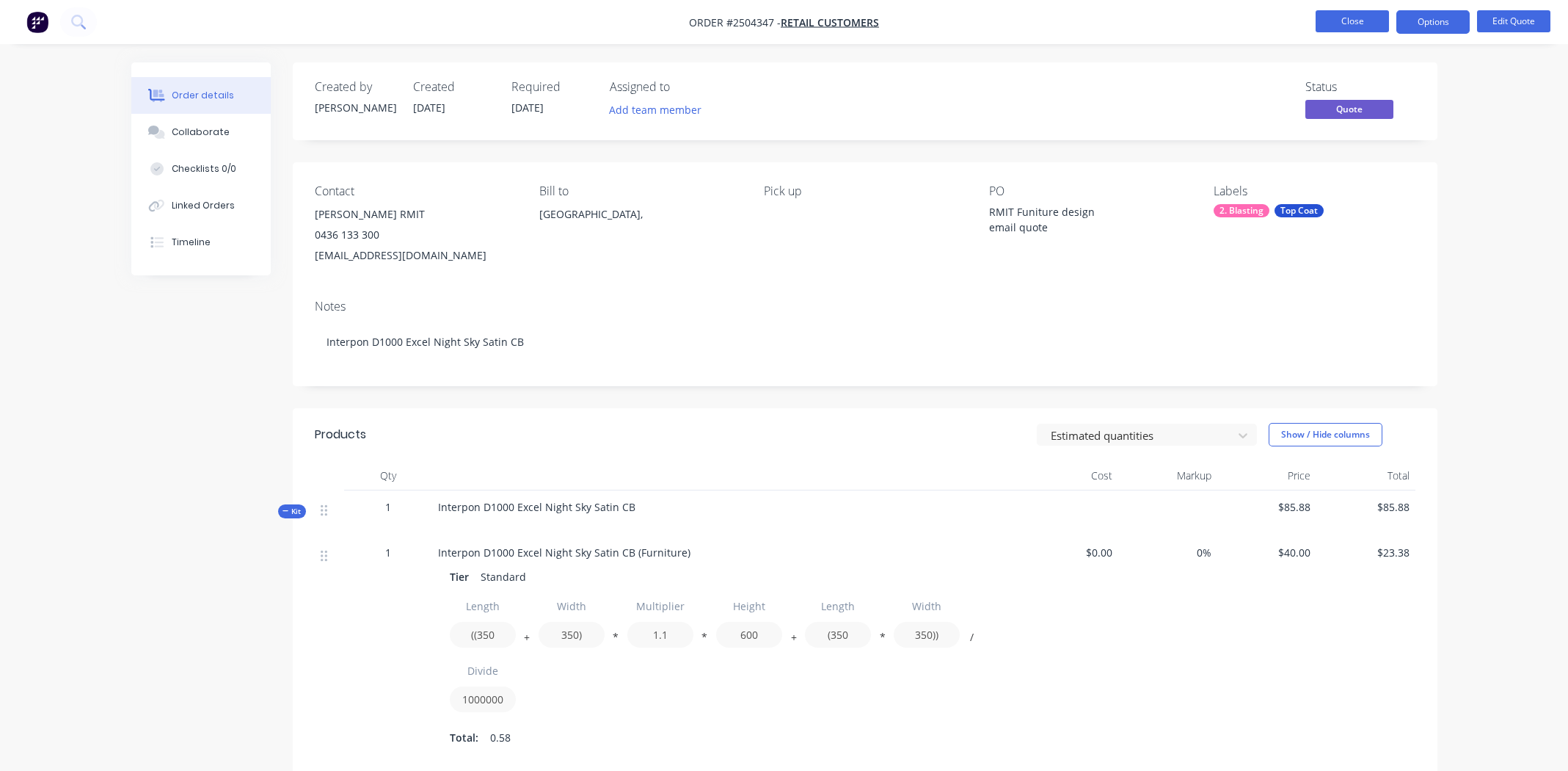
click at [1347, 23] on button "Close" at bounding box center [1352, 21] width 73 height 22
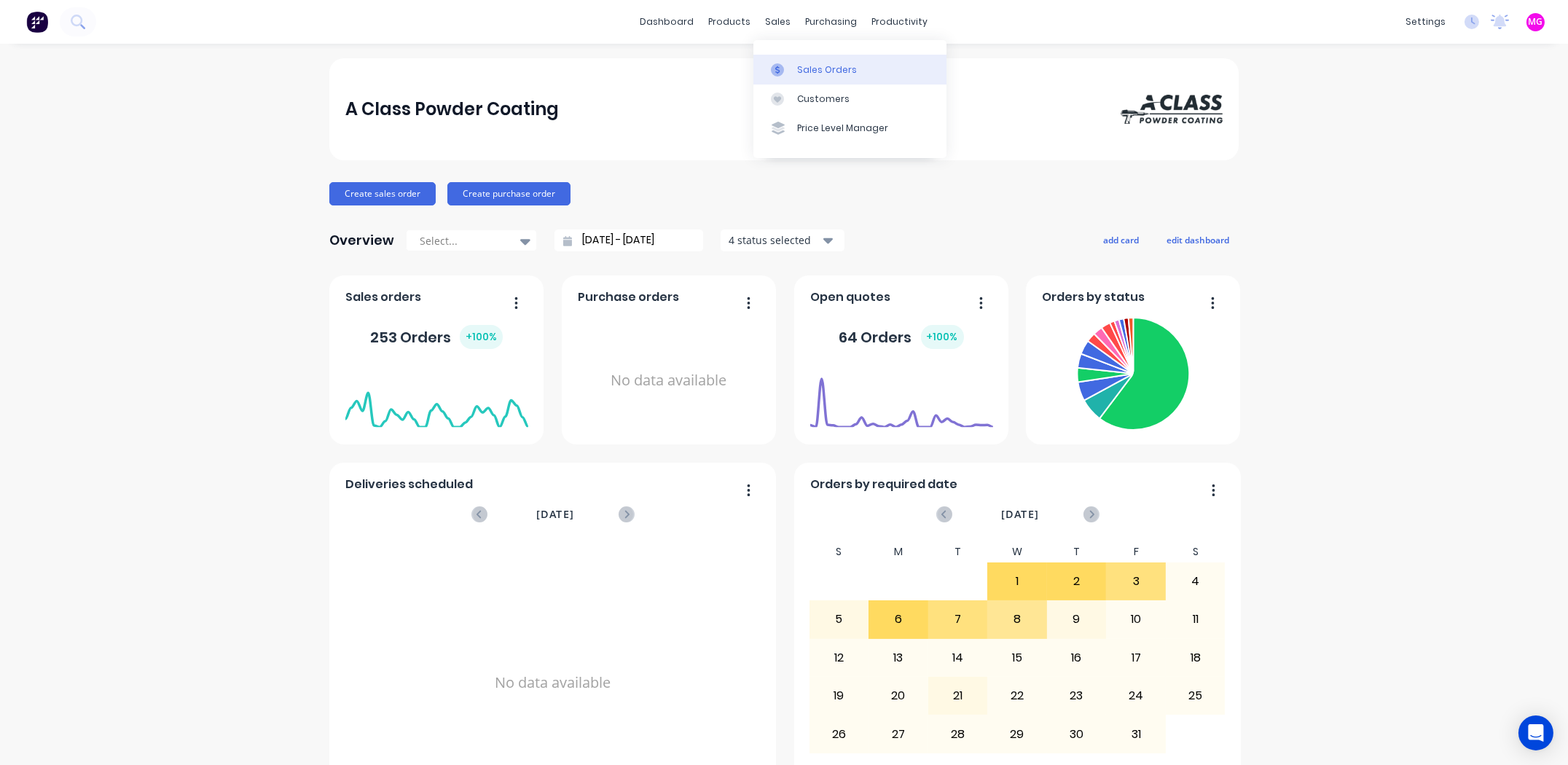
click at [826, 54] on link "Sales Orders" at bounding box center [850, 69] width 193 height 29
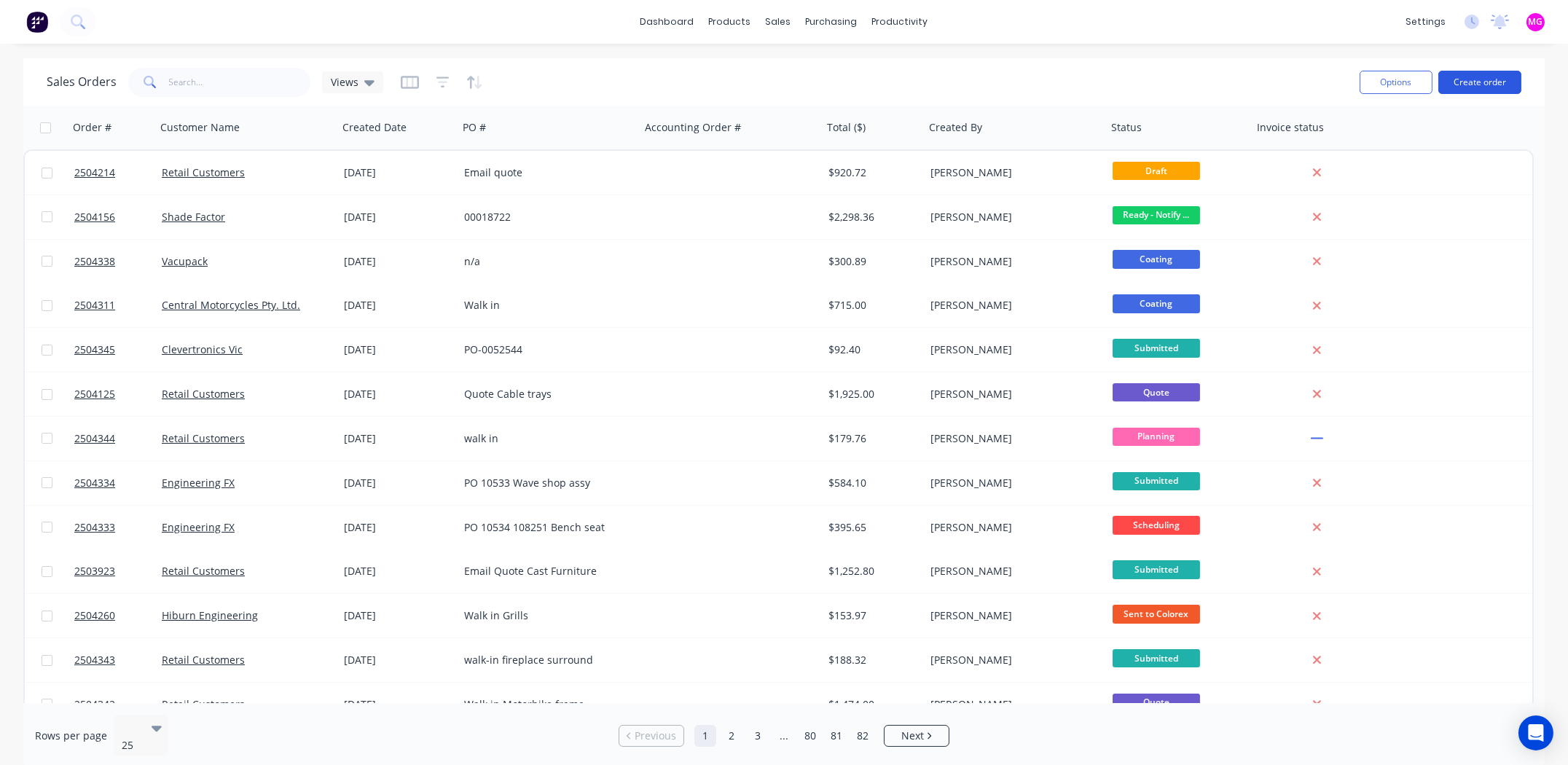
click at [1468, 76] on button "Create order" at bounding box center [1480, 81] width 83 height 23
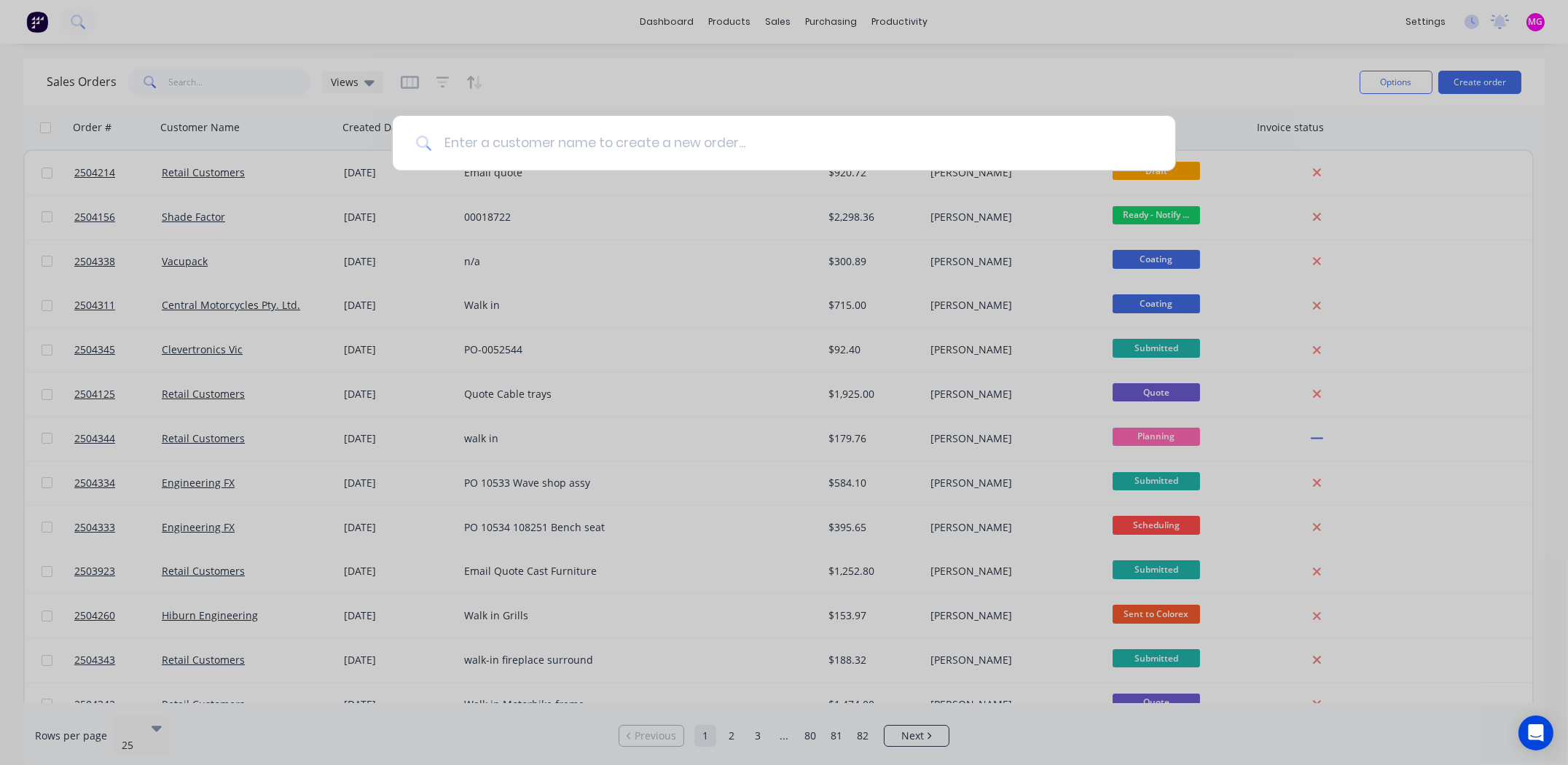
click at [519, 143] on input at bounding box center [792, 143] width 720 height 54
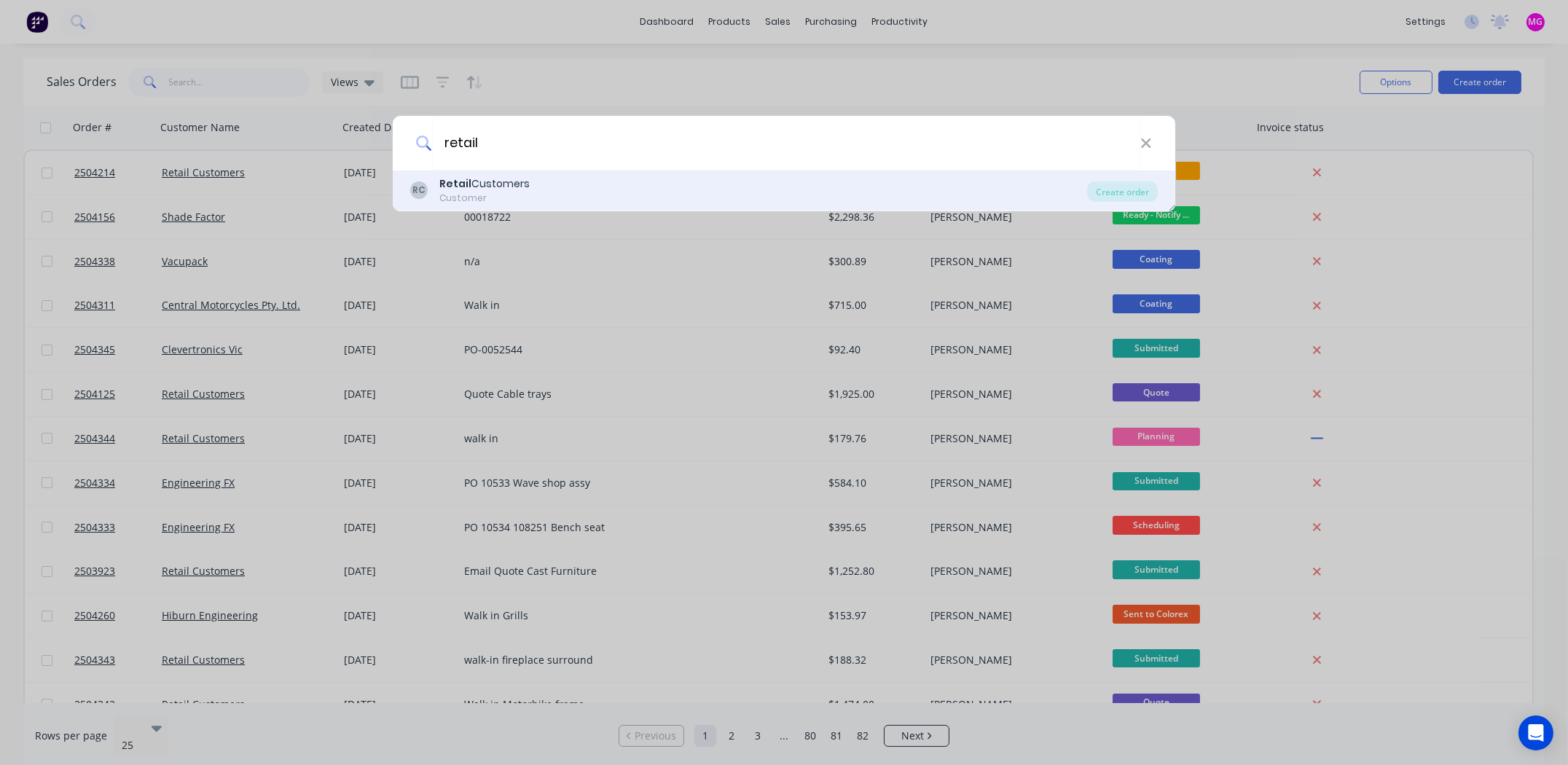
type input "retail"
click at [533, 188] on div "RC Retail Customers Customer" at bounding box center [748, 190] width 677 height 28
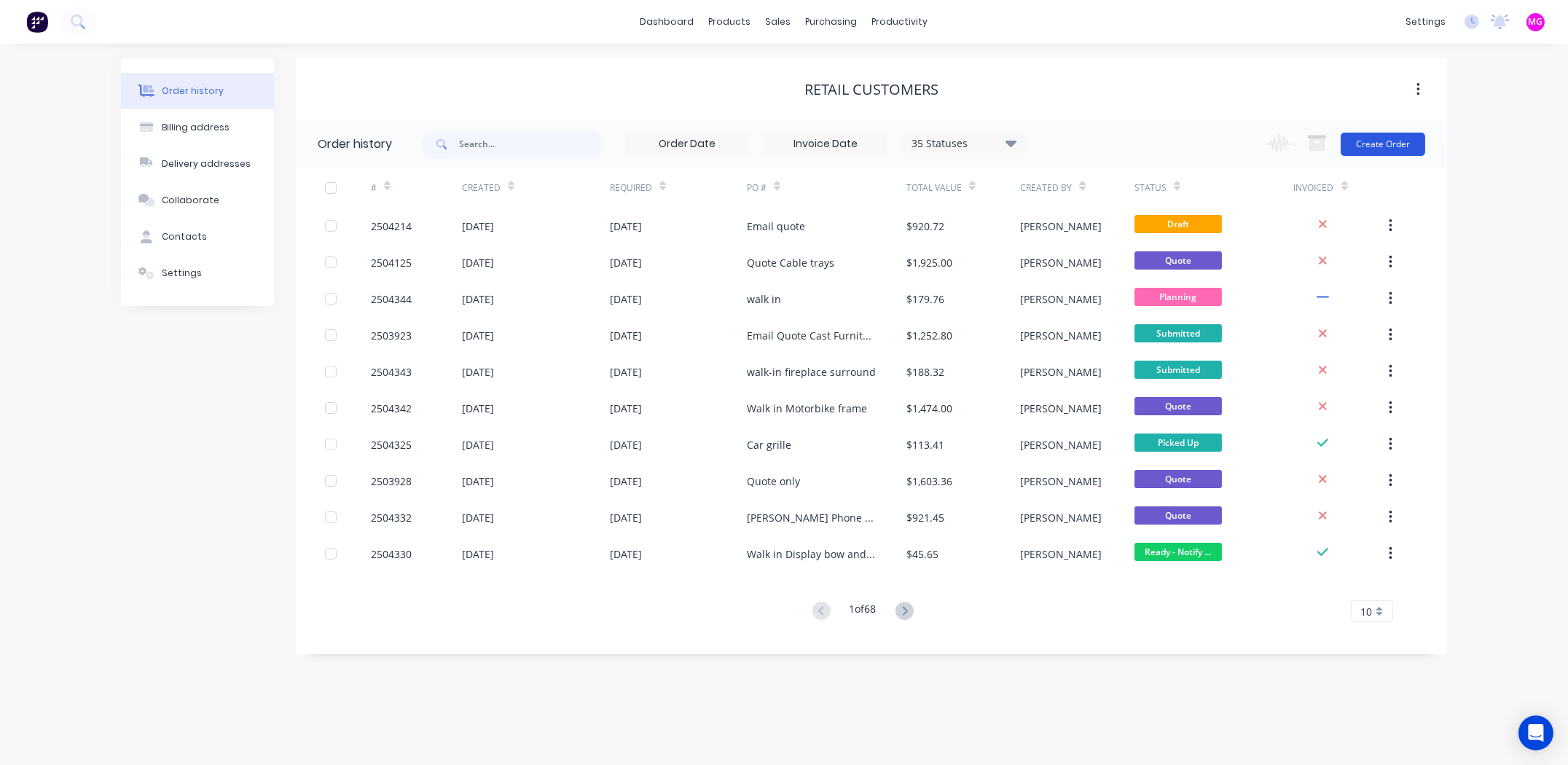
click at [1388, 147] on button "Create Order" at bounding box center [1383, 143] width 85 height 23
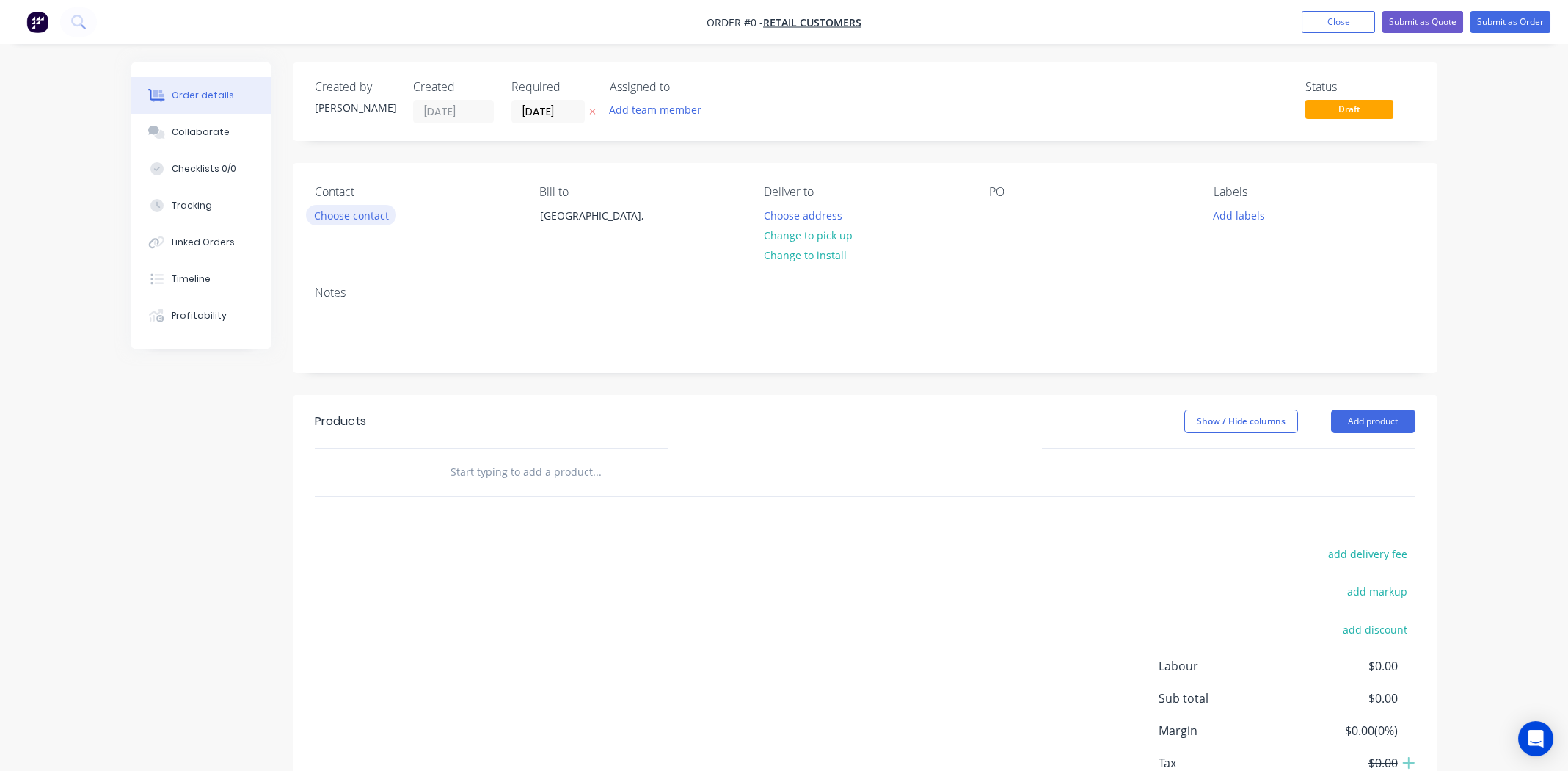
click at [349, 216] on button "Choose contact" at bounding box center [351, 215] width 91 height 20
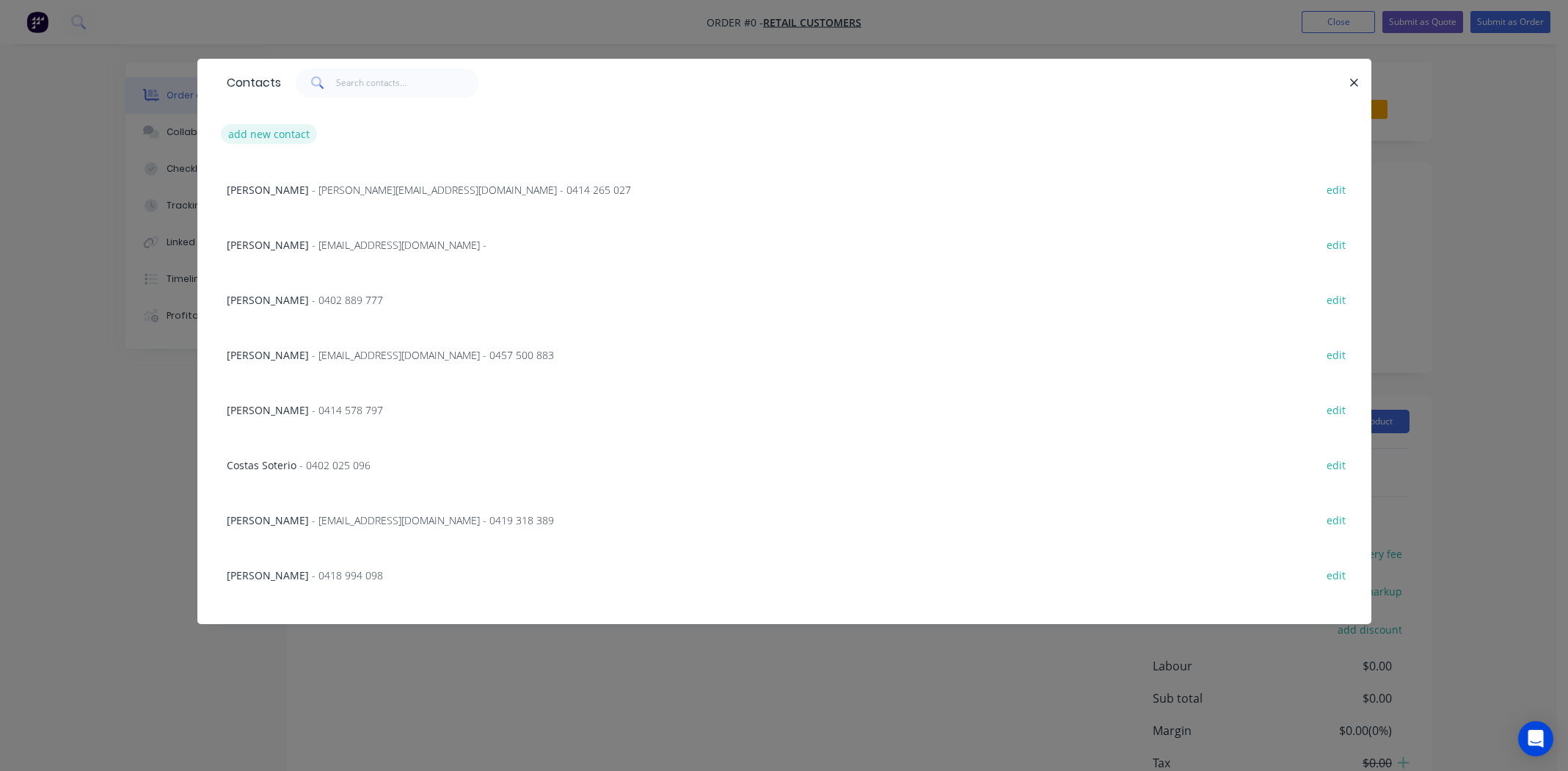
click at [262, 133] on button "add new contact" at bounding box center [268, 133] width 97 height 20
select select "AU"
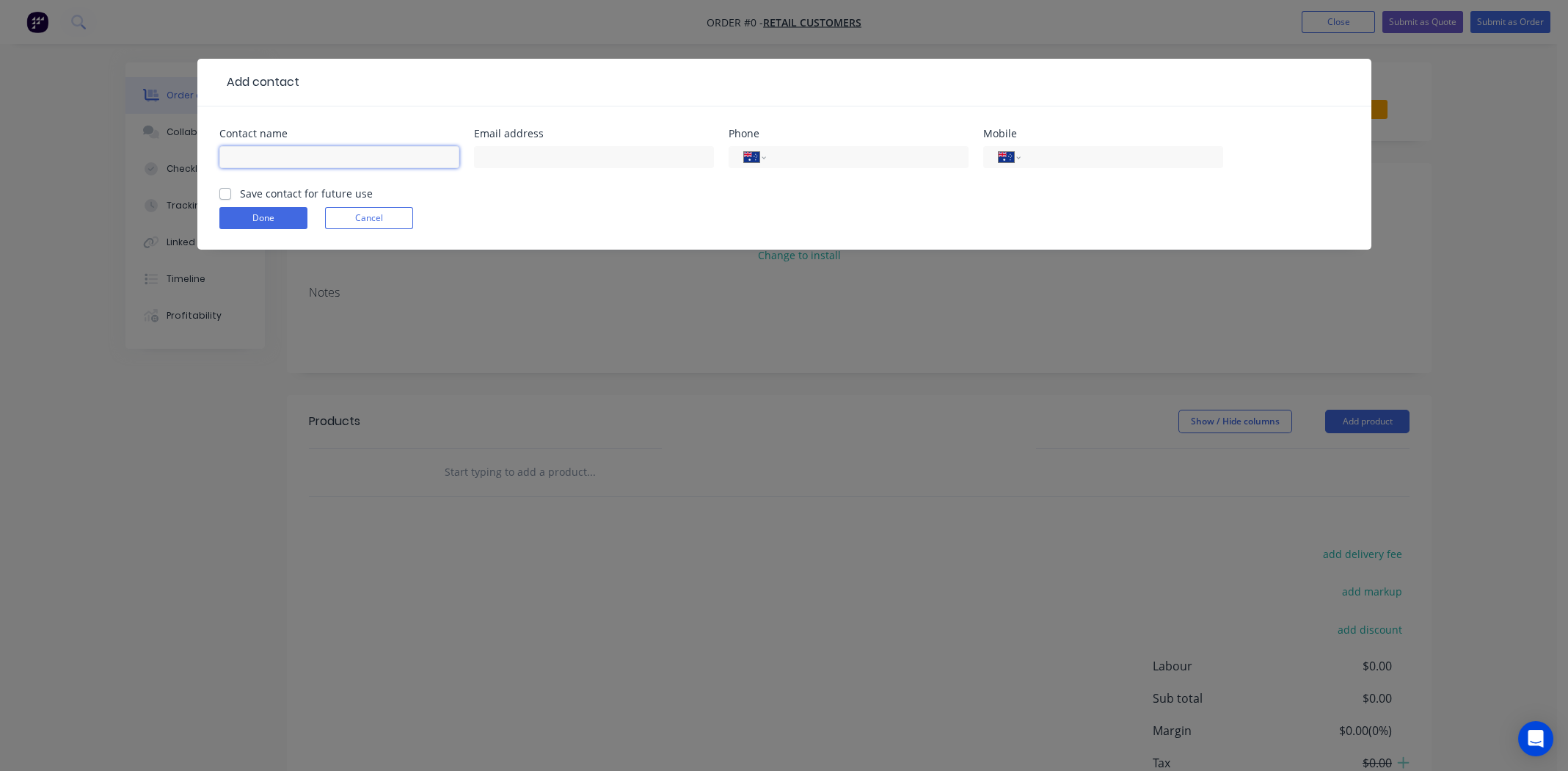
click at [246, 150] on input "text" at bounding box center [339, 157] width 240 height 22
type input "Deb Cadzow"
click at [512, 157] on input "text" at bounding box center [594, 157] width 240 height 22
type input "info@elwoodtradeservices.com.au"
click at [1058, 159] on input "tel" at bounding box center [1119, 157] width 176 height 17
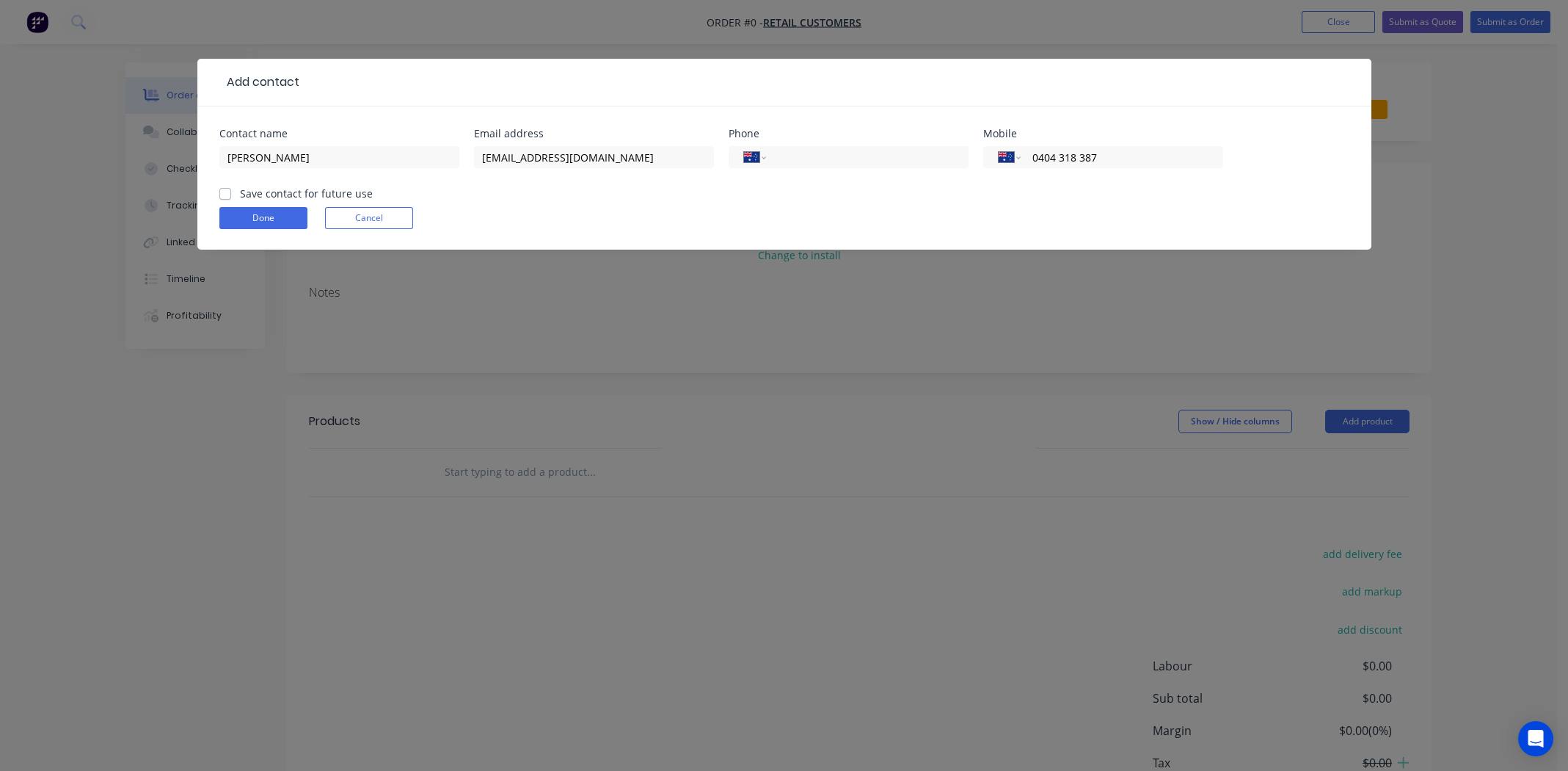
type input "0404 318 387"
click at [240, 192] on label "Save contact for future use" at bounding box center [306, 193] width 132 height 15
click at [221, 192] on input "Save contact for future use" at bounding box center [226, 192] width 12 height 14
checkbox input "true"
click at [248, 224] on button "Done" at bounding box center [263, 218] width 88 height 22
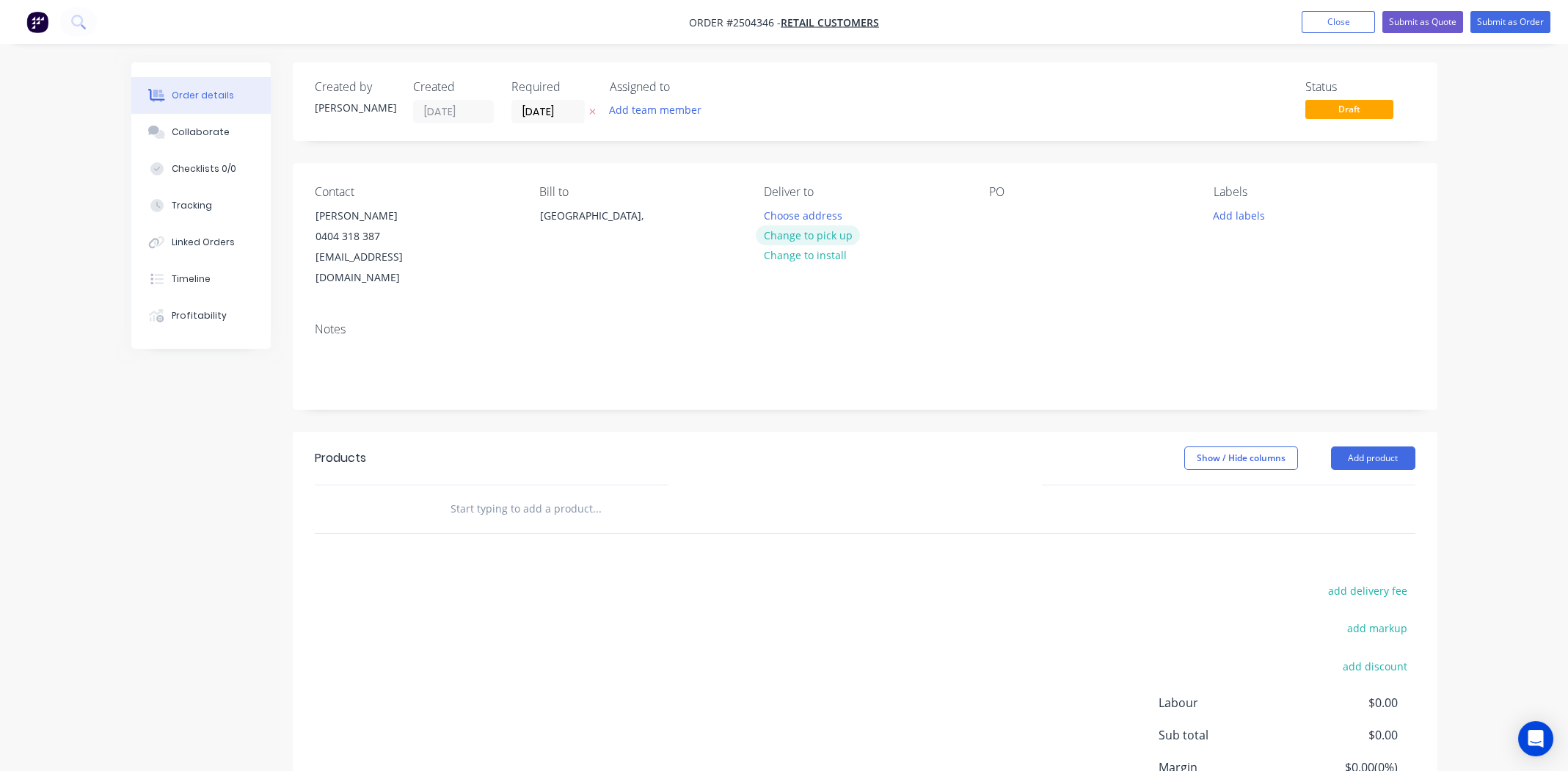
click at [825, 239] on button "Change to pick up" at bounding box center [807, 235] width 104 height 20
click at [984, 219] on div "Contact Deb Cadzow 0404 318 387 info@elwoodtradeservices.com.au Bill to Austral…" at bounding box center [865, 237] width 1144 height 148
click at [1001, 210] on div at bounding box center [1000, 215] width 23 height 21
click at [1242, 215] on button "Add labels" at bounding box center [1239, 215] width 68 height 20
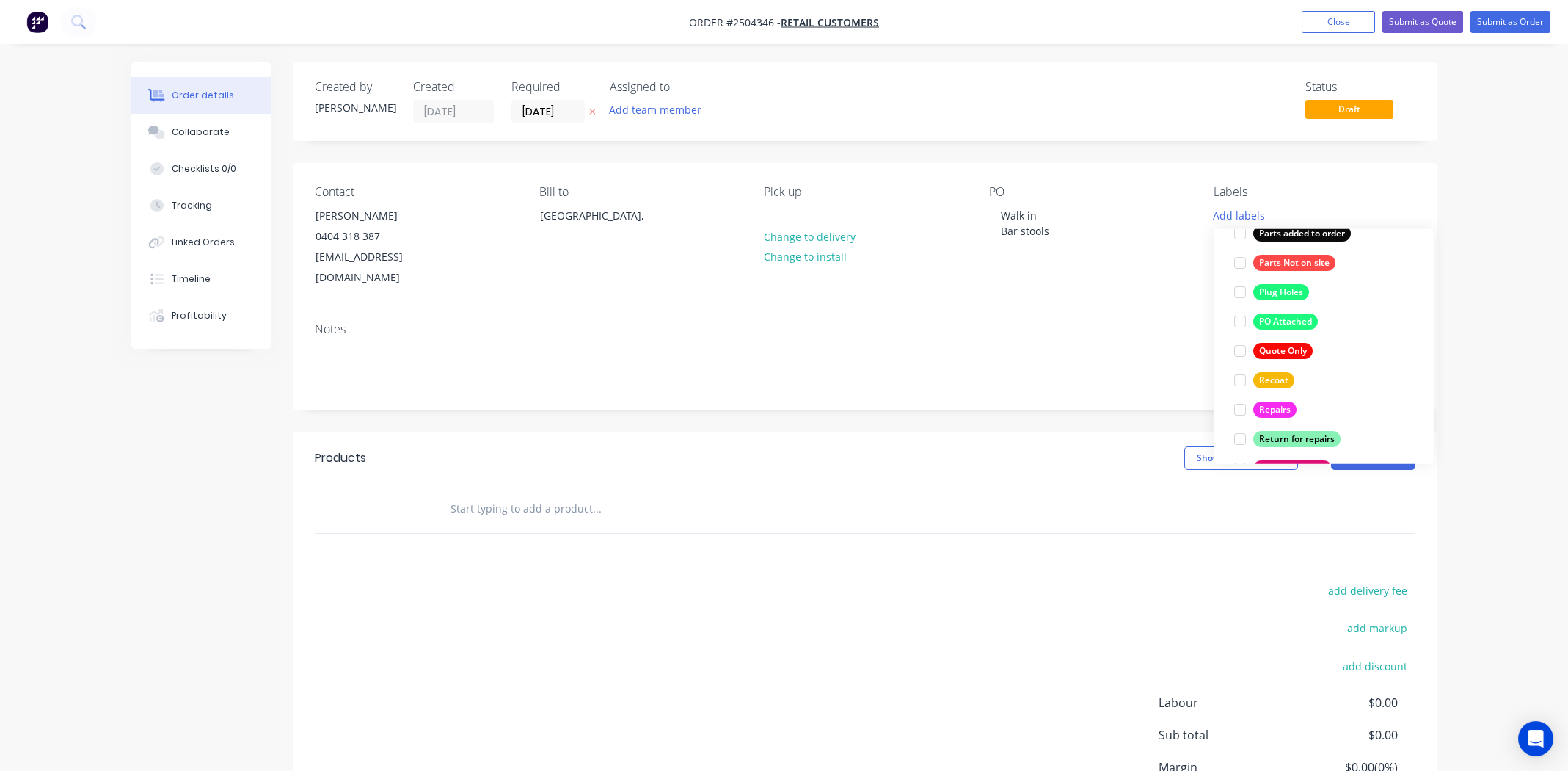
scroll to position [1174, 0]
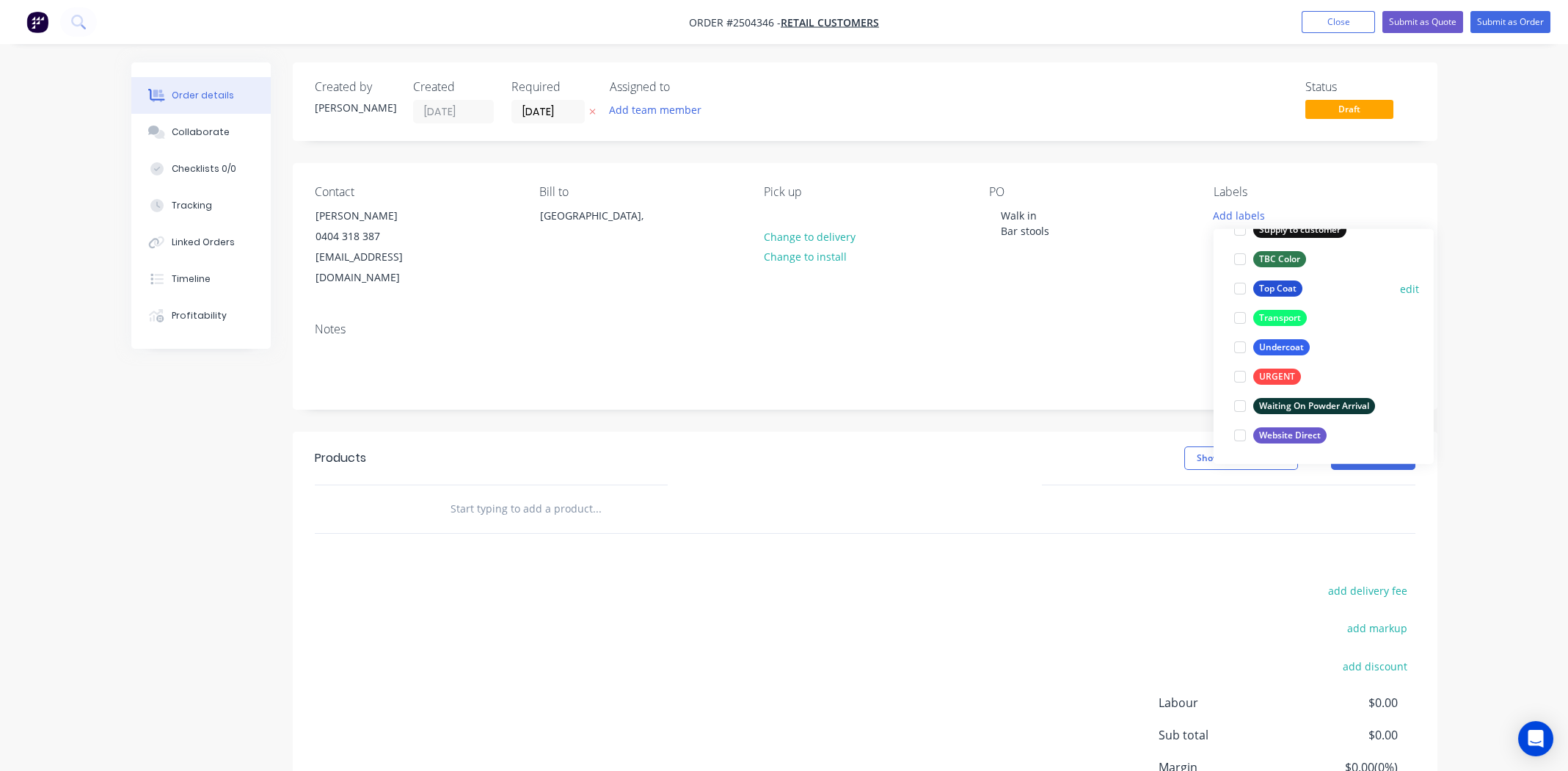
click at [1237, 291] on div at bounding box center [1240, 288] width 29 height 29
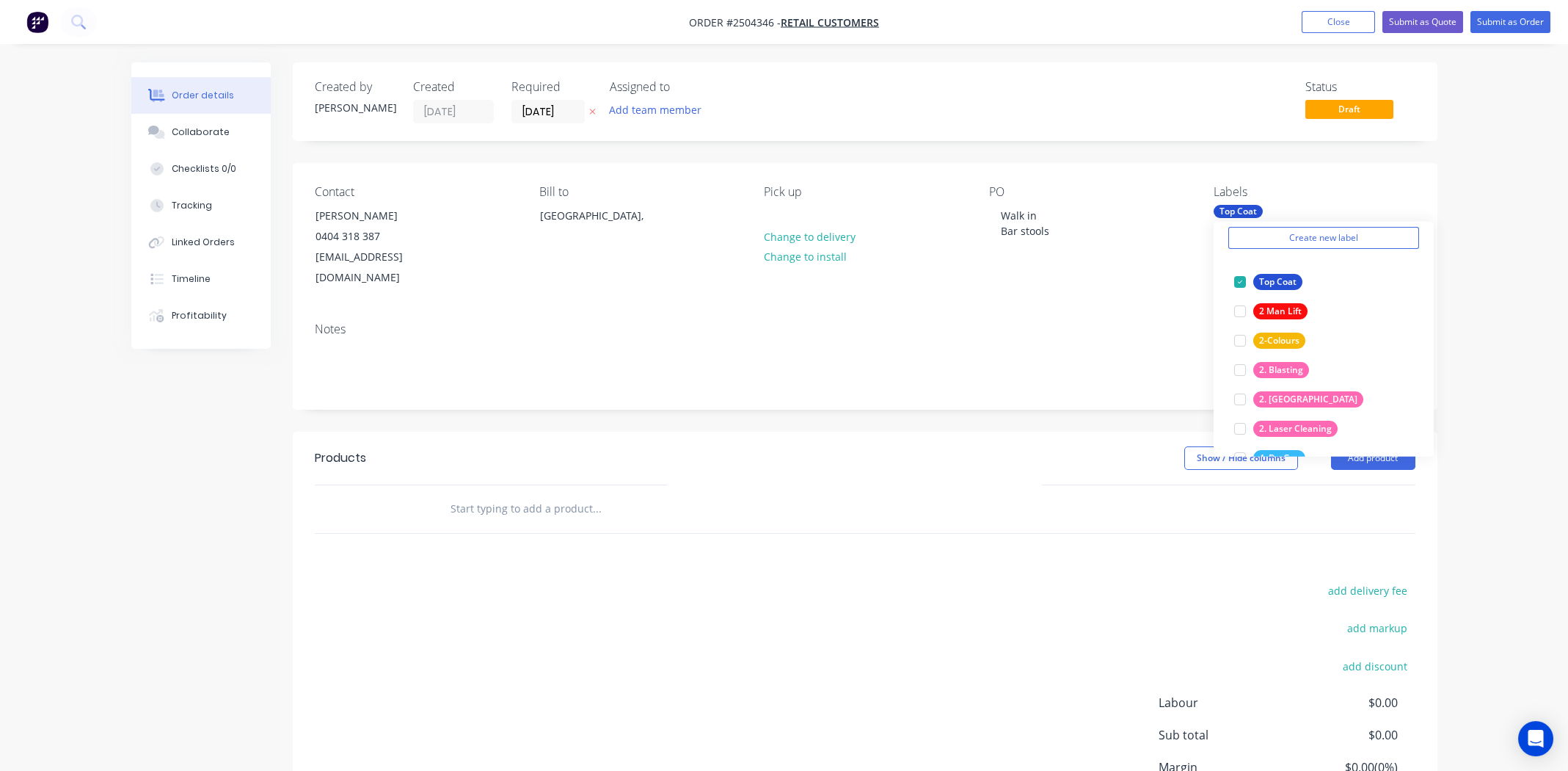
click at [1080, 310] on div "Notes" at bounding box center [865, 359] width 1144 height 98
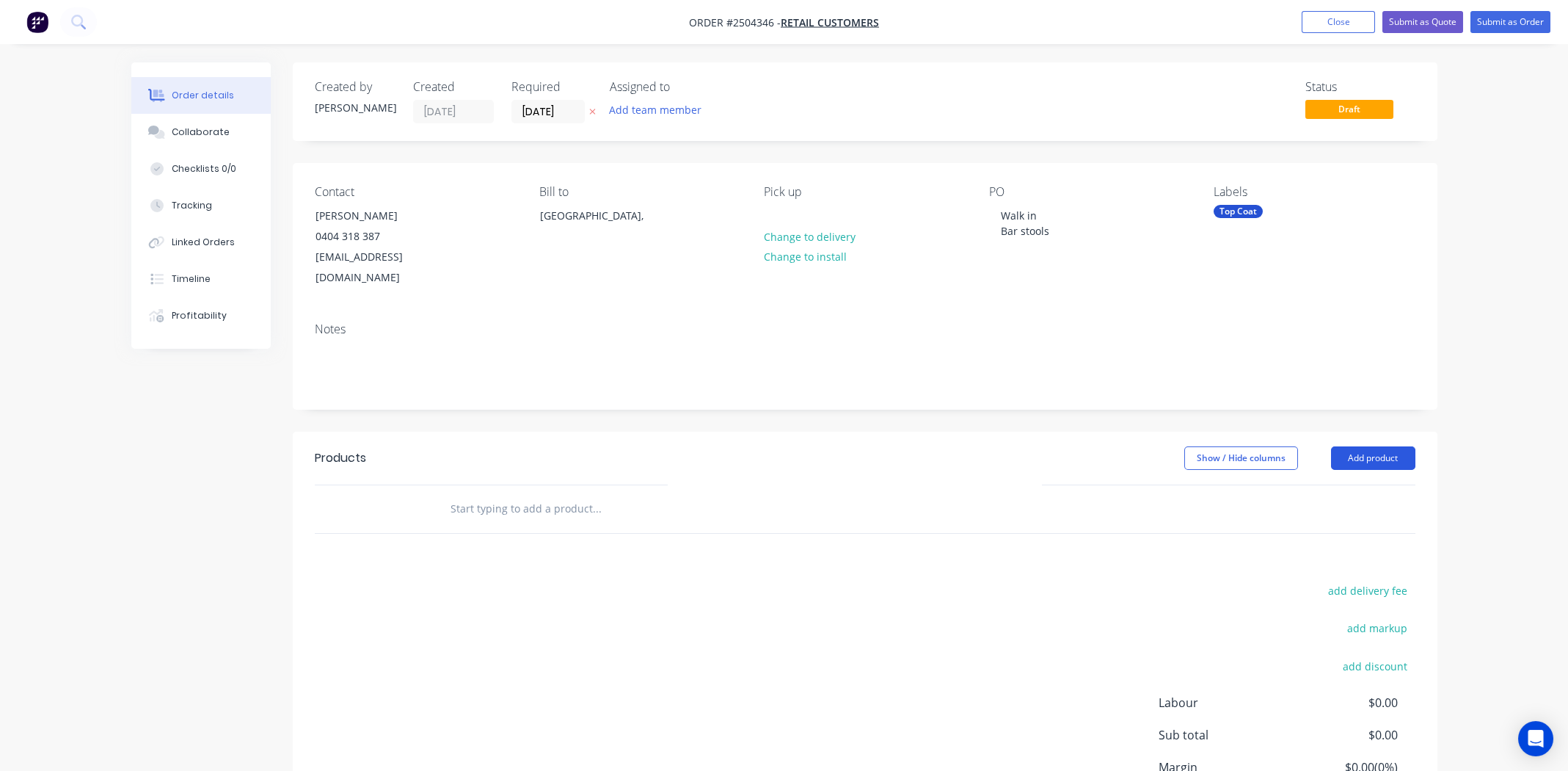
click at [1367, 446] on button "Add product" at bounding box center [1372, 457] width 85 height 23
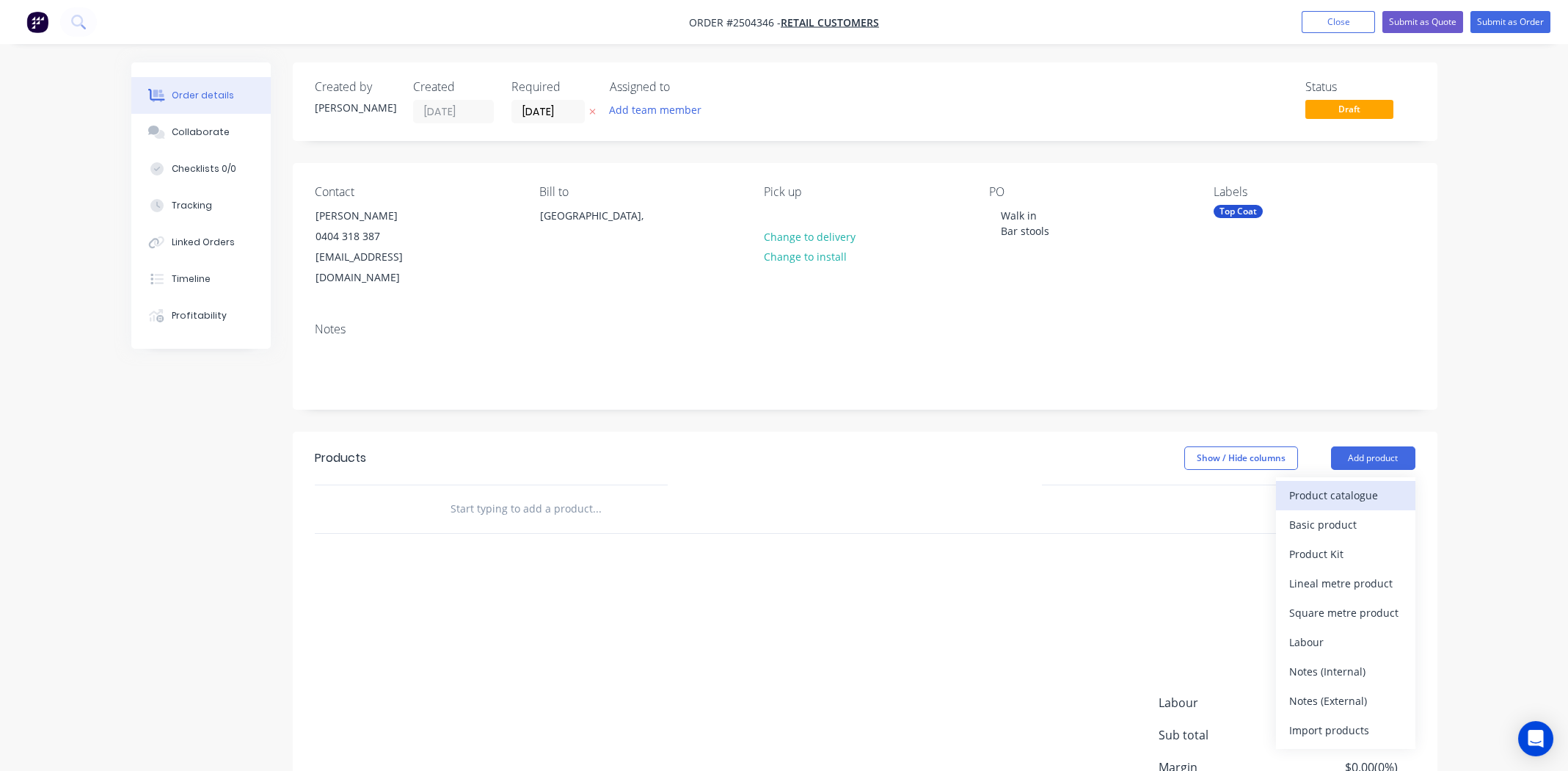
click at [1348, 485] on div "Product catalogue" at bounding box center [1346, 495] width 113 height 21
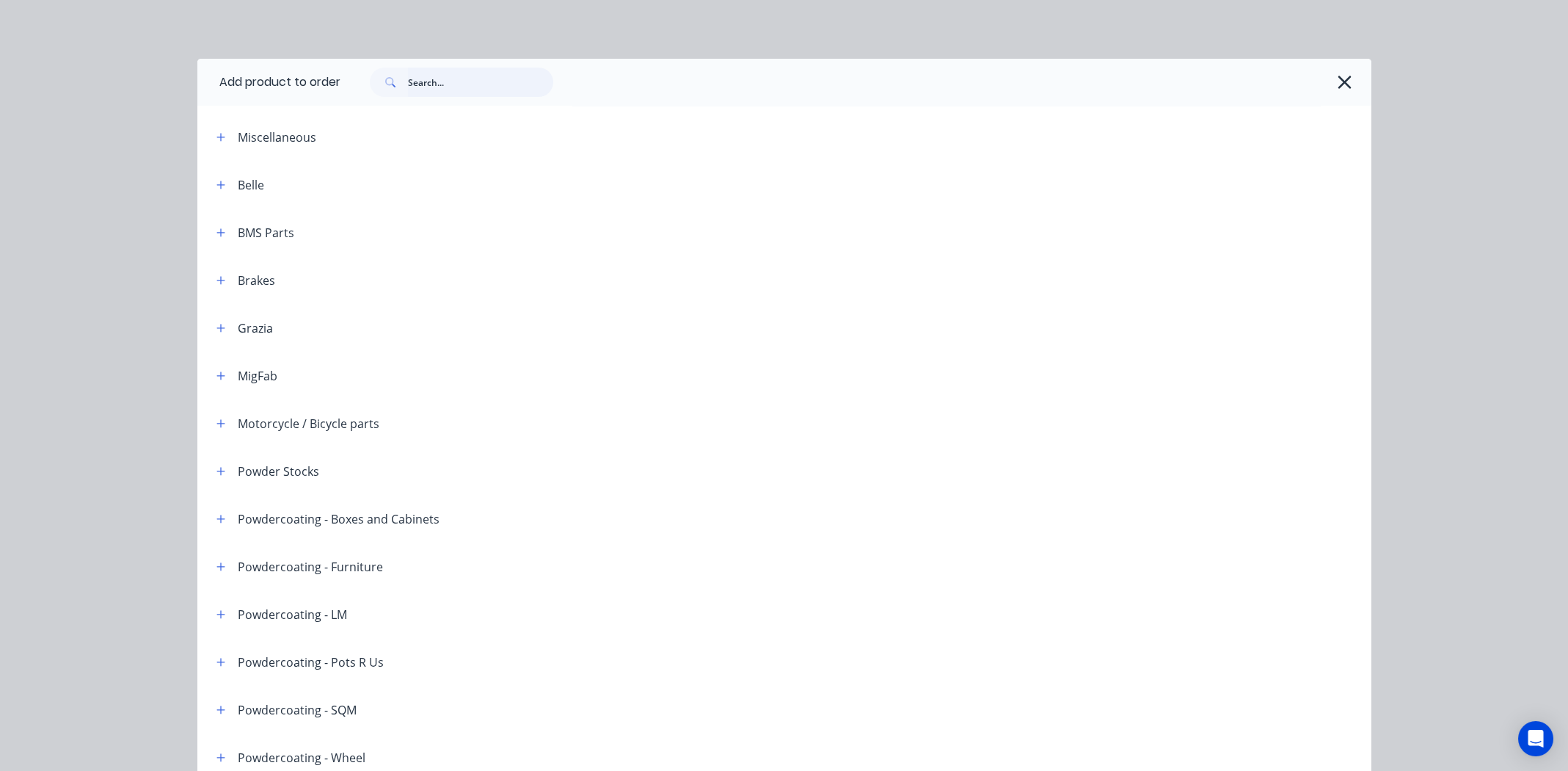
click at [462, 76] on input "text" at bounding box center [480, 82] width 145 height 29
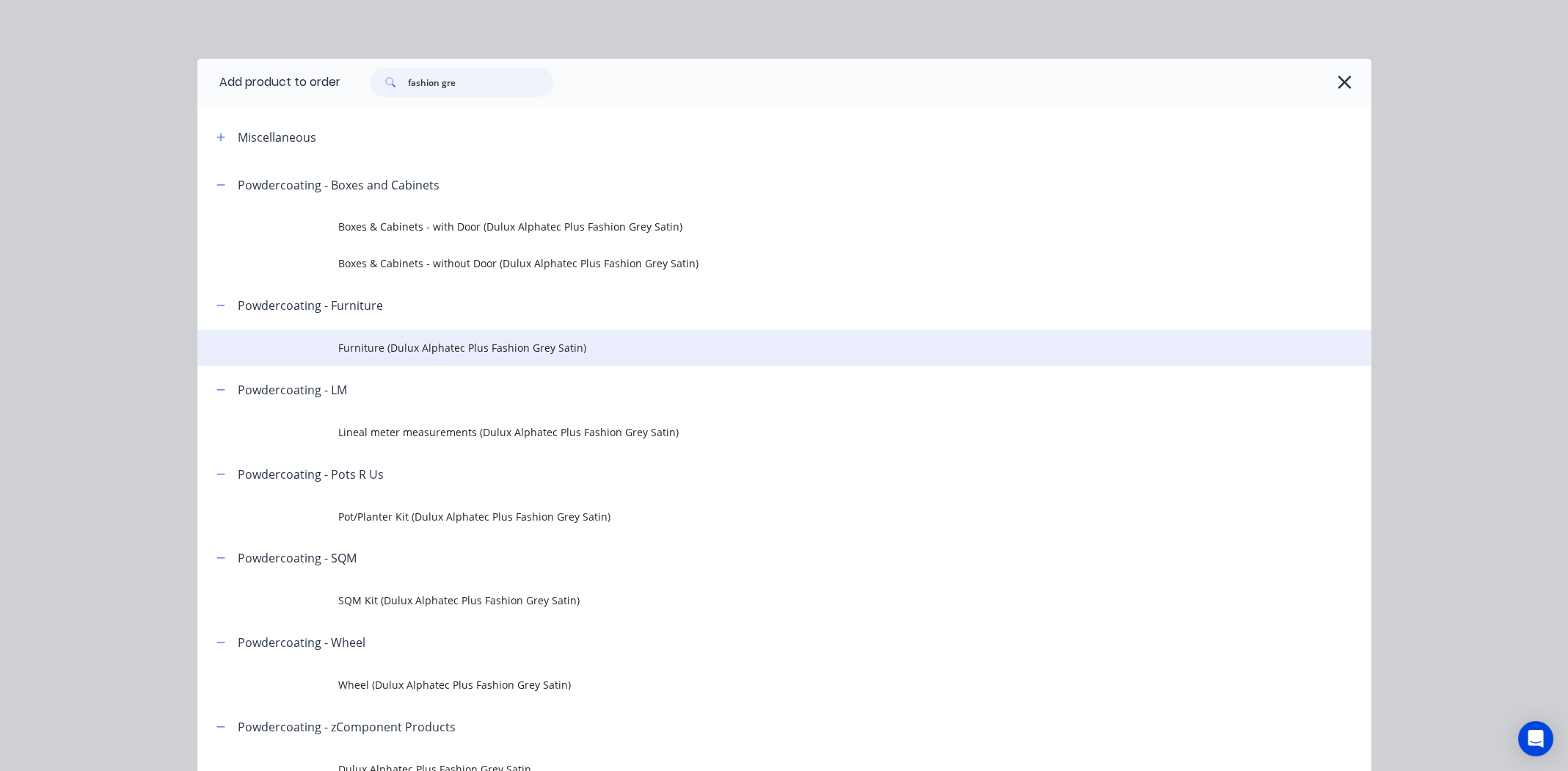
type input "fashion gre"
click at [475, 344] on span "Furniture (Dulux Alphatec Plus Fashion Grey Satin)" at bounding box center [751, 348] width 826 height 15
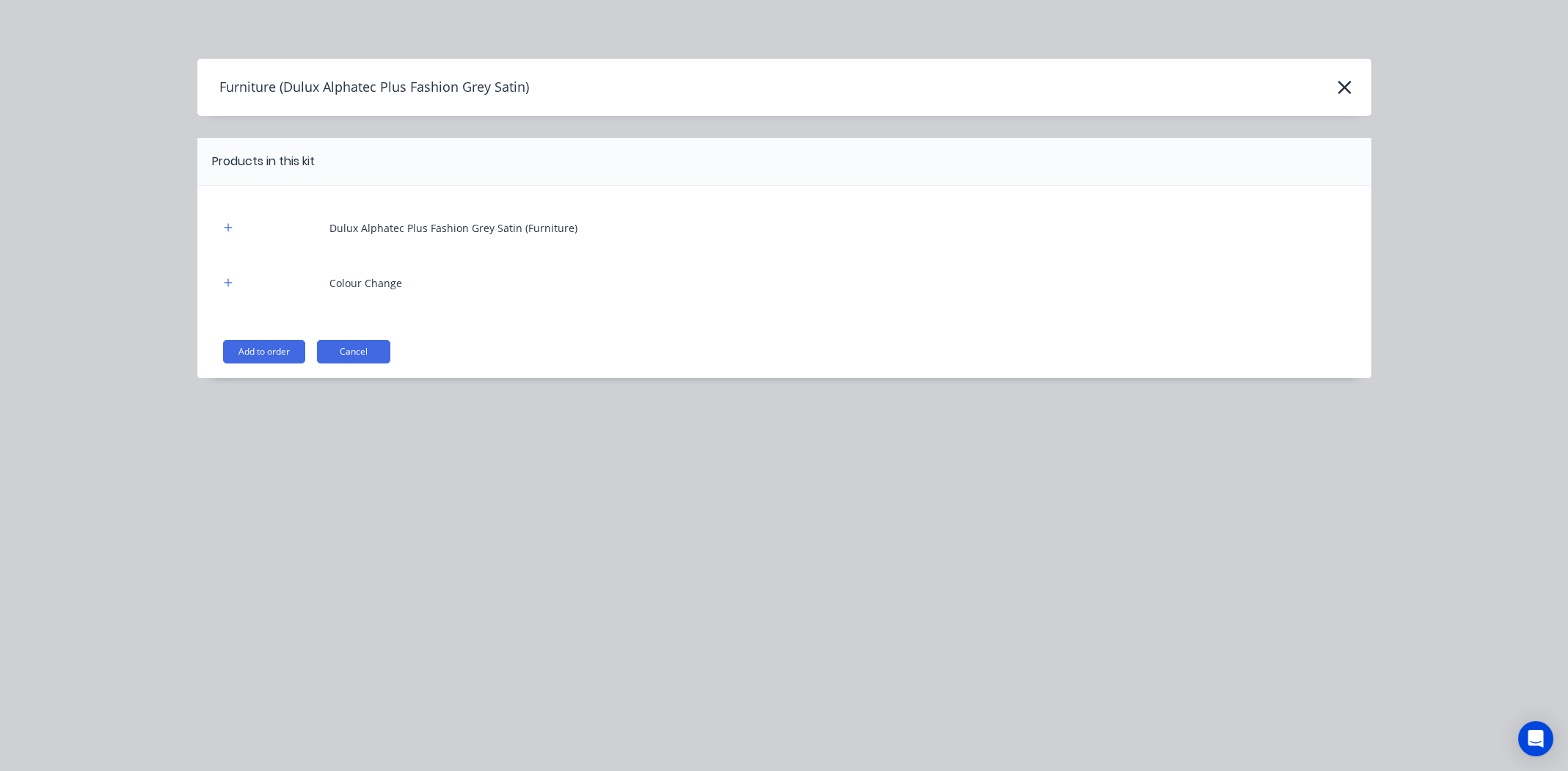
click at [270, 349] on button "Add to order" at bounding box center [264, 351] width 82 height 23
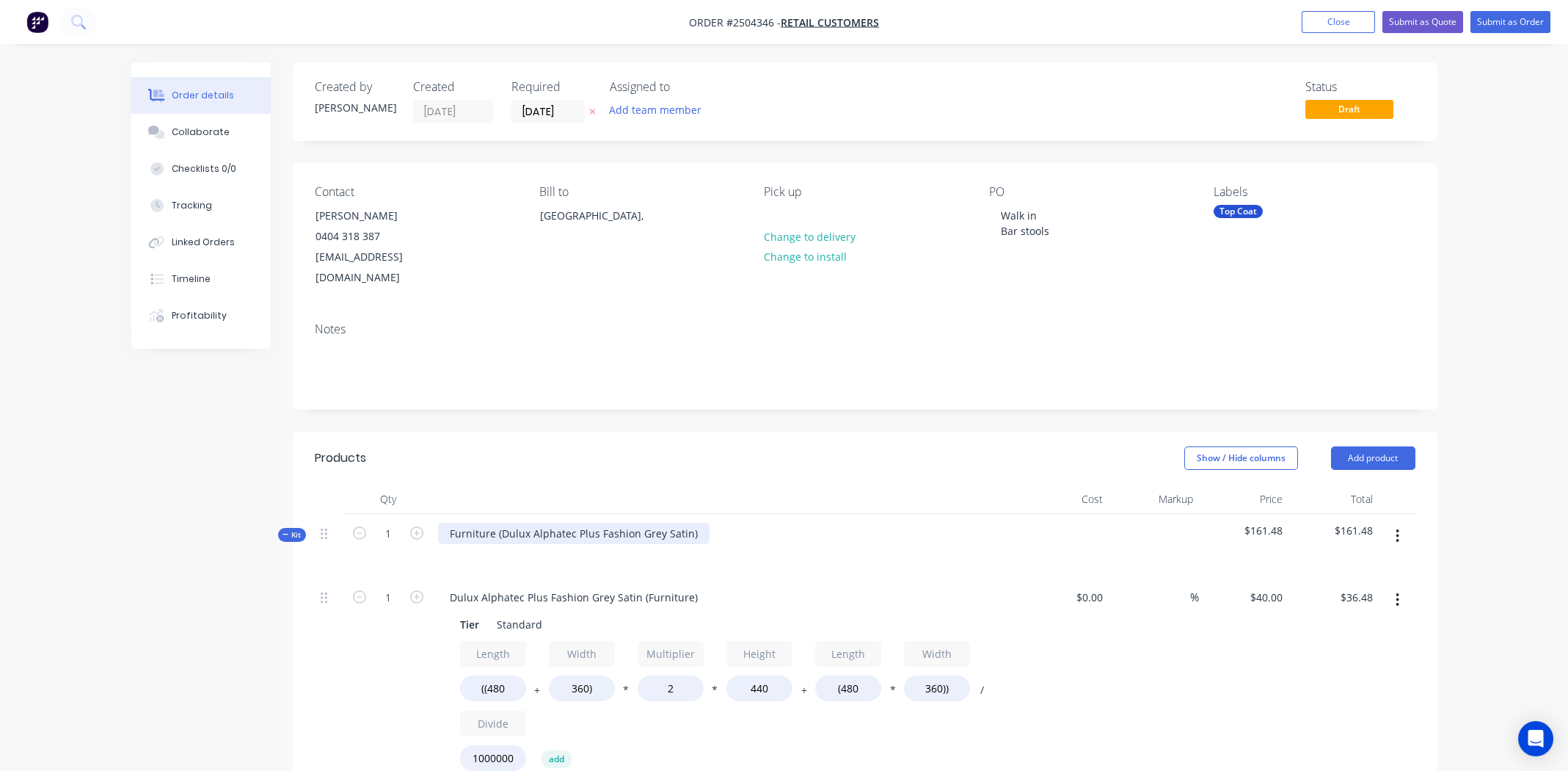
click at [696, 522] on div "Furniture (Dulux Alphatec Plus Fashion Grey Satin)" at bounding box center [574, 533] width 272 height 21
click at [565, 522] on div "Dulux Alphatec Plus Fashion Grey Satin" at bounding box center [546, 533] width 216 height 21
copy div "Dulux Alphatec Plus Fashion Grey Satin"
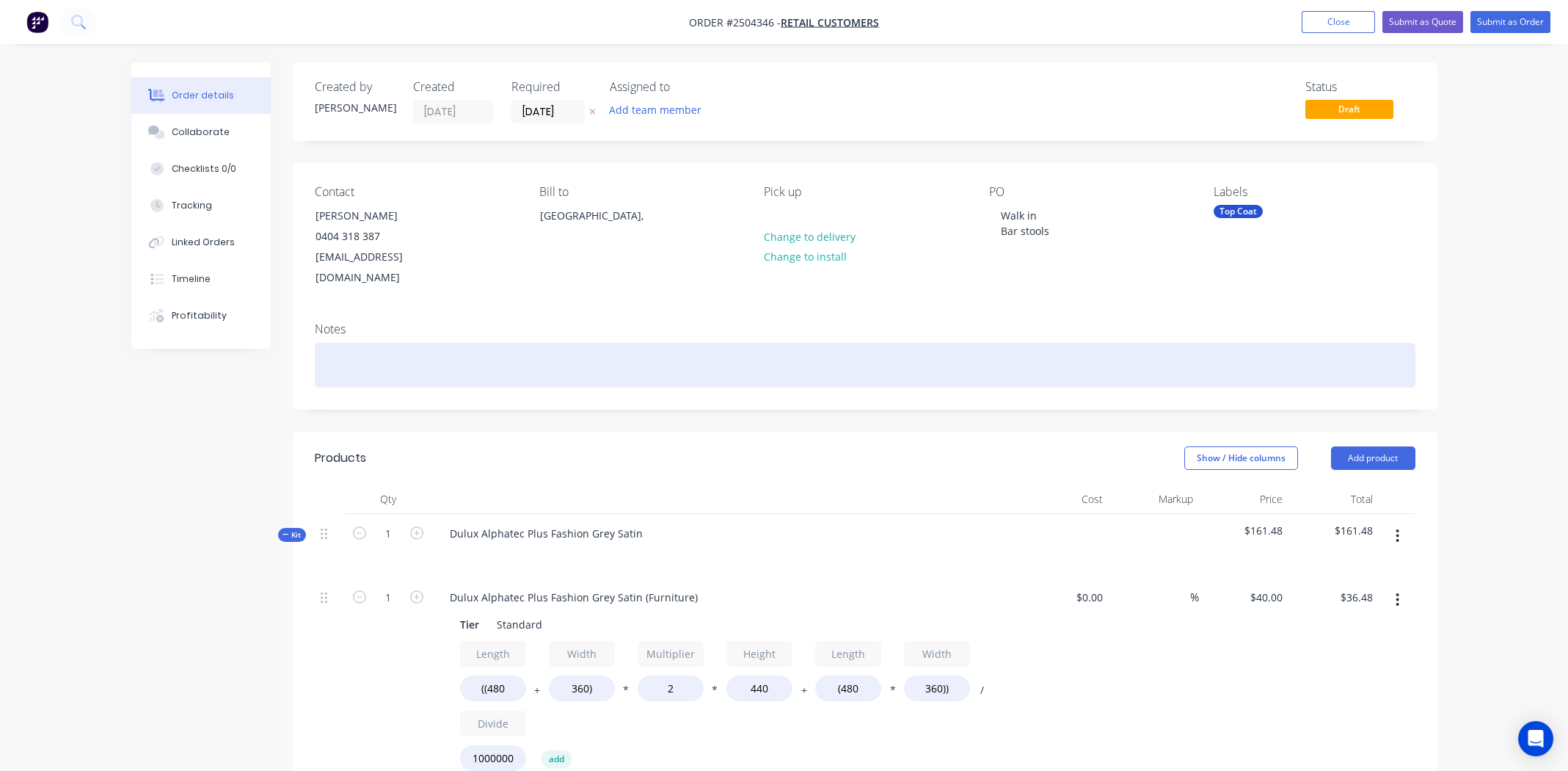
paste div
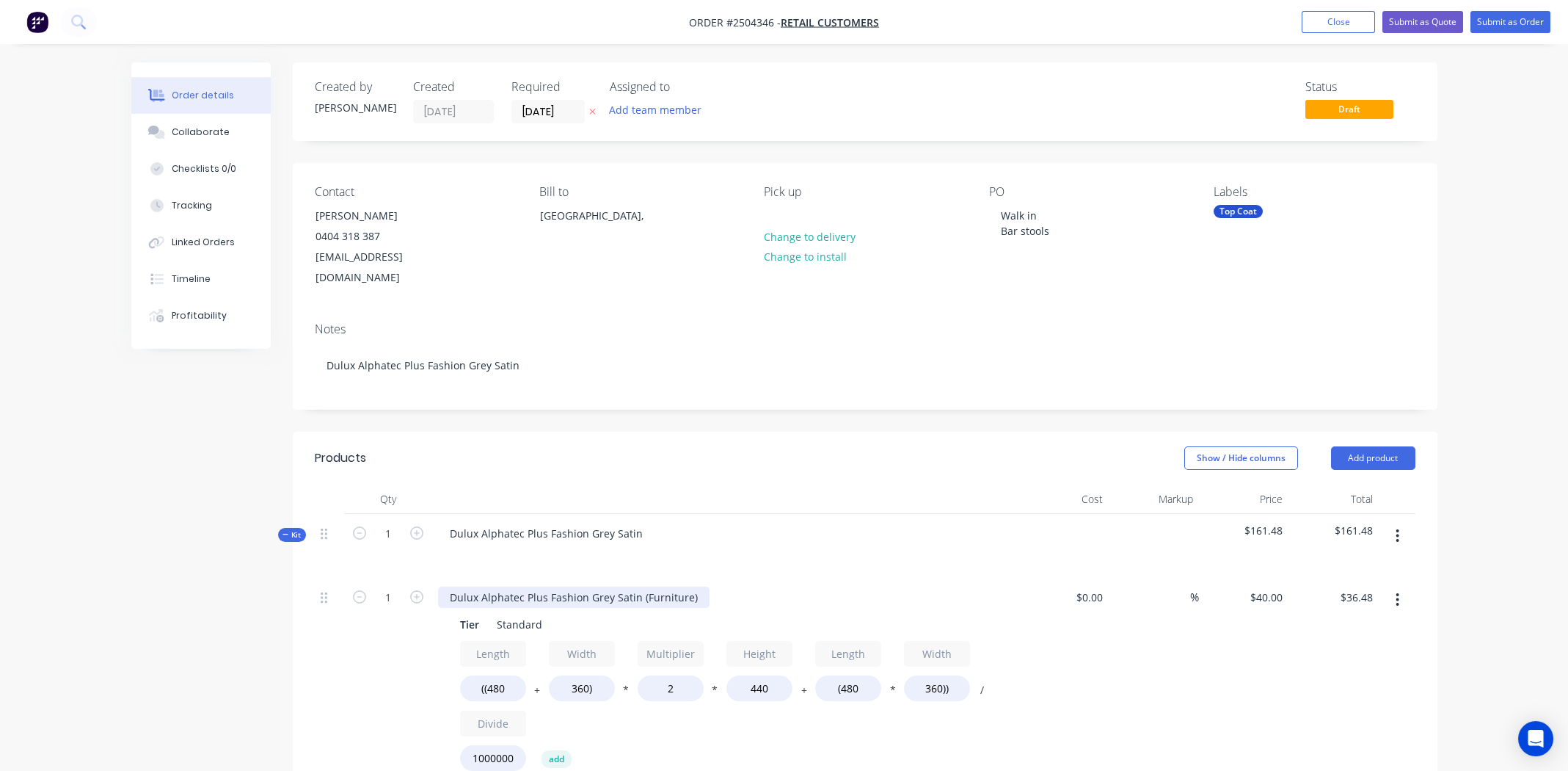
click at [558, 586] on div "Dulux Alphatec Plus Fashion Grey Satin (Furniture)" at bounding box center [574, 597] width 272 height 21
click at [401, 586] on input "1" at bounding box center [388, 597] width 38 height 22
type input "2"
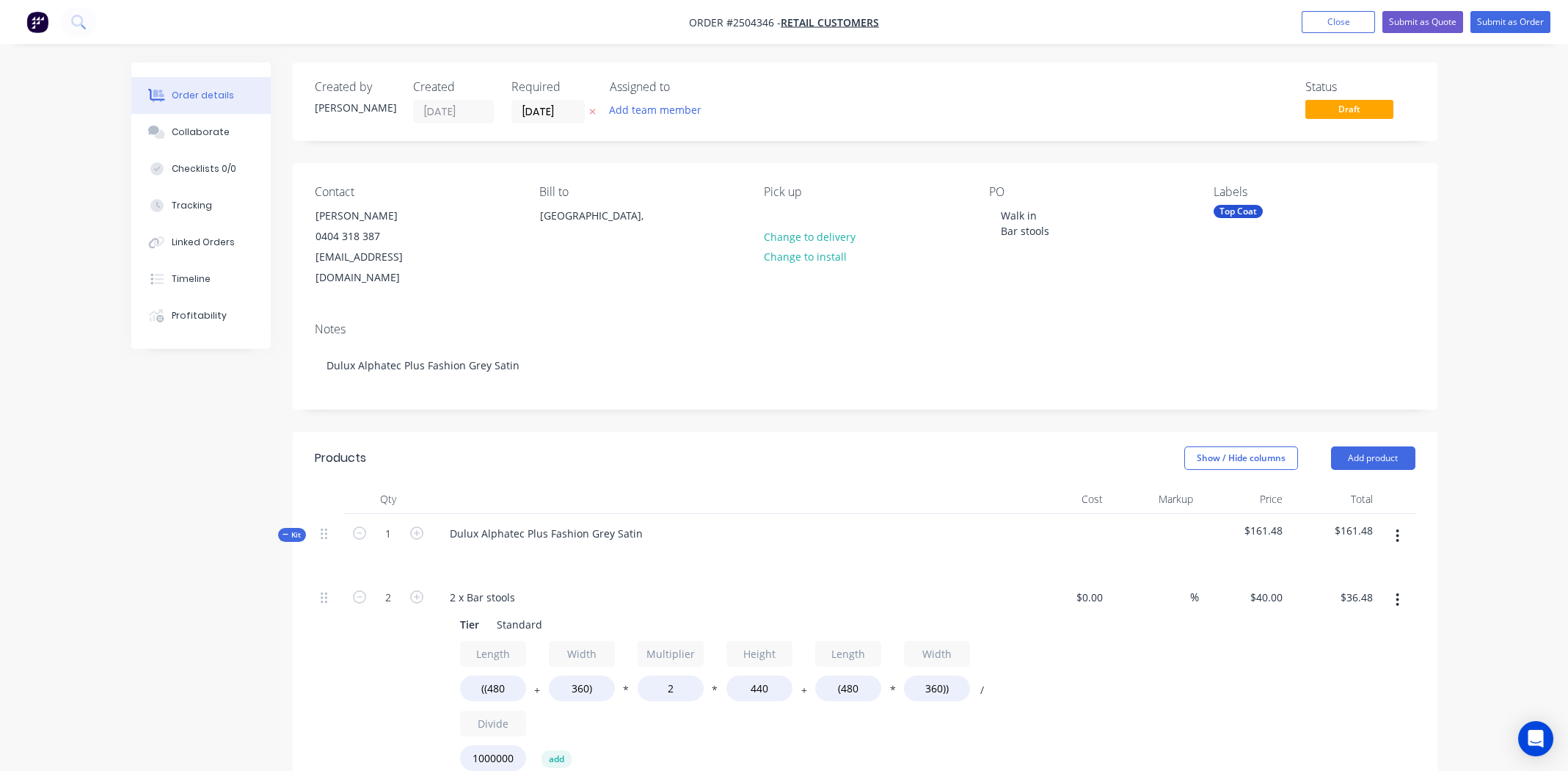
type input "$72.96"
click at [707, 586] on div "2 x Bar stools" at bounding box center [725, 597] width 575 height 21
click at [502, 675] on input "((480" at bounding box center [492, 688] width 66 height 26
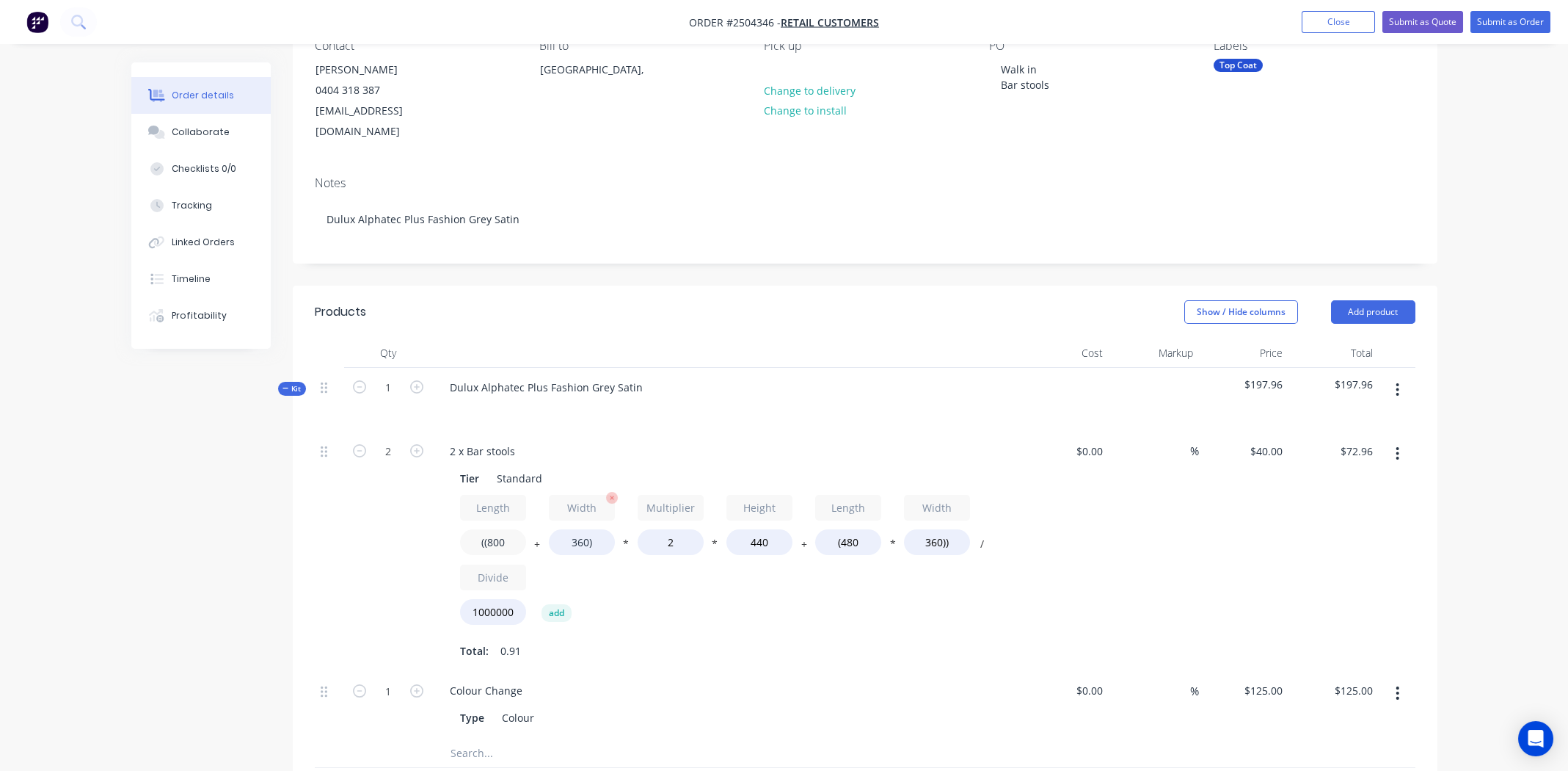
type input "((800"
type input "$95.49"
click at [571, 529] on input "360)" at bounding box center [581, 542] width 66 height 26
type input "400)"
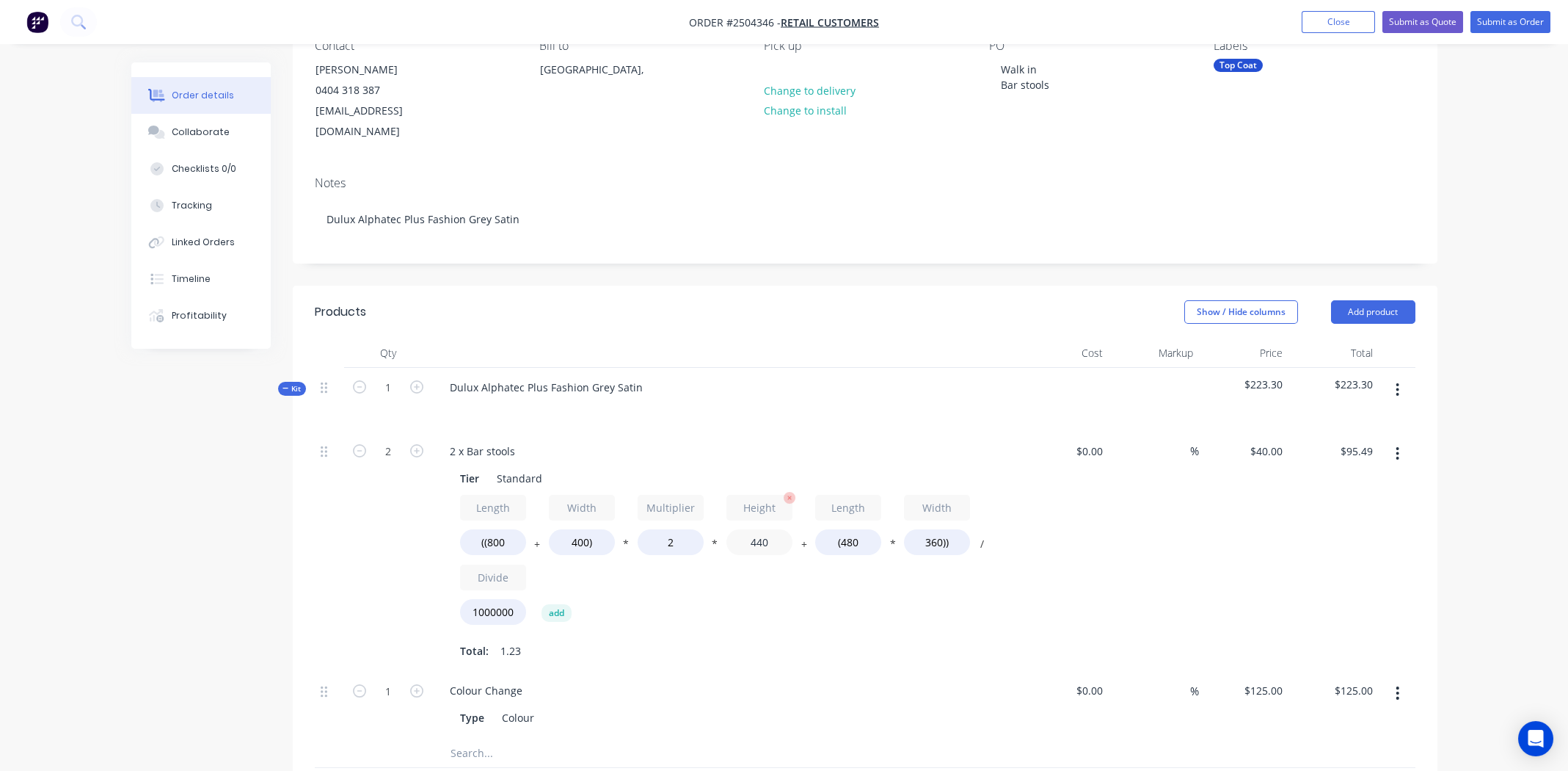
type input "$98.30"
click at [766, 529] on input "440" at bounding box center [759, 542] width 66 height 26
click at [499, 529] on input "((800" at bounding box center [492, 542] width 66 height 26
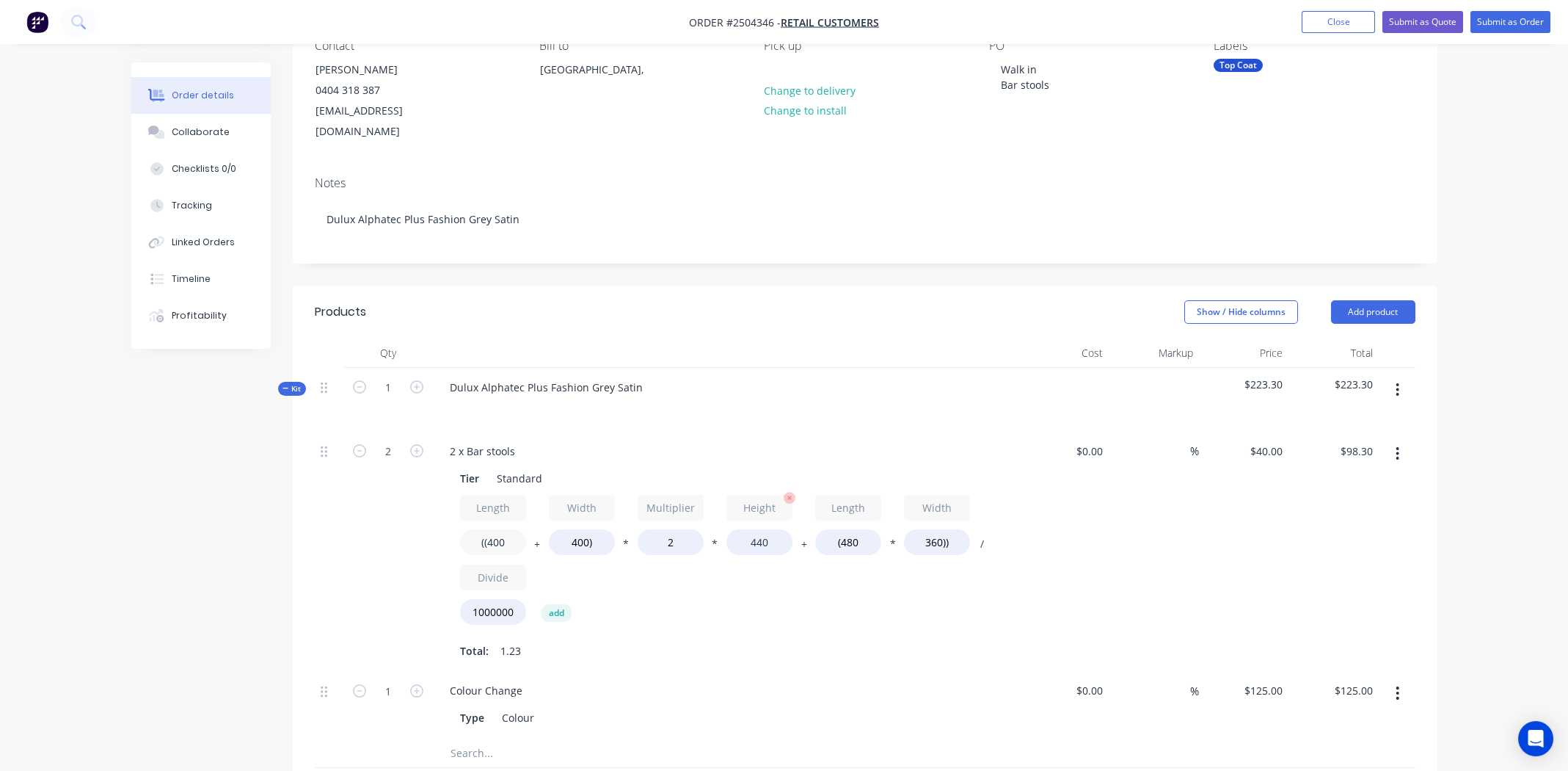
type input "((400"
type input "$70.14"
click at [761, 529] on input "440" at bounding box center [759, 542] width 66 height 26
click at [760, 529] on input "440" at bounding box center [759, 542] width 66 height 26
type input "800"
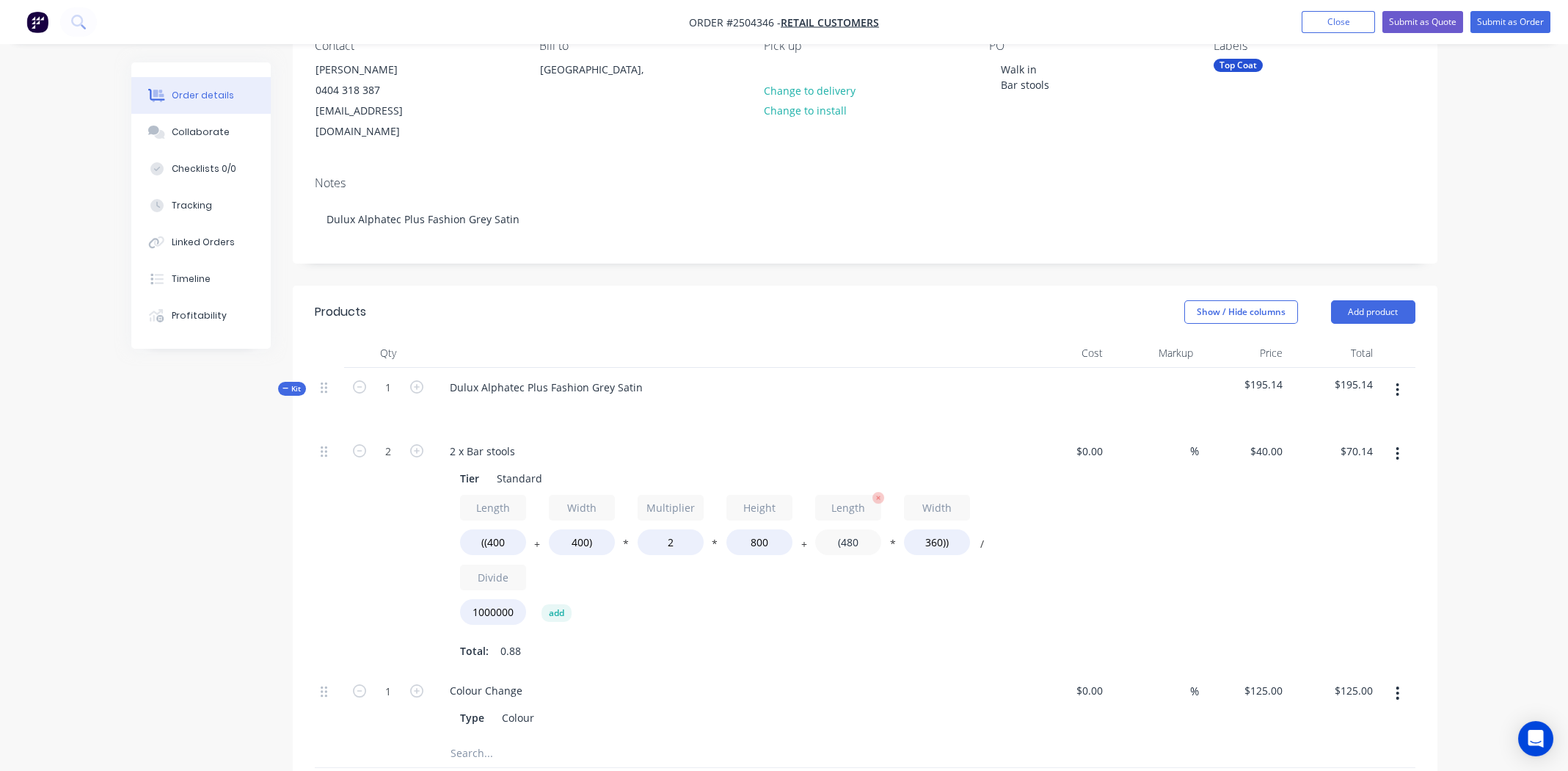
type input "$116.22"
click at [854, 529] on input "(480" at bounding box center [848, 542] width 66 height 26
type input "(400"
type input "$113.92"
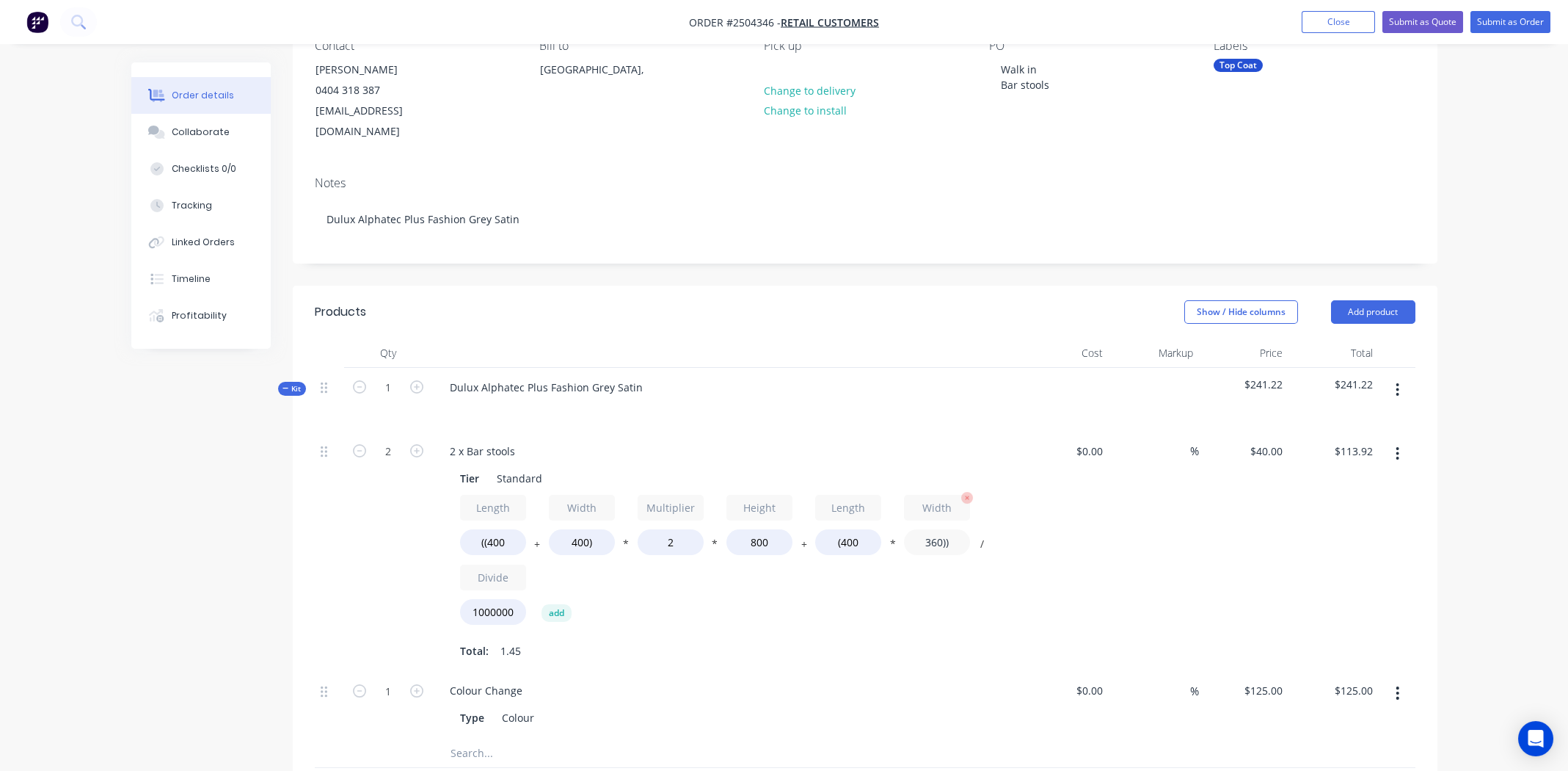
click at [927, 529] on input "360))" at bounding box center [937, 542] width 66 height 26
type input "400))"
type input "$115.20"
click at [769, 575] on div "Length ((400 + Width 400) * Multiplier 2 * Height 800 + Length (400 * Width 400…" at bounding box center [725, 563] width 531 height 137
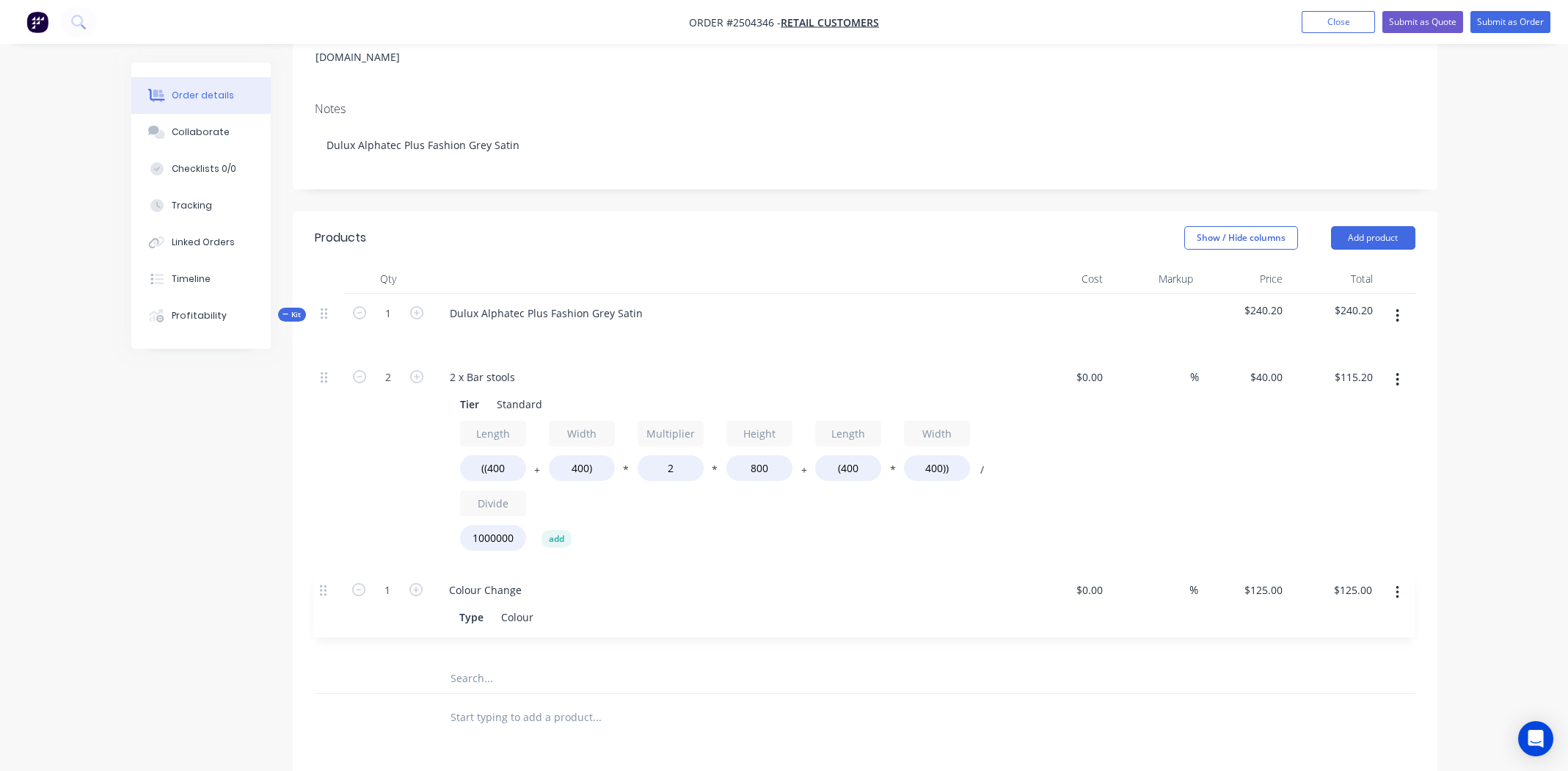
scroll to position [222, 0]
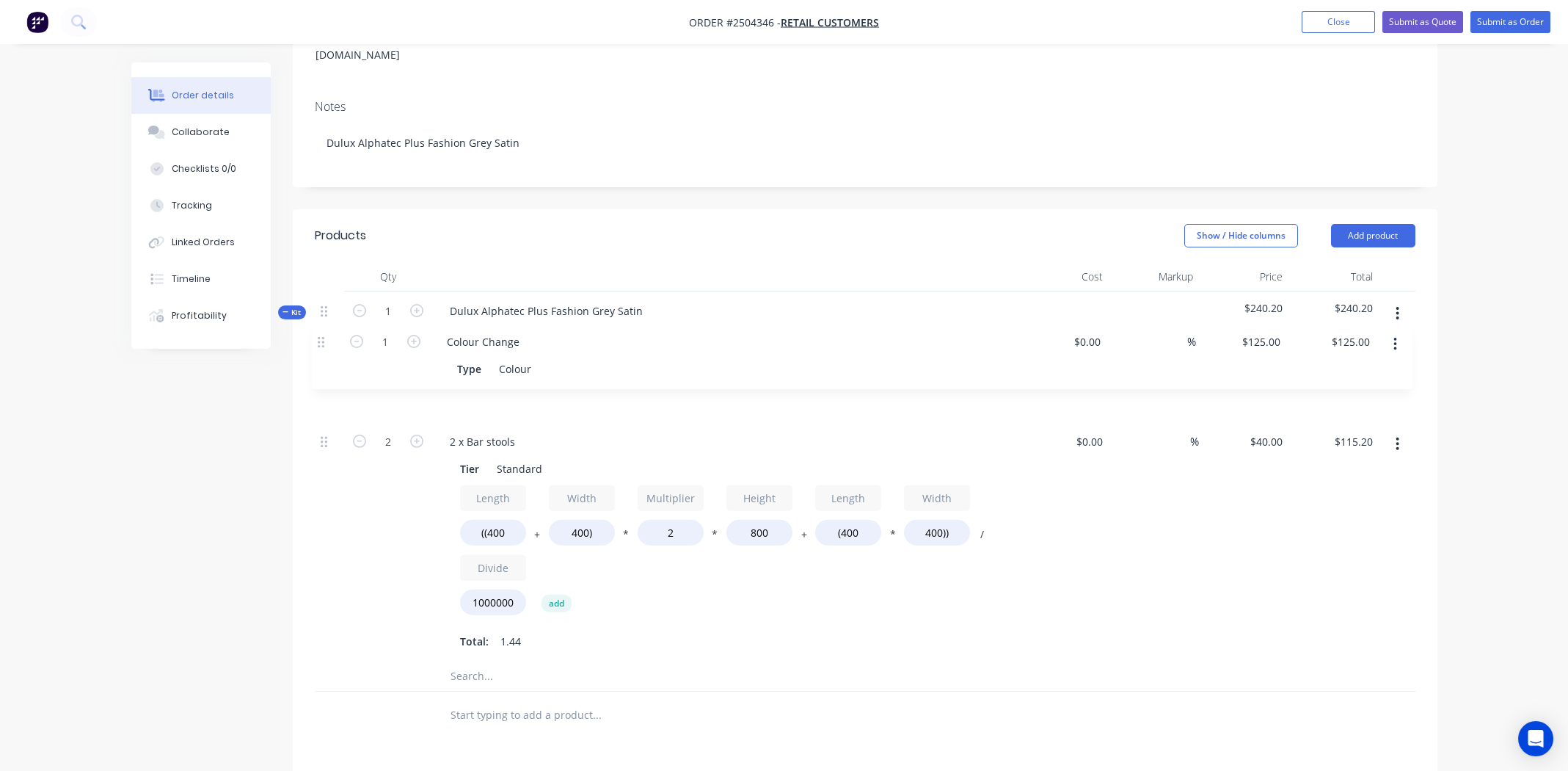
drag, startPoint x: 324, startPoint y: 594, endPoint x: 326, endPoint y: 335, distance: 259.0
click at [326, 356] on div "2 2 x Bar stools Tier Standard Length ((400 + Width 400) * Multiplier 2 * Heigh…" at bounding box center [865, 509] width 1101 height 306
click at [1265, 571] on div "$40.00 $40.00" at bounding box center [1244, 542] width 91 height 240
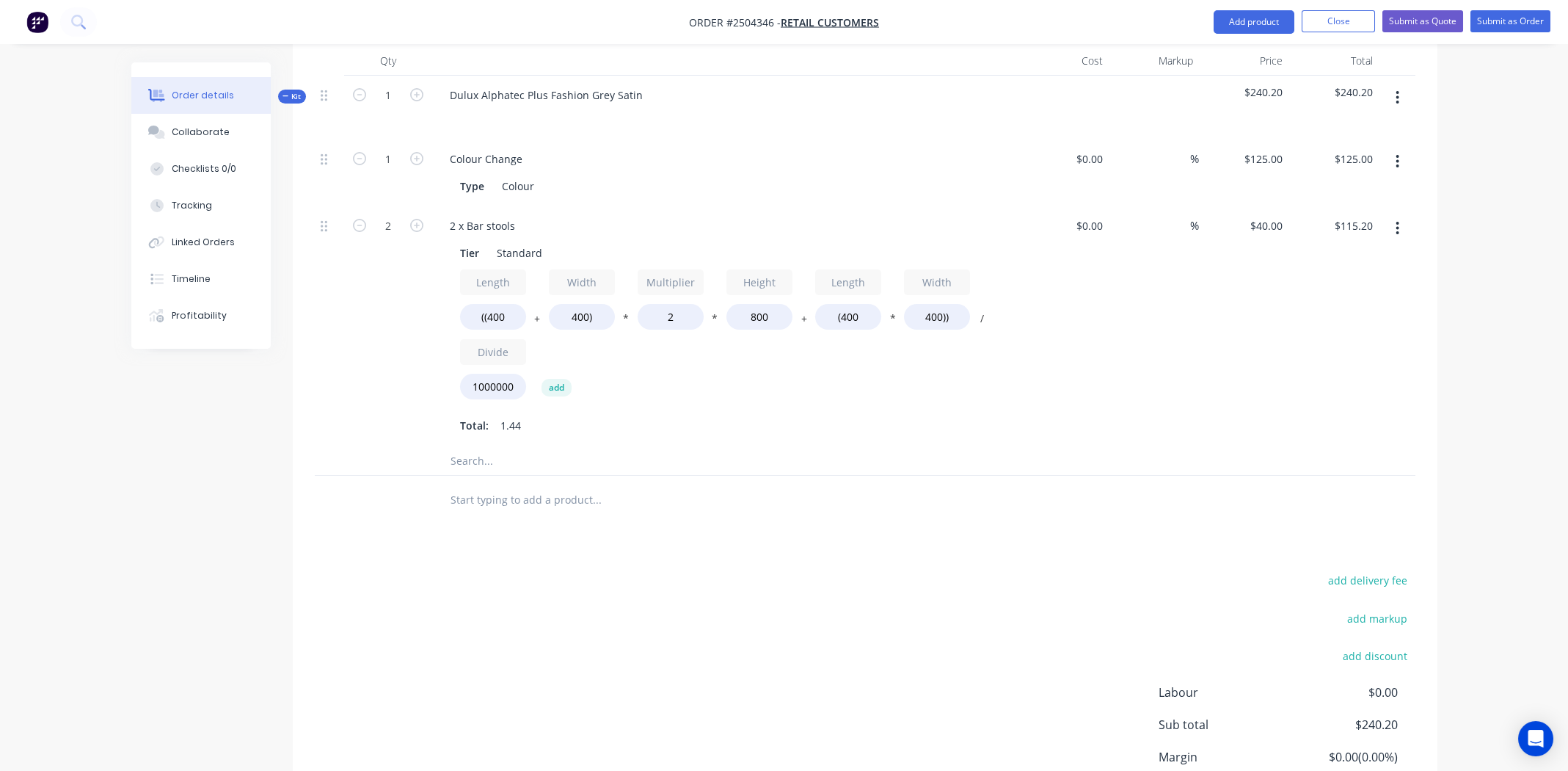
scroll to position [543, 0]
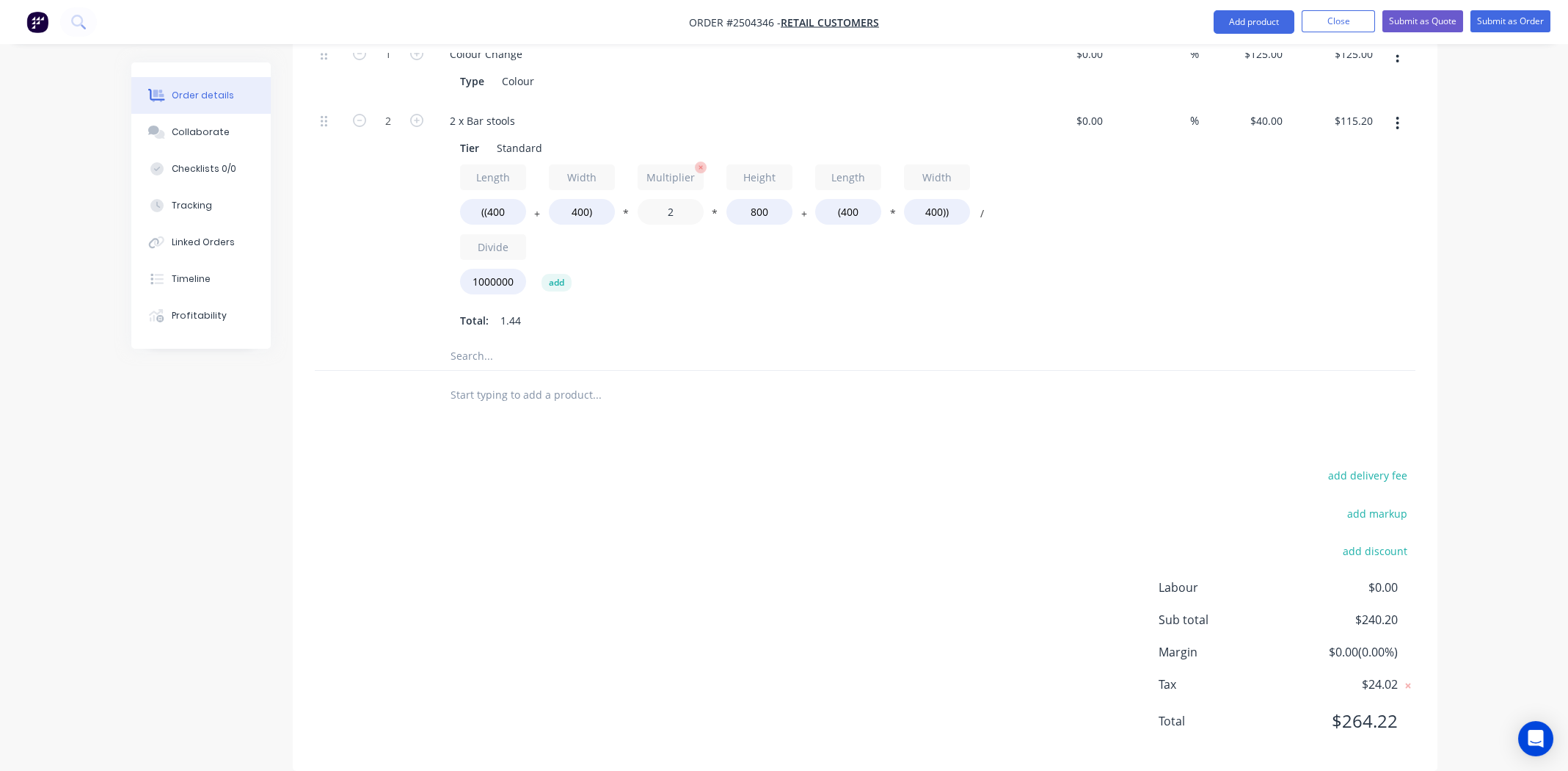
click at [677, 199] on input "2" at bounding box center [670, 212] width 66 height 26
type input "1.2"
type input "$74.24"
click at [748, 244] on div "Length ((400 + Width 400) * Multiplier 1.2 * Height 800 + Length (400 * Width 4…" at bounding box center [725, 232] width 531 height 137
click at [710, 486] on div "add delivery fee add markup add discount Labour $0.00 Sub total $199.24 Margin …" at bounding box center [865, 606] width 1101 height 283
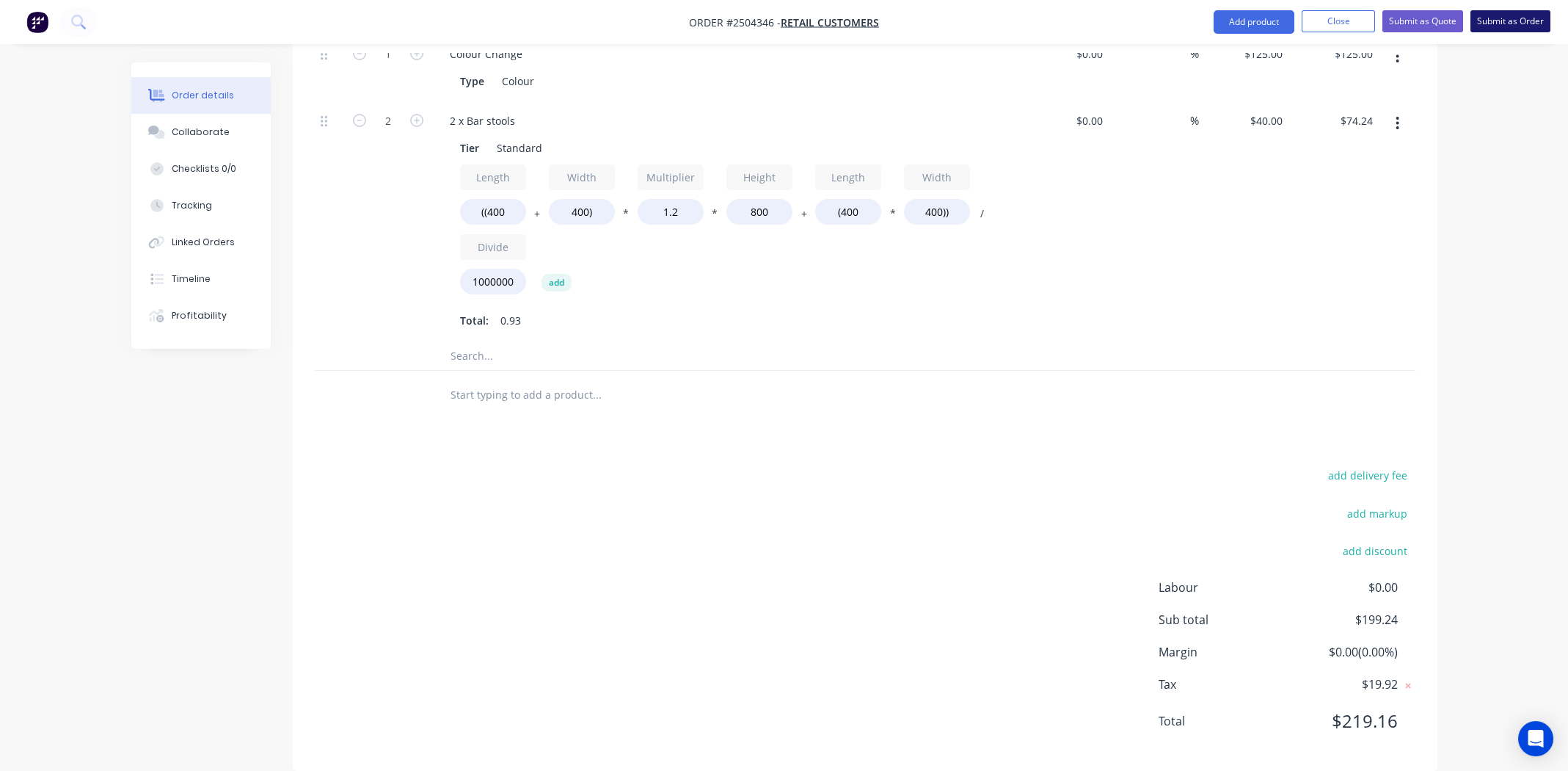
click at [1501, 15] on button "Submit as Order" at bounding box center [1511, 21] width 80 height 22
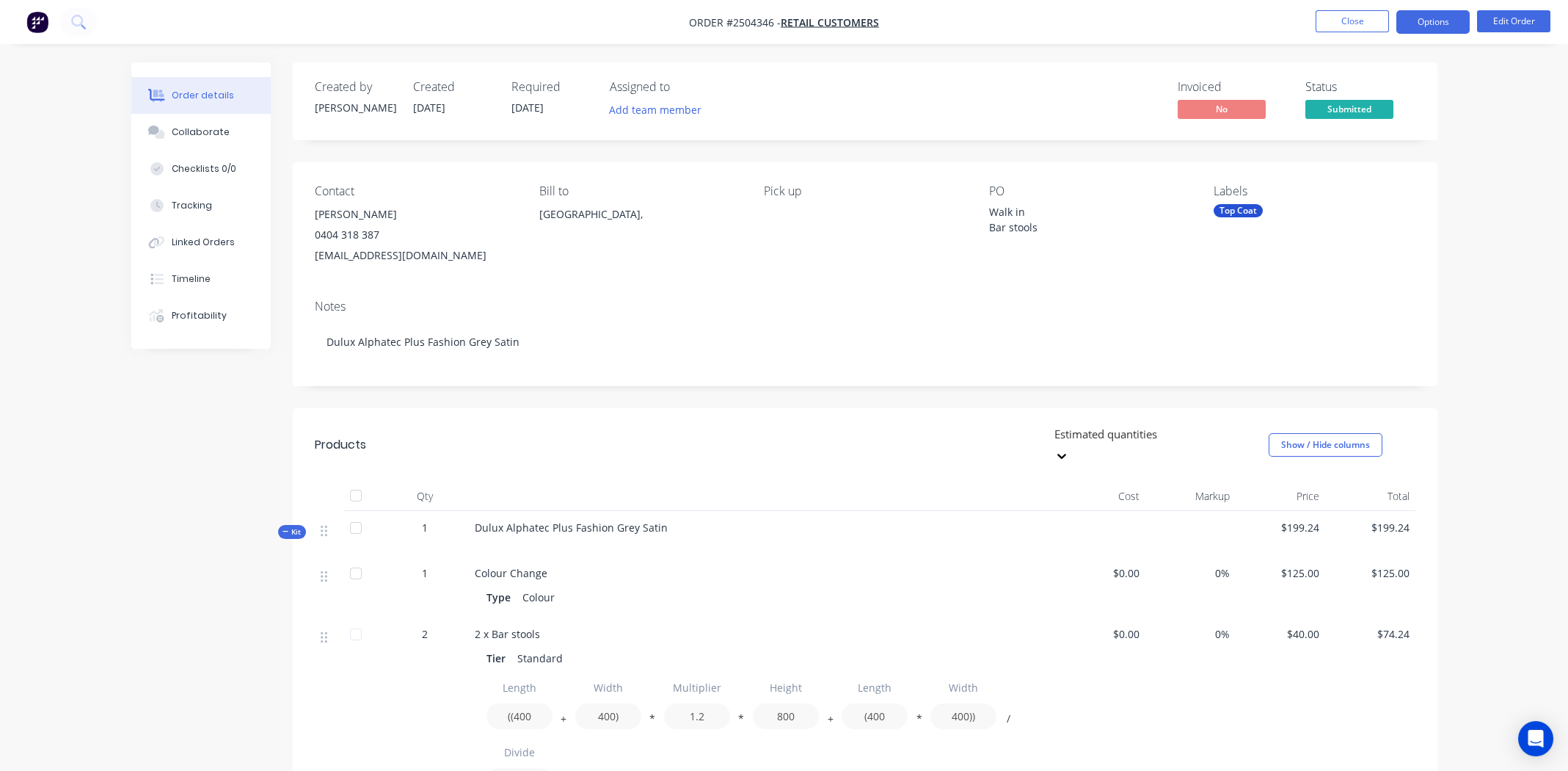
click at [1424, 26] on button "Options" at bounding box center [1433, 21] width 73 height 23
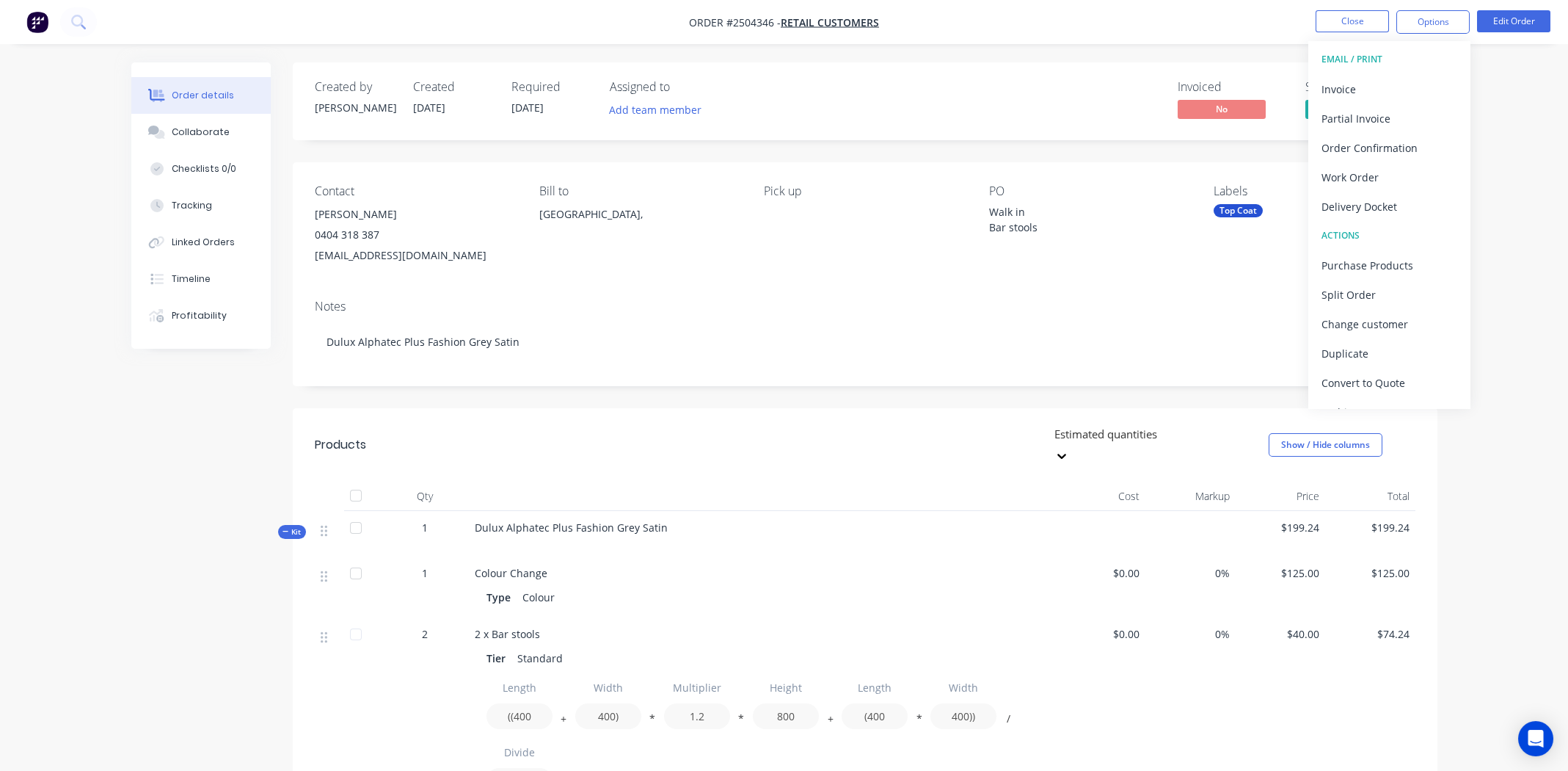
drag, startPoint x: 784, startPoint y: 313, endPoint x: 811, endPoint y: 301, distance: 29.5
click at [786, 313] on div "Notes" at bounding box center [865, 306] width 1101 height 14
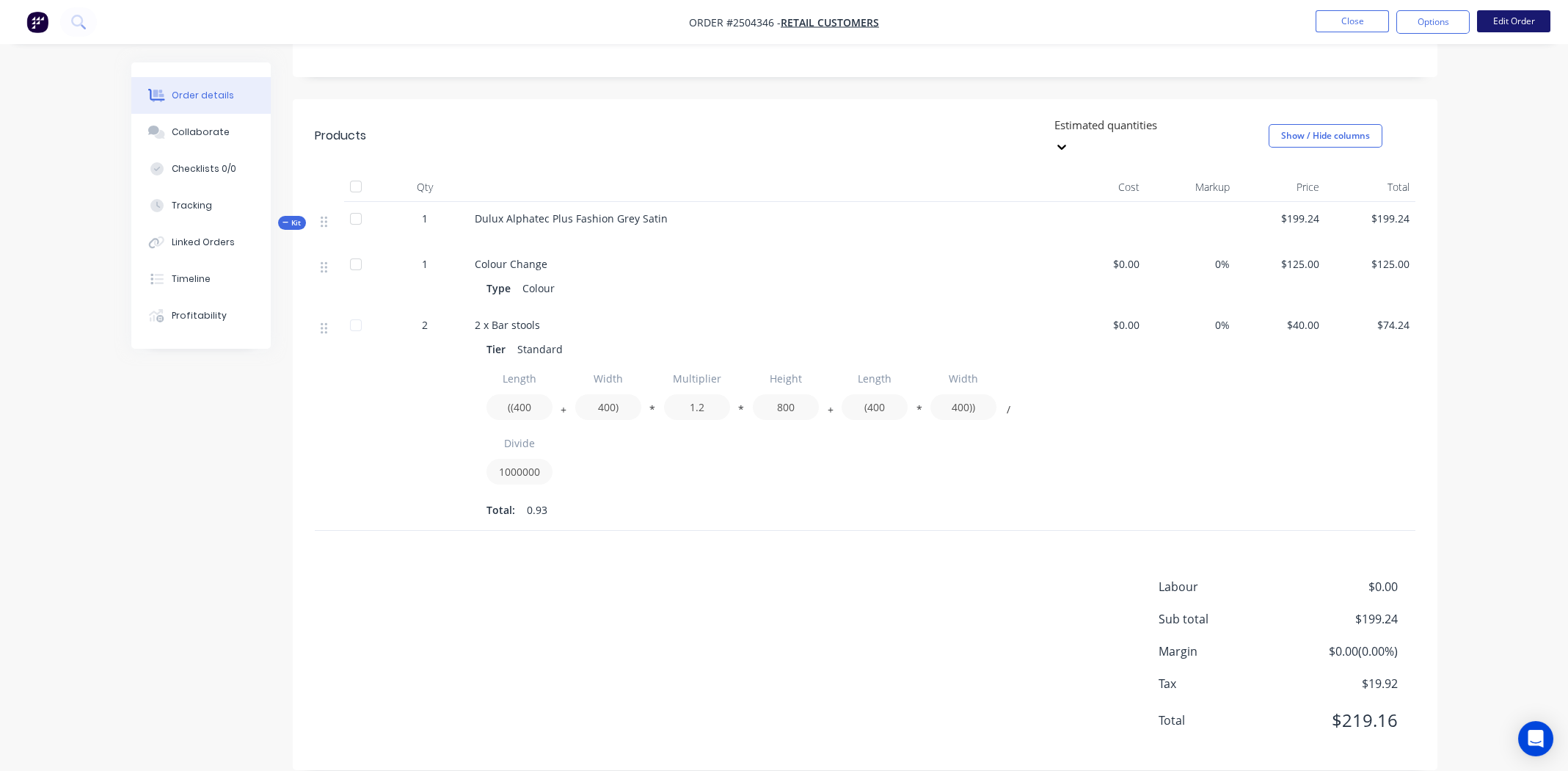
click at [1522, 18] on button "Edit Order" at bounding box center [1513, 21] width 73 height 22
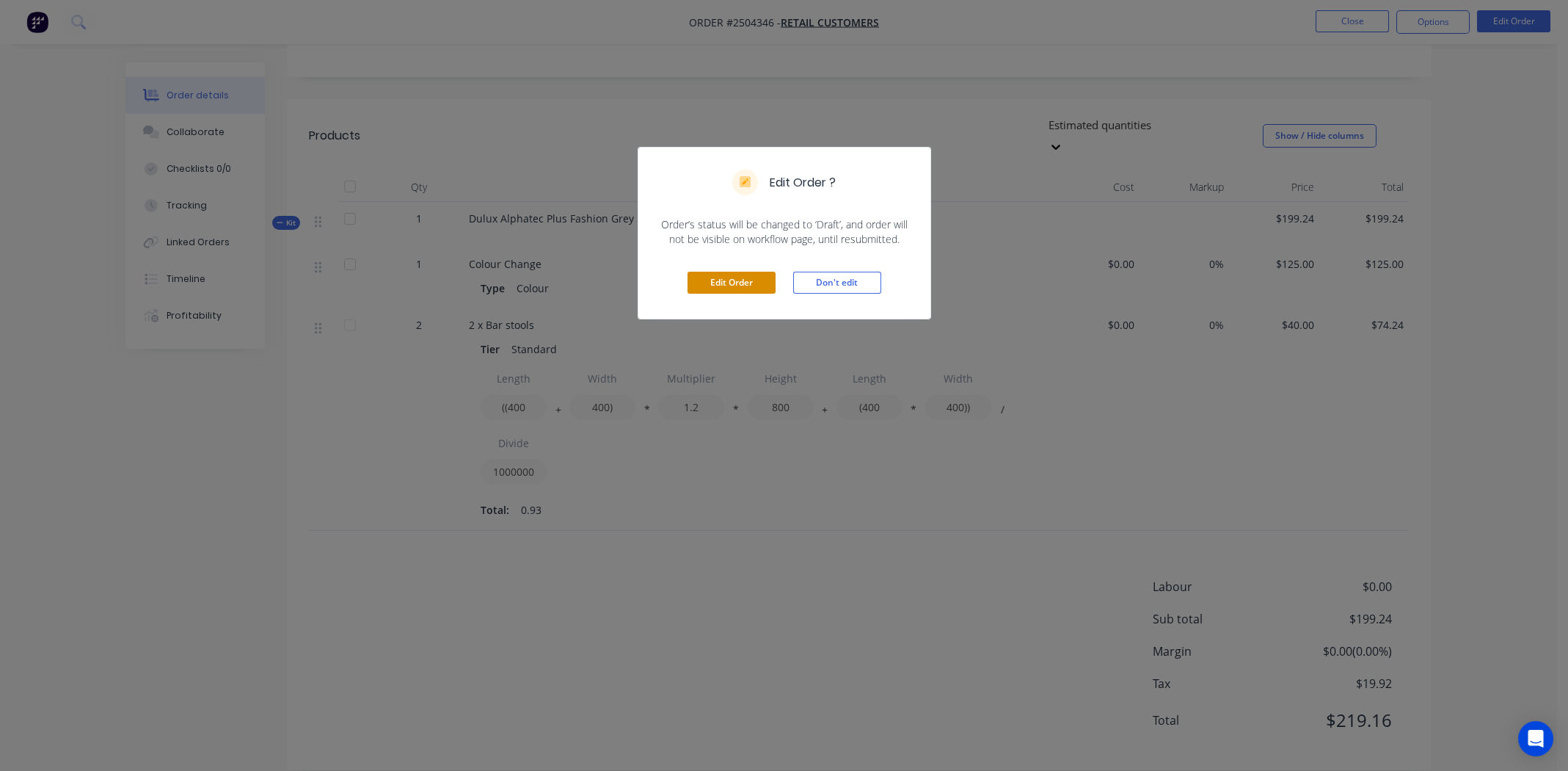
click at [735, 281] on button "Edit Order" at bounding box center [731, 283] width 88 height 22
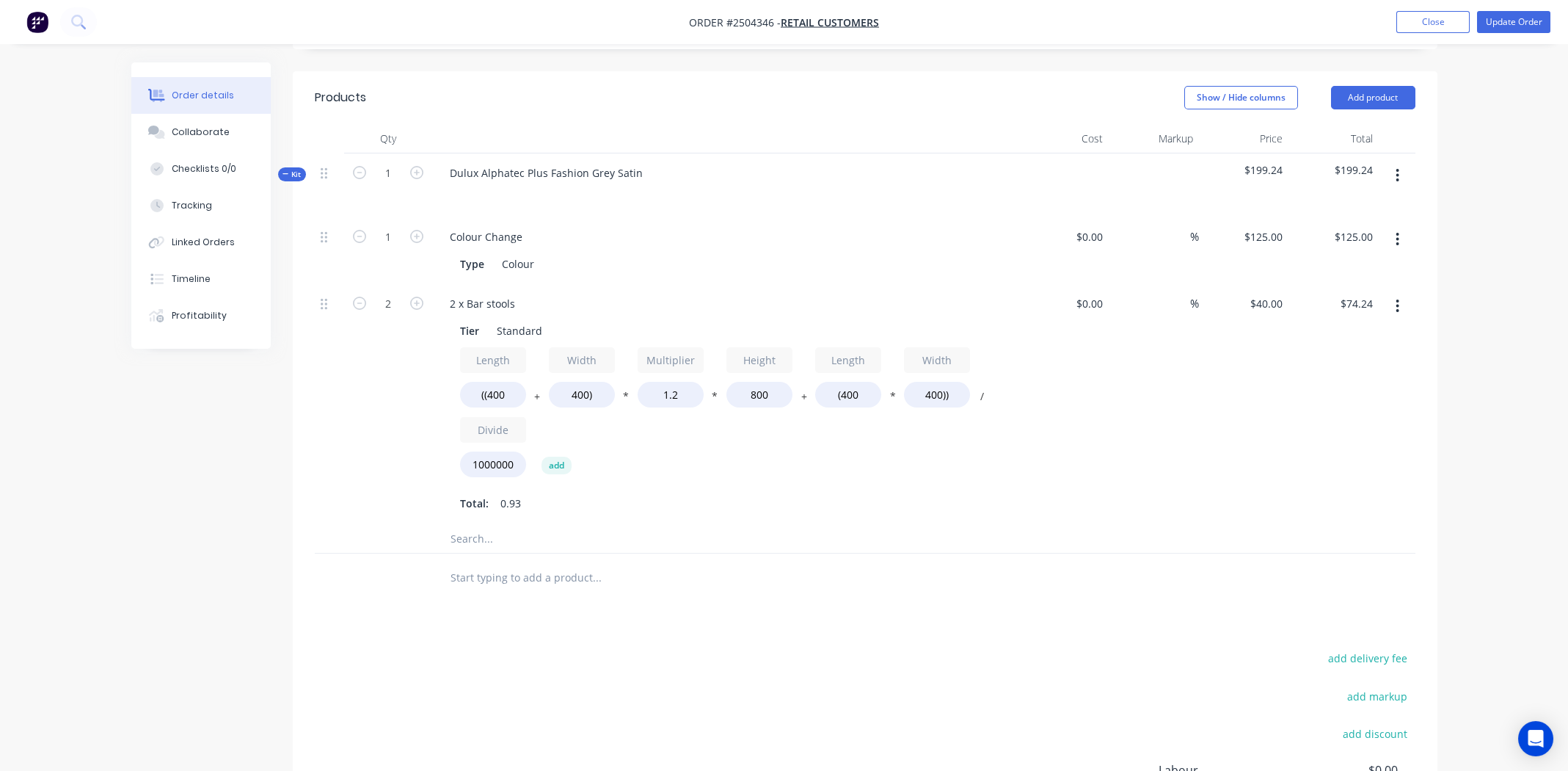
scroll to position [366, 0]
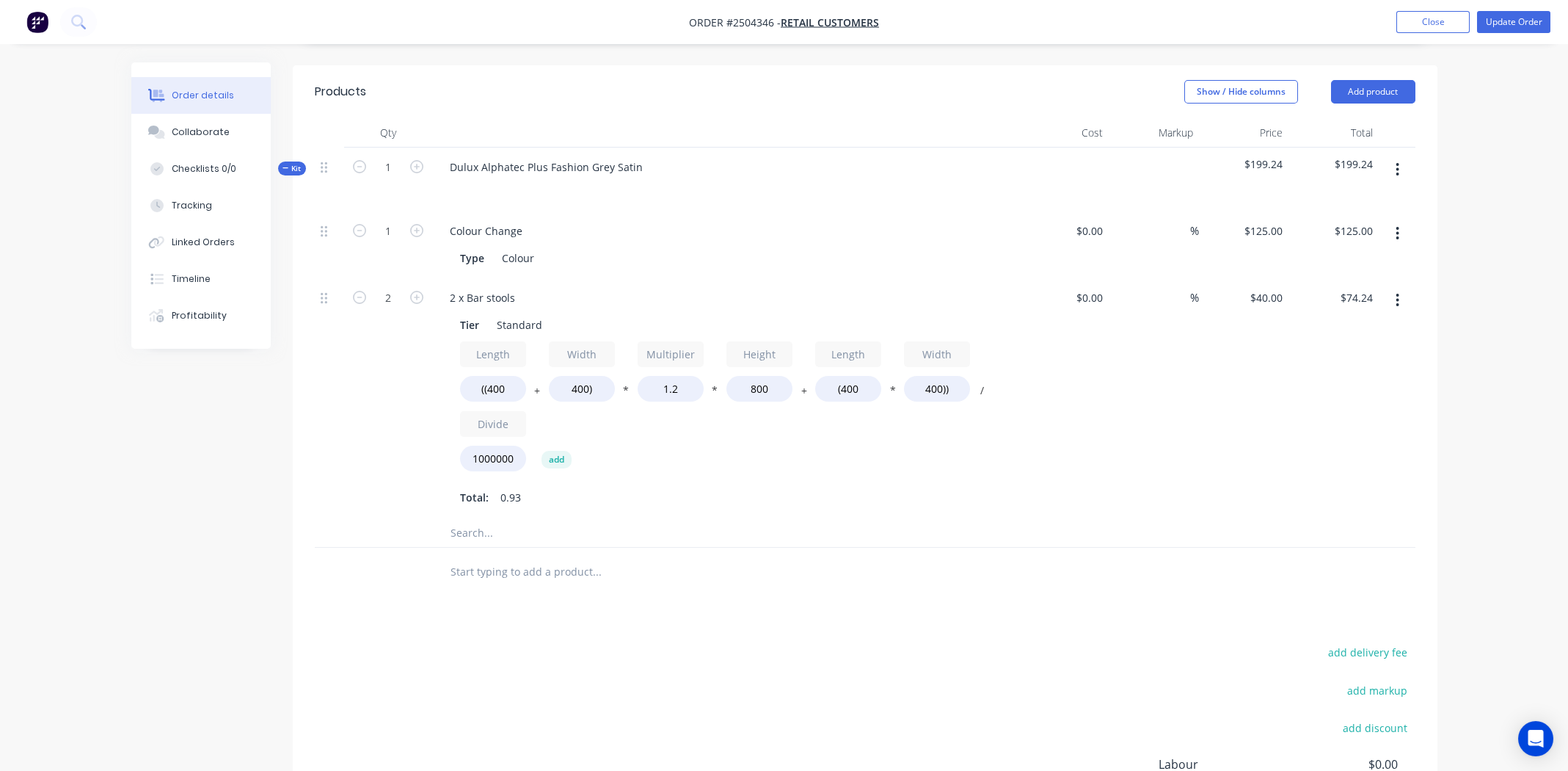
click at [1395, 162] on icon "button" at bounding box center [1397, 169] width 3 height 16
click at [1350, 197] on div "Add product to kit" at bounding box center [1346, 208] width 113 height 21
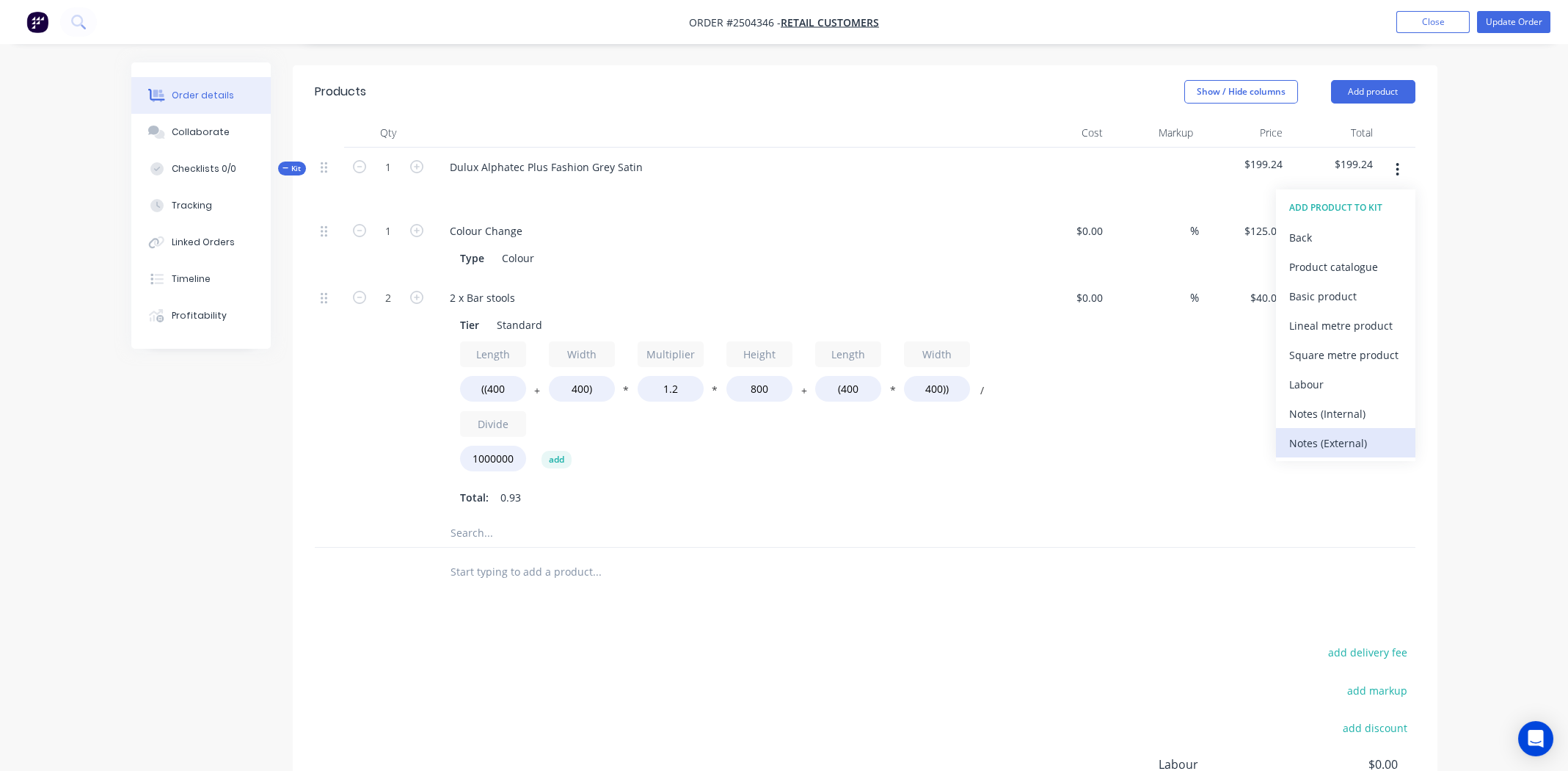
click at [1333, 433] on div "Notes (External)" at bounding box center [1346, 443] width 113 height 21
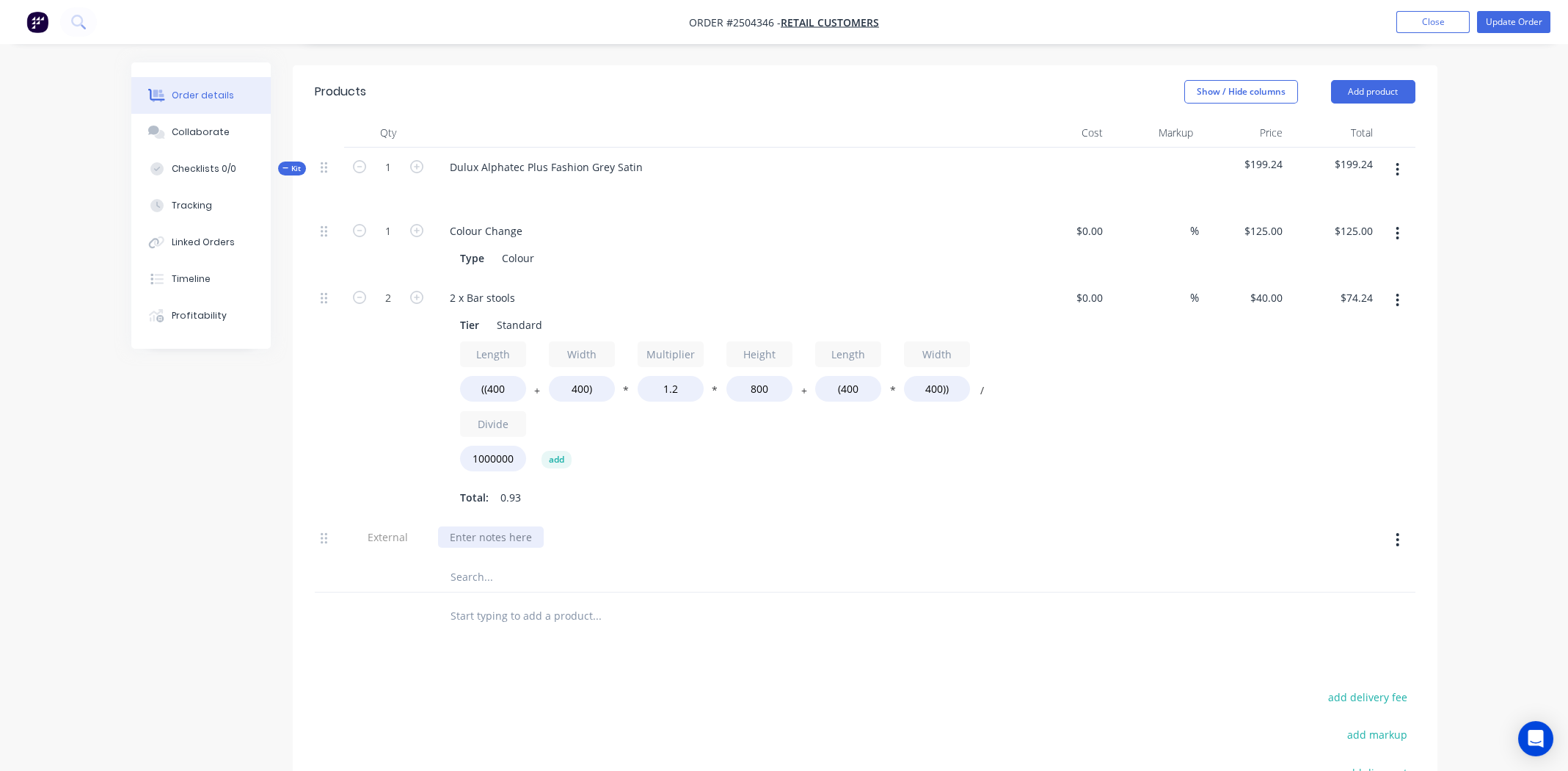
click at [485, 527] on div at bounding box center [491, 537] width 106 height 21
click at [719, 535] on div "package stools after coating for transport" at bounding box center [725, 539] width 587 height 44
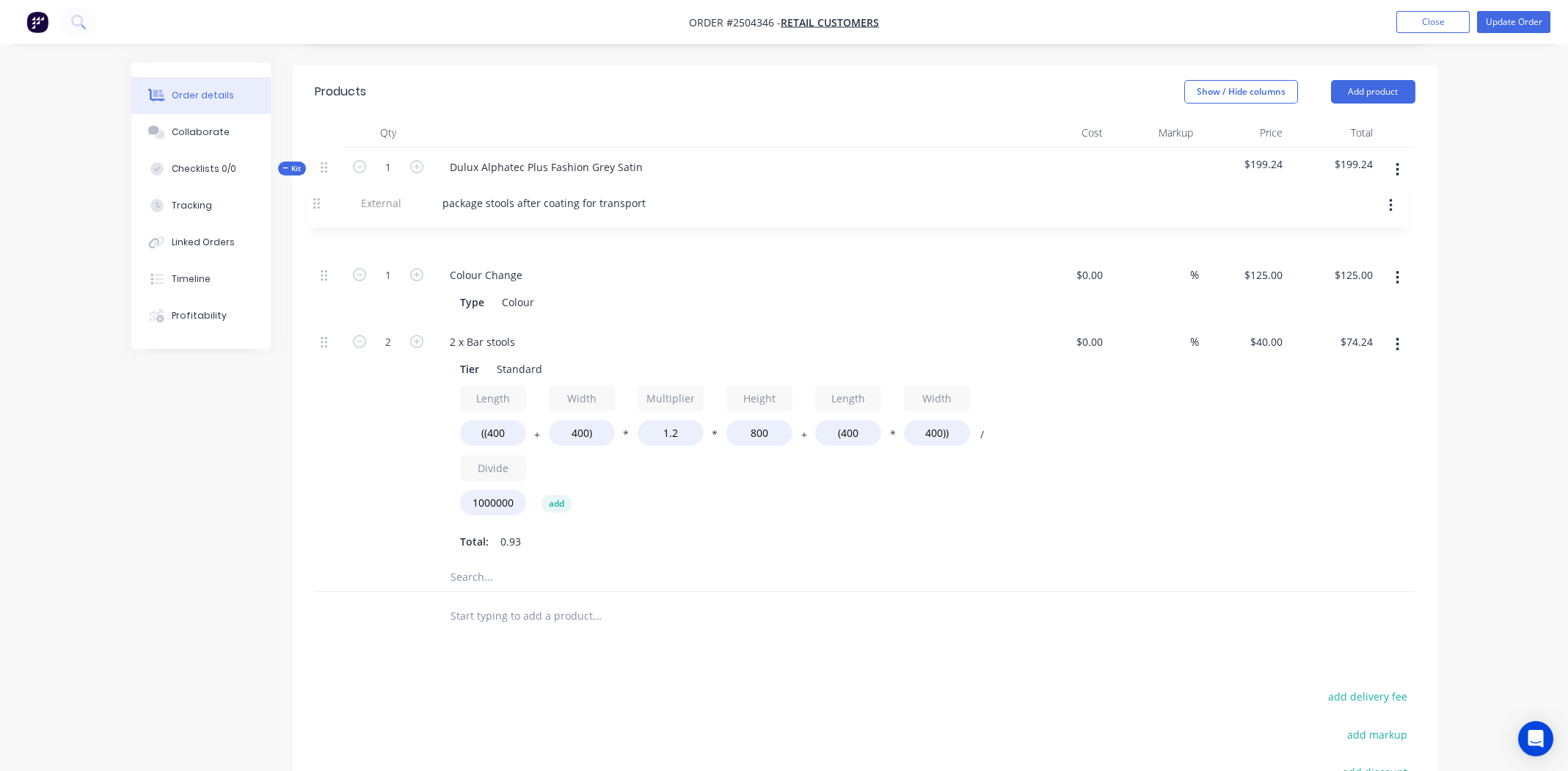
drag, startPoint x: 321, startPoint y: 520, endPoint x: 317, endPoint y: 204, distance: 316.0
click at [317, 211] on div "1 Colour Change Type Colour $0.00 $0.00 % $125.00 $125.00 $125.00 $125.00 2 2 x…" at bounding box center [865, 386] width 1101 height 350
click at [455, 221] on div "package stools after coating for transport" at bounding box center [551, 231] width 226 height 21
click at [1208, 562] on div at bounding box center [865, 577] width 1101 height 30
click at [1525, 18] on button "Update Order" at bounding box center [1513, 22] width 73 height 22
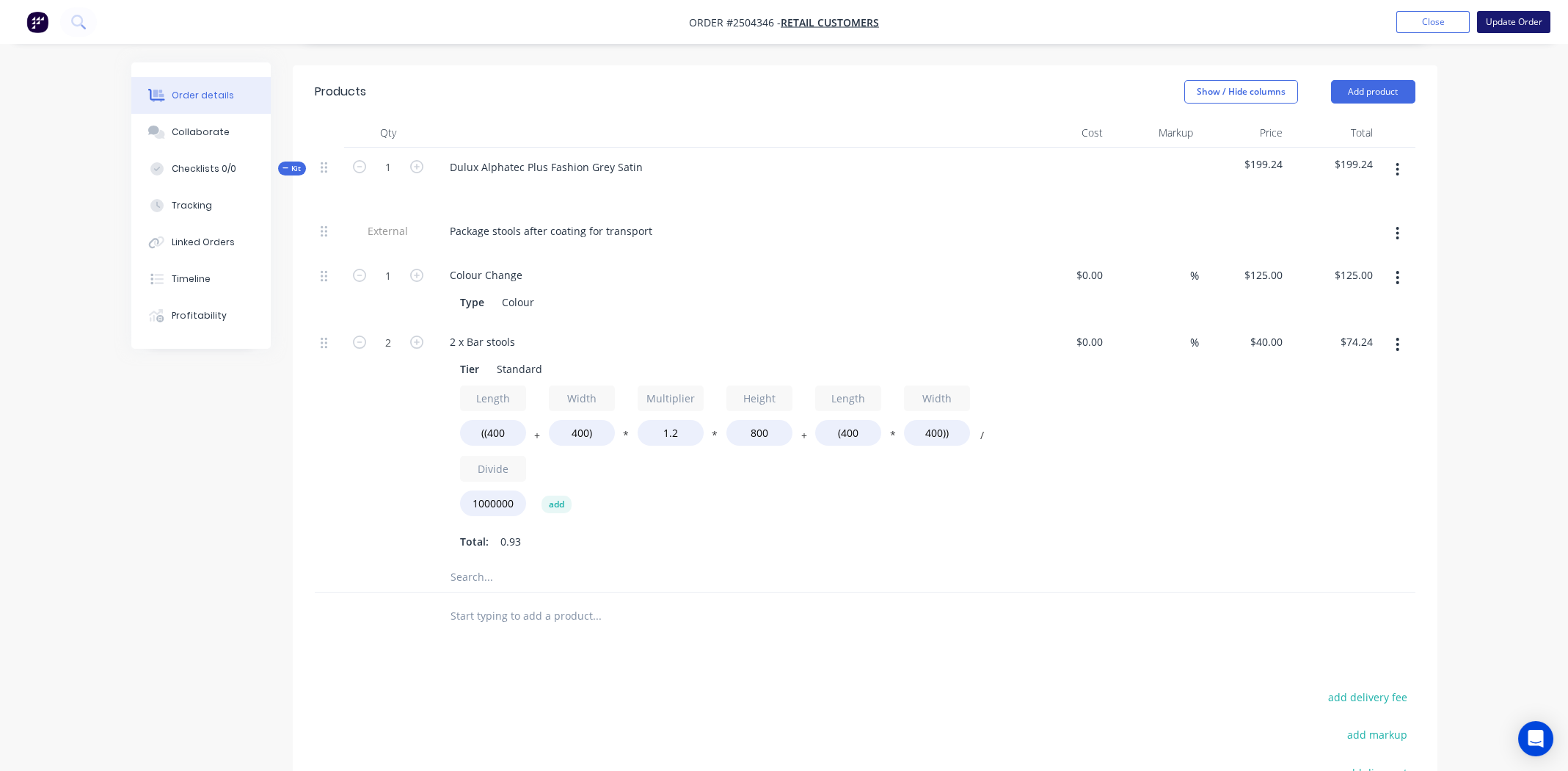
scroll to position [0, 0]
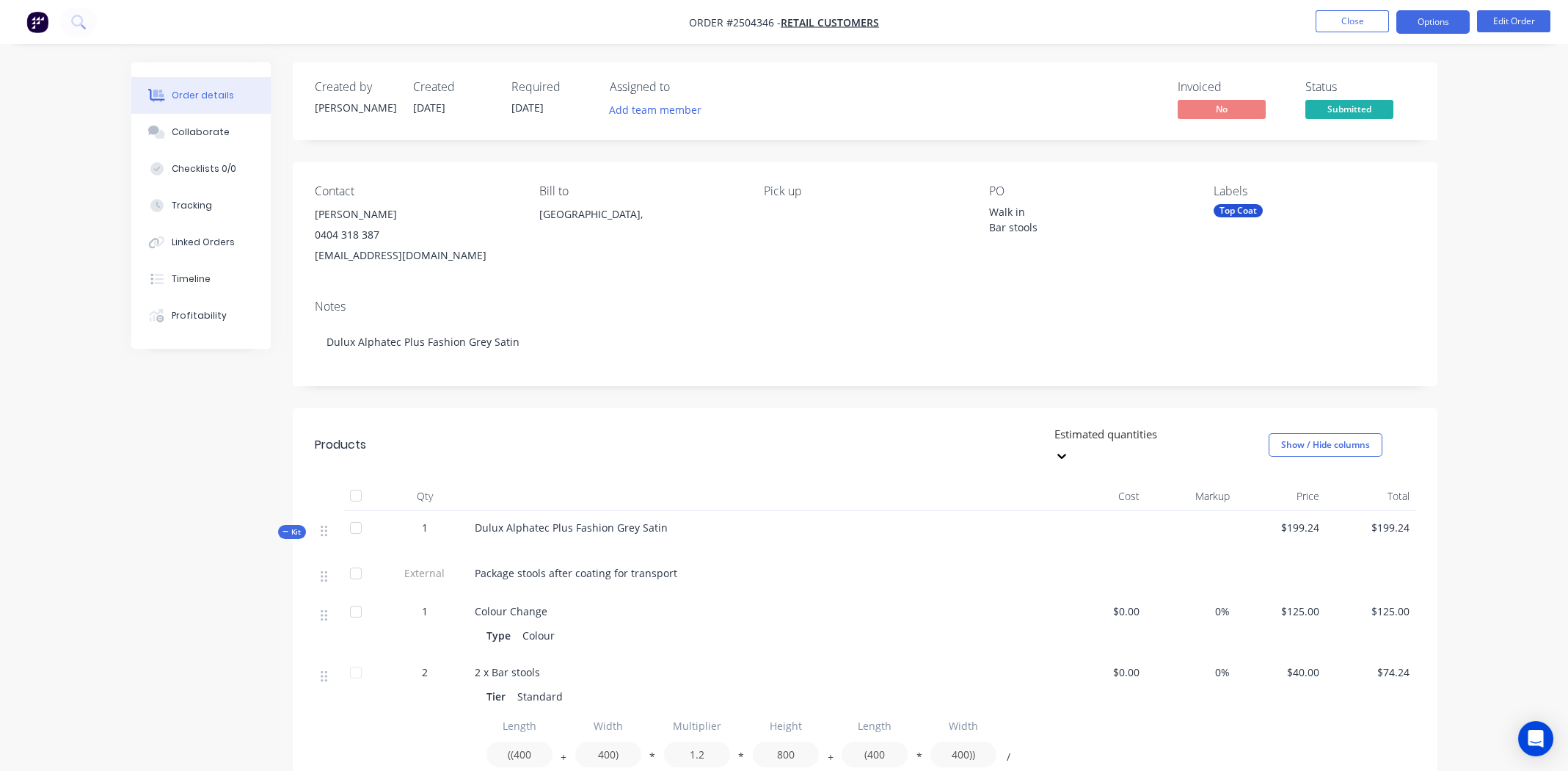
click at [1436, 13] on button "Options" at bounding box center [1433, 21] width 73 height 23
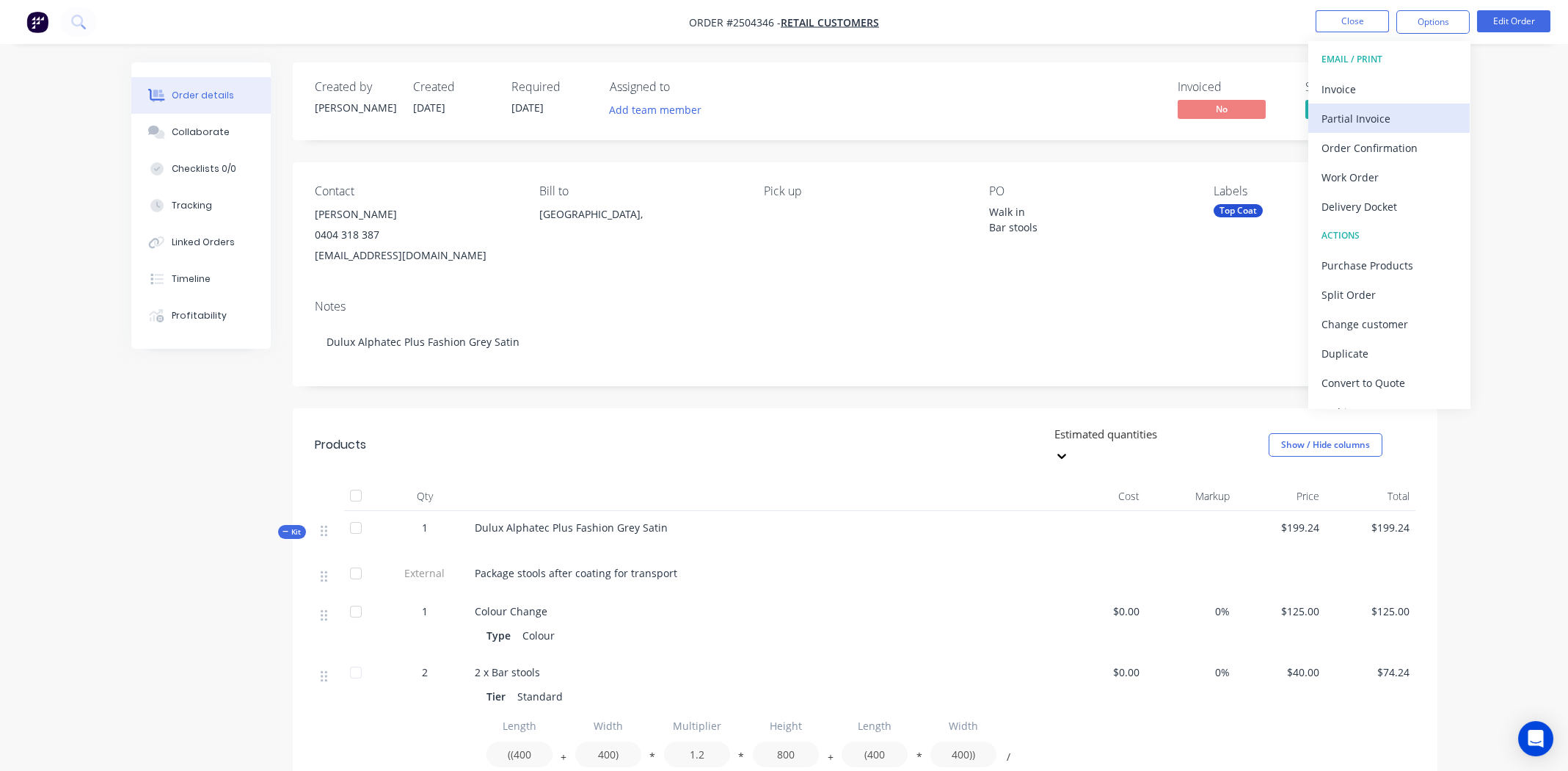
click at [1342, 116] on div "Partial Invoice" at bounding box center [1389, 118] width 135 height 21
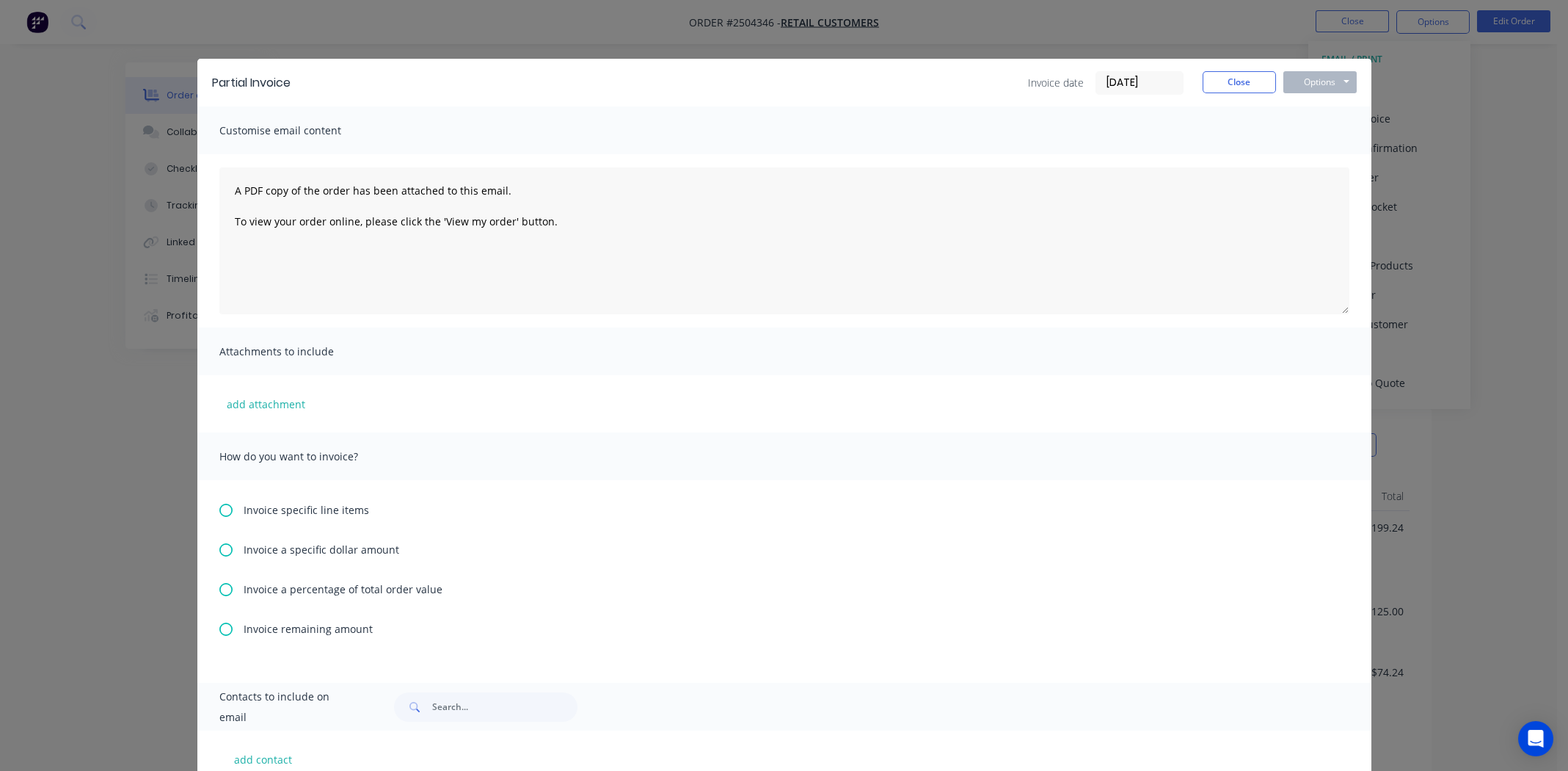
click at [220, 589] on icon at bounding box center [226, 589] width 13 height 13
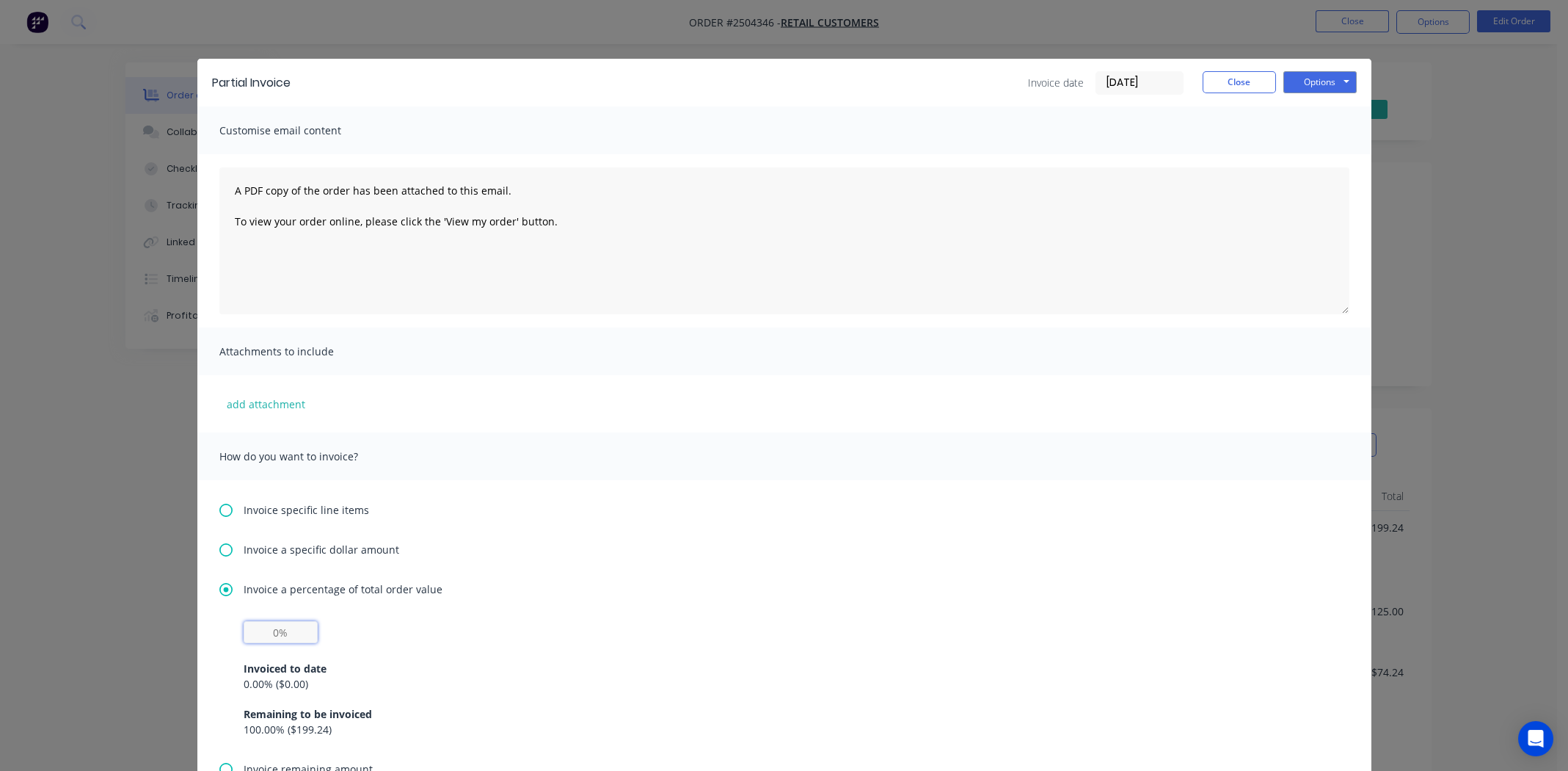
click at [267, 634] on input "text" at bounding box center [280, 632] width 74 height 22
type input "50%"
click at [527, 634] on div "50% Invoiced to date 0.00 % ( $0.00 ) Remaining to be invoiced 100.00 % ( $199.…" at bounding box center [784, 679] width 1082 height 116
click at [1315, 80] on button "Options" at bounding box center [1320, 82] width 73 height 22
click at [1316, 130] on button "Print" at bounding box center [1330, 132] width 94 height 24
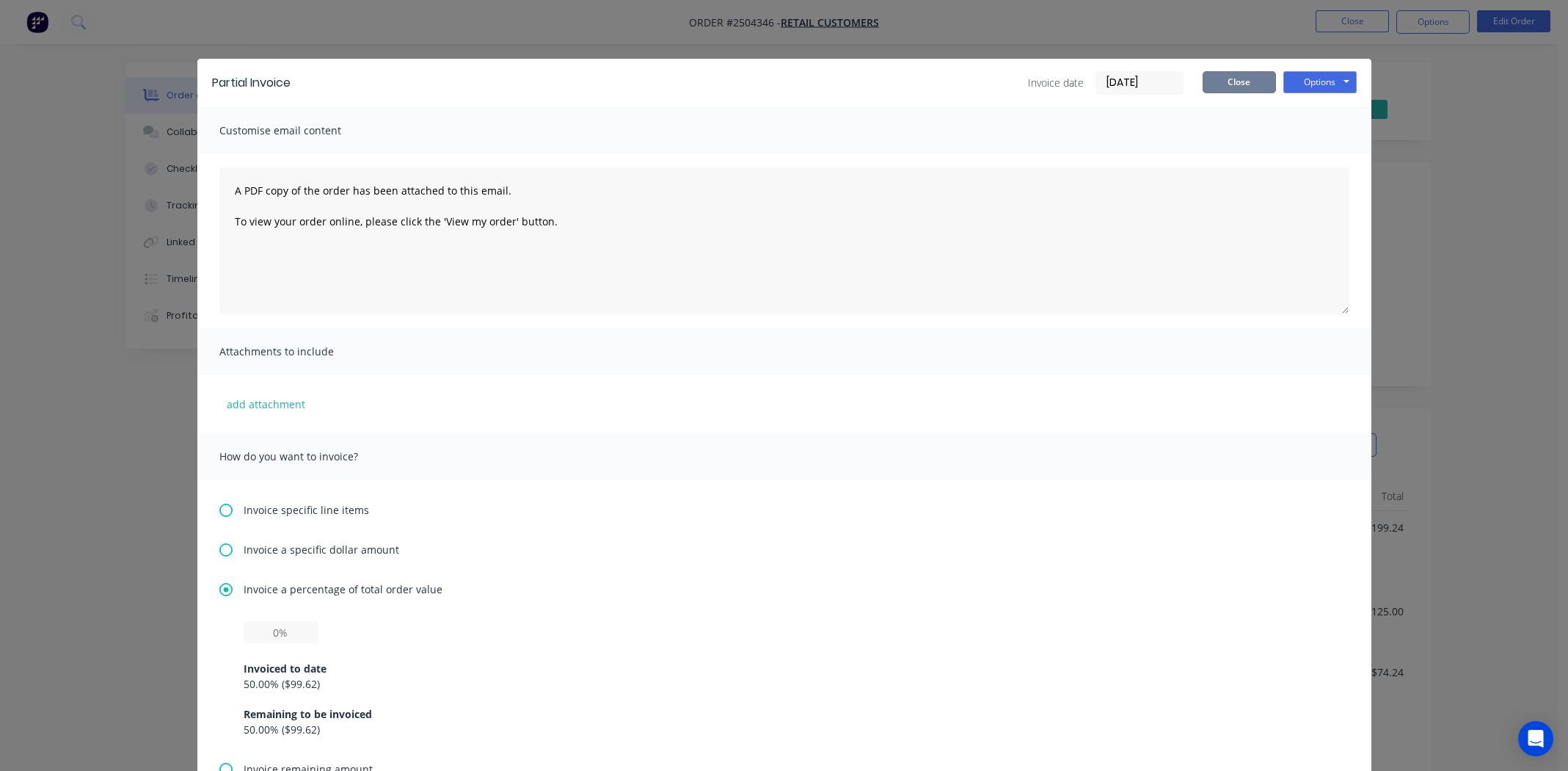
click at [1222, 80] on button "Close" at bounding box center [1239, 82] width 73 height 22
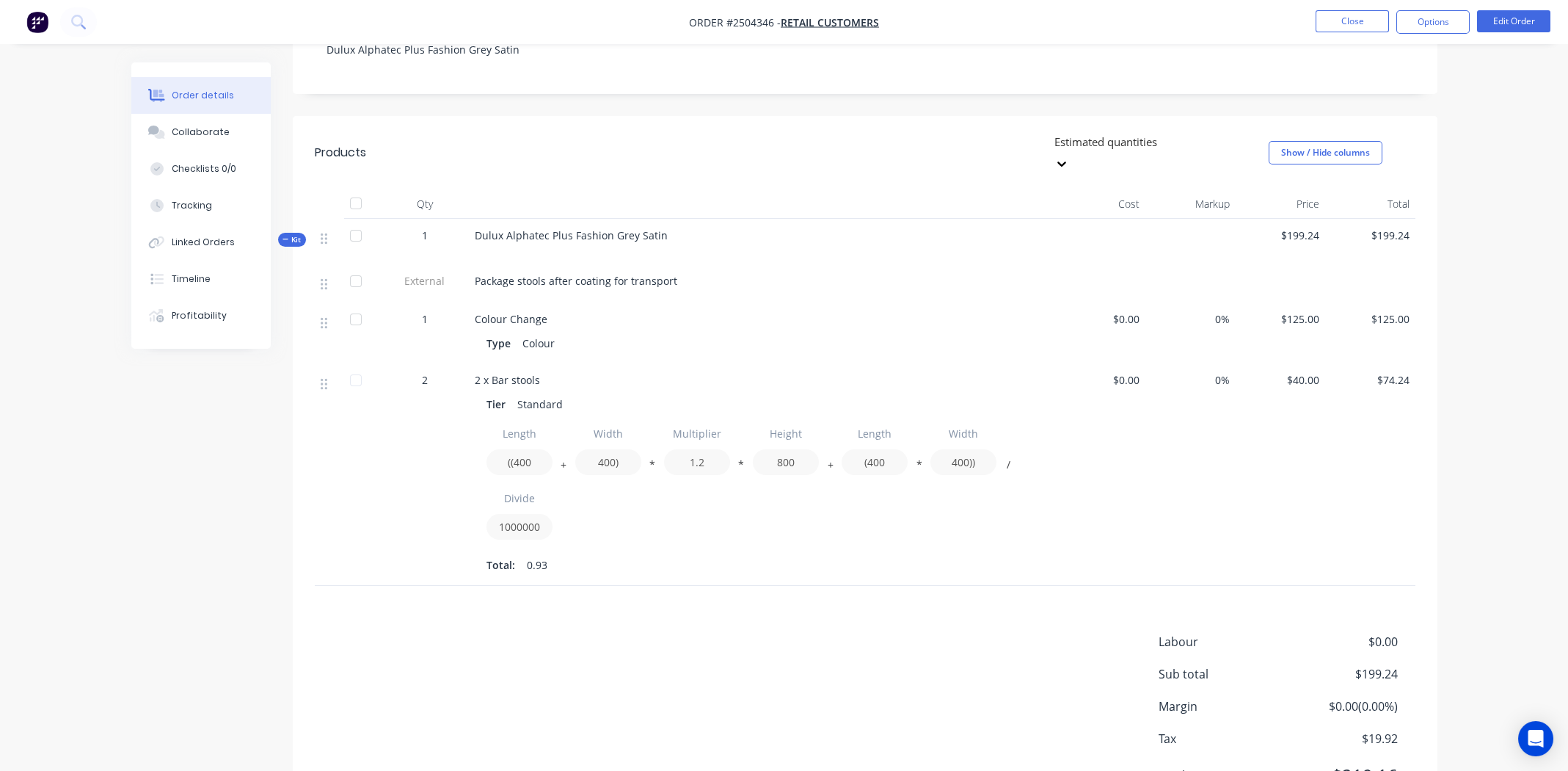
scroll to position [348, 0]
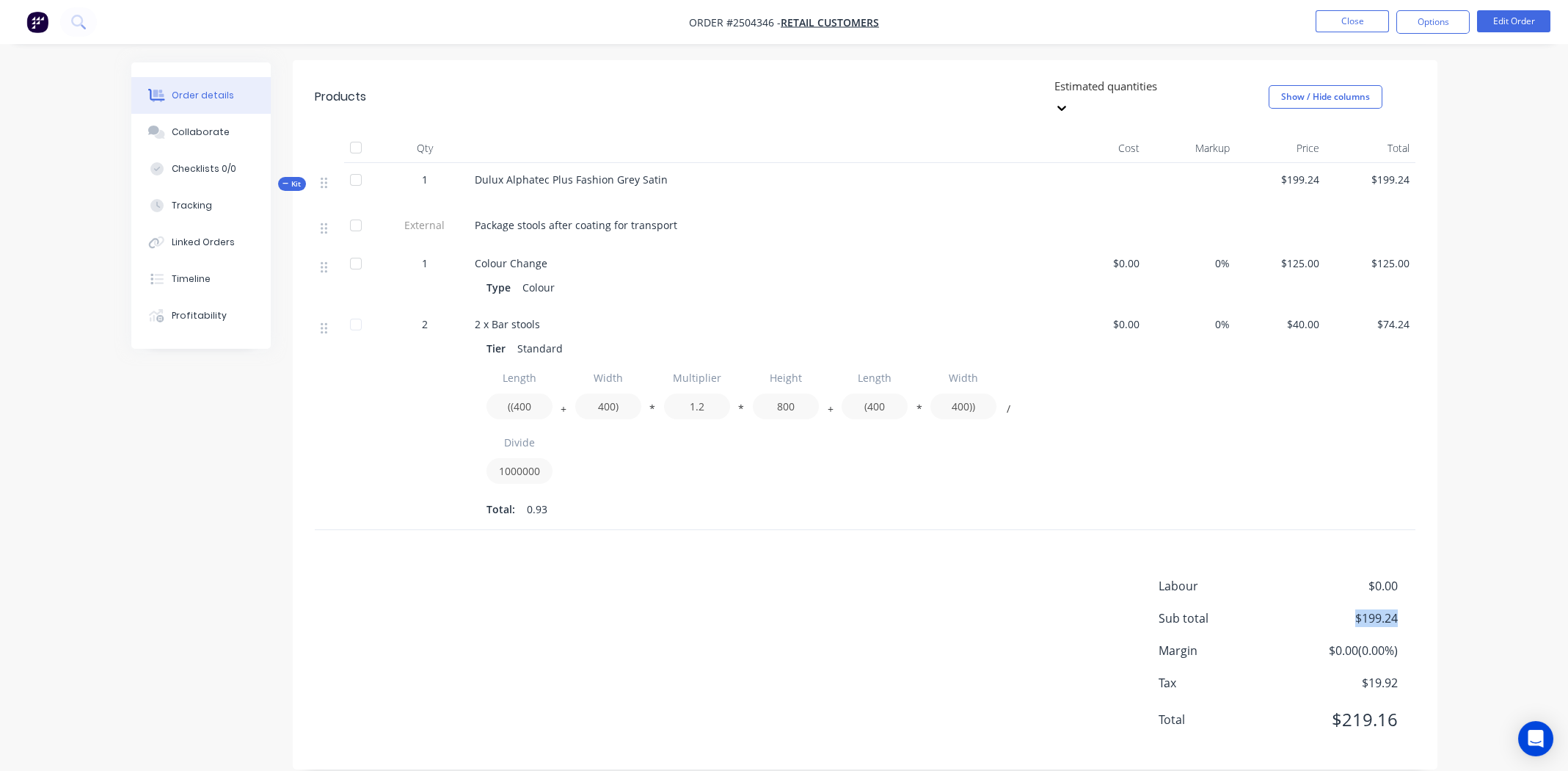
drag, startPoint x: 1401, startPoint y: 597, endPoint x: 1355, endPoint y: 598, distance: 46.0
click at [1355, 609] on div "Sub total $199.24" at bounding box center [1287, 618] width 257 height 18
copy span "$199.24"
click at [190, 127] on div "Collaborate" at bounding box center [201, 132] width 58 height 13
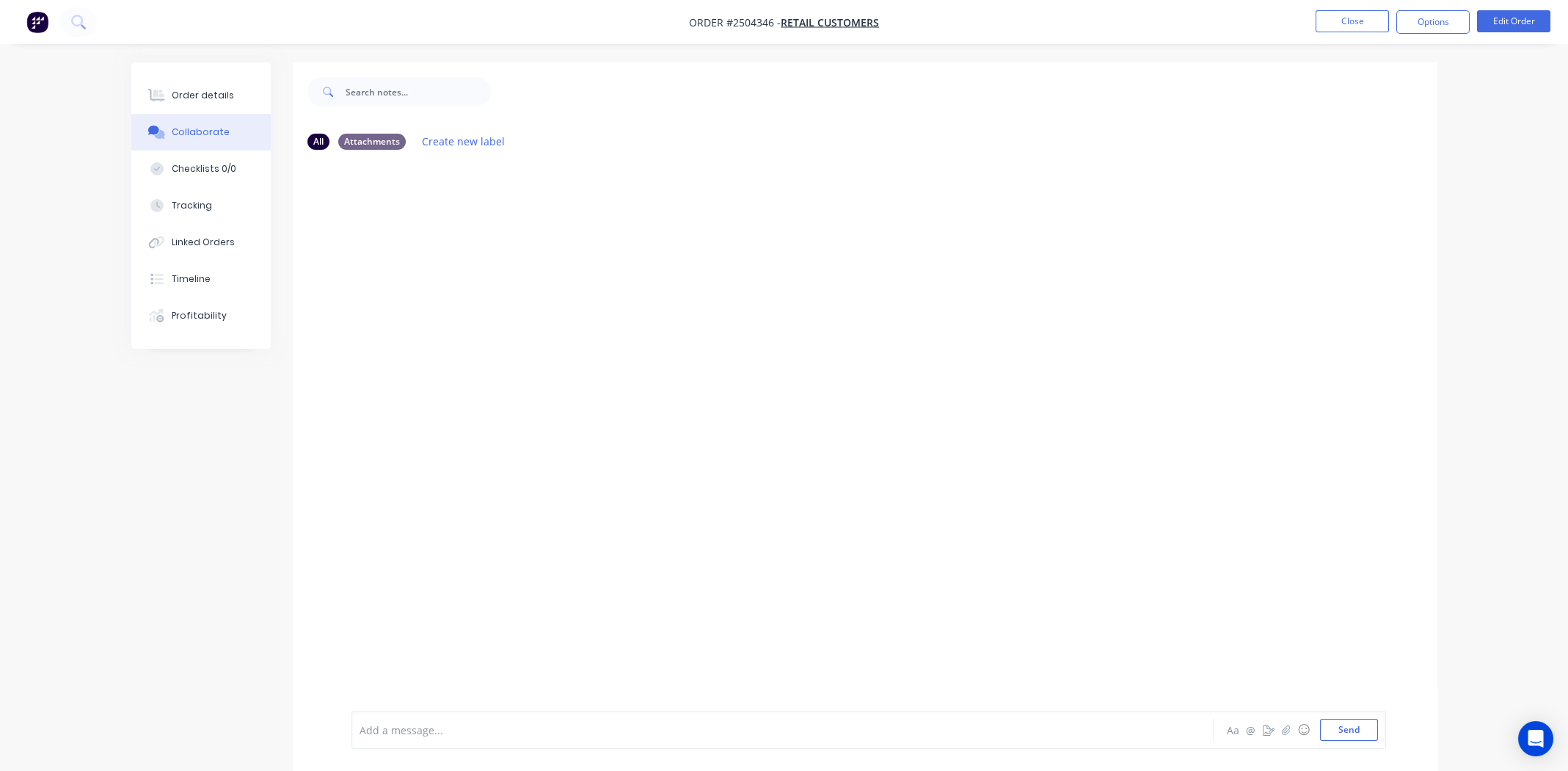
click at [459, 742] on div "Add a message... Aa @ ☺ Send" at bounding box center [868, 729] width 1035 height 38
click at [505, 722] on div at bounding box center [742, 730] width 763 height 15
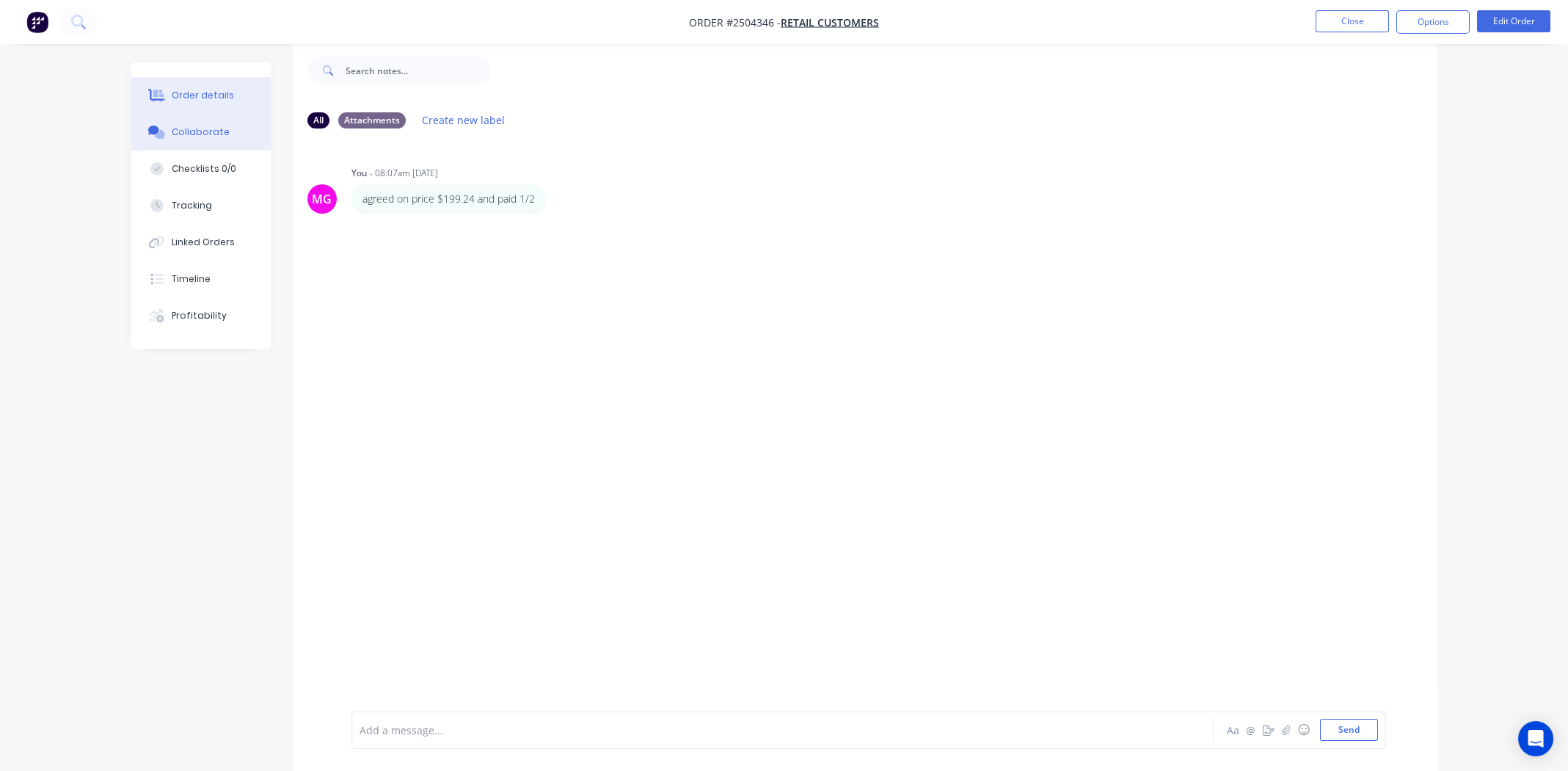
click at [201, 90] on div "Order details" at bounding box center [203, 95] width 62 height 13
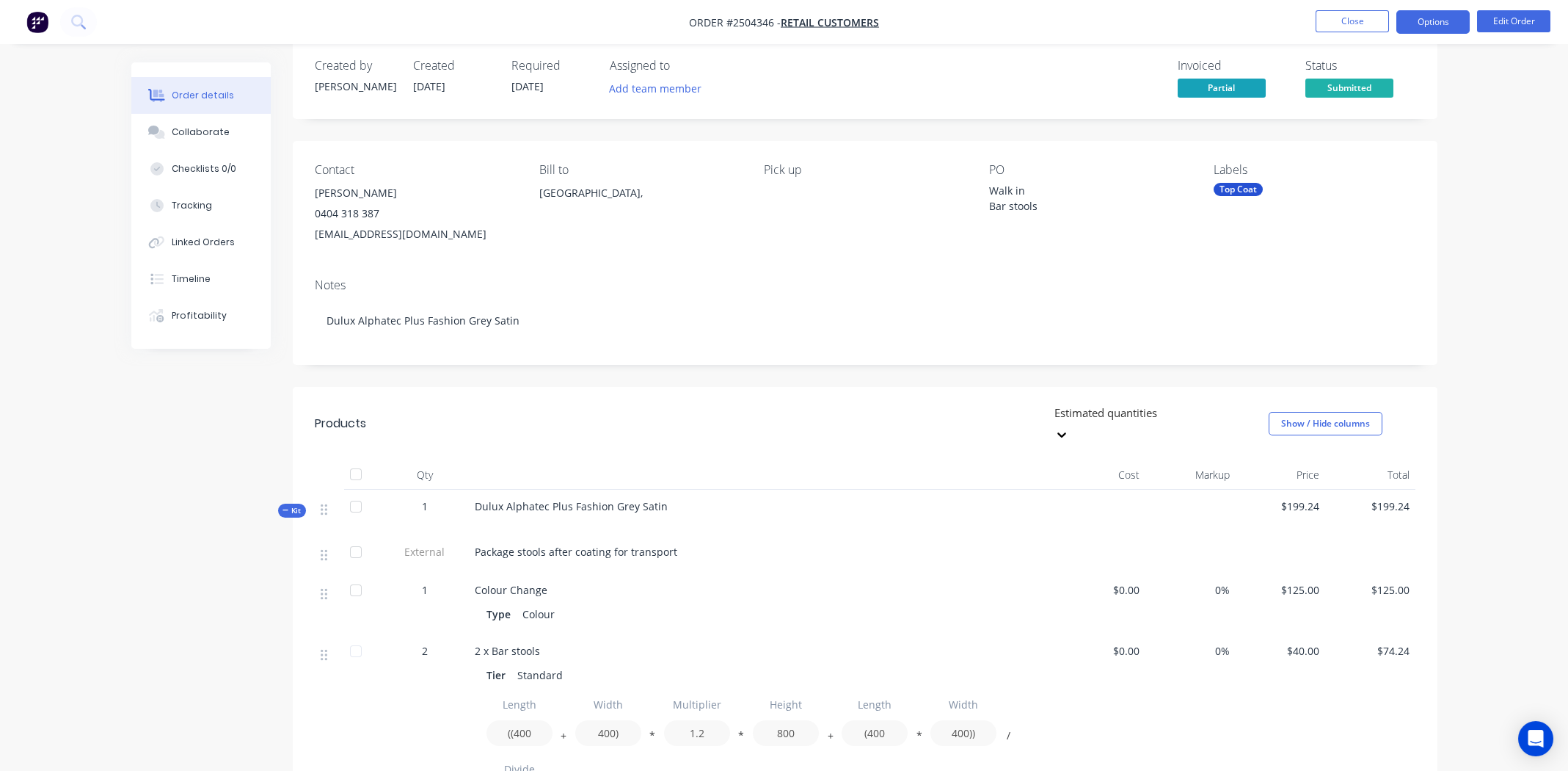
drag, startPoint x: 1313, startPoint y: 256, endPoint x: 1432, endPoint y: 23, distance: 261.6
click at [1432, 23] on button "Options" at bounding box center [1433, 21] width 73 height 23
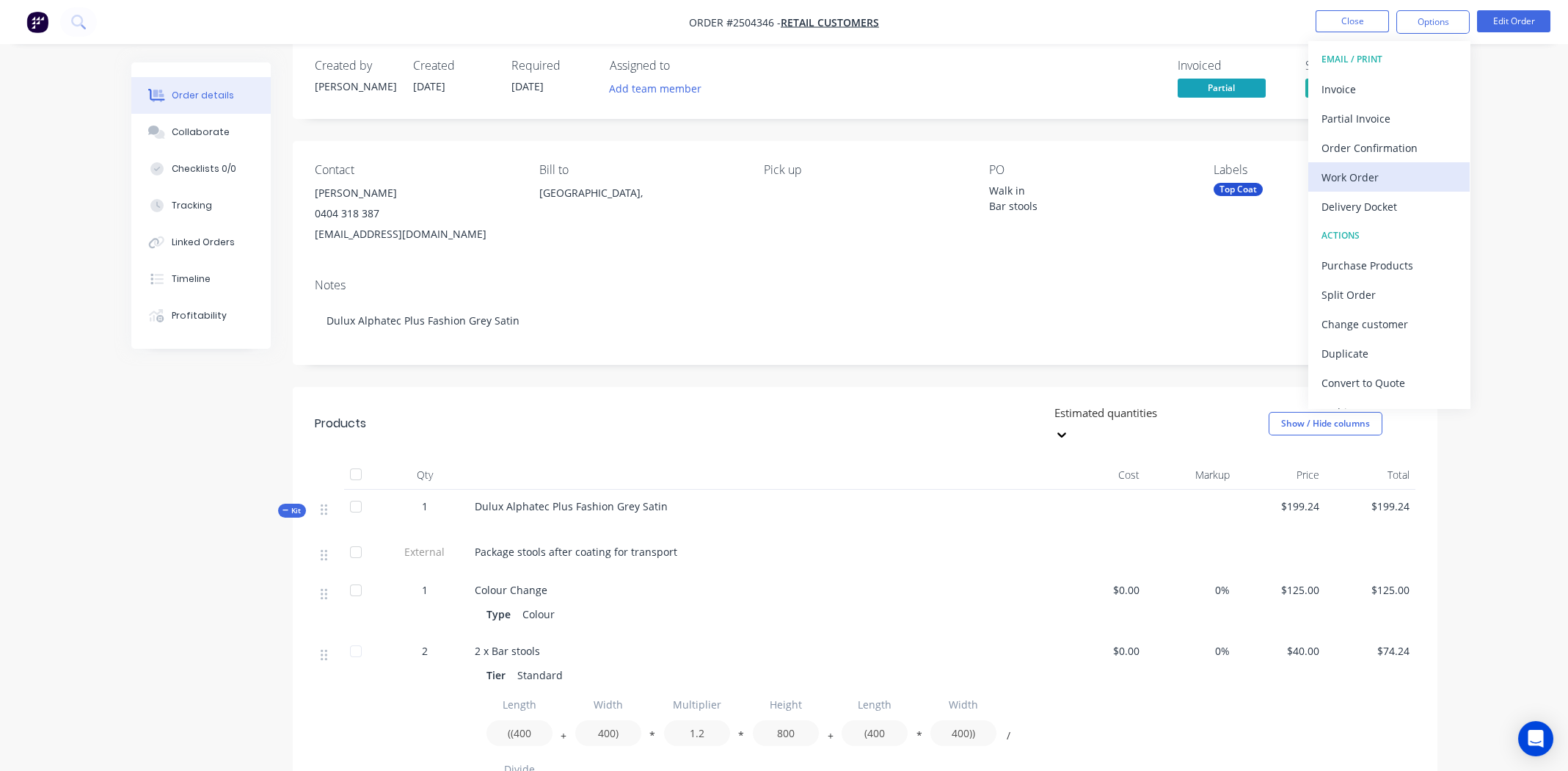
click at [1380, 178] on div "Work Order" at bounding box center [1389, 177] width 135 height 21
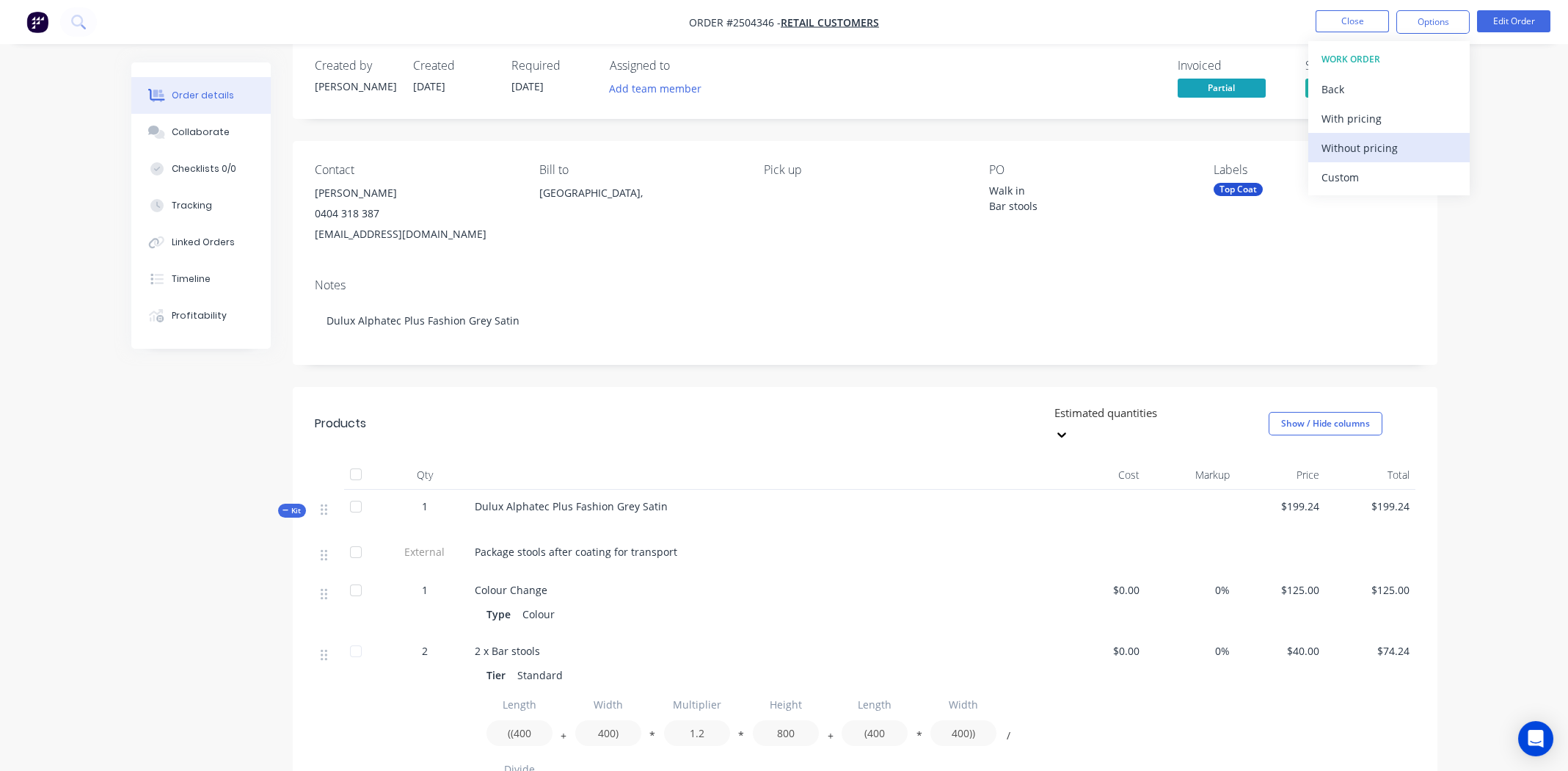
click at [1355, 146] on div "Without pricing" at bounding box center [1389, 148] width 135 height 21
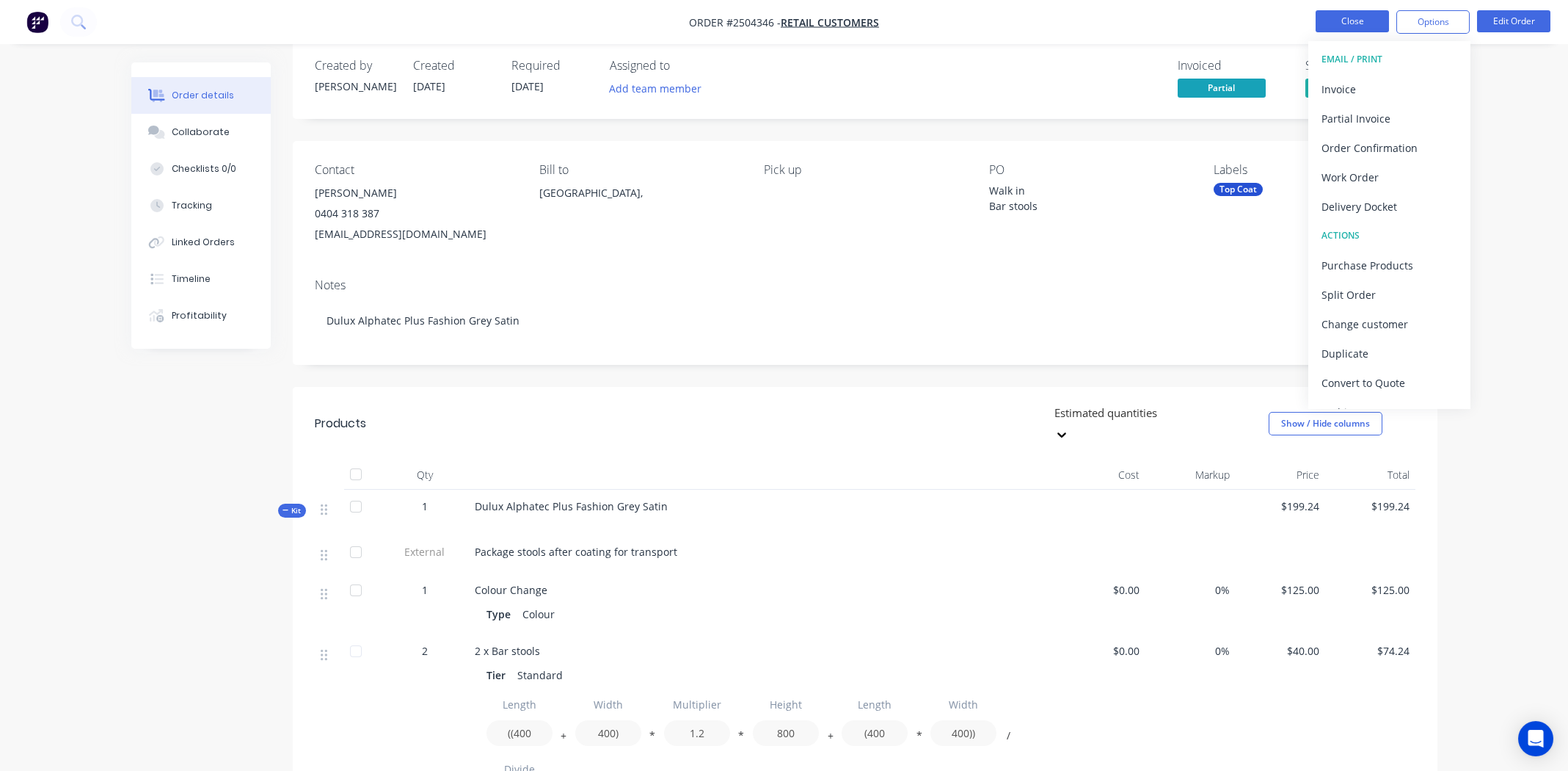
click at [1331, 17] on button "Close" at bounding box center [1352, 21] width 73 height 22
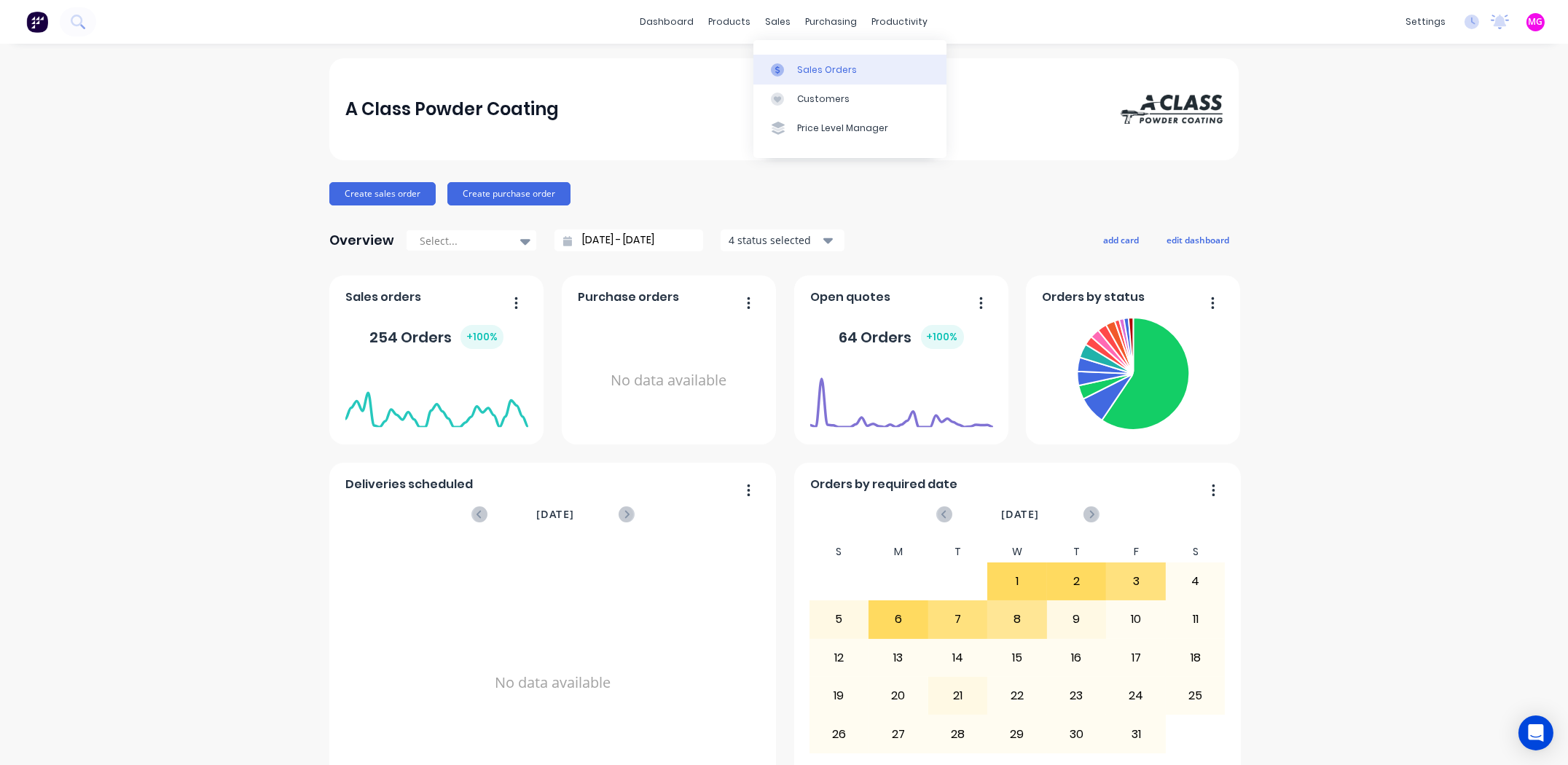
click at [819, 75] on div "Sales Orders" at bounding box center [826, 70] width 59 height 13
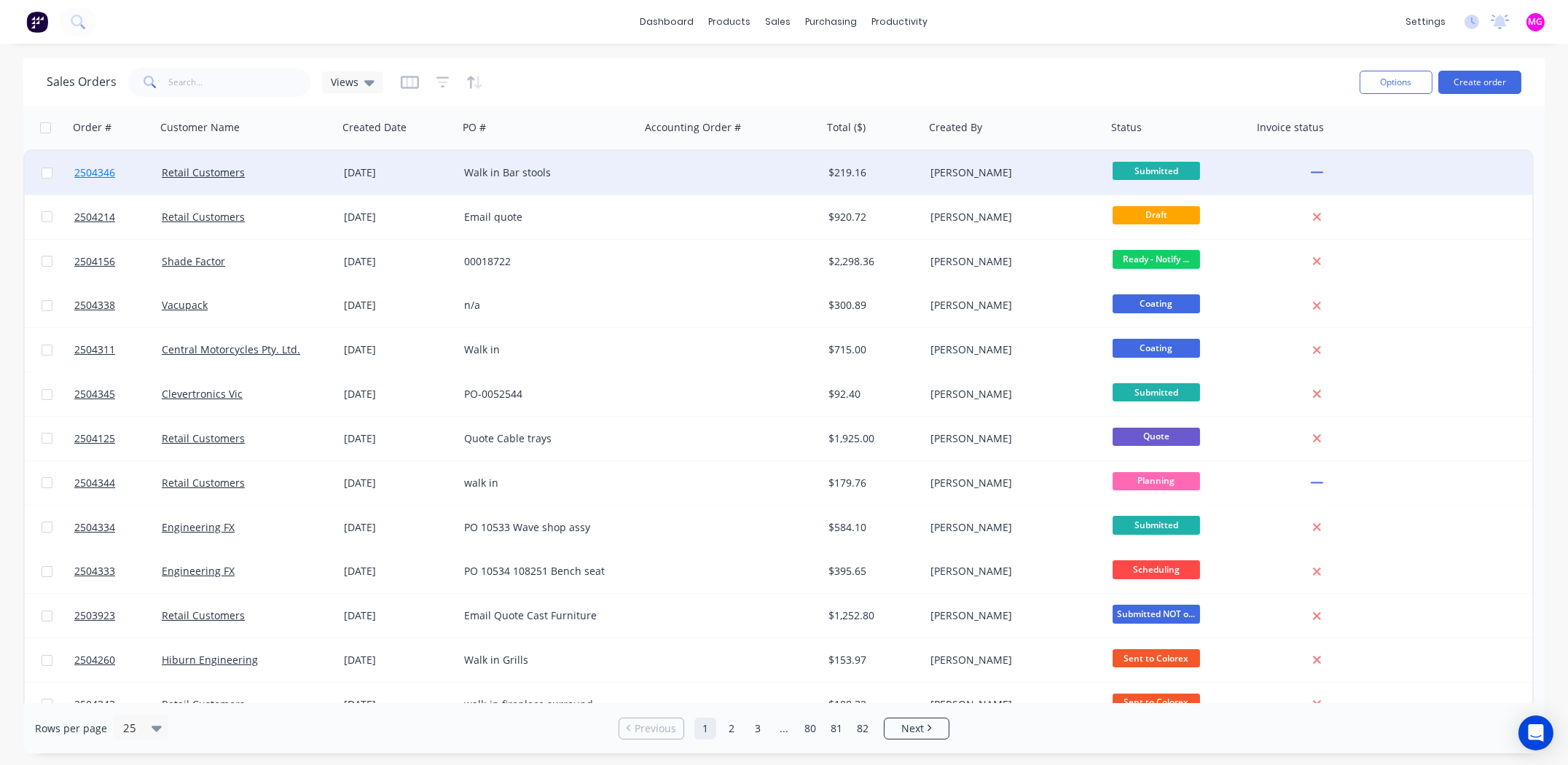
click at [91, 170] on span "2504346" at bounding box center [95, 172] width 41 height 14
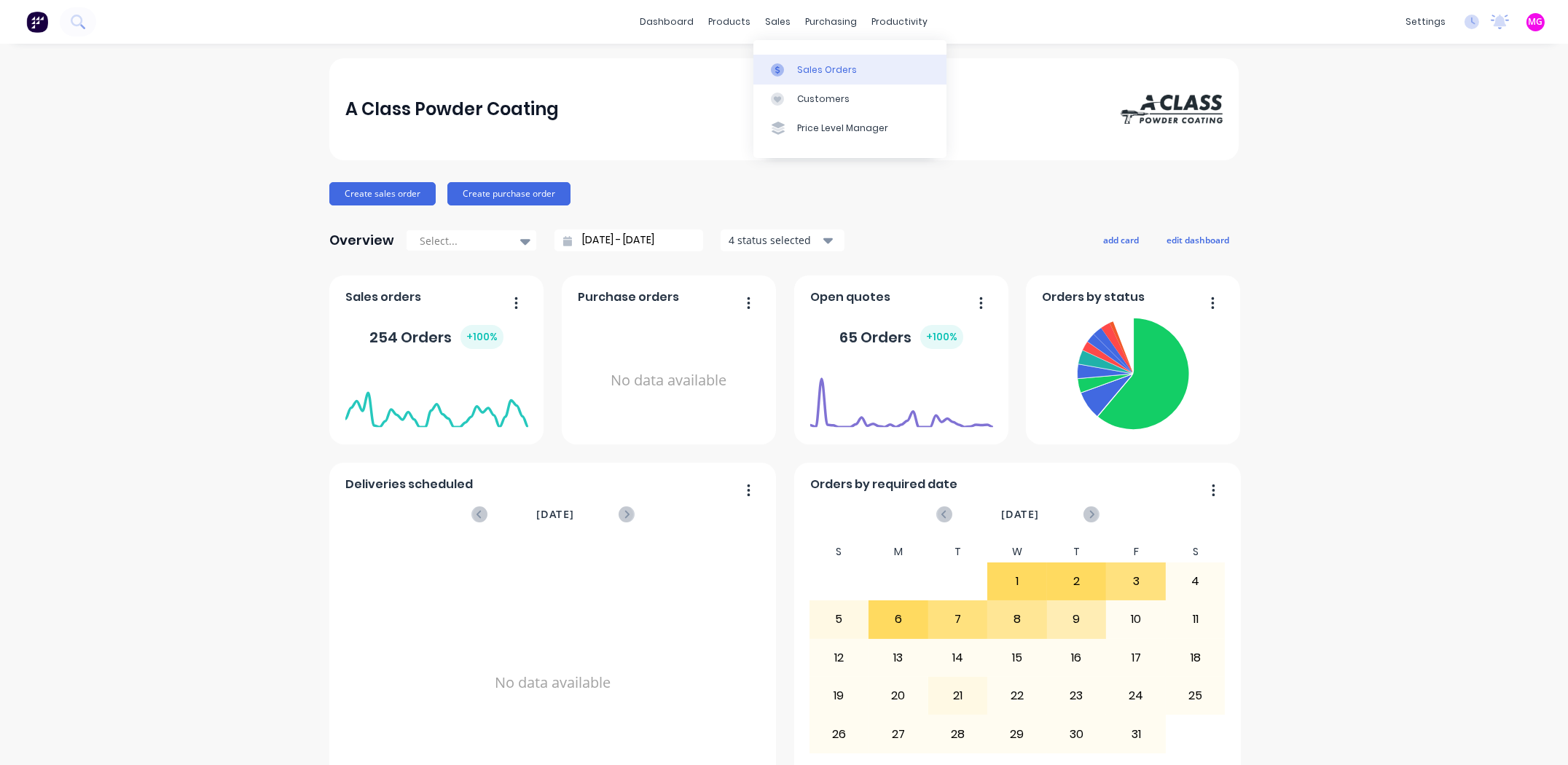
click at [805, 71] on div "Sales Orders" at bounding box center [826, 70] width 59 height 13
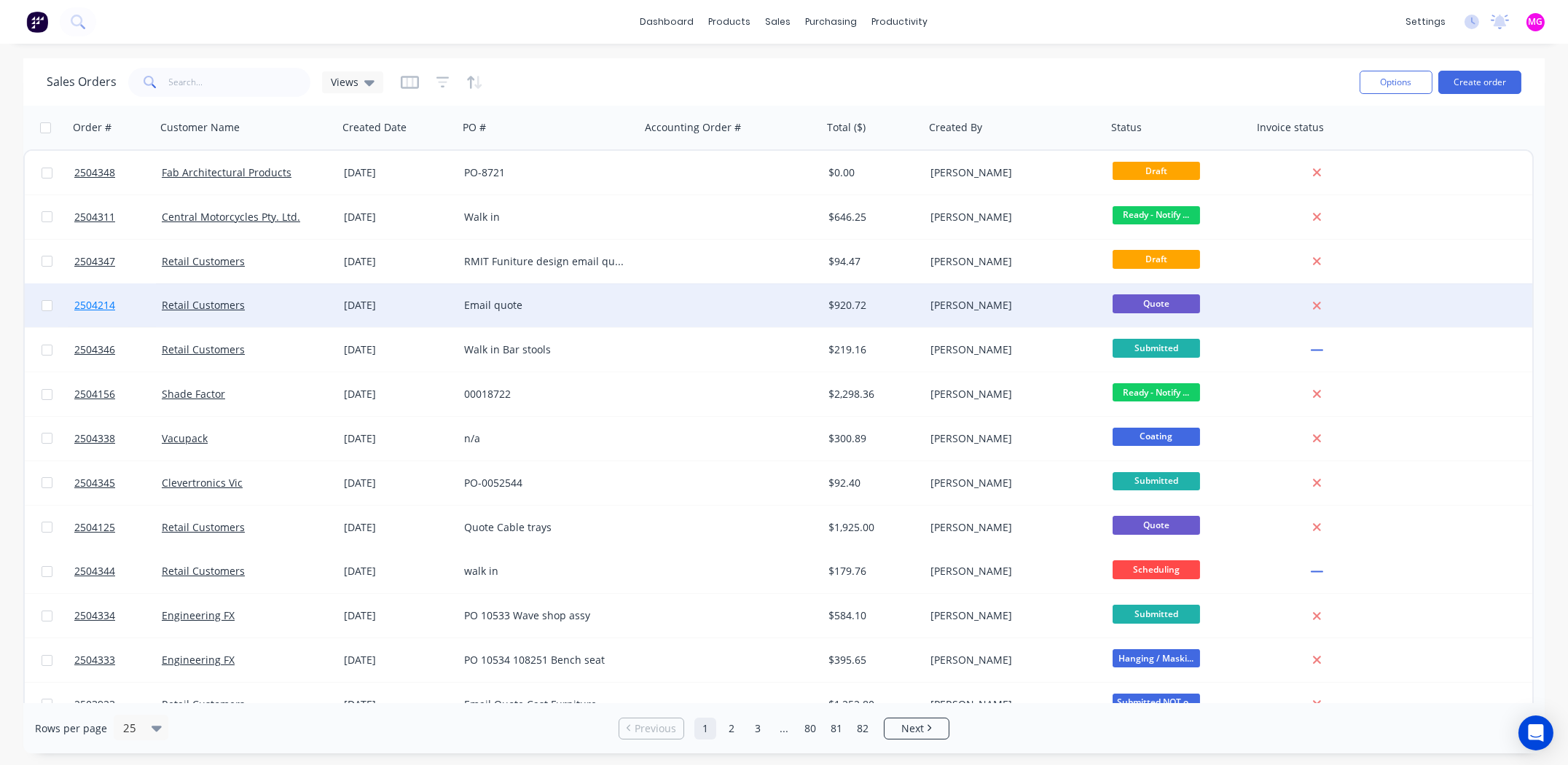
click at [81, 304] on span "2504214" at bounding box center [95, 304] width 41 height 14
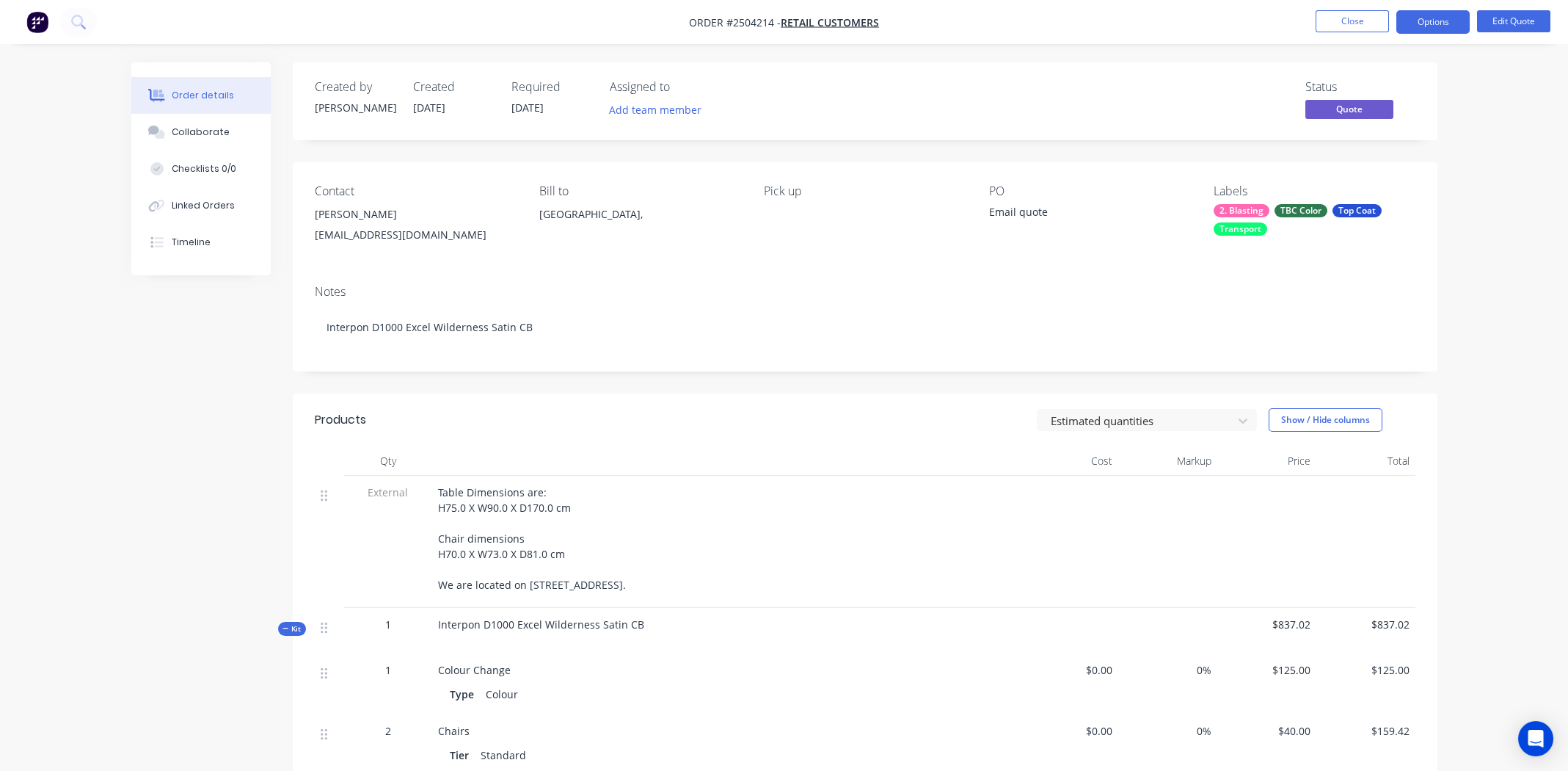
click at [989, 213] on div "Email quote" at bounding box center [1080, 215] width 184 height 21
click at [1002, 210] on div "Email quote" at bounding box center [1080, 215] width 184 height 21
click at [1003, 210] on div "Email quote" at bounding box center [1080, 215] width 184 height 21
click at [1510, 23] on button "Edit Quote" at bounding box center [1513, 21] width 73 height 22
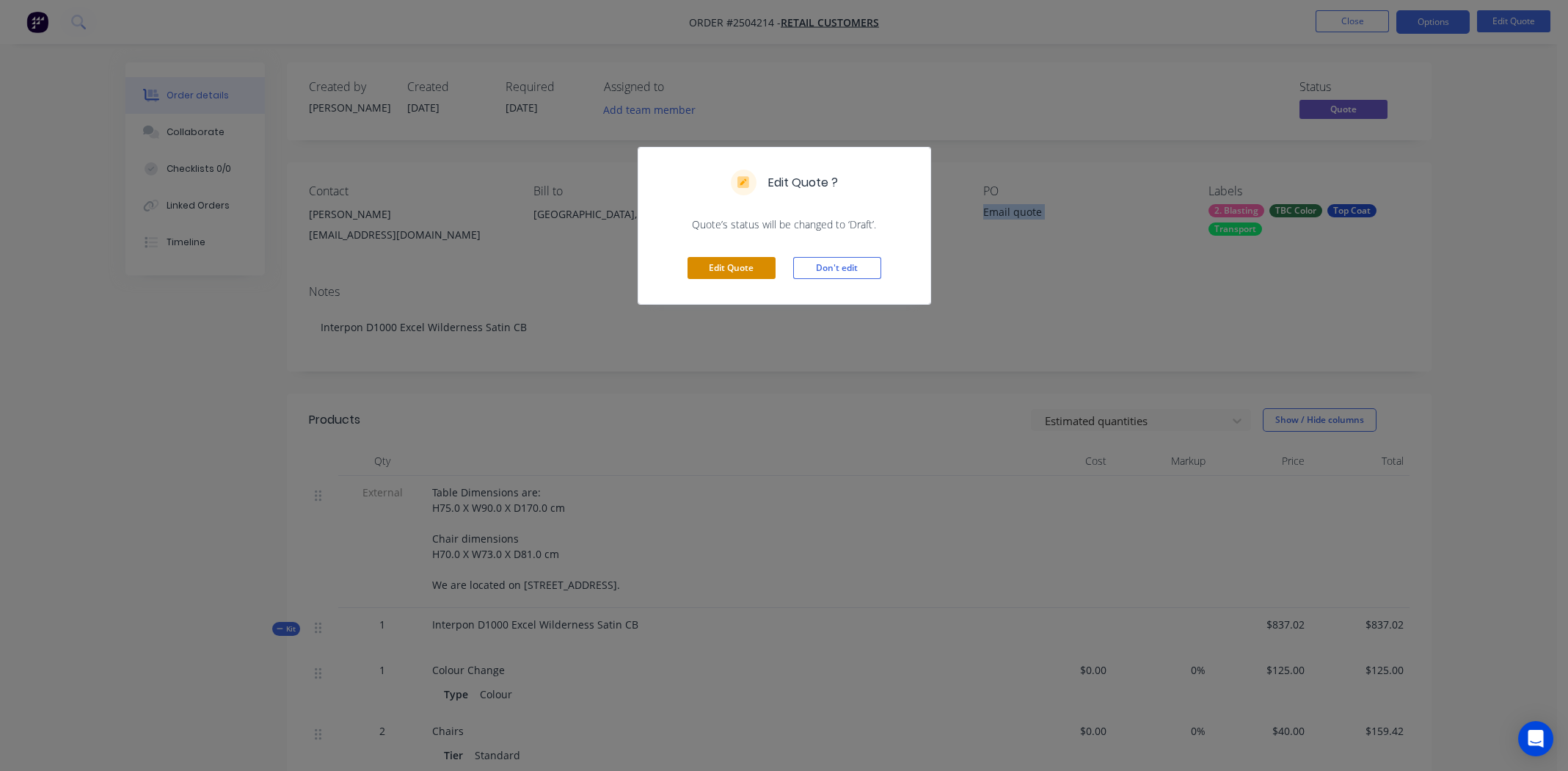
drag, startPoint x: 722, startPoint y: 262, endPoint x: 734, endPoint y: 259, distance: 12.4
click at [724, 262] on button "Edit Quote" at bounding box center [731, 268] width 88 height 22
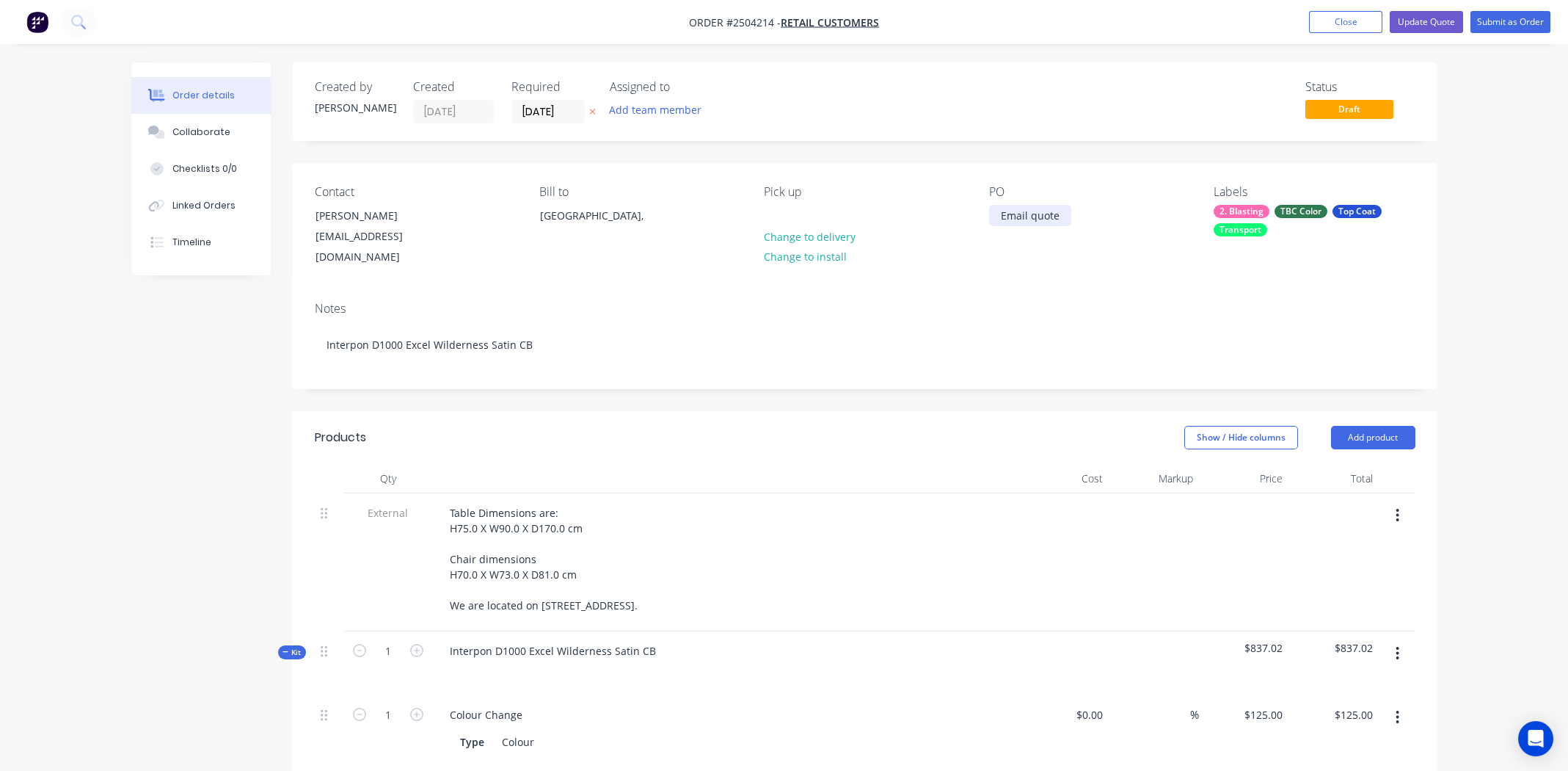
click at [1015, 215] on div "Email quote" at bounding box center [1030, 215] width 82 height 21
click at [1015, 215] on div "Email quote" at bounding box center [1030, 215] width 82 height 21
click at [203, 127] on div "Collaborate" at bounding box center [201, 132] width 58 height 13
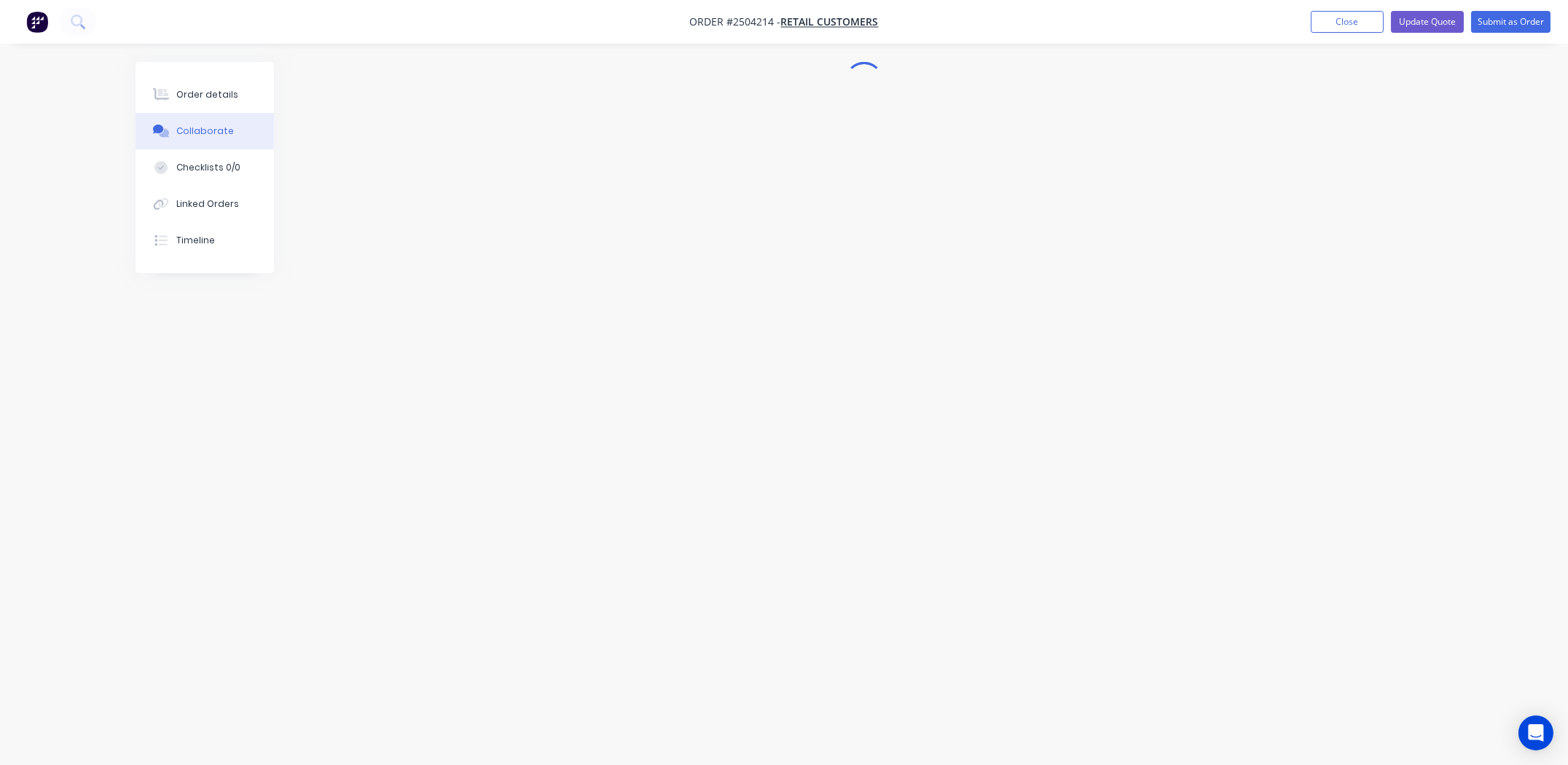
click at [193, 137] on div "Collaborate" at bounding box center [205, 131] width 58 height 13
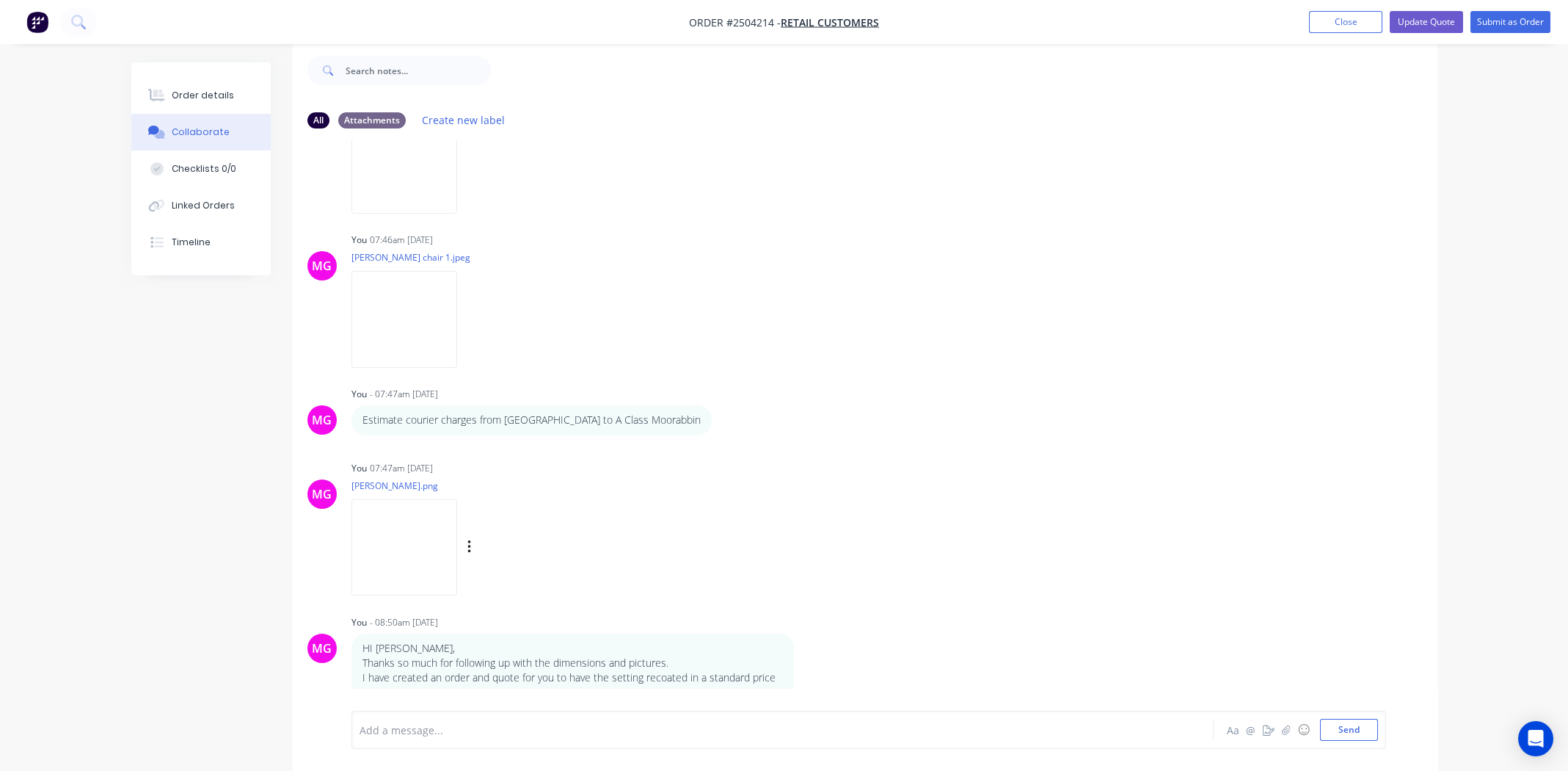
scroll to position [423, 0]
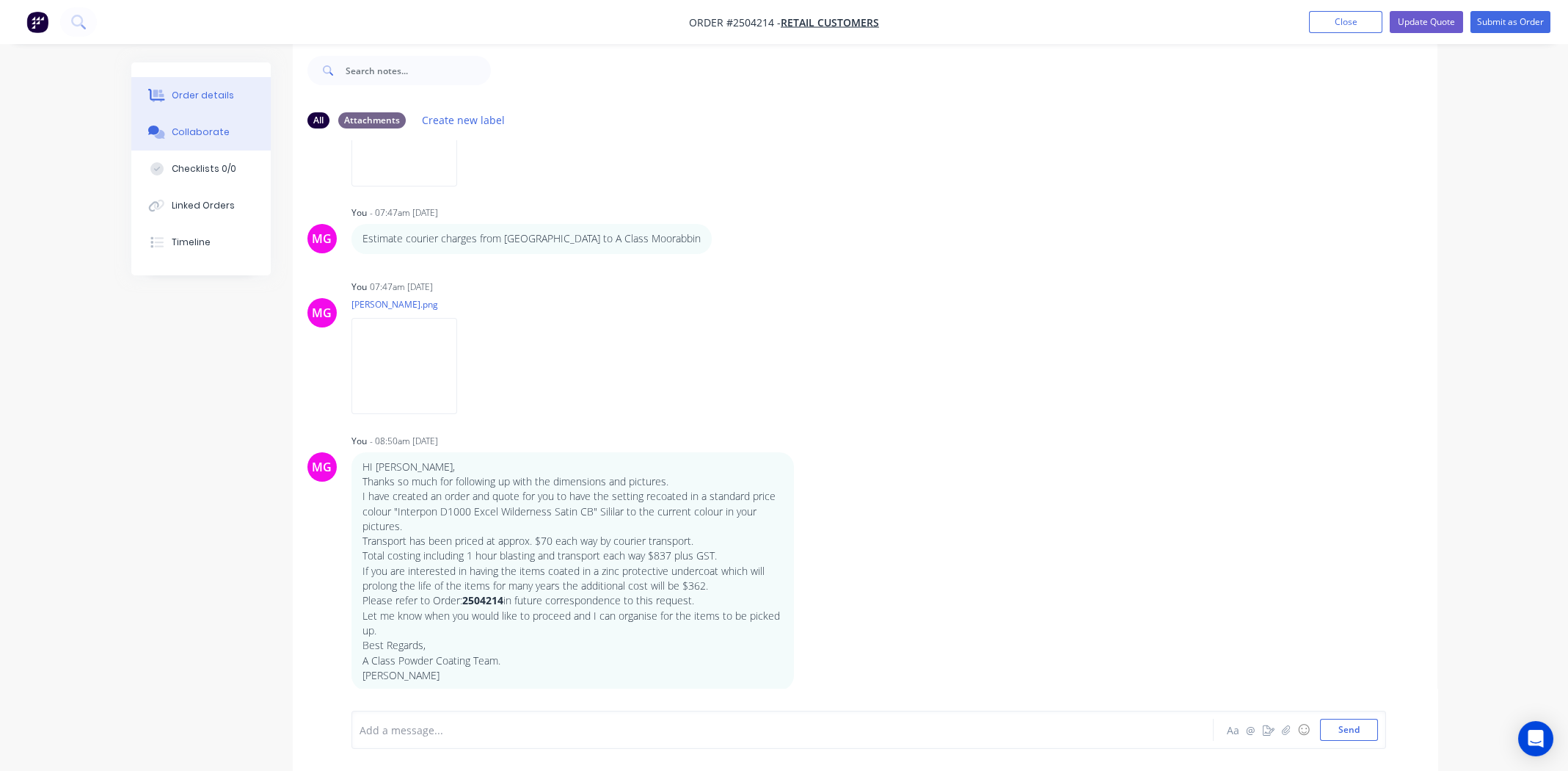
drag, startPoint x: 225, startPoint y: 89, endPoint x: 250, endPoint y: 87, distance: 25.1
click at [225, 89] on div "Order details" at bounding box center [203, 95] width 62 height 13
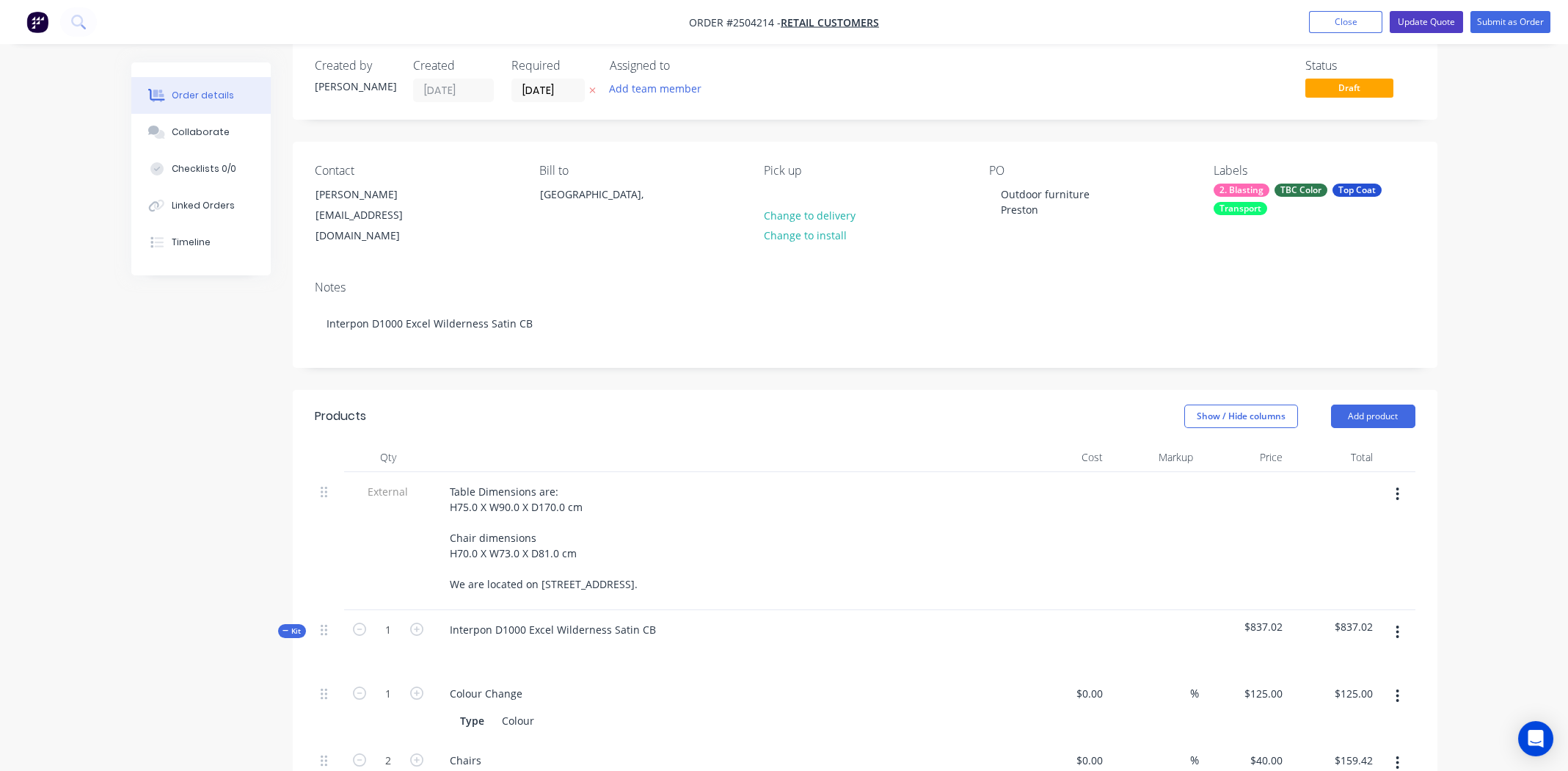
click at [1430, 21] on button "Update Quote" at bounding box center [1426, 22] width 73 height 22
